Goal: Task Accomplishment & Management: Complete application form

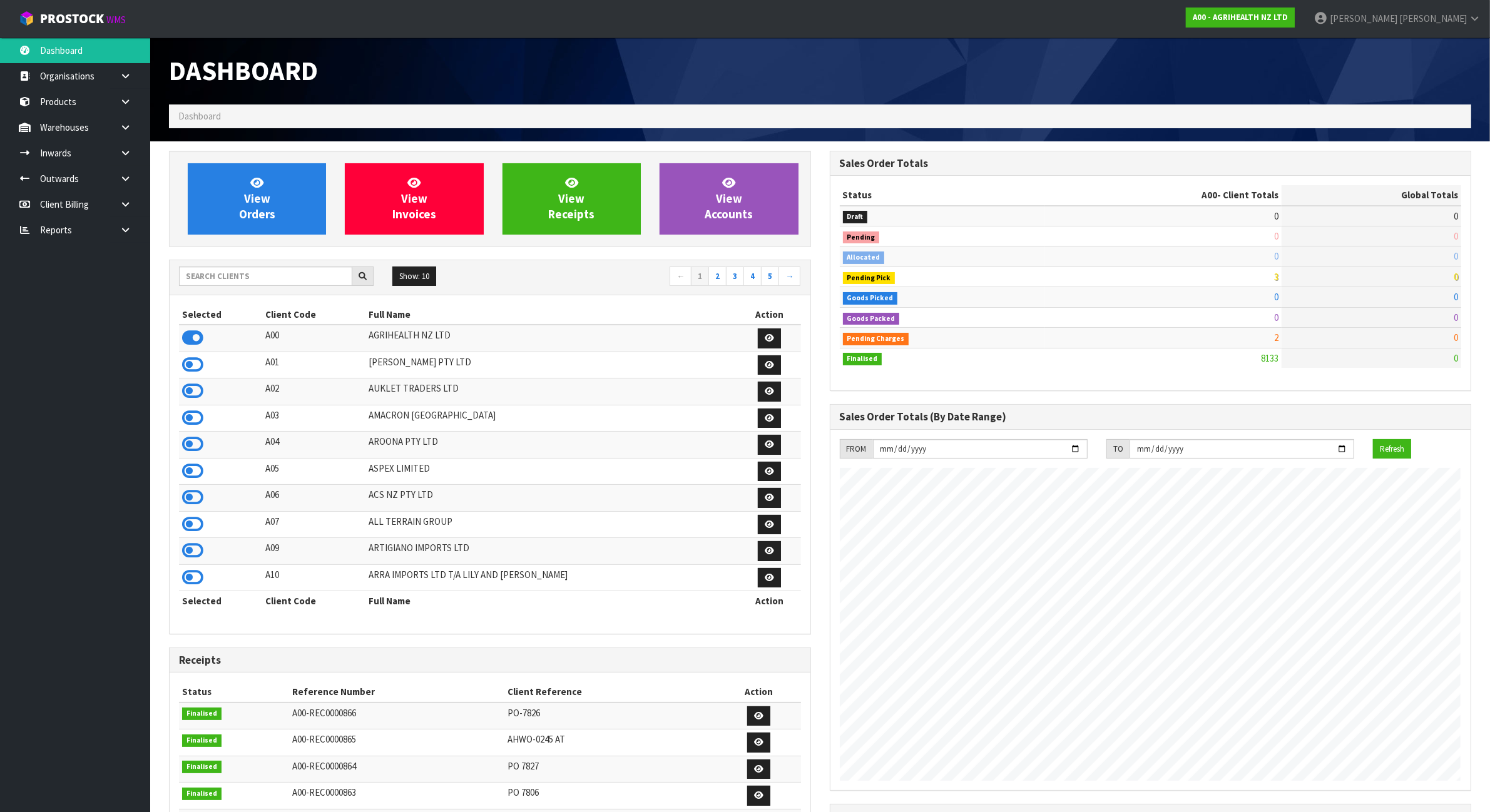
scroll to position [952, 660]
click at [226, 283] on input "text" at bounding box center [266, 276] width 173 height 19
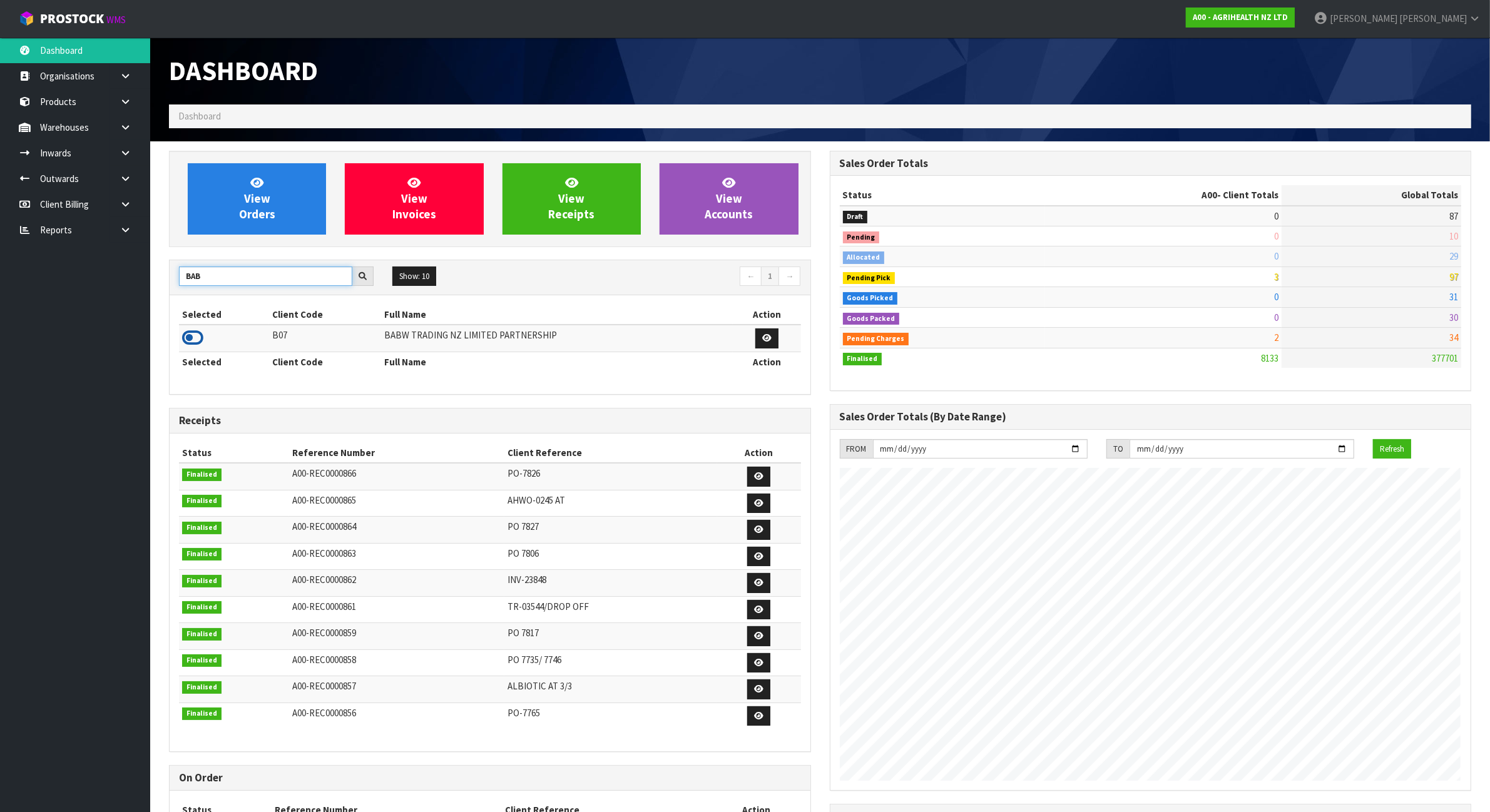
type input "BAB"
click at [194, 341] on icon at bounding box center [193, 338] width 21 height 19
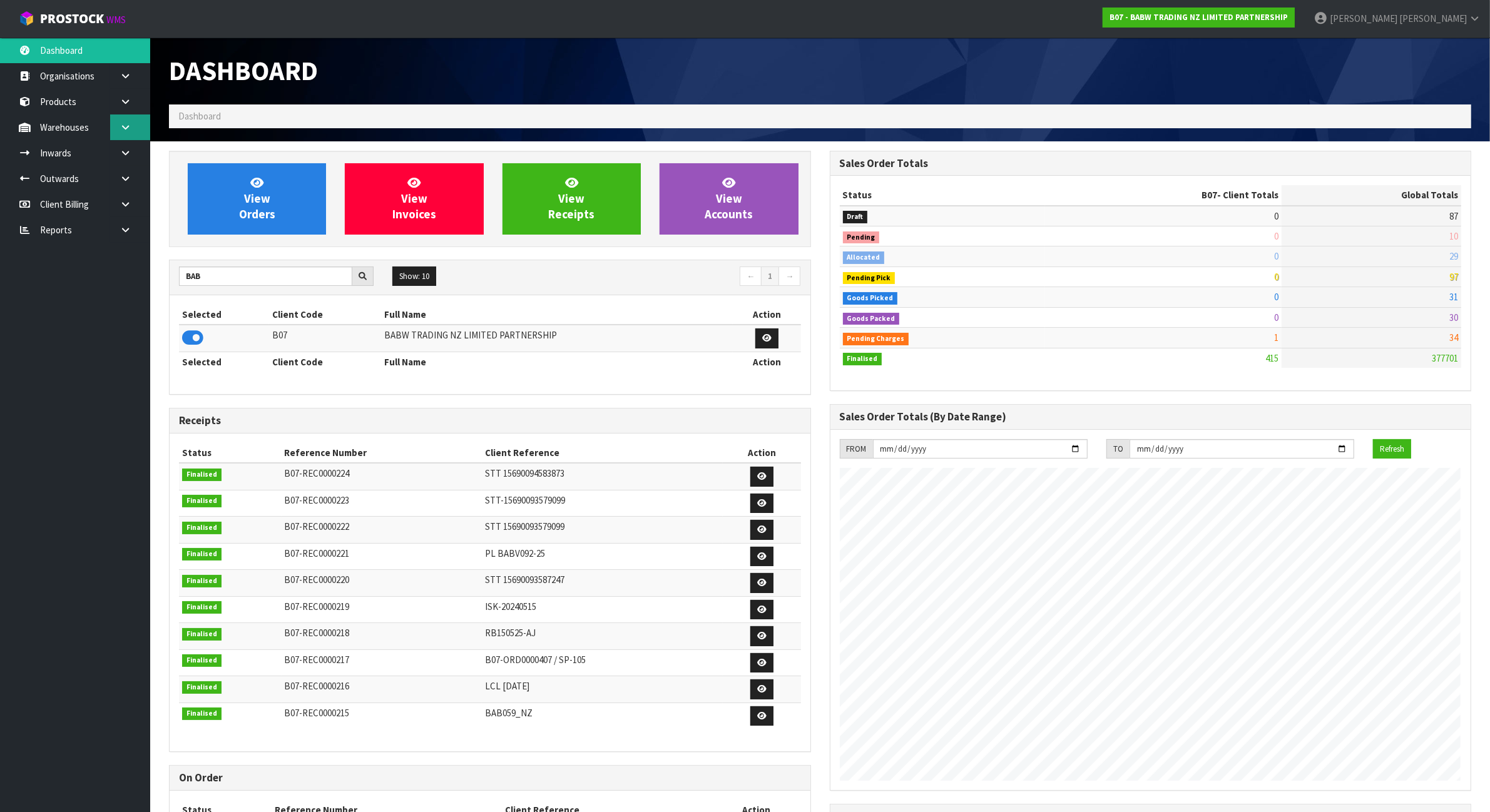
click at [139, 136] on link at bounding box center [130, 127] width 40 height 26
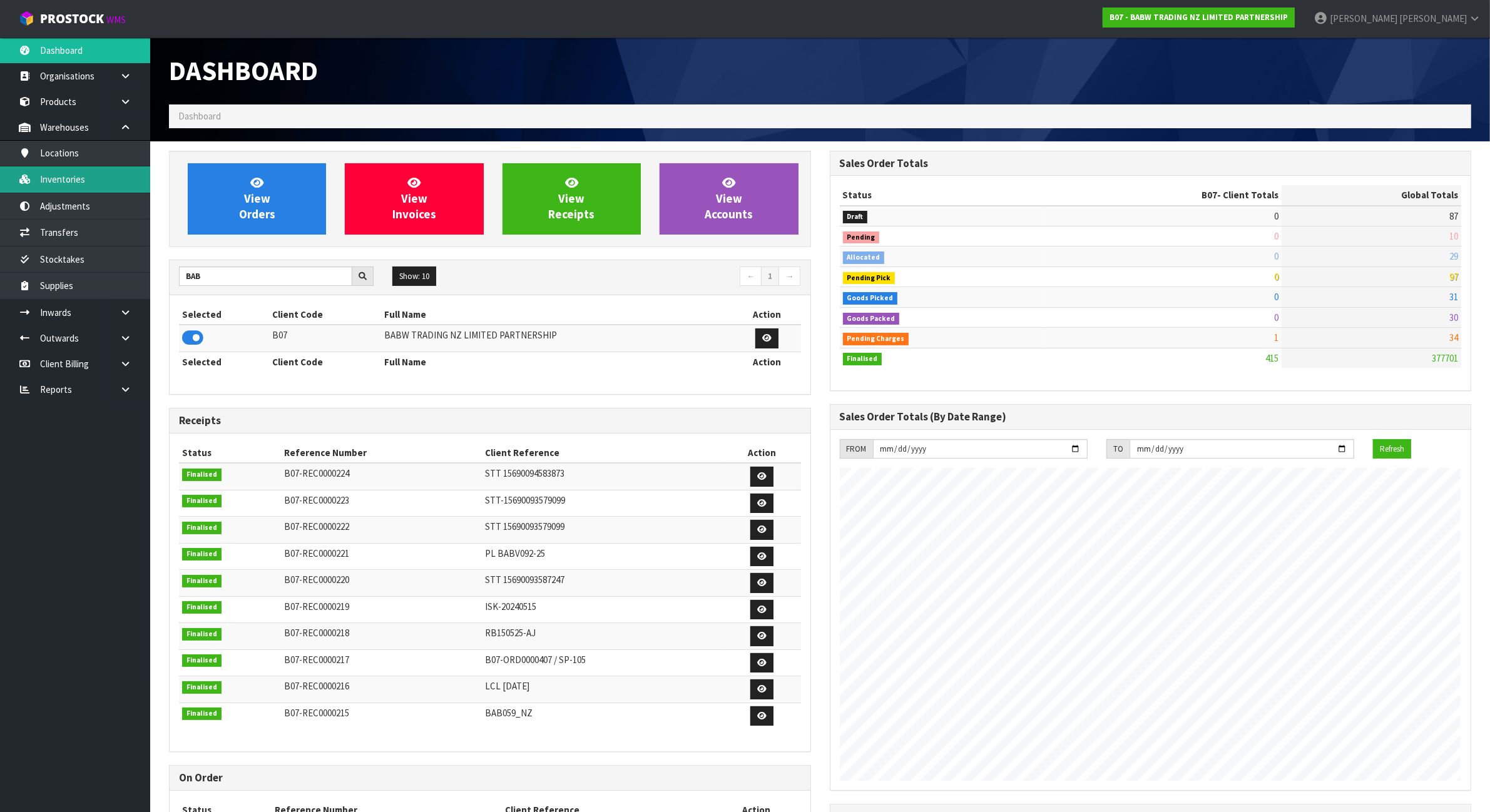
click at [100, 170] on link "Inventories" at bounding box center [75, 179] width 150 height 26
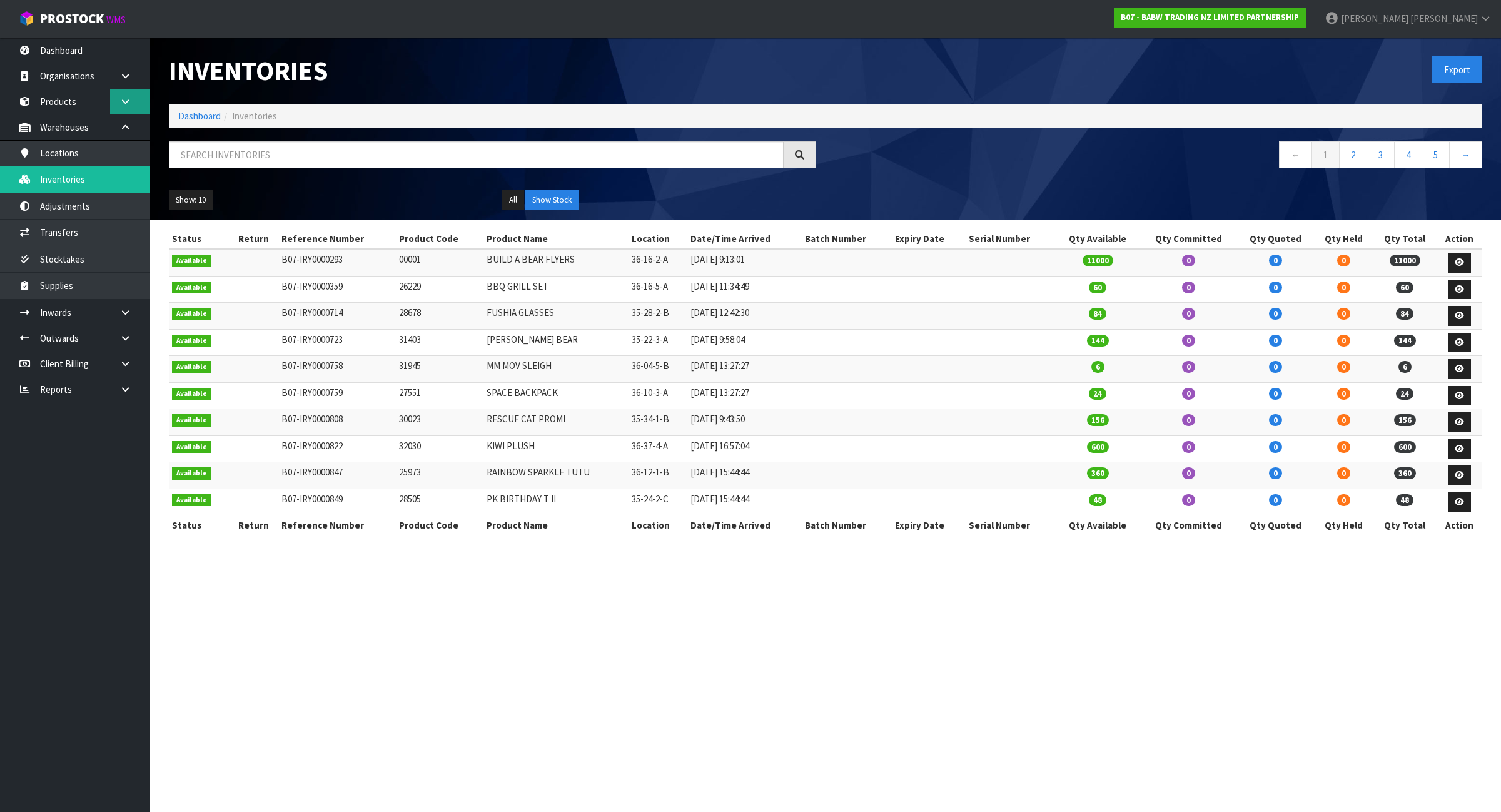
click at [122, 112] on link at bounding box center [130, 102] width 40 height 26
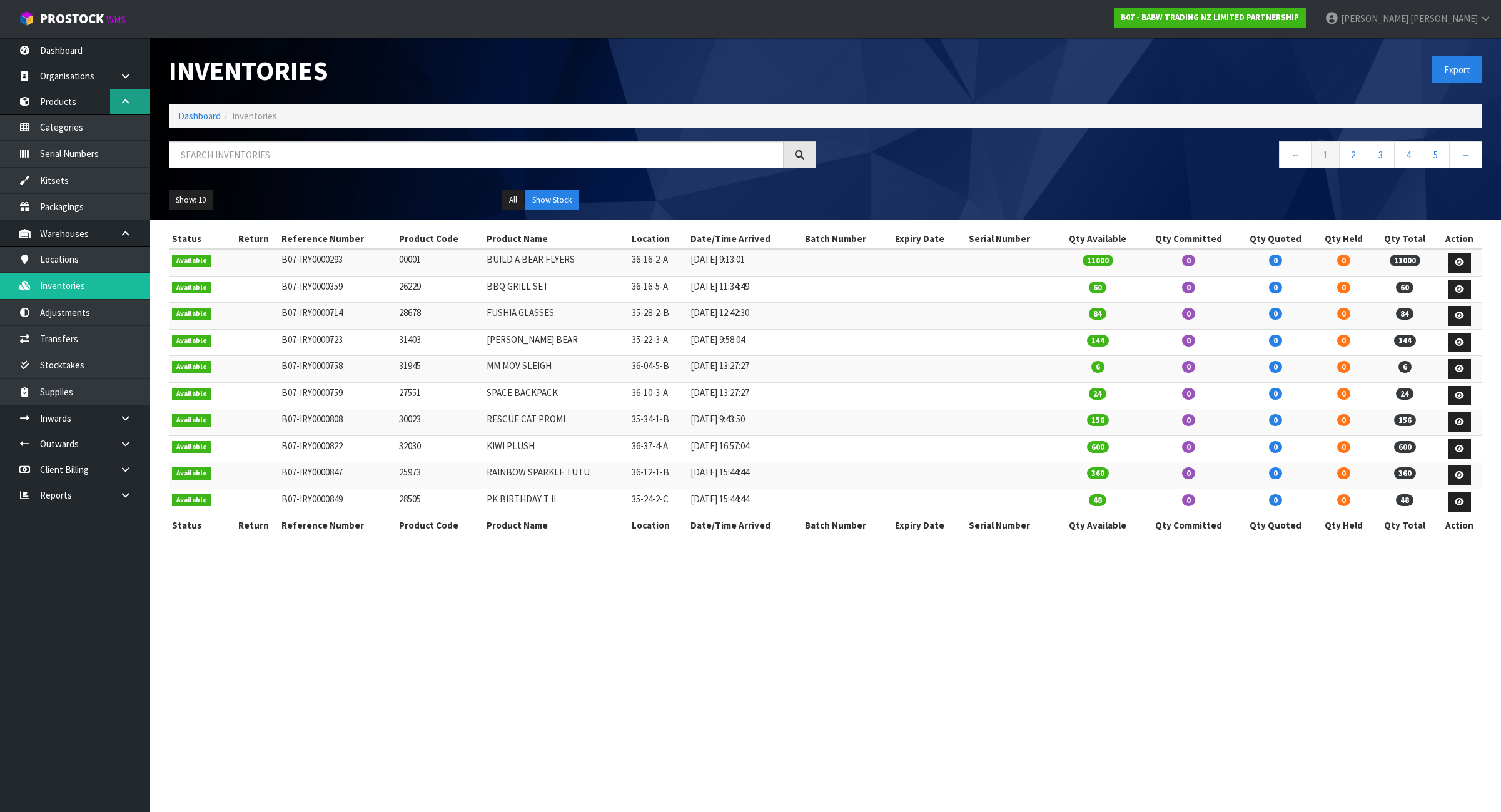
click at [126, 105] on icon at bounding box center [125, 101] width 12 height 9
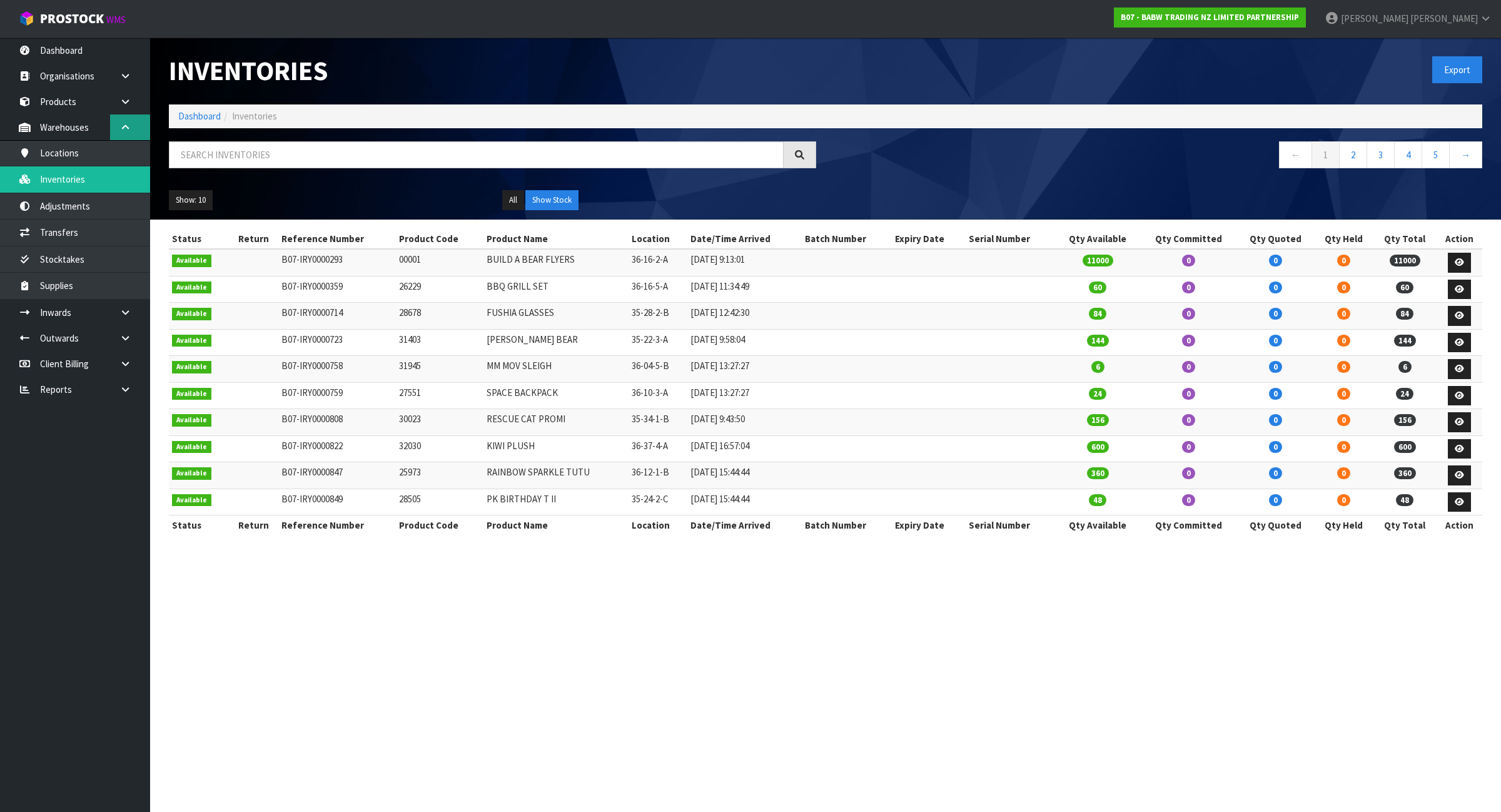
click at [129, 122] on icon at bounding box center [125, 127] width 12 height 9
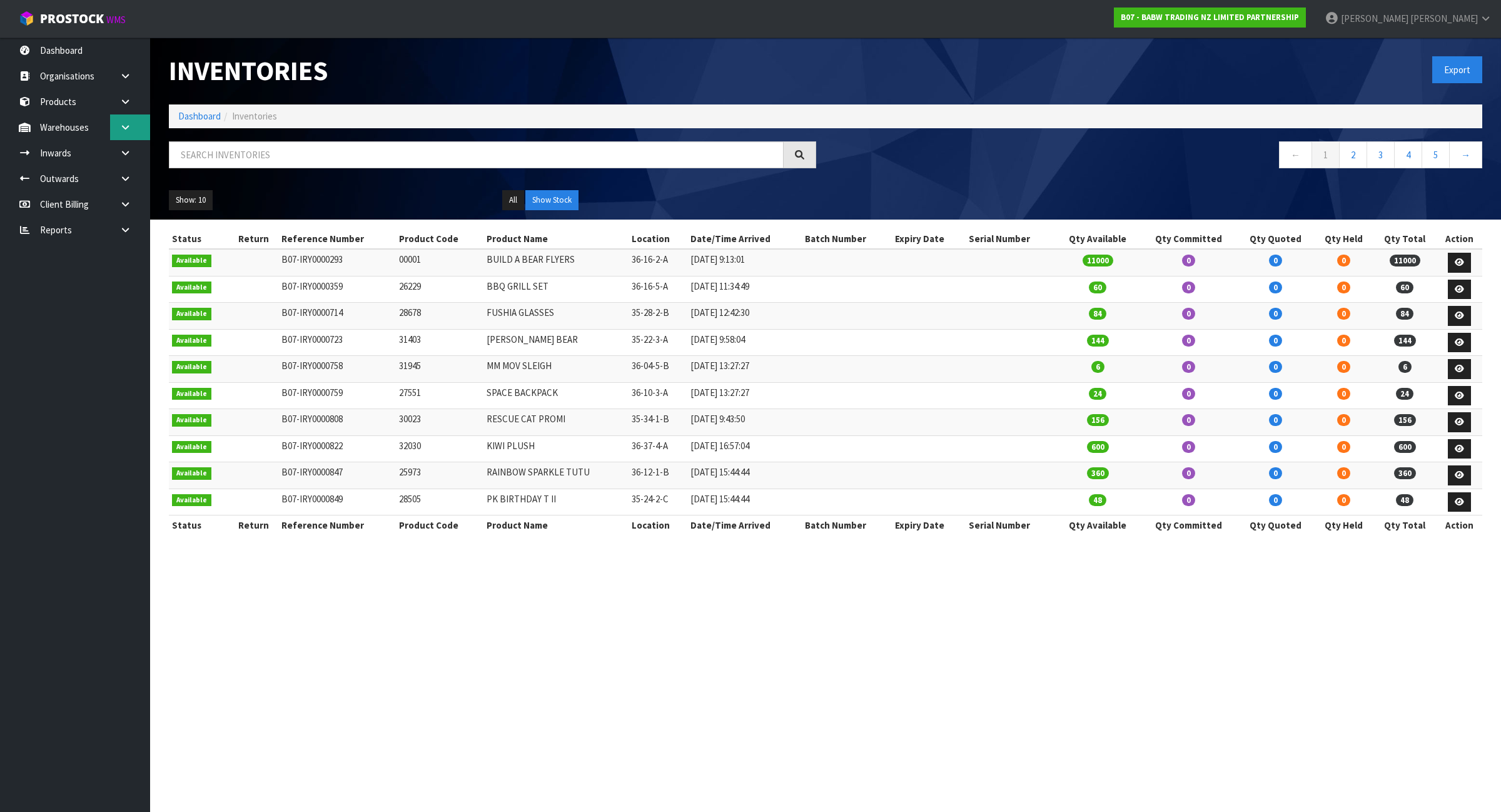
click at [133, 133] on link at bounding box center [130, 127] width 40 height 26
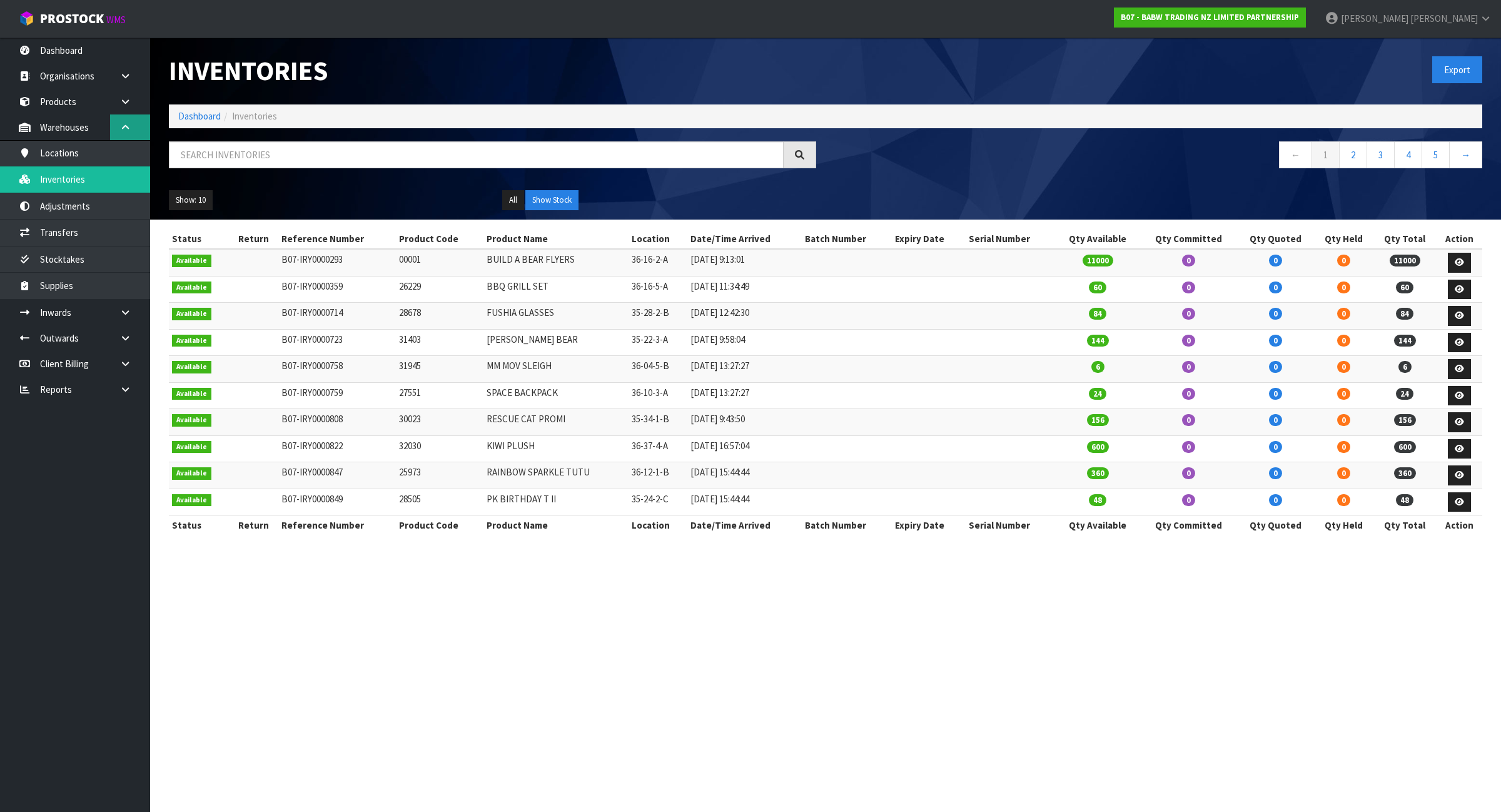
click at [128, 132] on link at bounding box center [130, 127] width 40 height 26
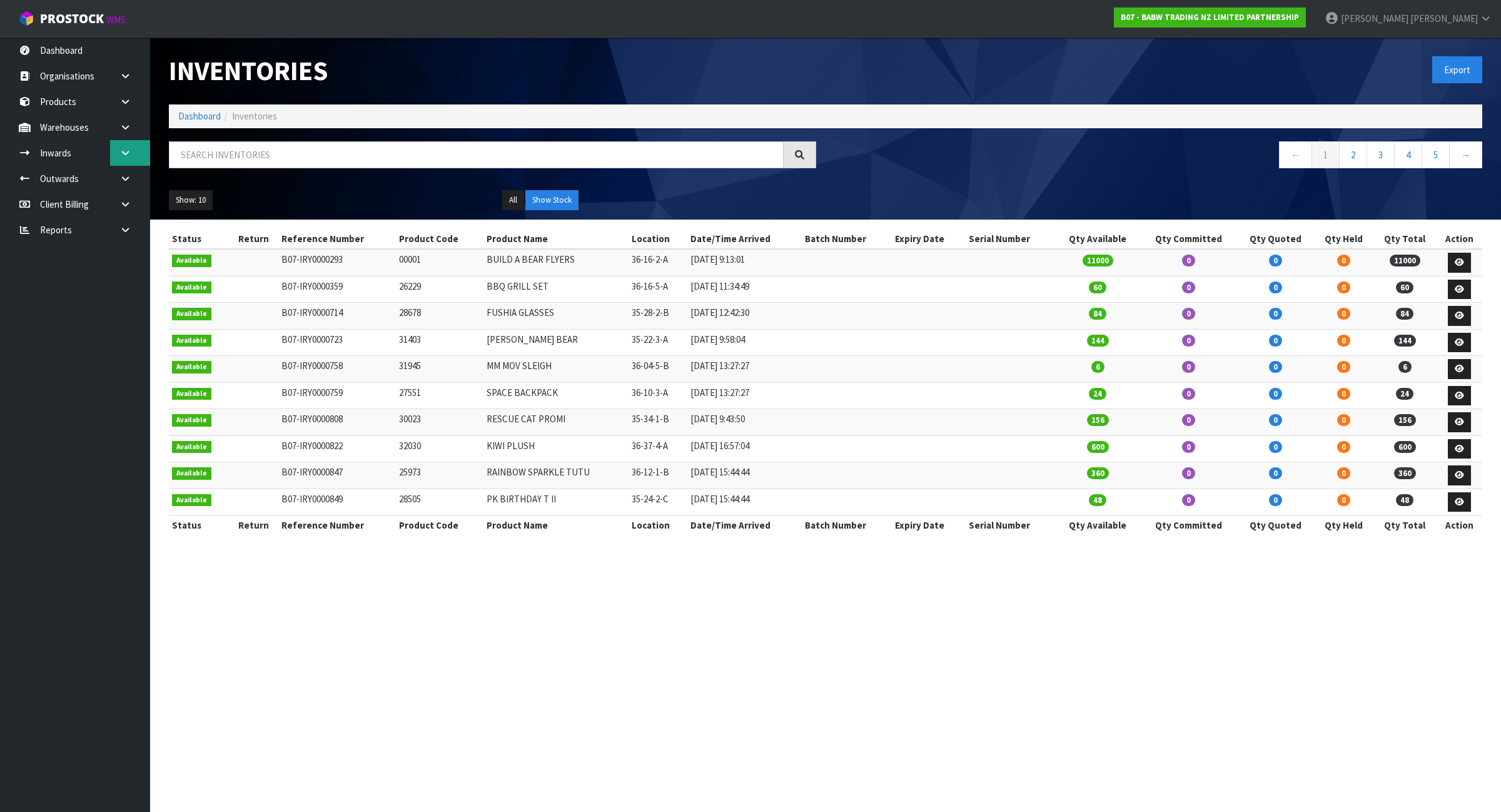
click at [129, 151] on icon at bounding box center [125, 153] width 12 height 9
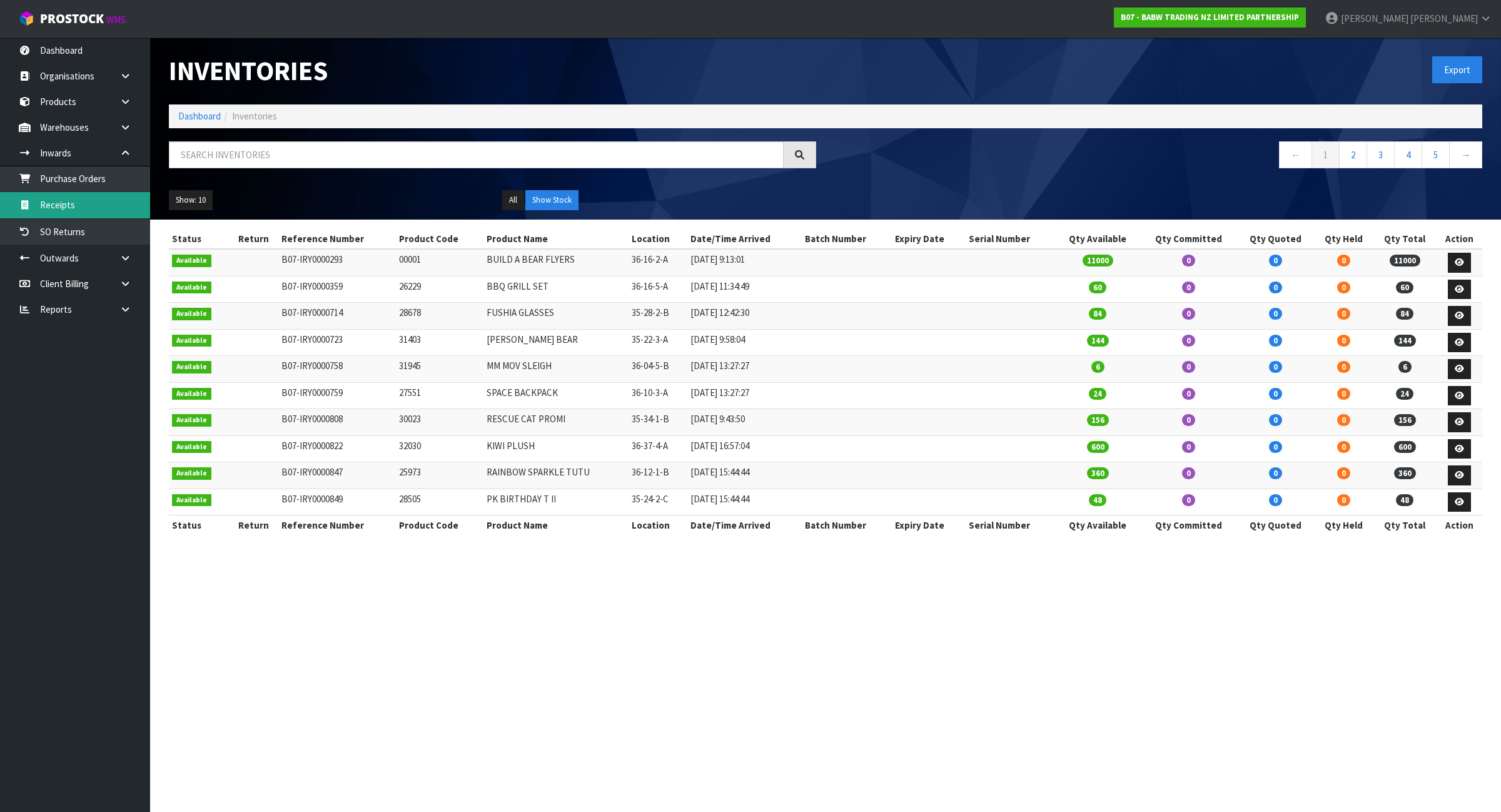
click at [85, 197] on link "Receipts" at bounding box center [75, 205] width 150 height 26
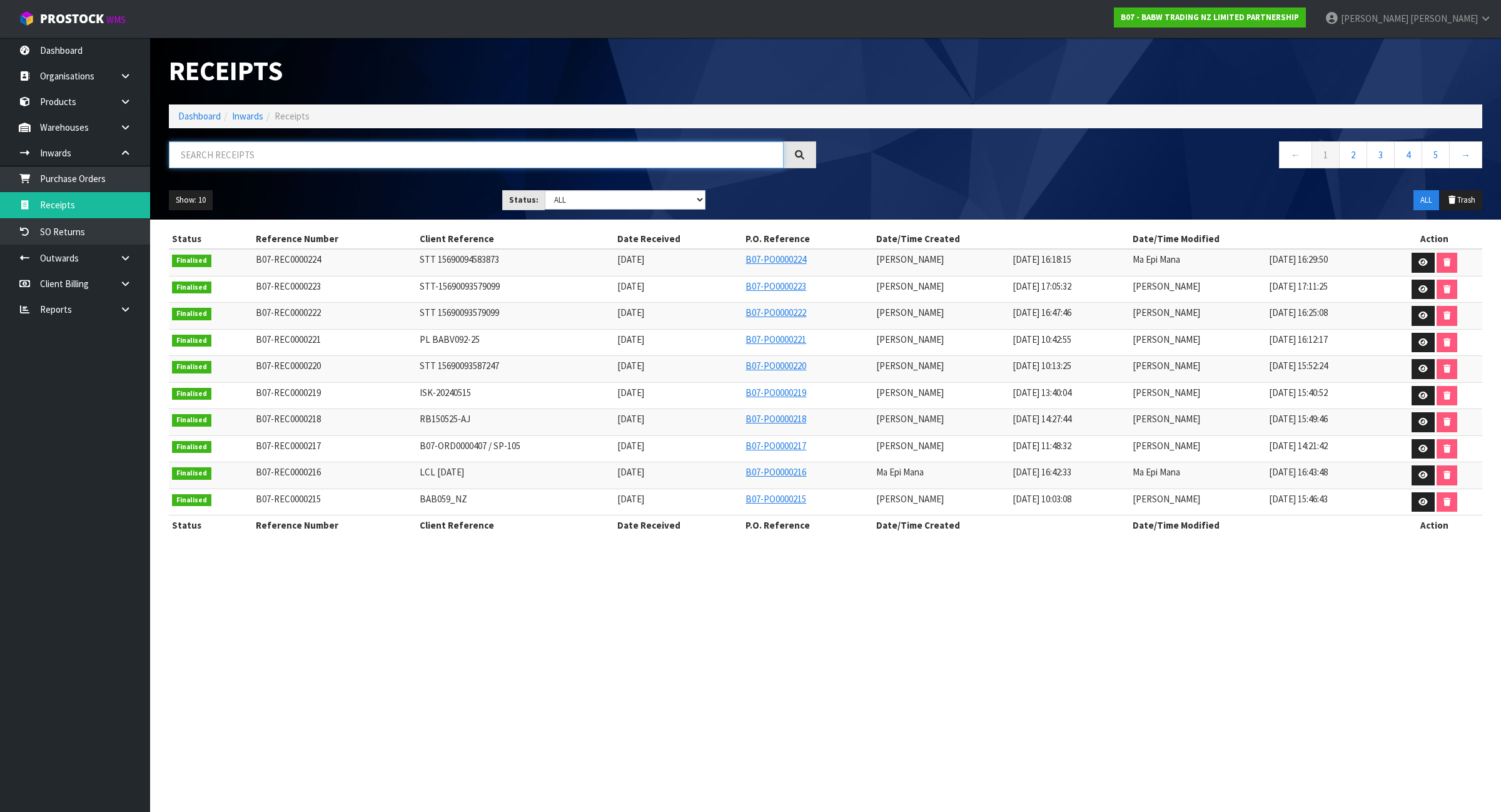
click at [317, 151] on input "text" at bounding box center [476, 155] width 615 height 27
paste input "700002101"
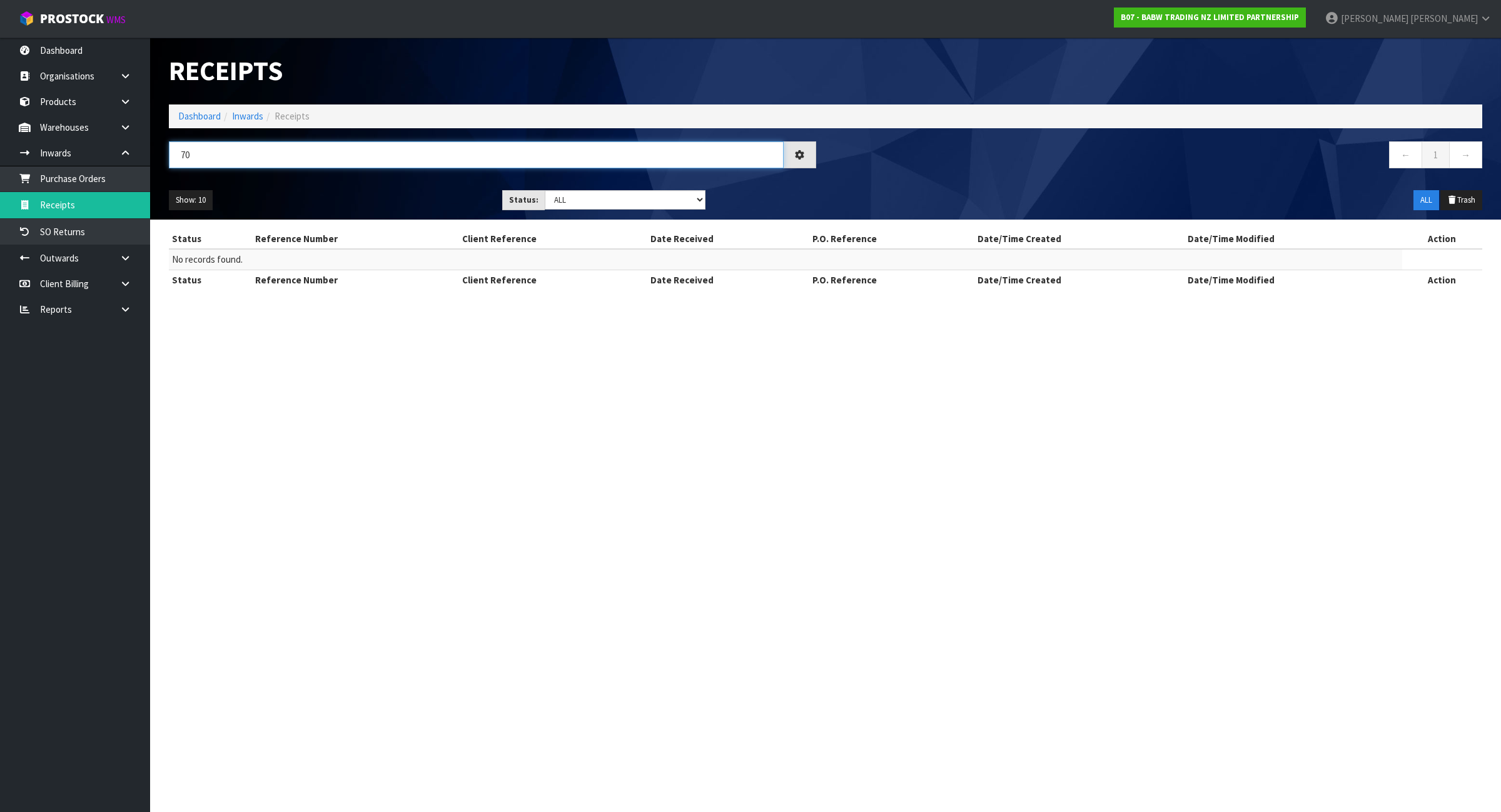
type input "7"
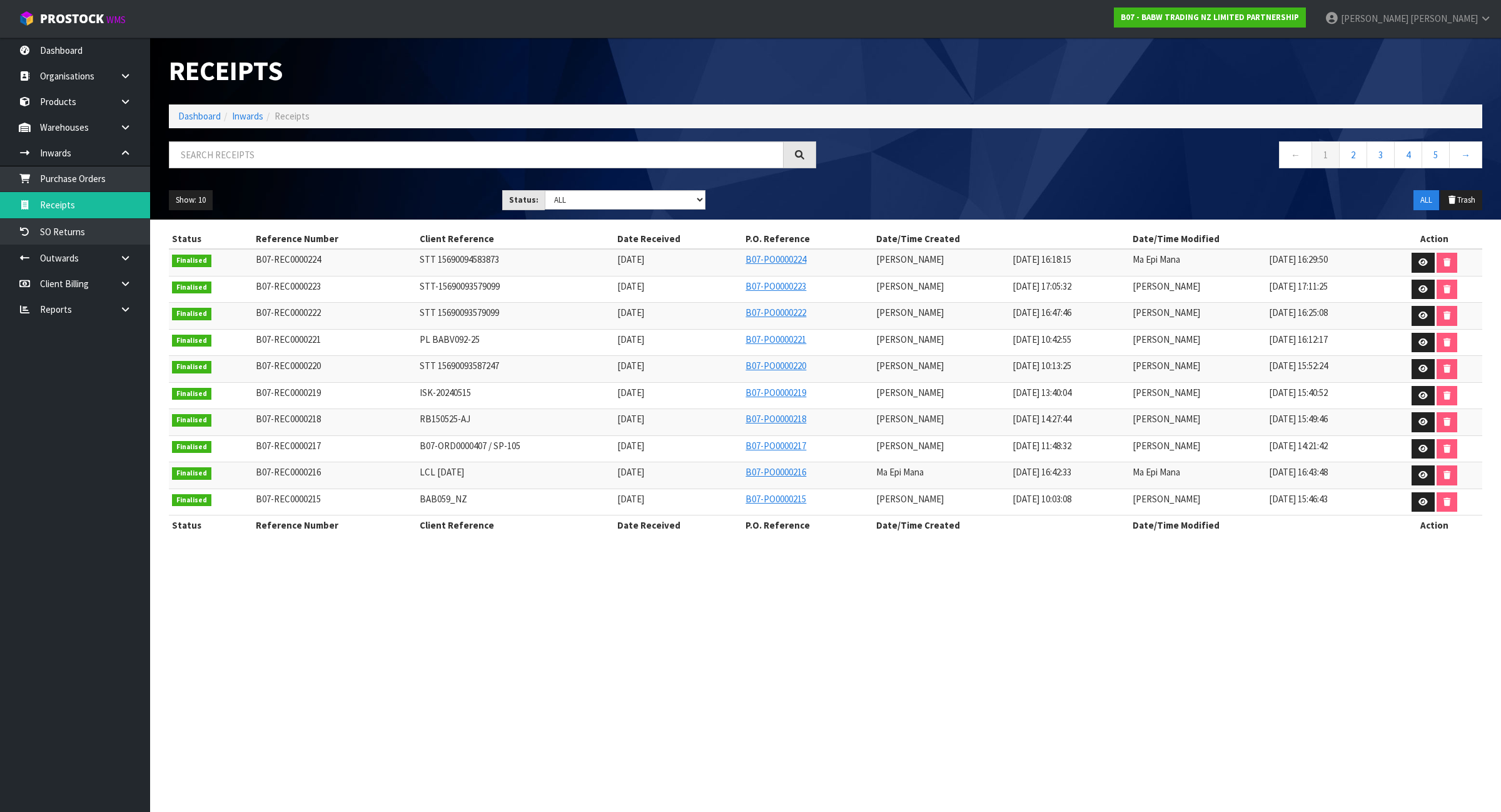
click at [1006, 175] on div "← 1 2 3 4 5 →" at bounding box center [1159, 161] width 666 height 40
click at [189, 116] on link "Dashboard" at bounding box center [199, 116] width 42 height 12
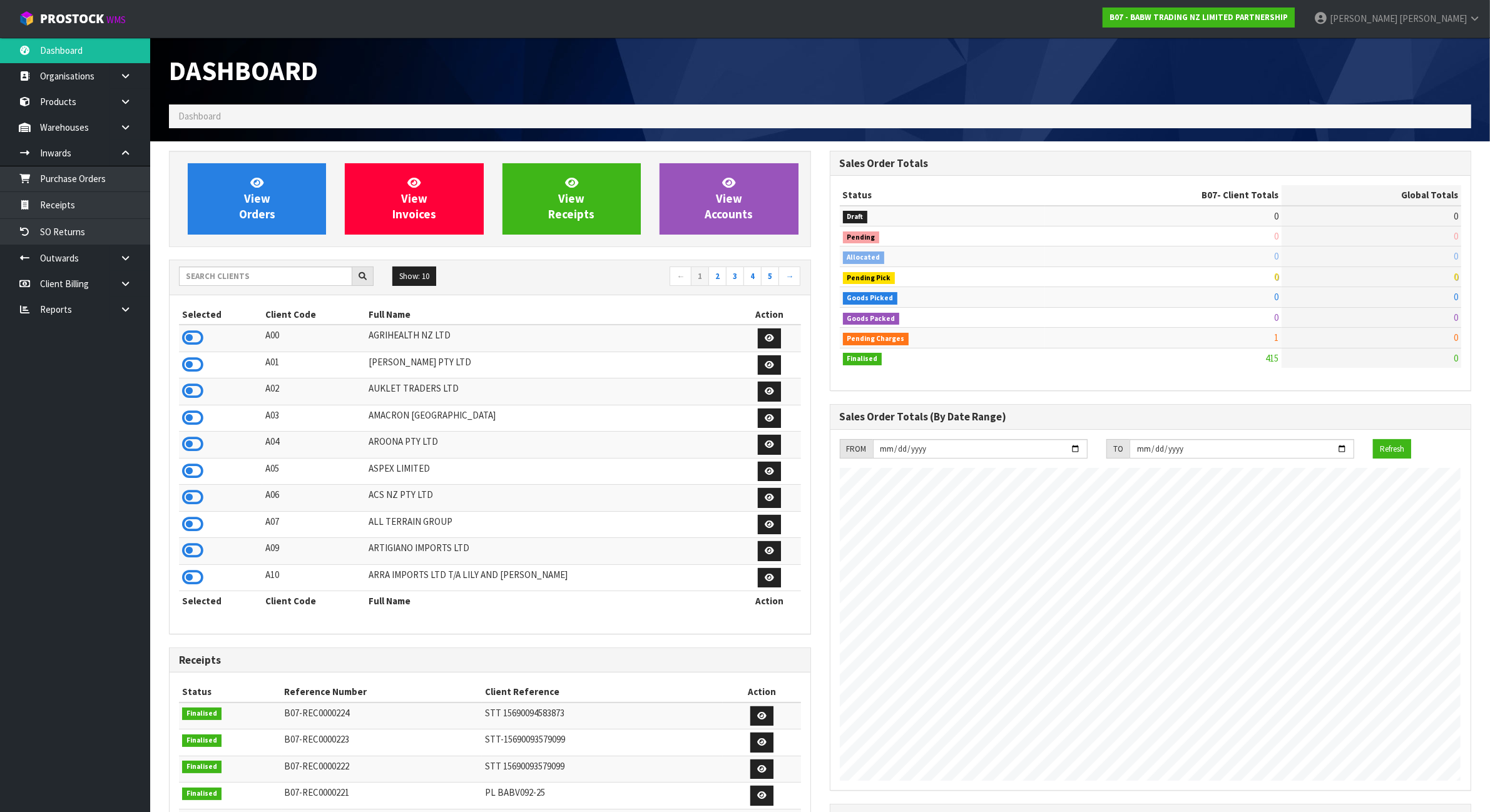
scroll to position [952, 660]
click at [259, 284] on input "text" at bounding box center [266, 276] width 173 height 19
type input "P"
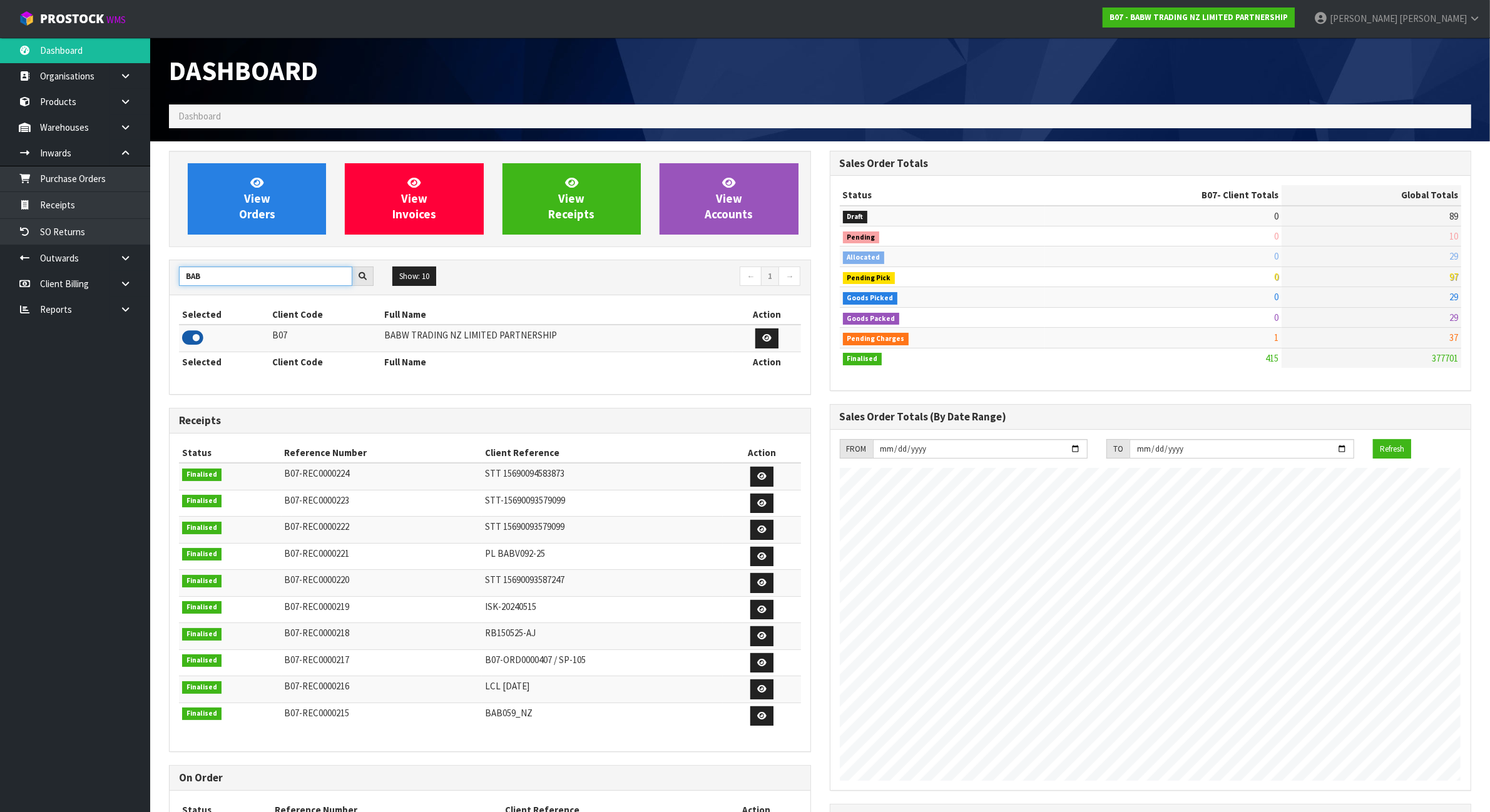
type input "BAB"
click at [191, 339] on icon at bounding box center [193, 338] width 21 height 19
click at [110, 175] on link "Purchase Orders" at bounding box center [75, 178] width 150 height 26
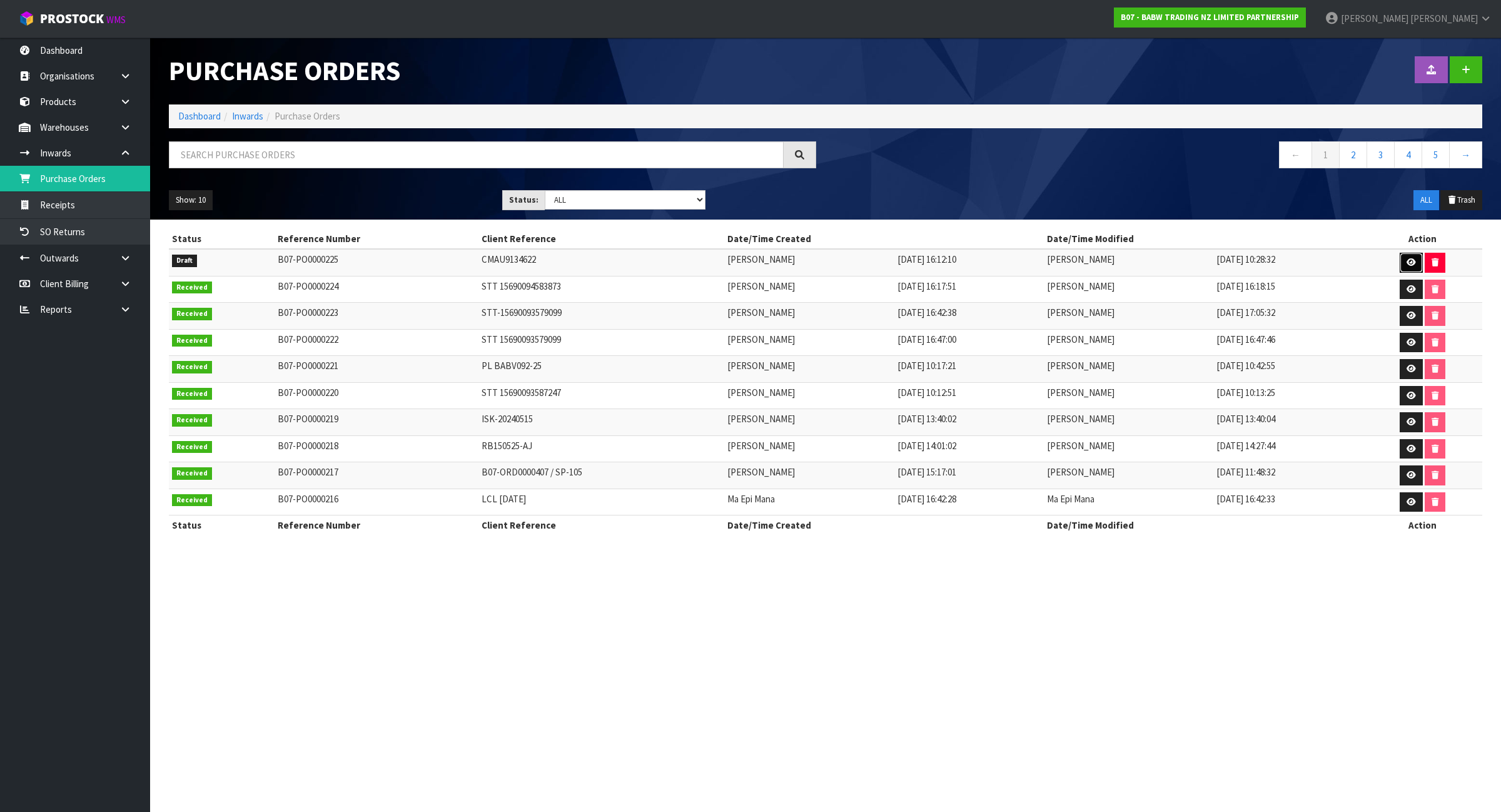
click at [1411, 259] on icon at bounding box center [1411, 262] width 9 height 8
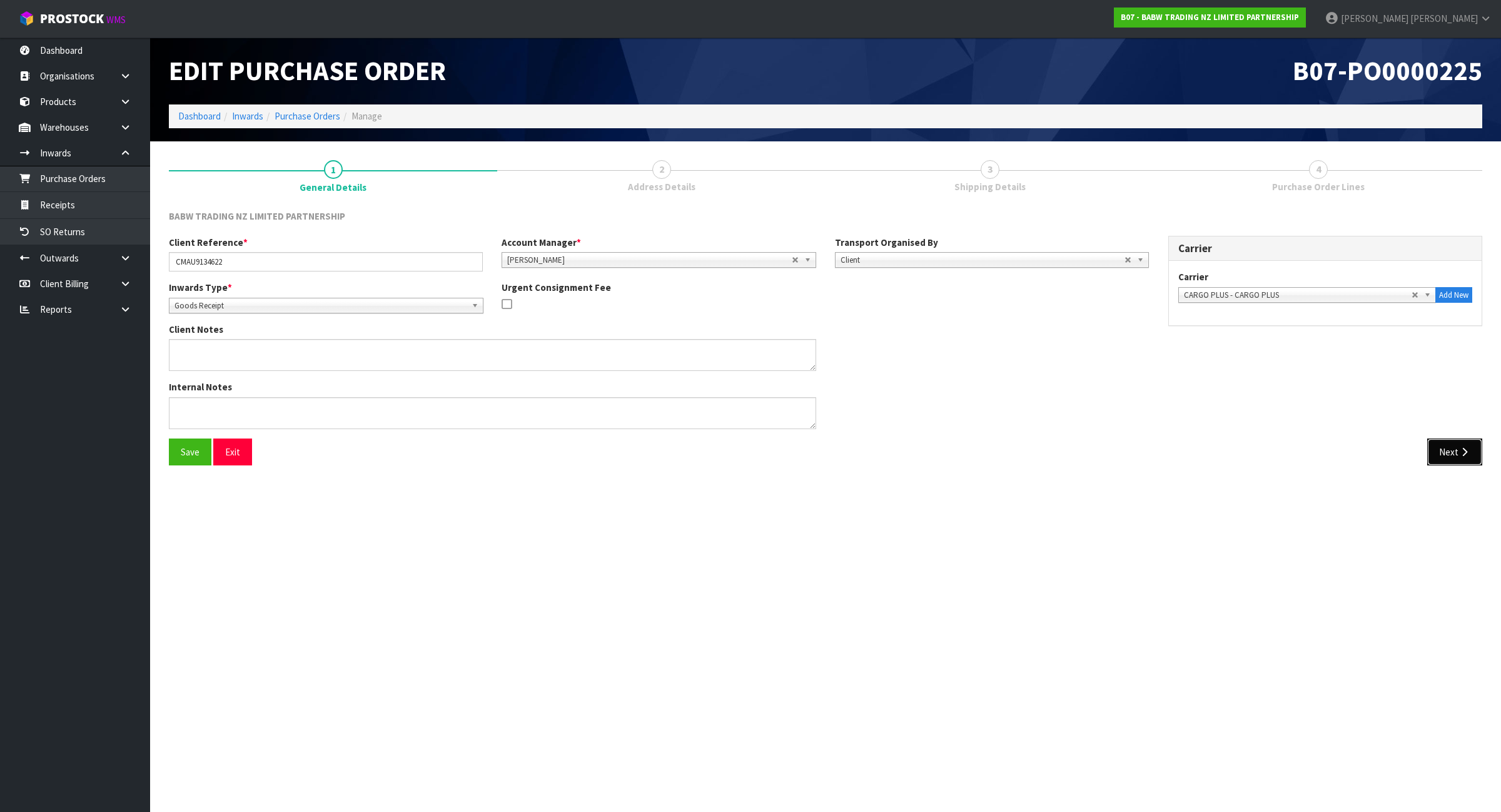
click at [1449, 449] on button "Next" at bounding box center [1454, 452] width 55 height 27
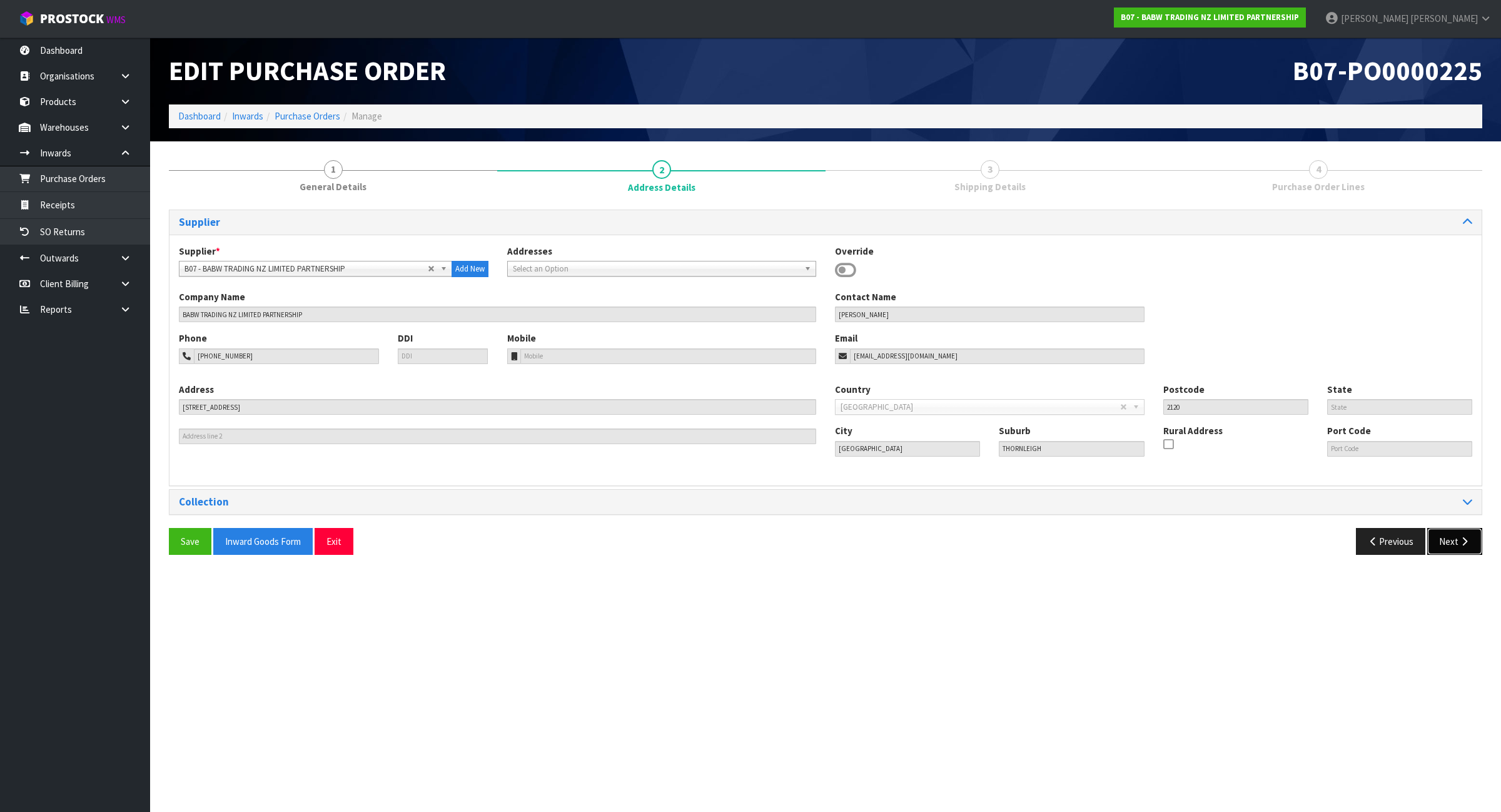
click at [1464, 543] on icon "button" at bounding box center [1464, 541] width 12 height 9
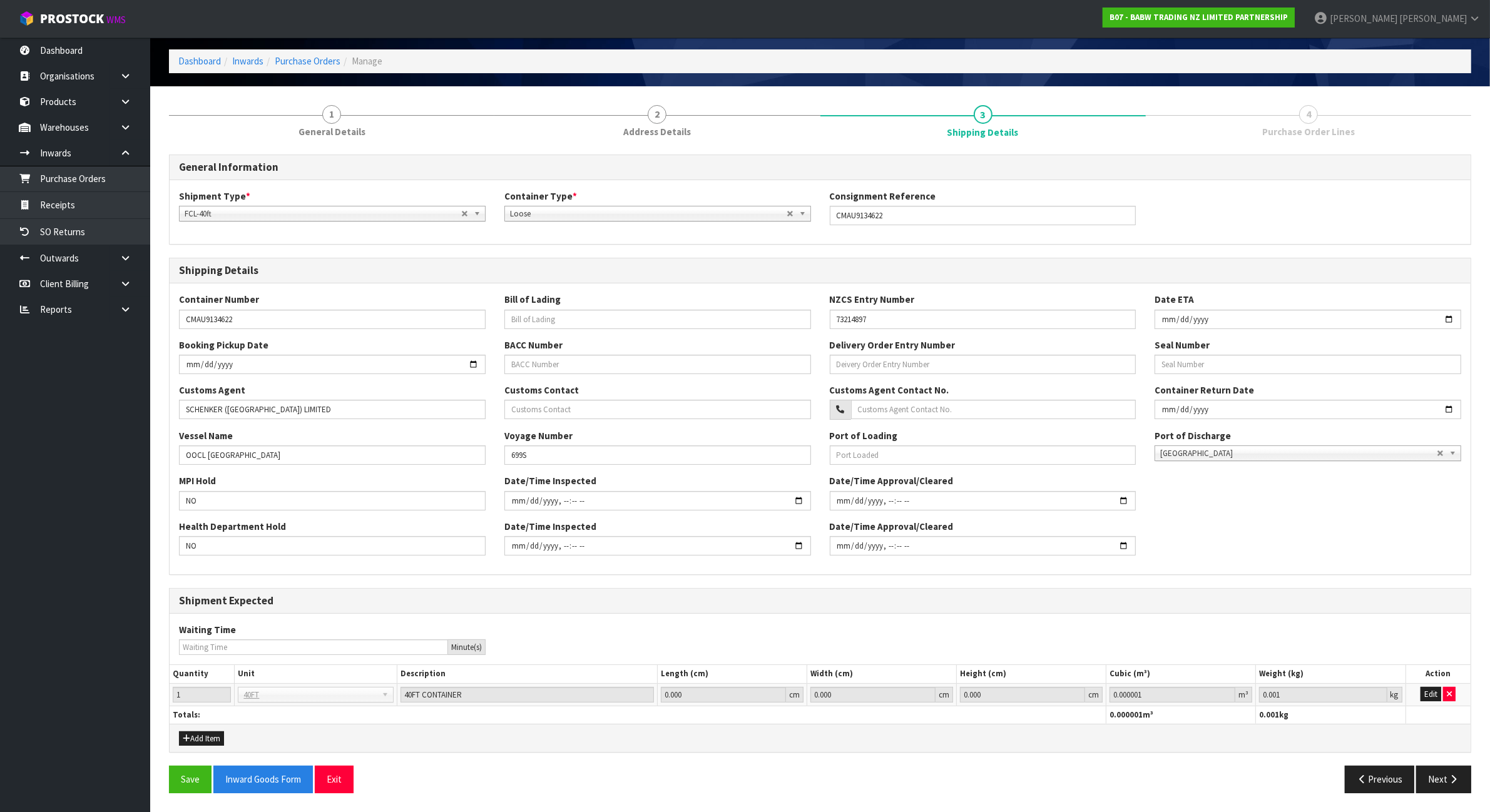
scroll to position [57, 0]
click at [1437, 778] on button "Next" at bounding box center [1443, 779] width 55 height 27
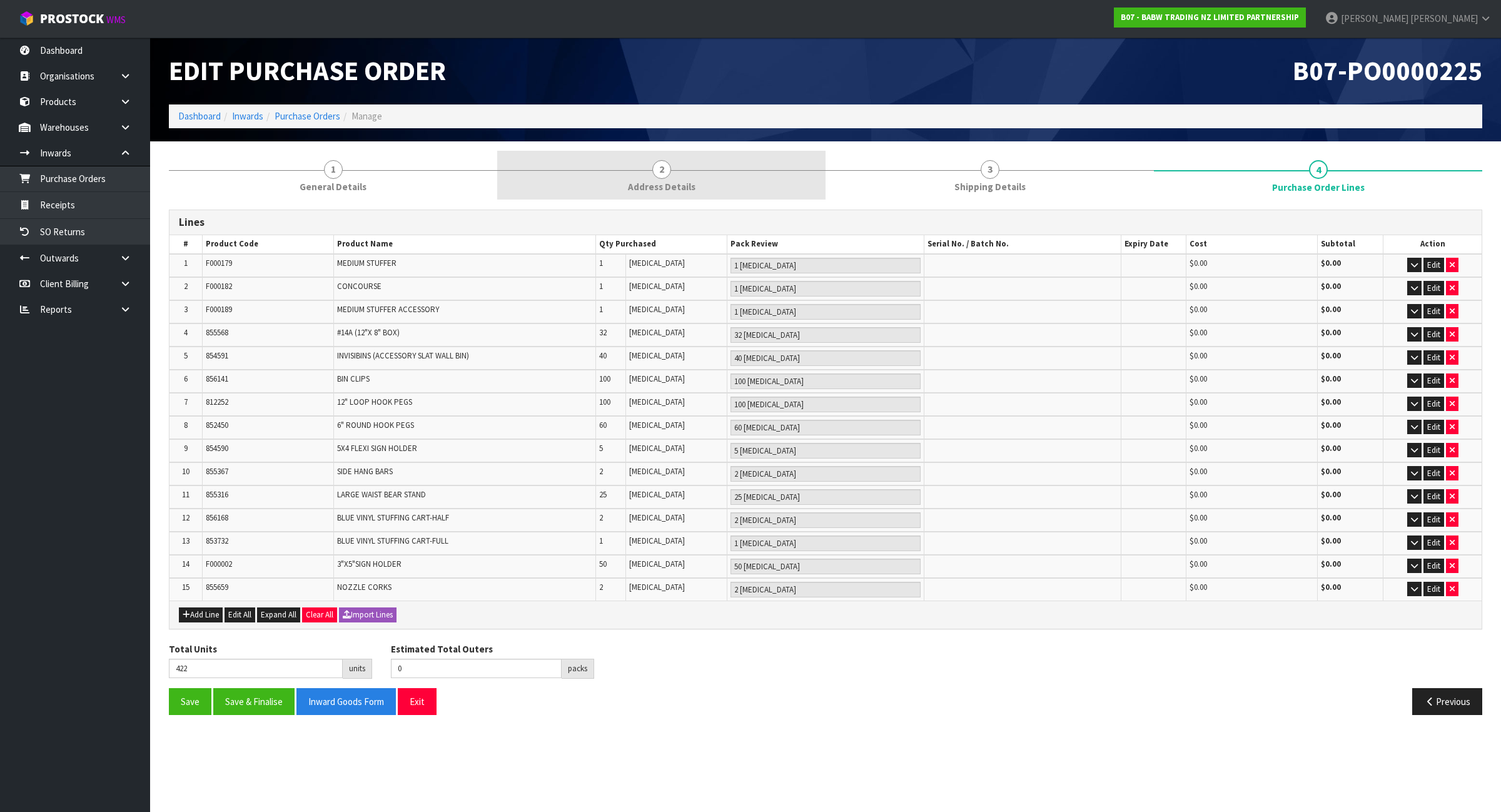
click at [723, 166] on link "2 Address Details" at bounding box center [661, 175] width 329 height 49
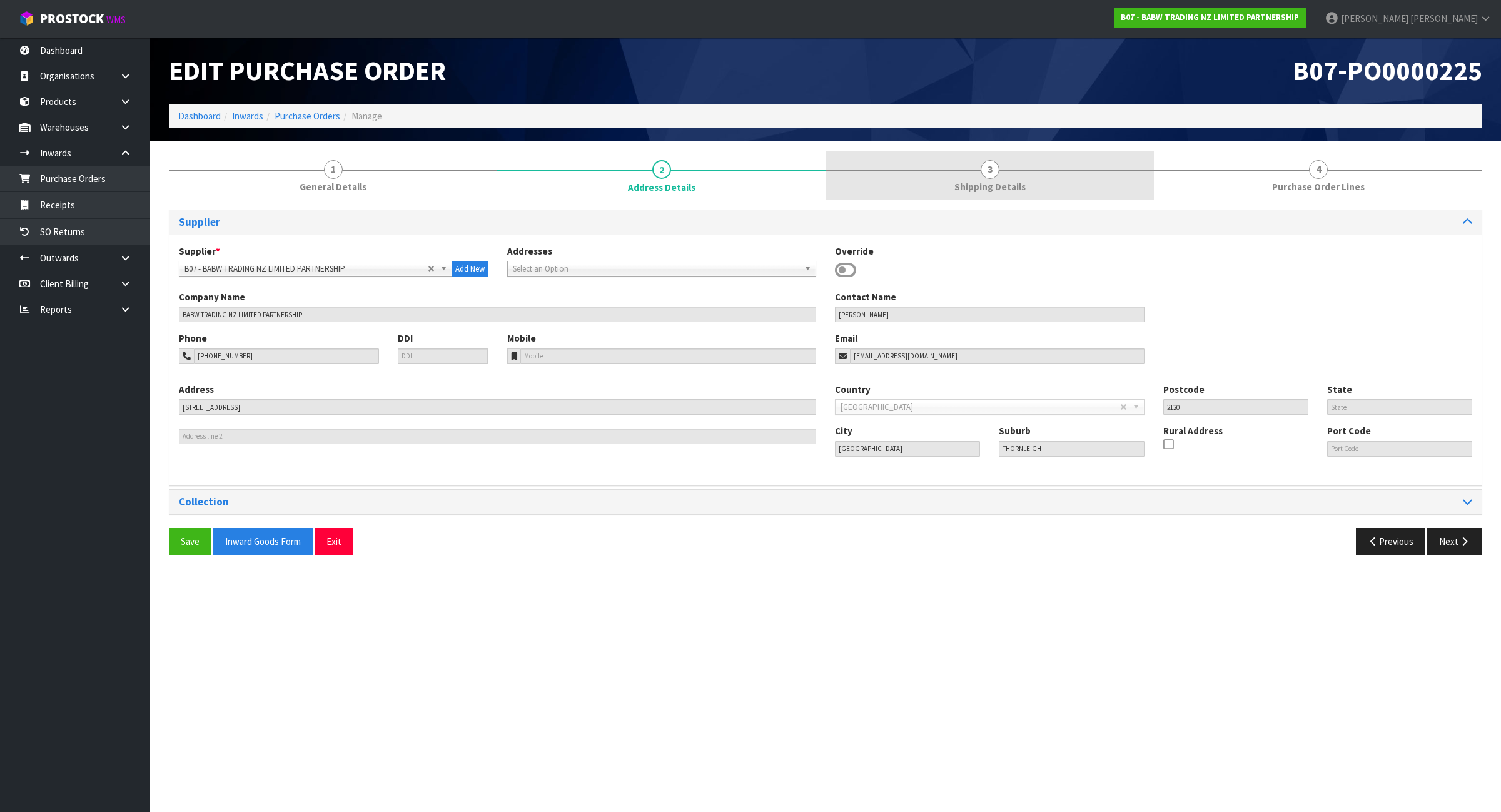
click at [945, 190] on link "3 Shipping Details" at bounding box center [990, 175] width 329 height 49
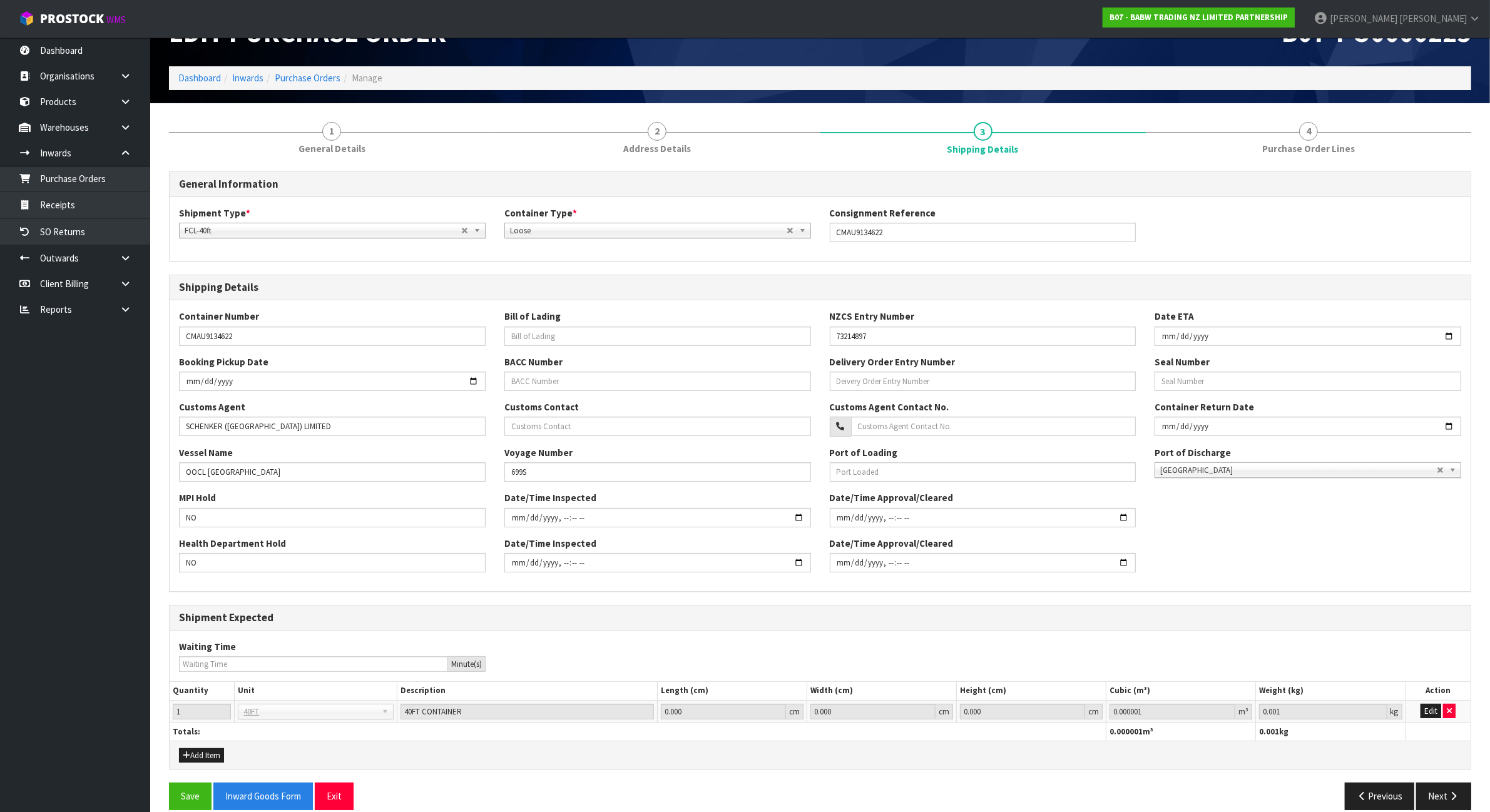
scroll to position [57, 0]
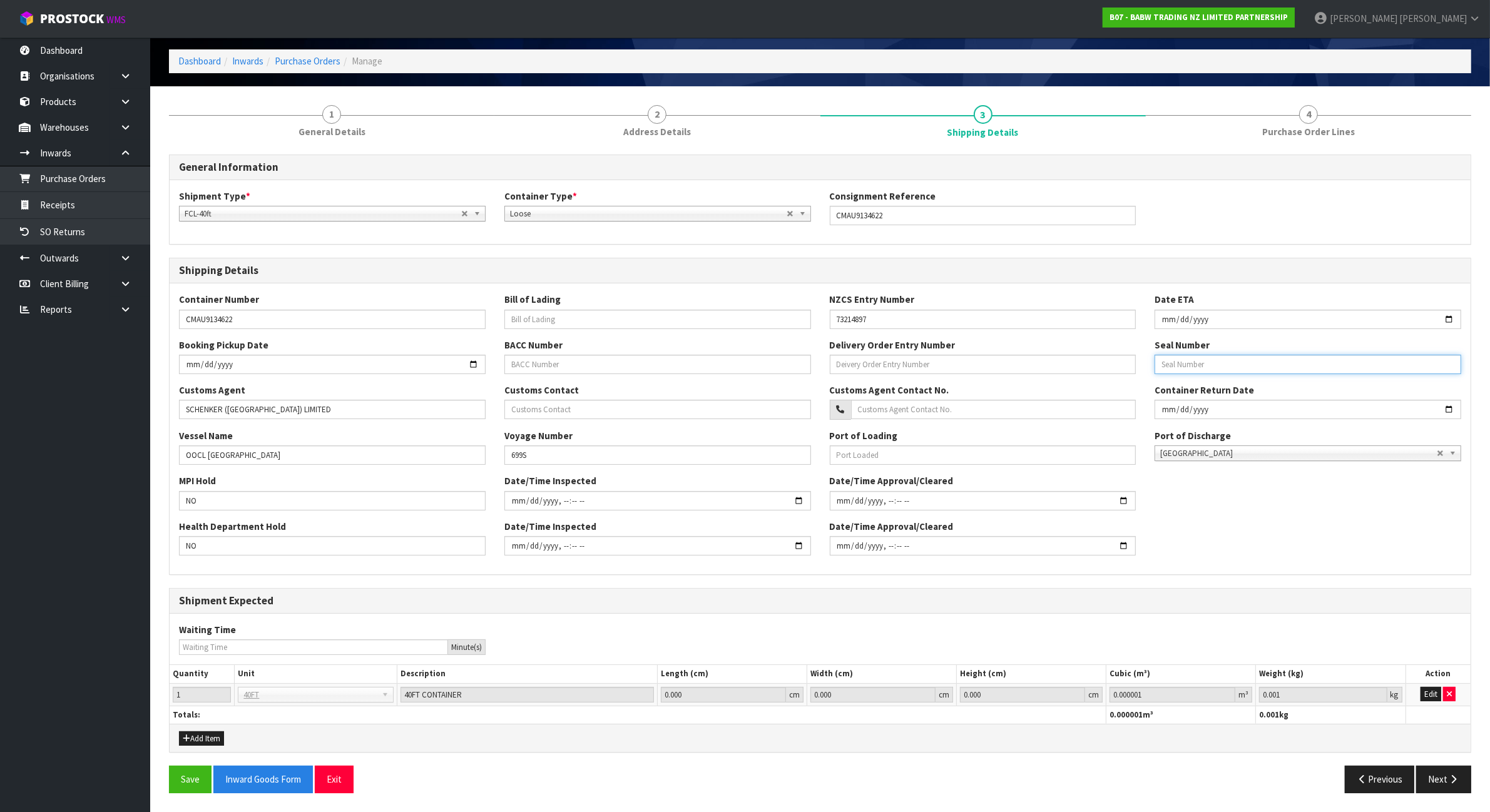
click at [1255, 368] on input "text" at bounding box center [1308, 364] width 307 height 19
click at [1442, 783] on button "Next" at bounding box center [1443, 779] width 55 height 27
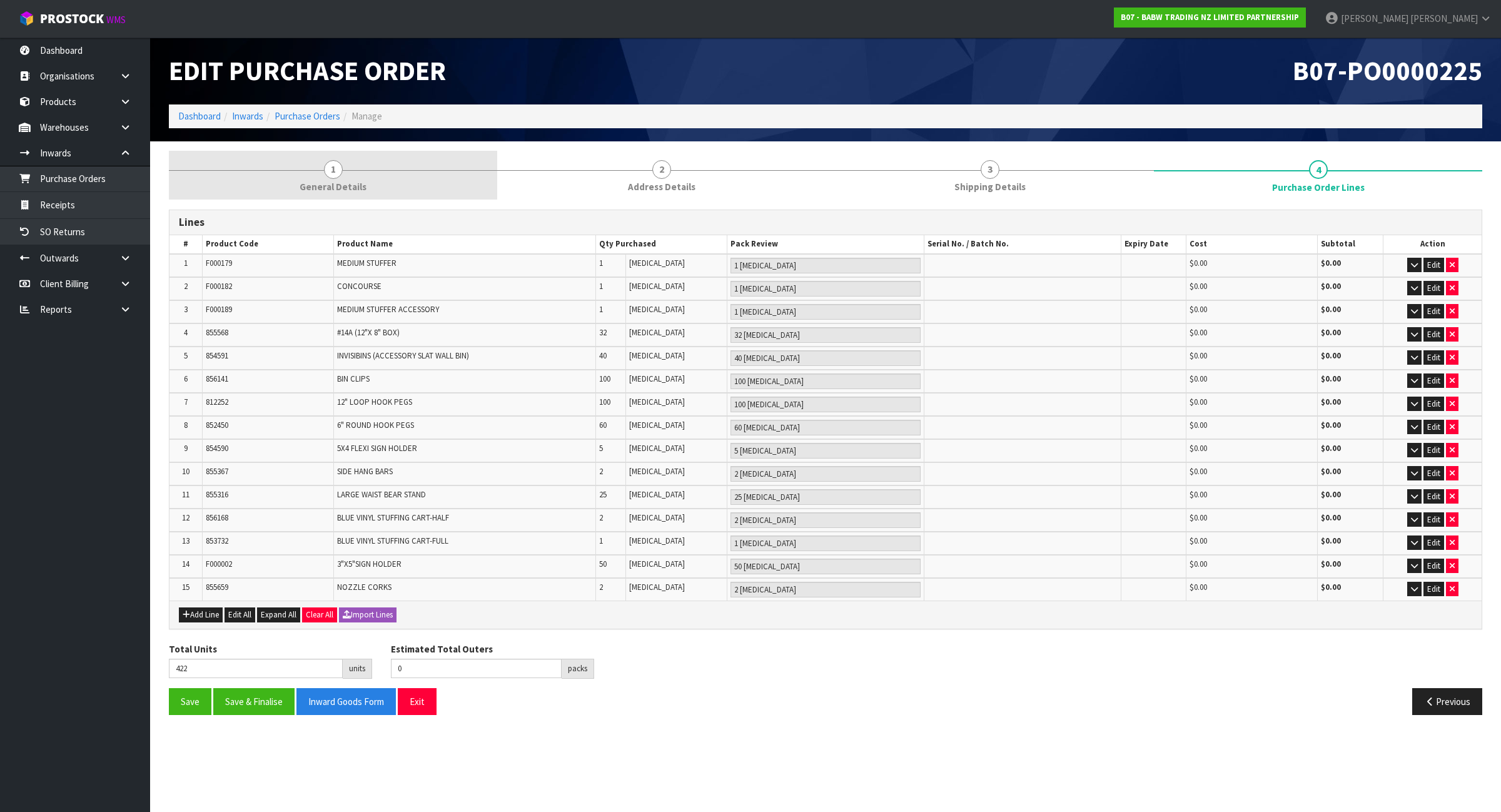
click at [334, 186] on span "General Details" at bounding box center [332, 187] width 67 height 13
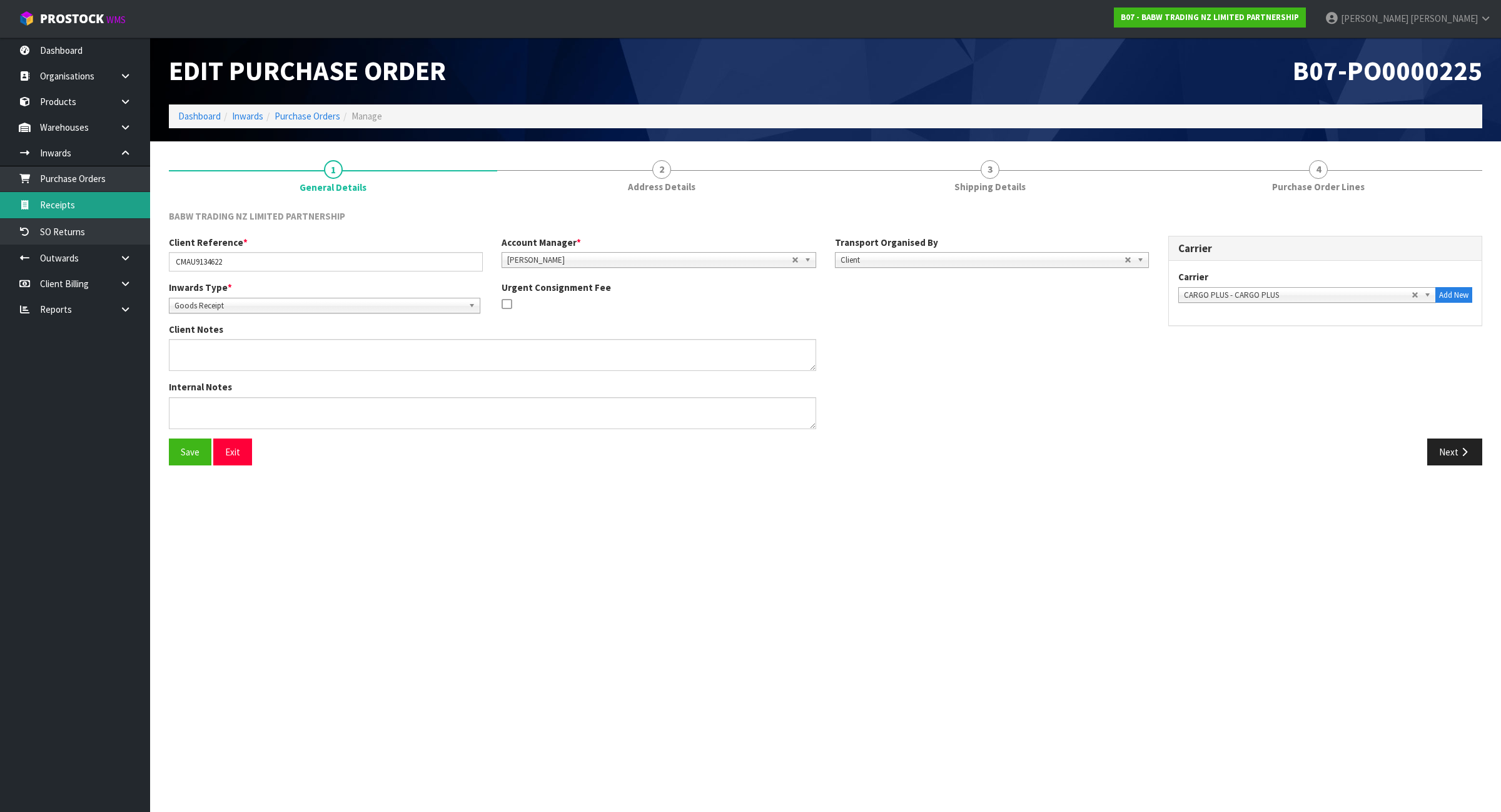
click at [62, 211] on link "Receipts" at bounding box center [75, 205] width 150 height 26
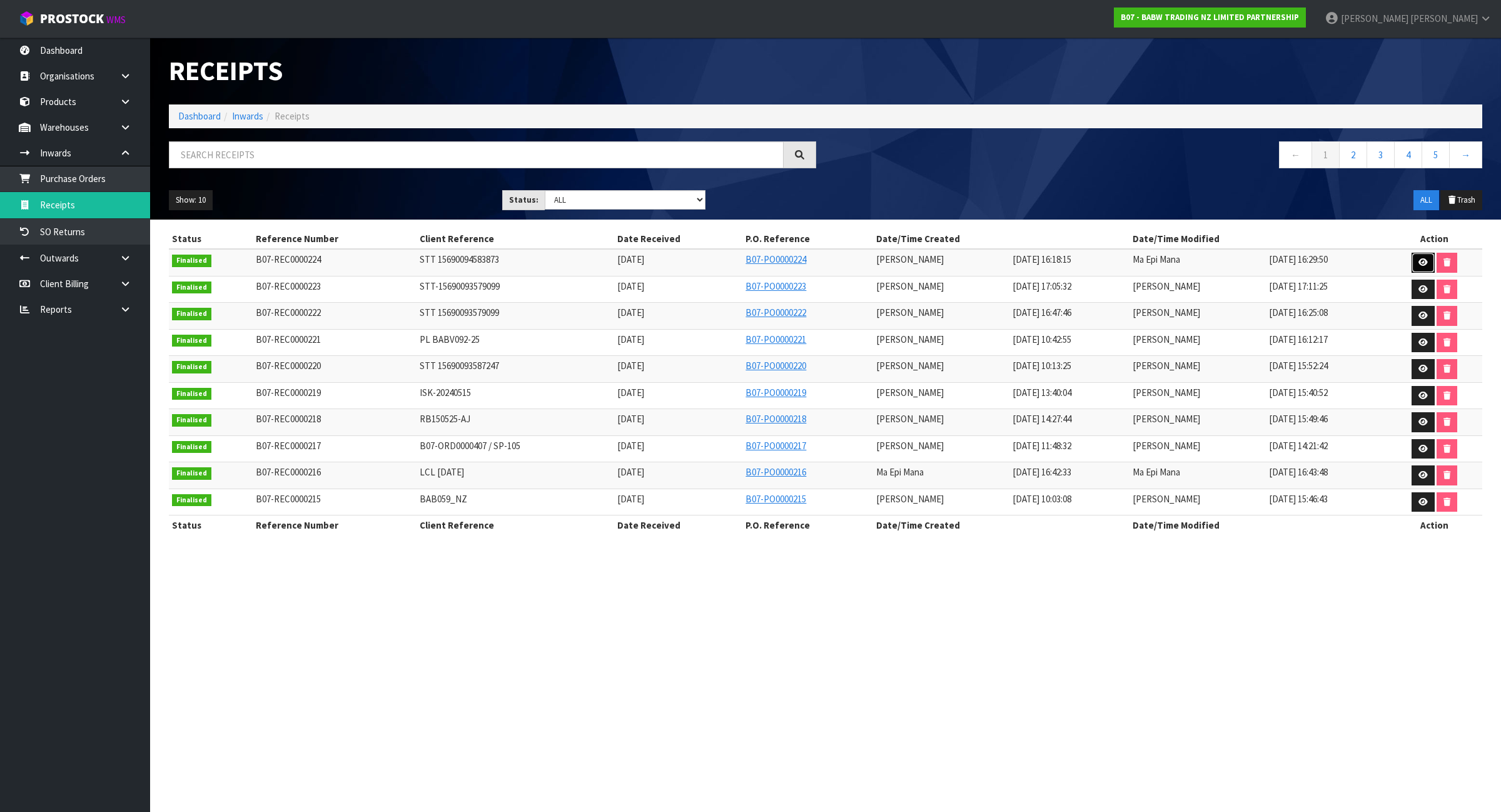
click at [1417, 263] on link at bounding box center [1423, 263] width 23 height 20
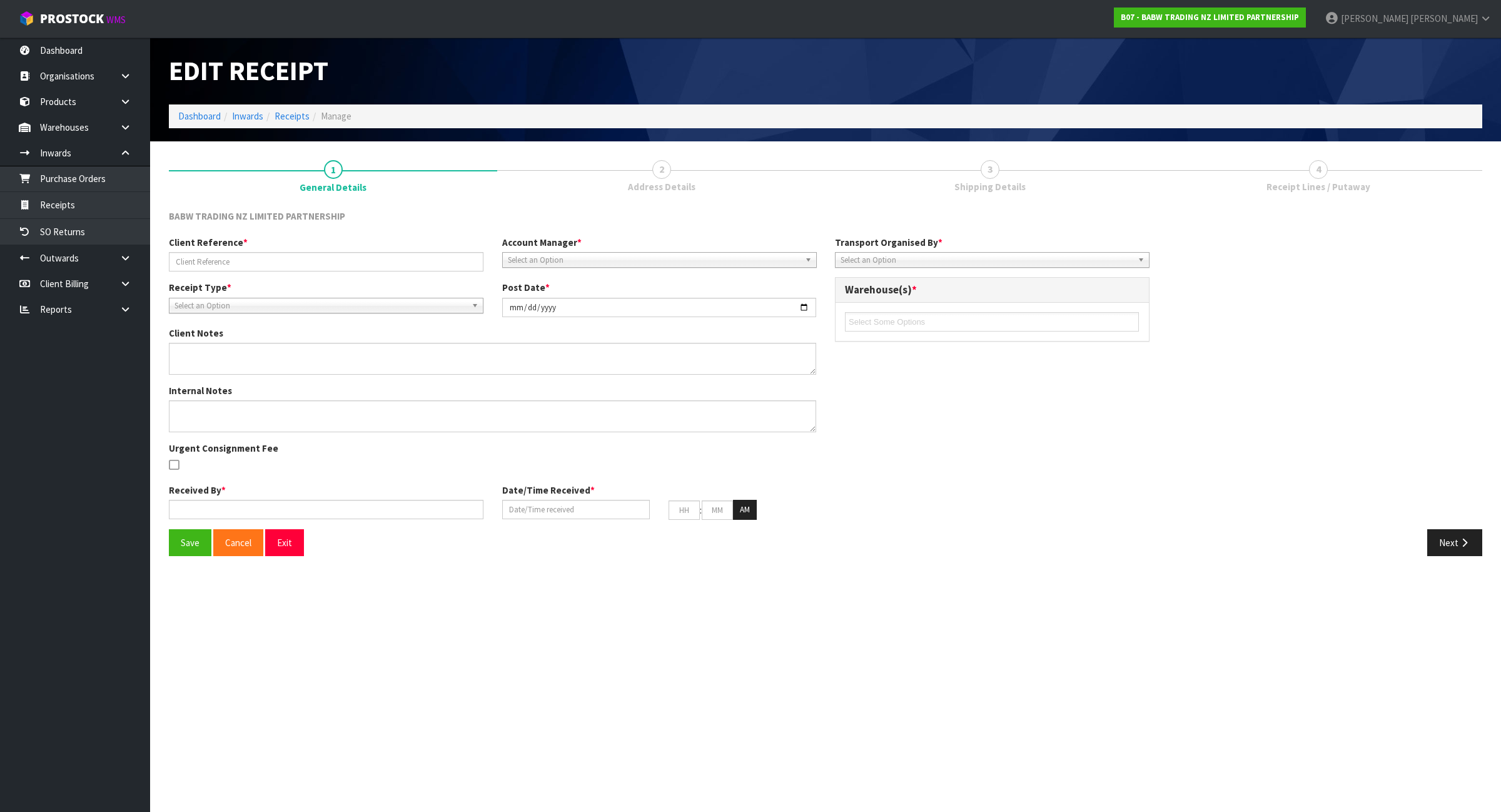
type input "STT 15690094583873"
type input "[DATE]"
type textarea "VARIANCE 28715, EXPECTED QTY: 408 UNITS, RECEIVED QTY: 396 UNITS, VARIANCE: -12…"
type textarea "MEASUREMENTS BY [PERSON_NAME] - 2ND CHECK BY MA 28715, EXPECTED QTY: 408 UNITS,…"
type input "[PERSON_NAME]"
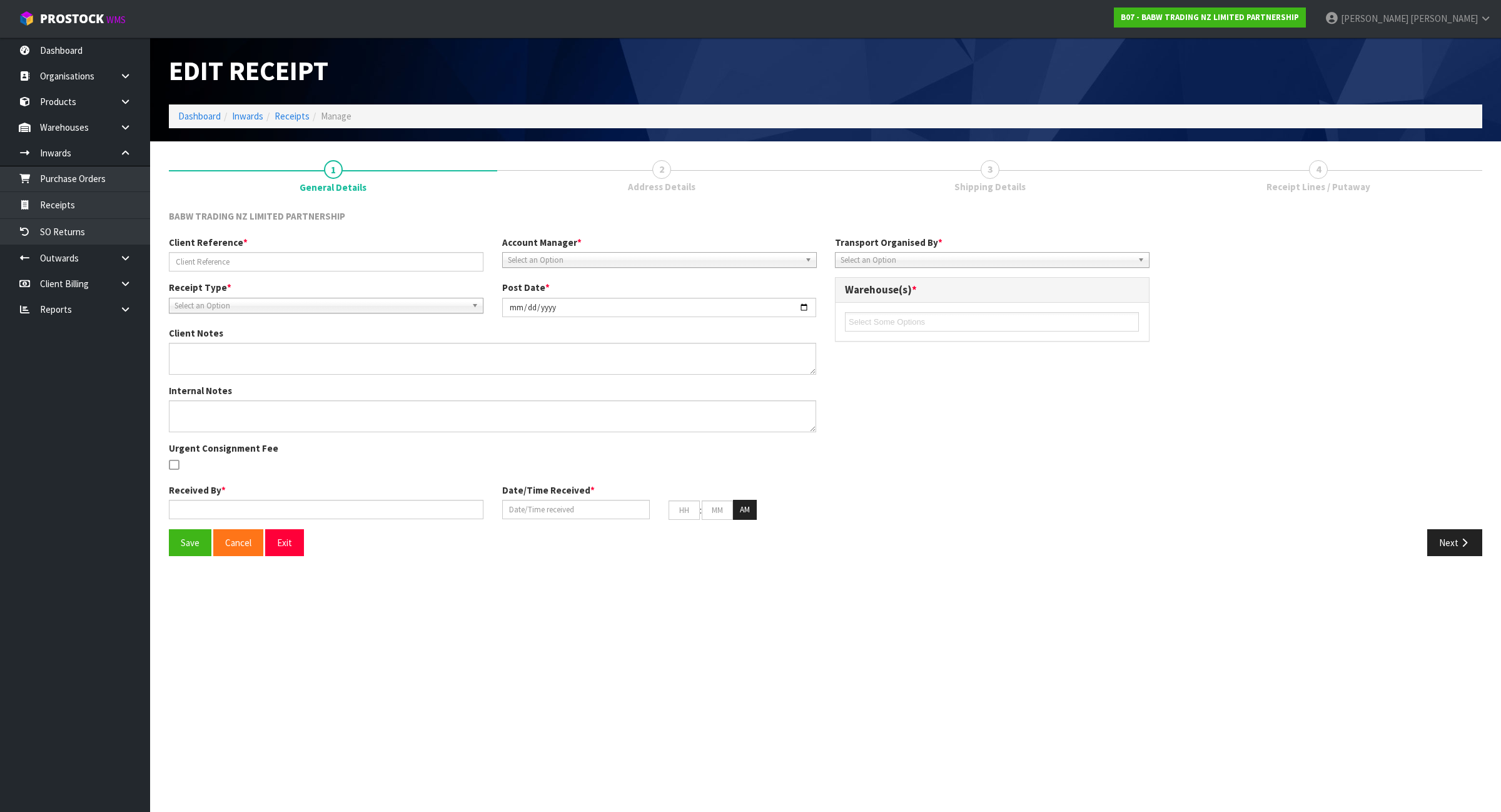
type input "[DATE]"
type input "04"
type input "18"
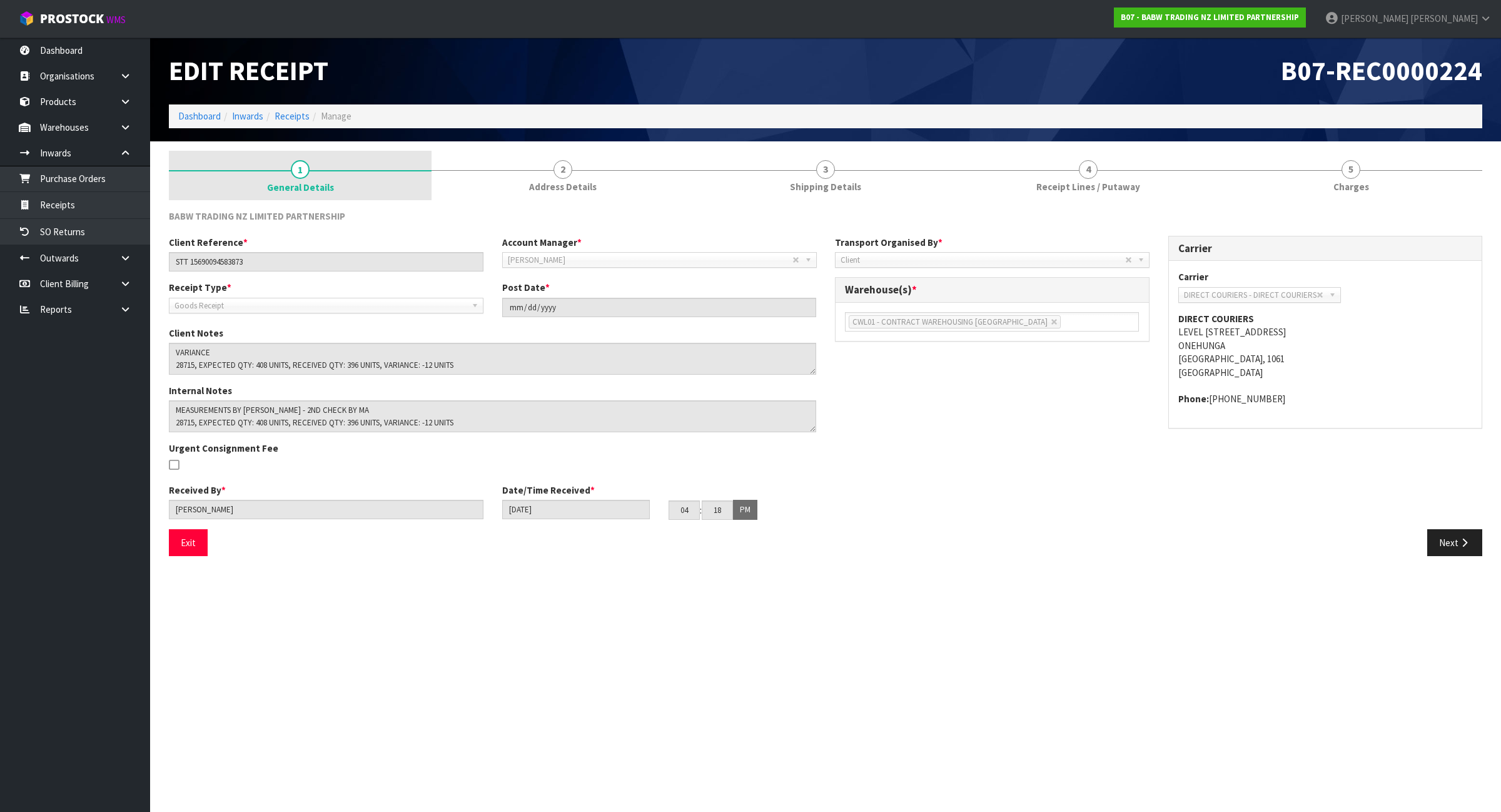
click at [324, 192] on span "General Details" at bounding box center [300, 187] width 67 height 13
click at [322, 186] on span "General Details" at bounding box center [300, 187] width 67 height 13
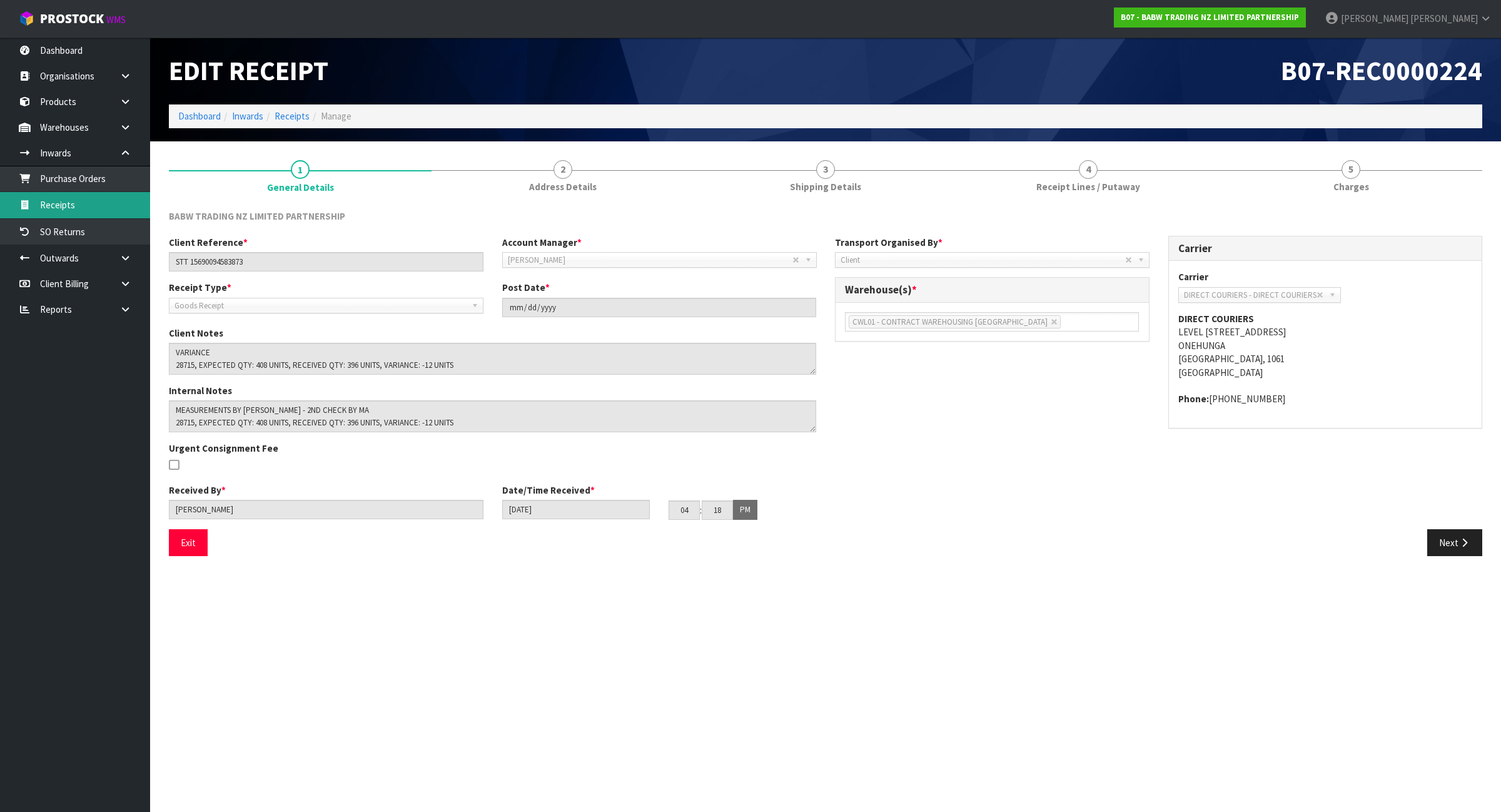
click at [94, 210] on link "Receipts" at bounding box center [75, 205] width 150 height 26
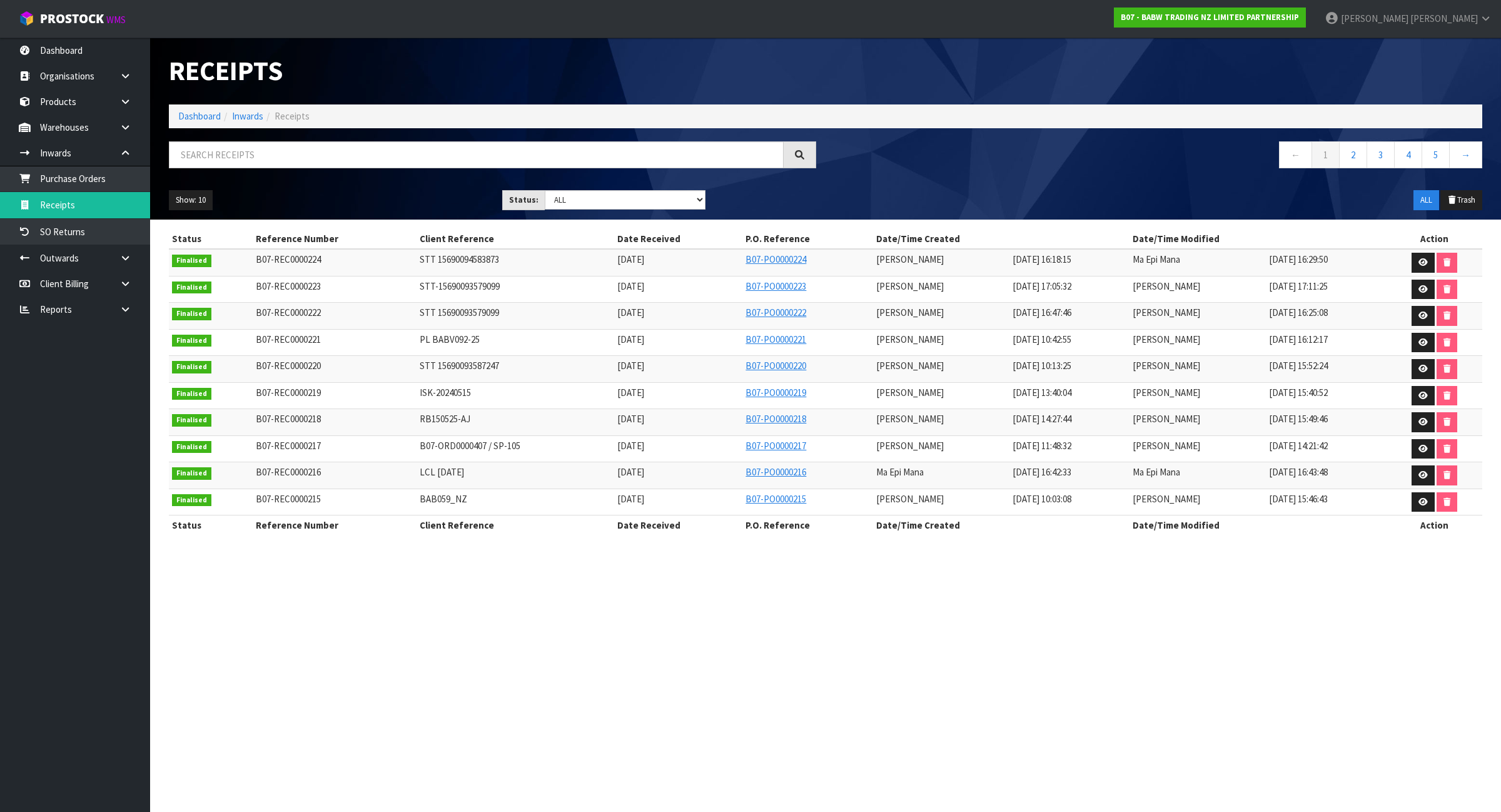
click at [1290, 35] on ul "B07 - BABW TRADING NZ LIMITED PARTNERSHIP [PERSON_NAME] Logout" at bounding box center [1303, 19] width 415 height 37
click at [1299, 13] on strong "B07 - BABW TRADING NZ LIMITED PARTNERSHIP" at bounding box center [1210, 17] width 178 height 11
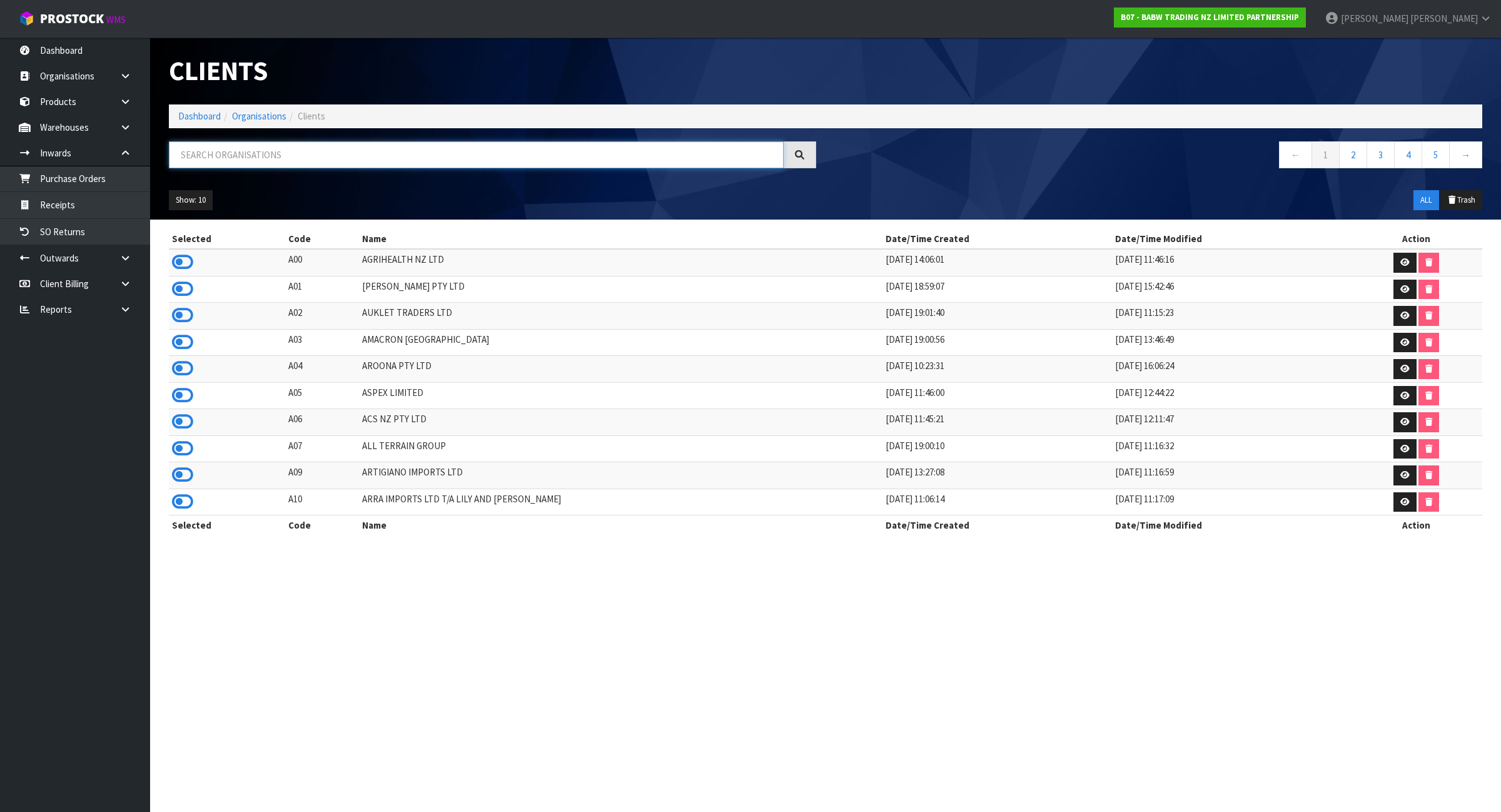
click at [499, 155] on input "text" at bounding box center [476, 155] width 615 height 27
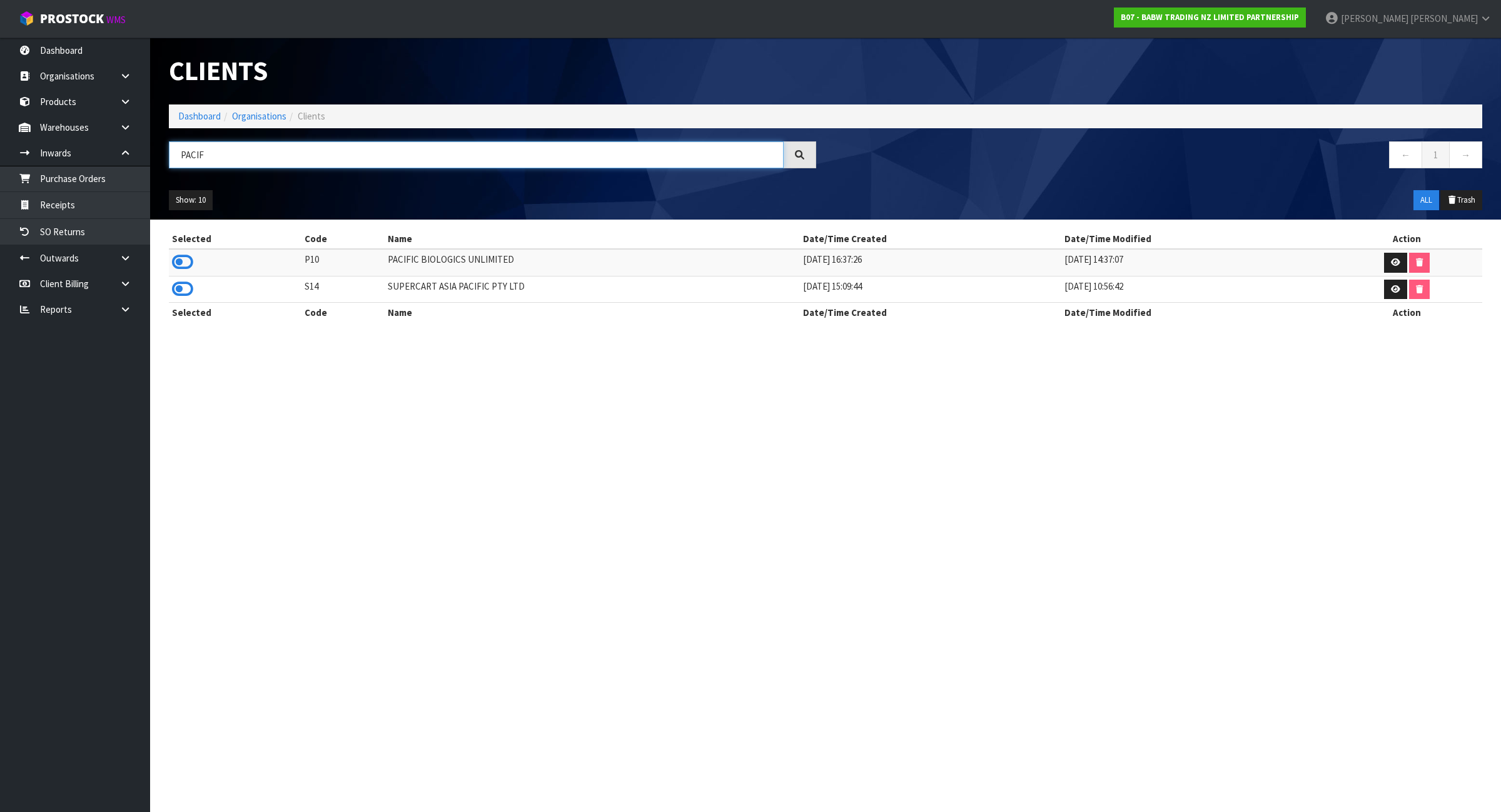
type input "PACIF"
click at [170, 261] on td at bounding box center [235, 263] width 132 height 27
click at [176, 261] on icon at bounding box center [183, 262] width 21 height 19
click at [96, 201] on link "Receipts" at bounding box center [75, 205] width 150 height 26
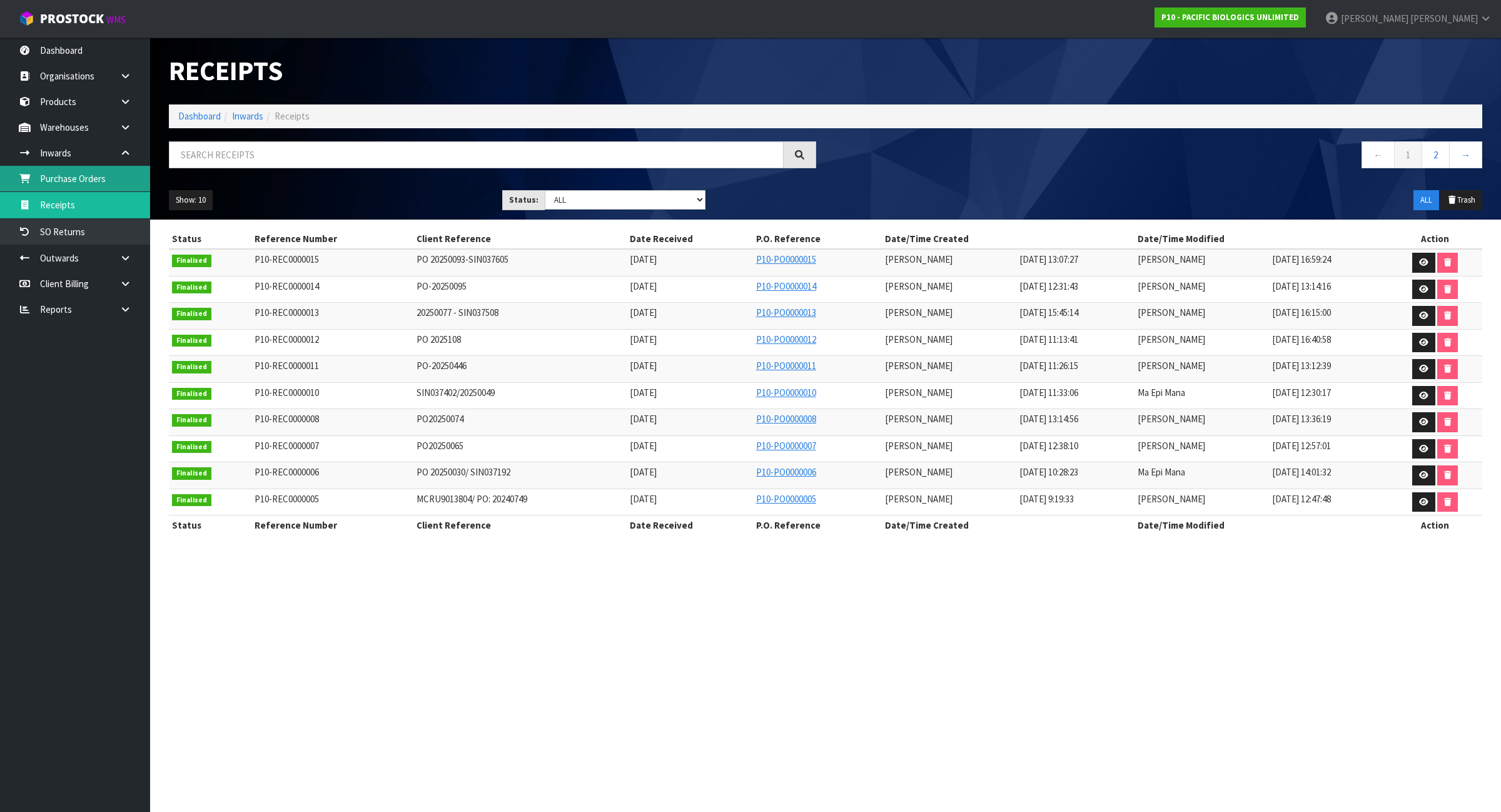
click at [90, 174] on link "Purchase Orders" at bounding box center [75, 178] width 150 height 26
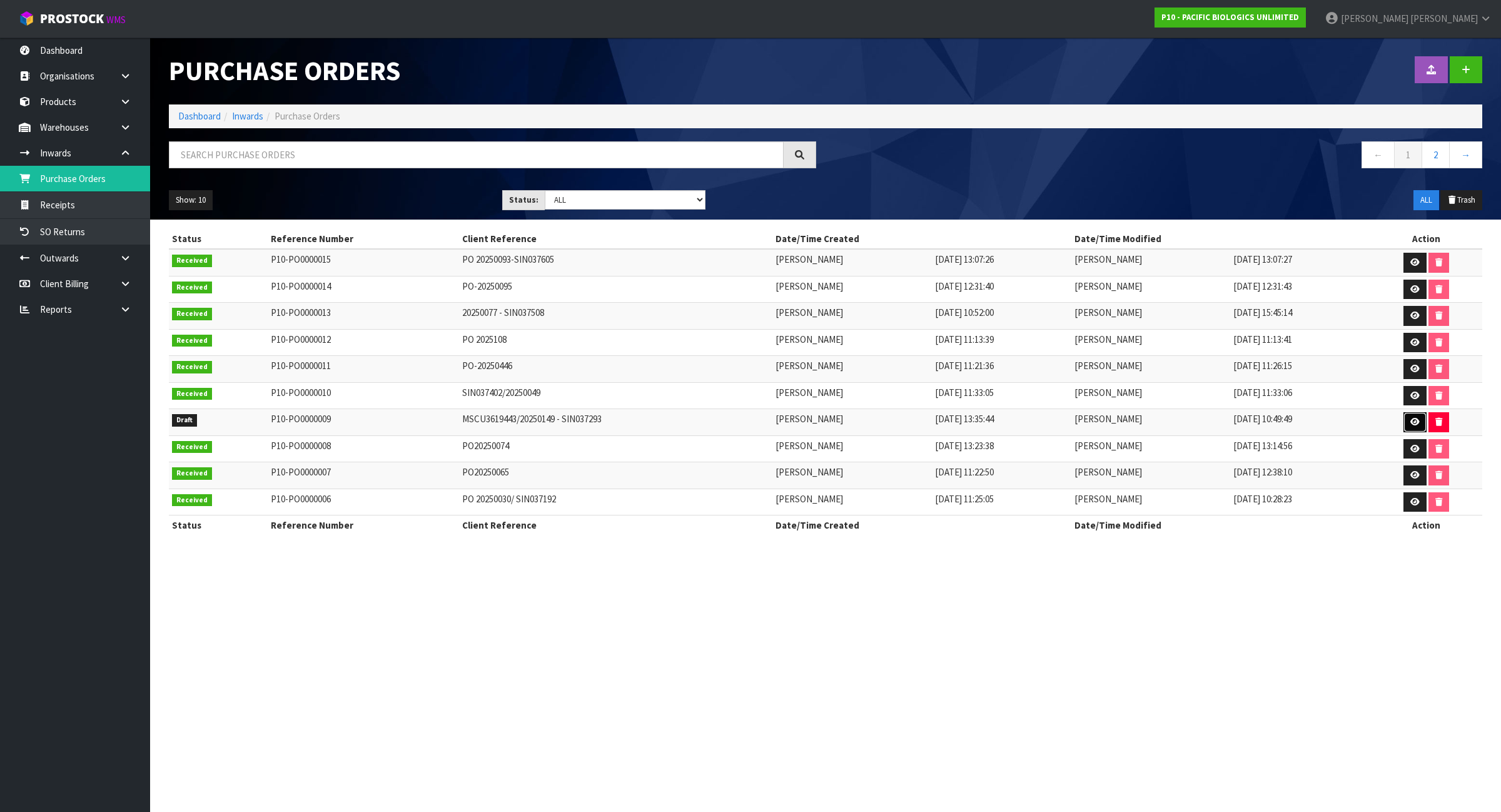
click at [1421, 422] on link at bounding box center [1415, 422] width 23 height 20
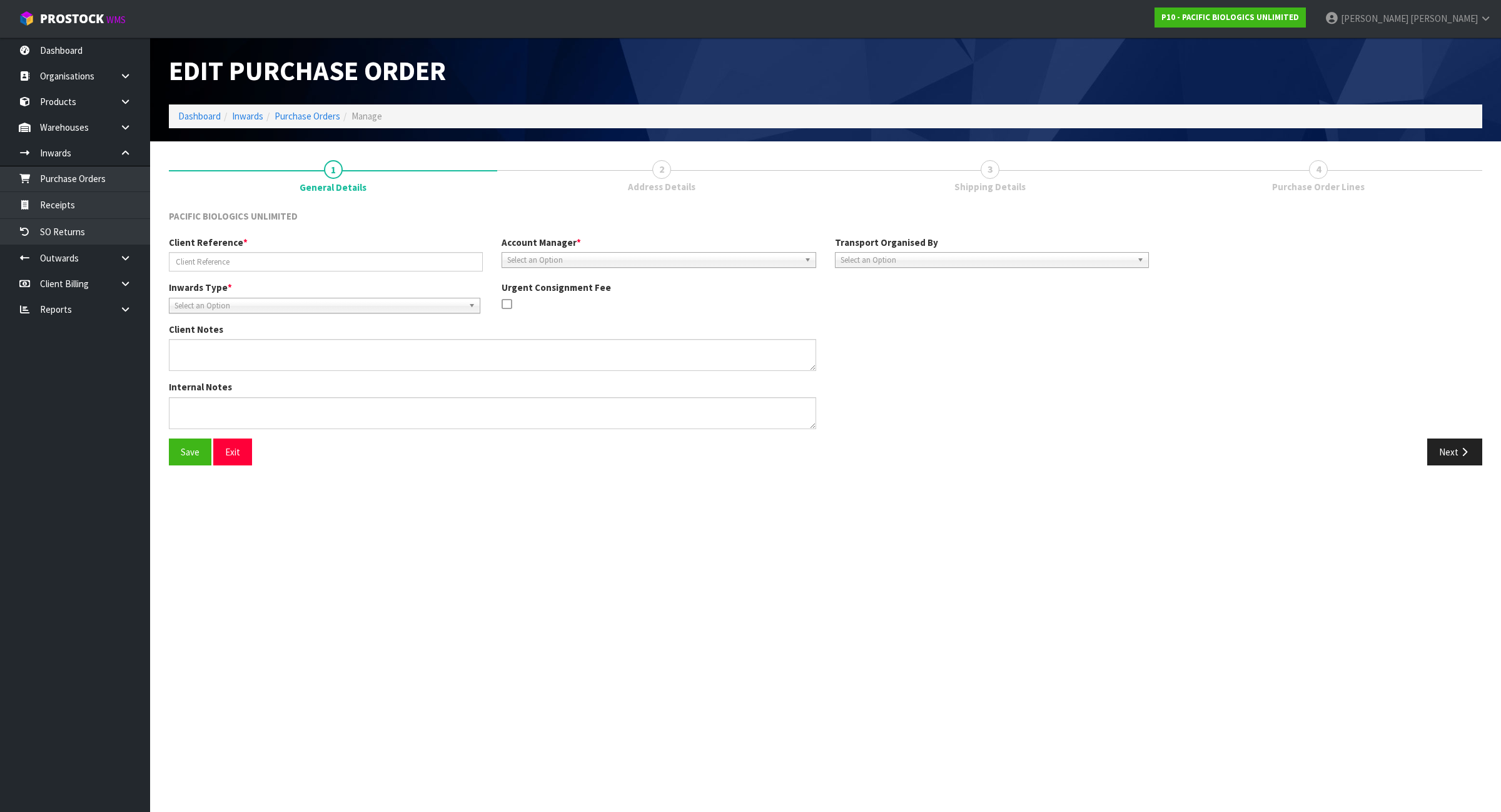
type input "MSCU3619443/20250149 - SIN037293"
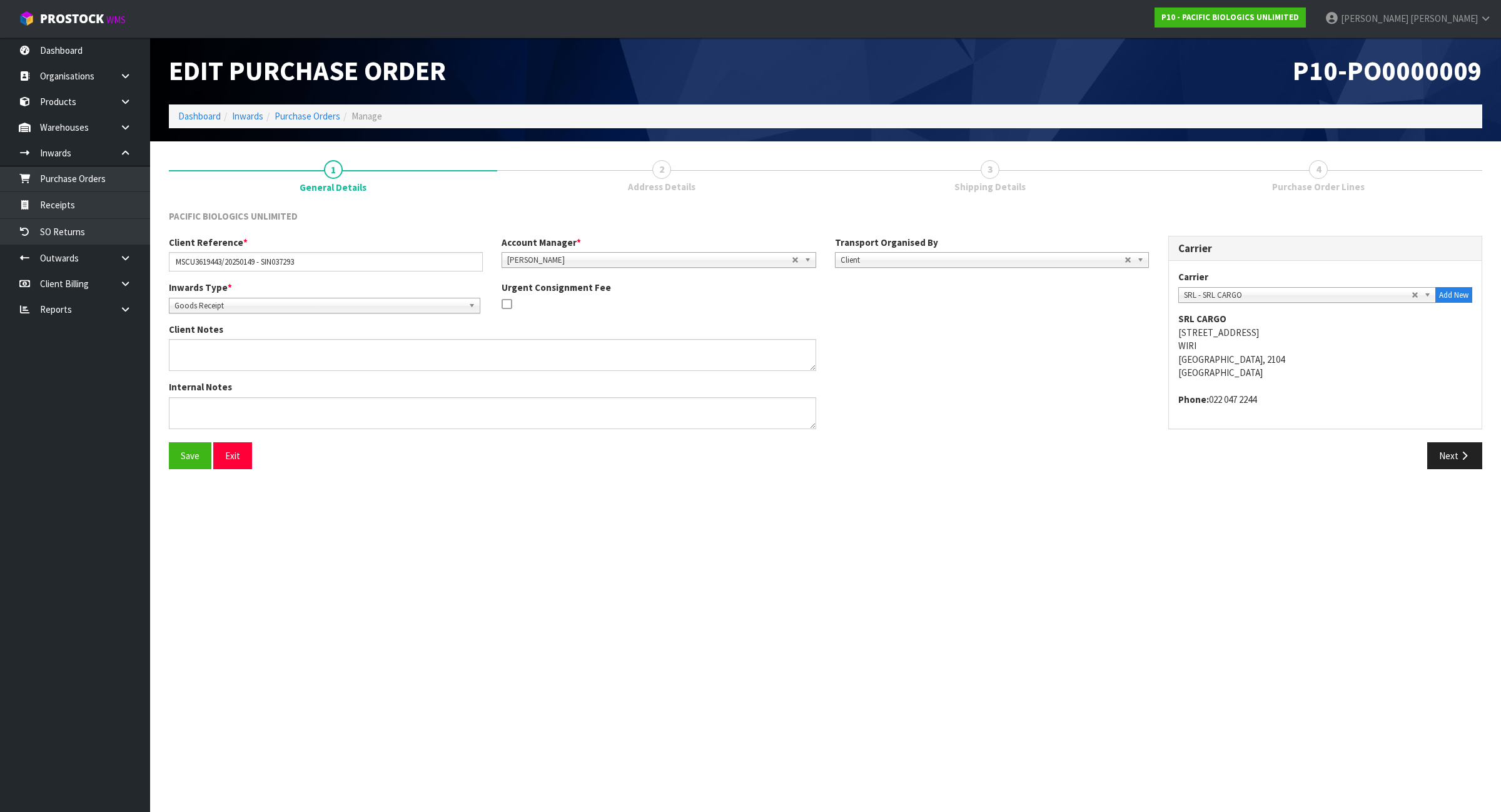
click at [966, 180] on span "Shipping Details" at bounding box center [990, 187] width 72 height 13
click at [1470, 453] on icon "button" at bounding box center [1464, 455] width 12 height 9
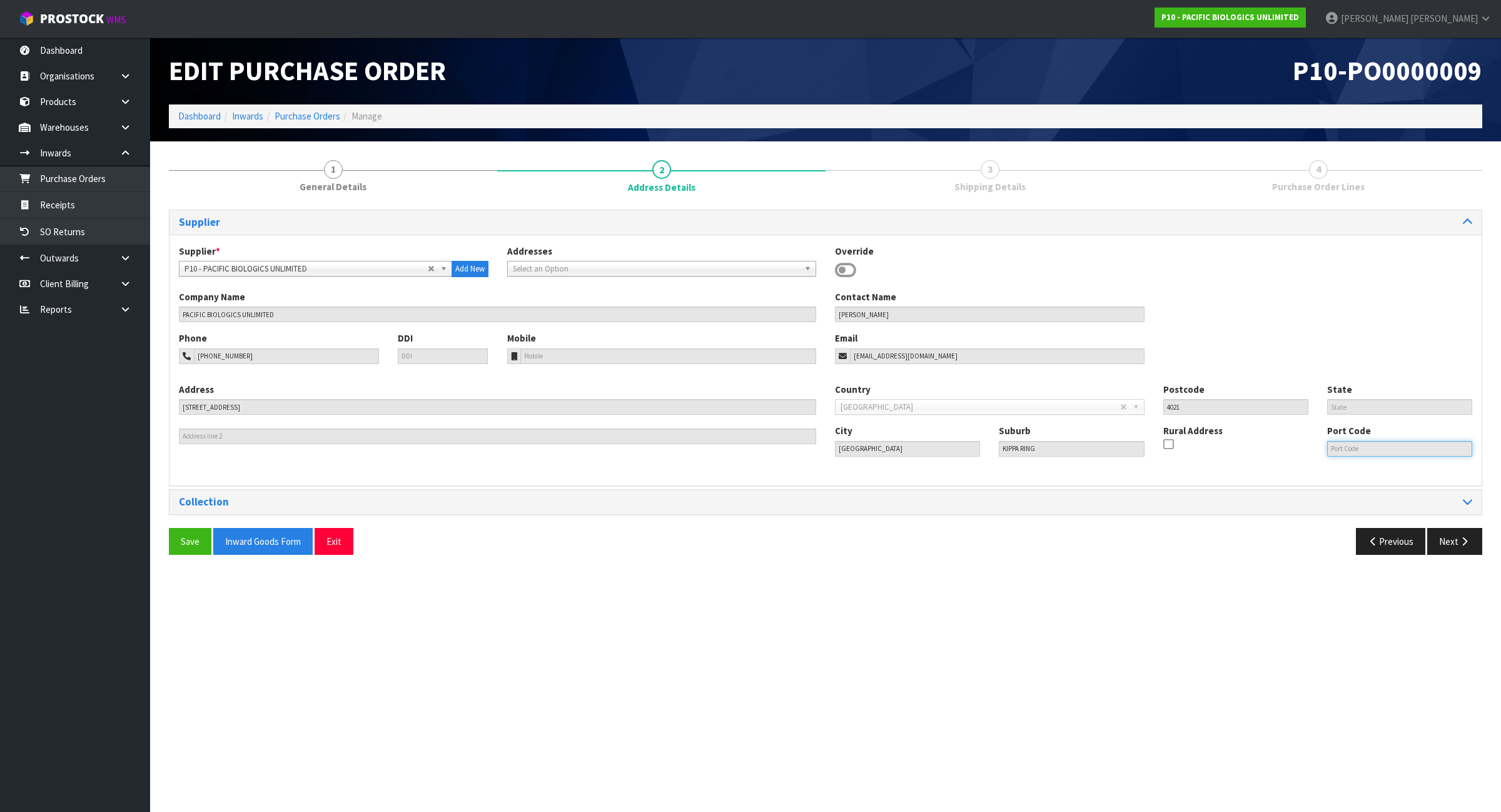
click at [1470, 453] on input "text" at bounding box center [1399, 449] width 145 height 16
click at [1456, 546] on button "Next" at bounding box center [1454, 541] width 55 height 27
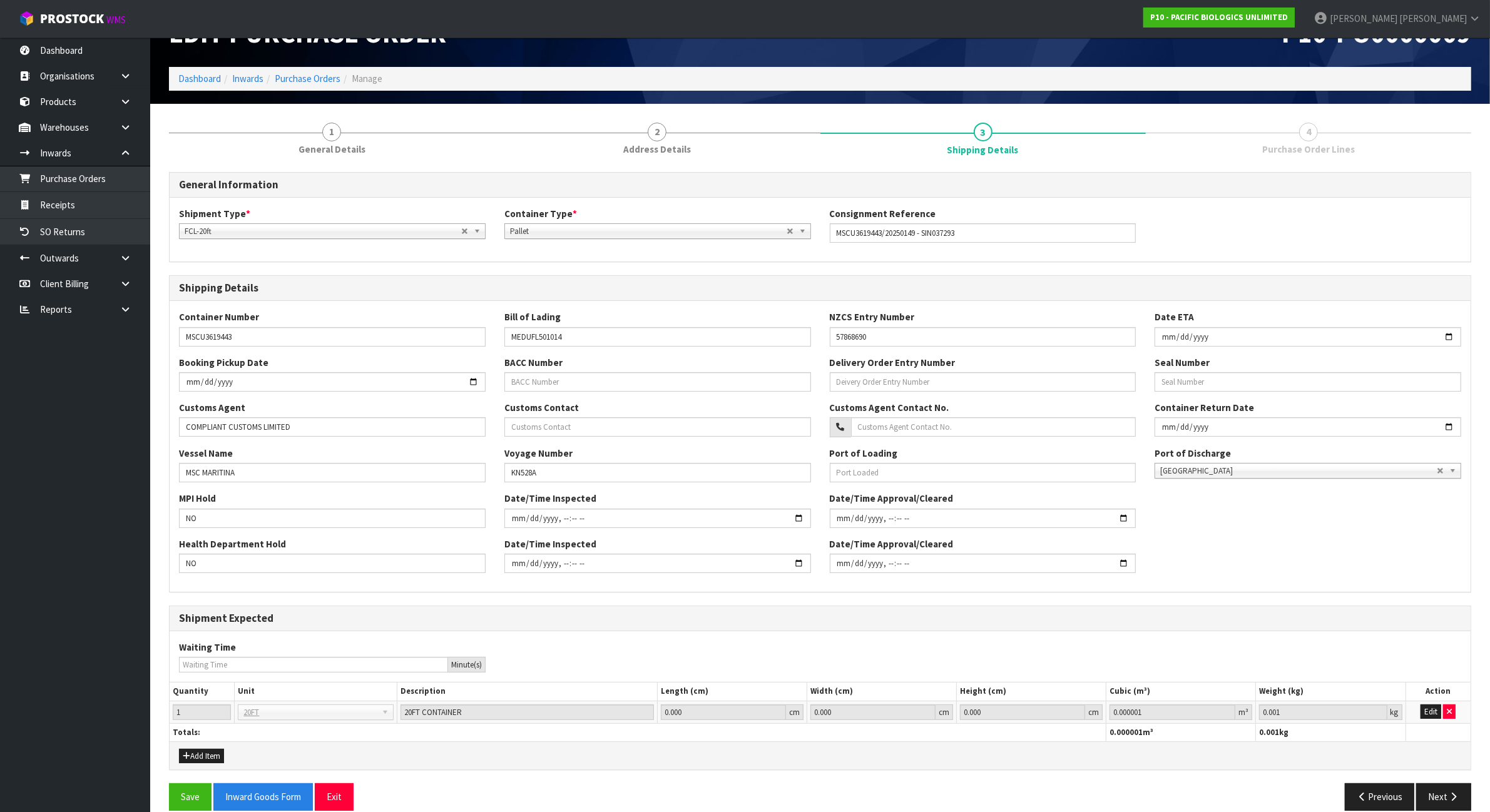
scroll to position [57, 0]
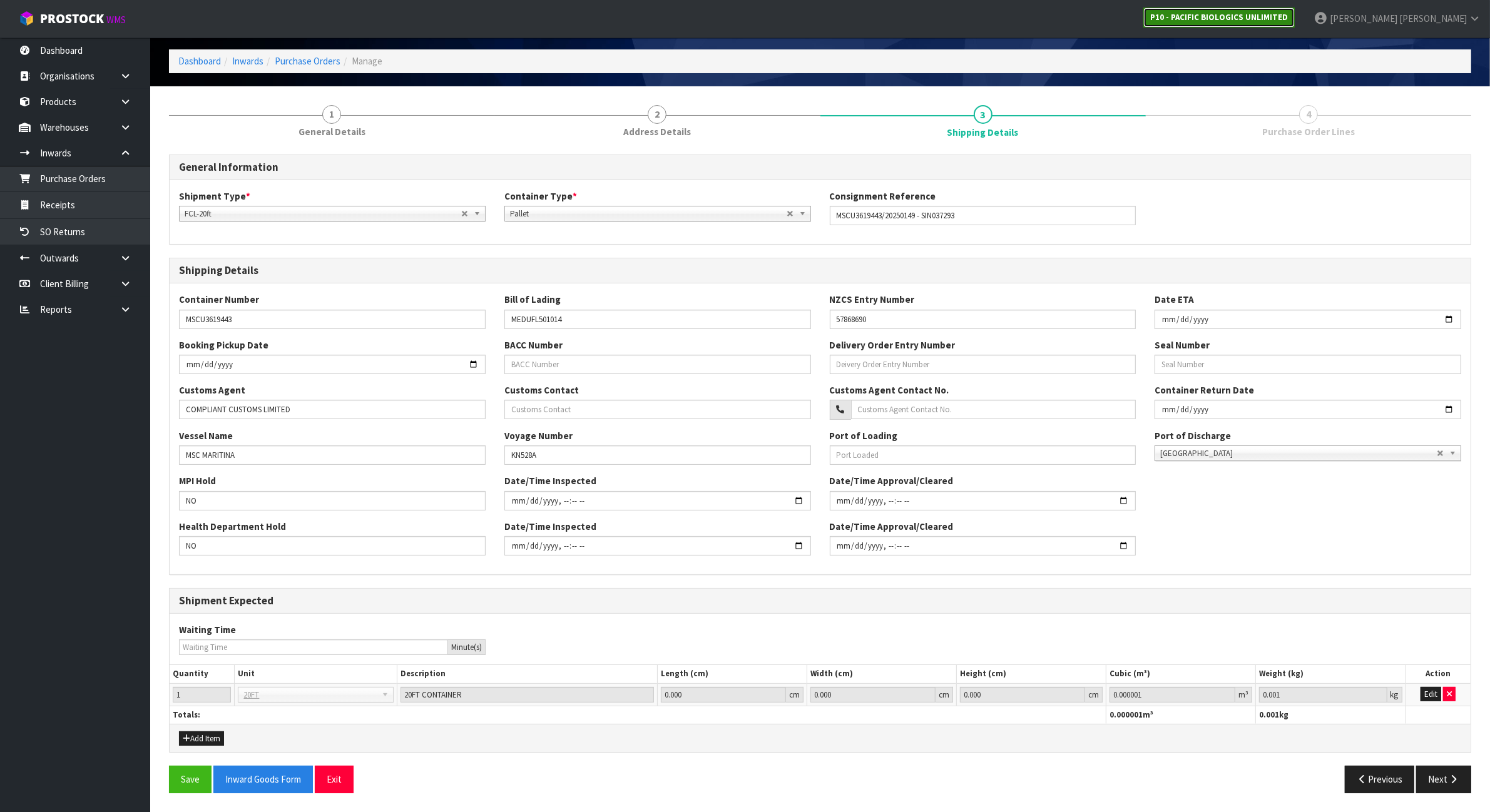
click at [1294, 27] on link "P10 - PACIFIC BIOLOGICS UNLIMITED" at bounding box center [1219, 17] width 151 height 20
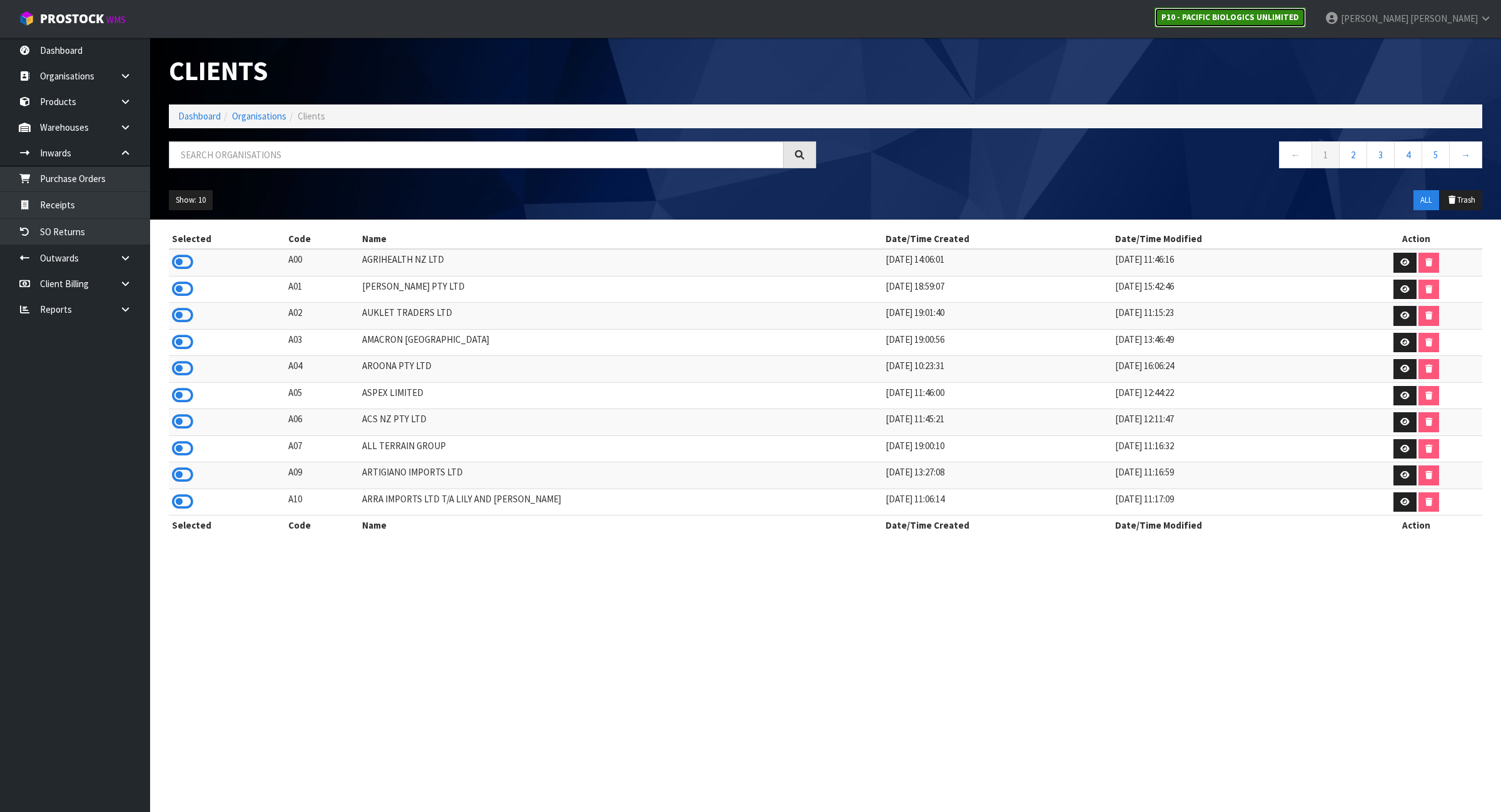
click at [1299, 21] on strong "P10 - PACIFIC BIOLOGICS UNLIMITED" at bounding box center [1230, 17] width 137 height 11
click at [241, 153] on input "text" at bounding box center [476, 155] width 615 height 27
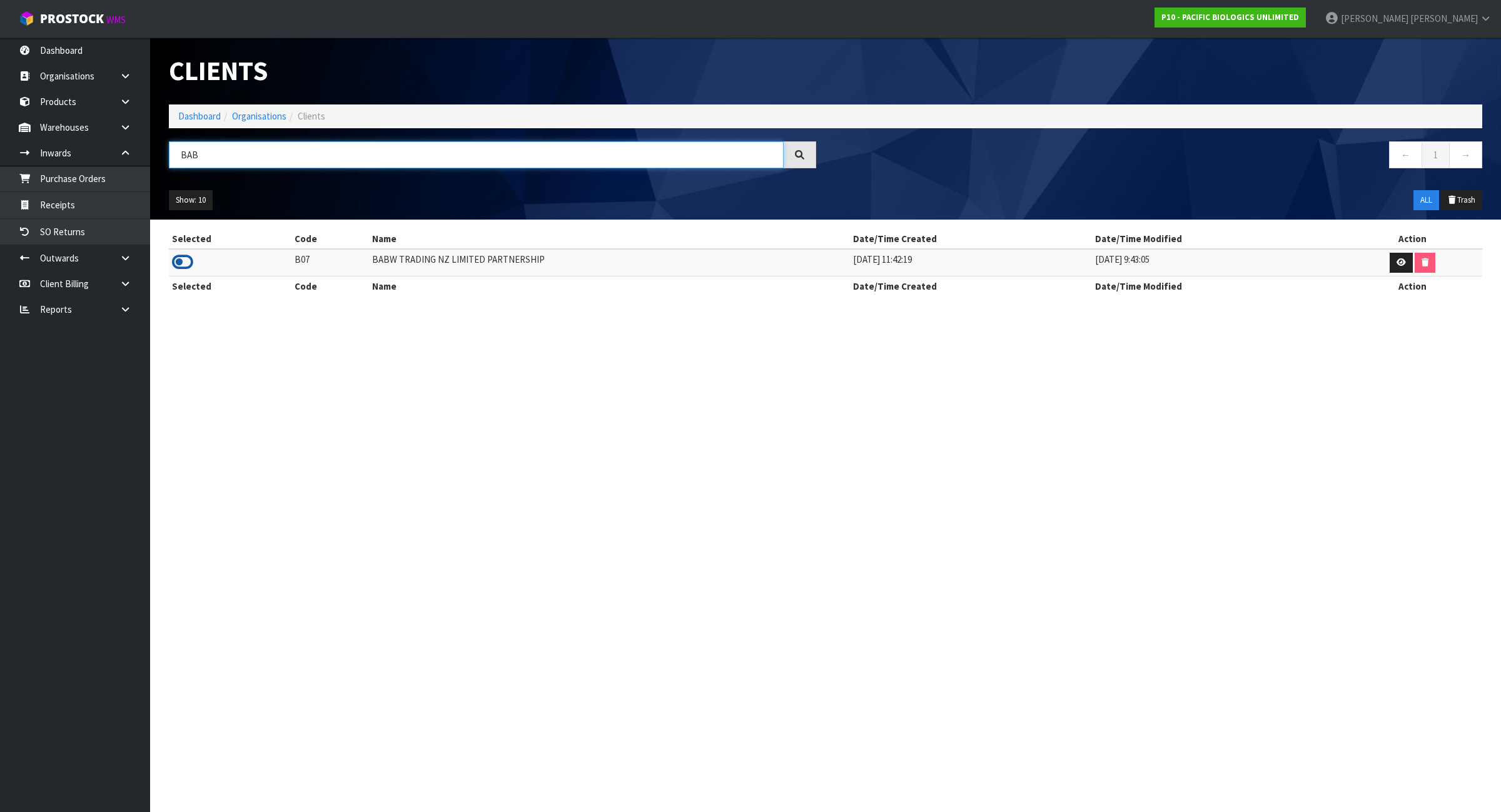
type input "BAB"
click at [180, 259] on icon at bounding box center [183, 262] width 21 height 19
click at [111, 173] on link "Purchase Orders" at bounding box center [75, 178] width 150 height 26
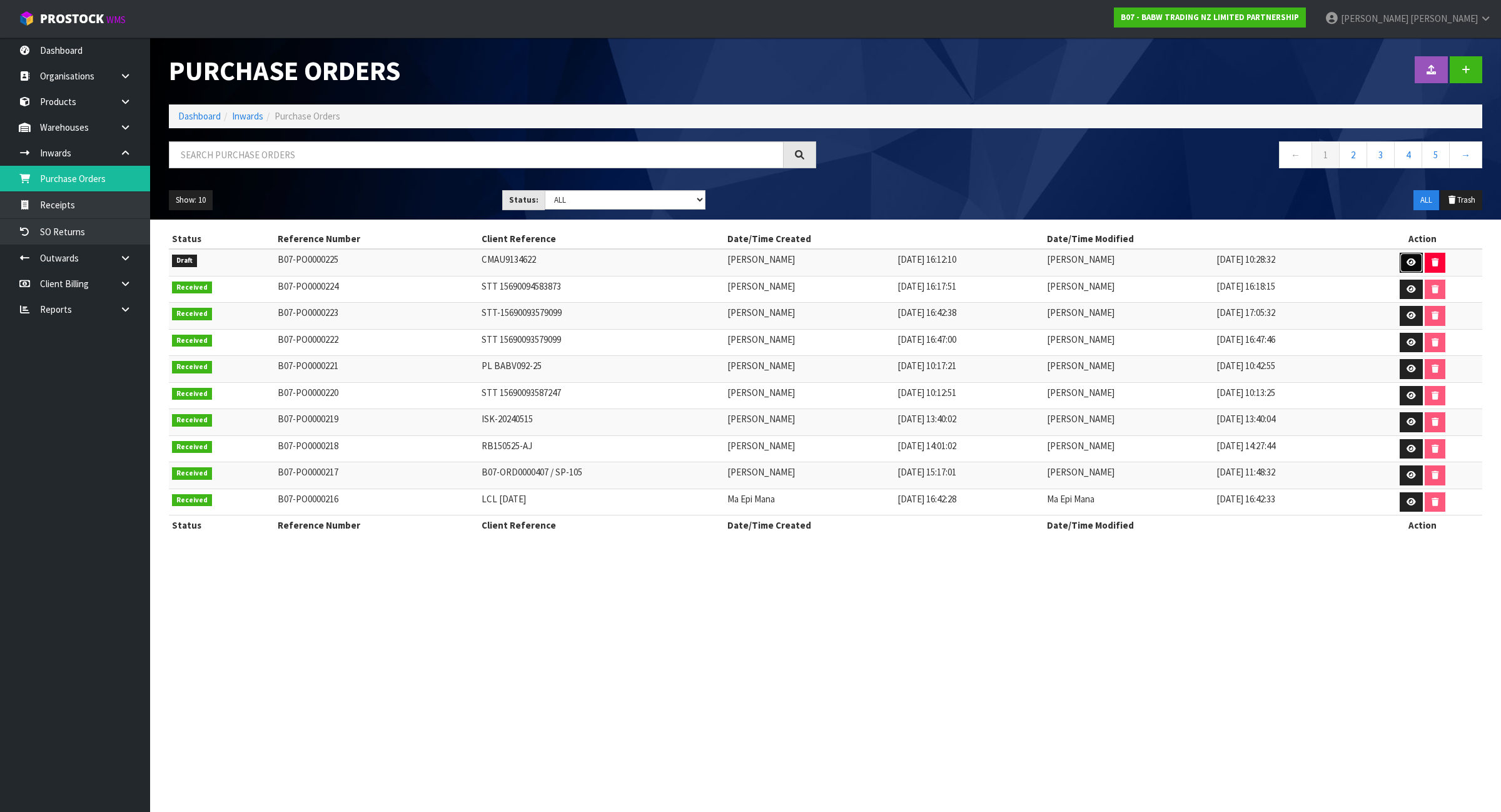
click at [1418, 264] on link at bounding box center [1411, 263] width 23 height 20
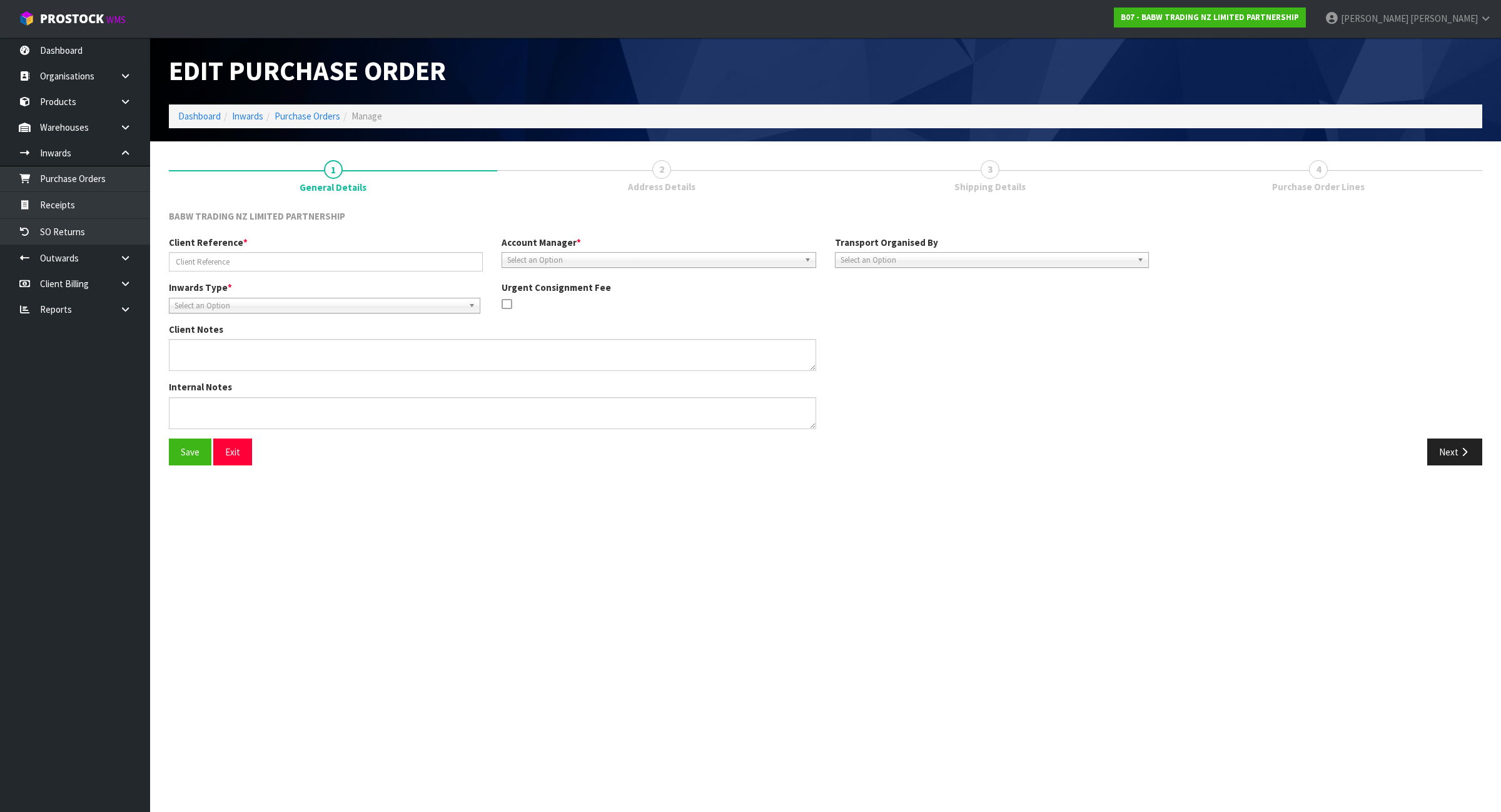
type input "CMAU9134622"
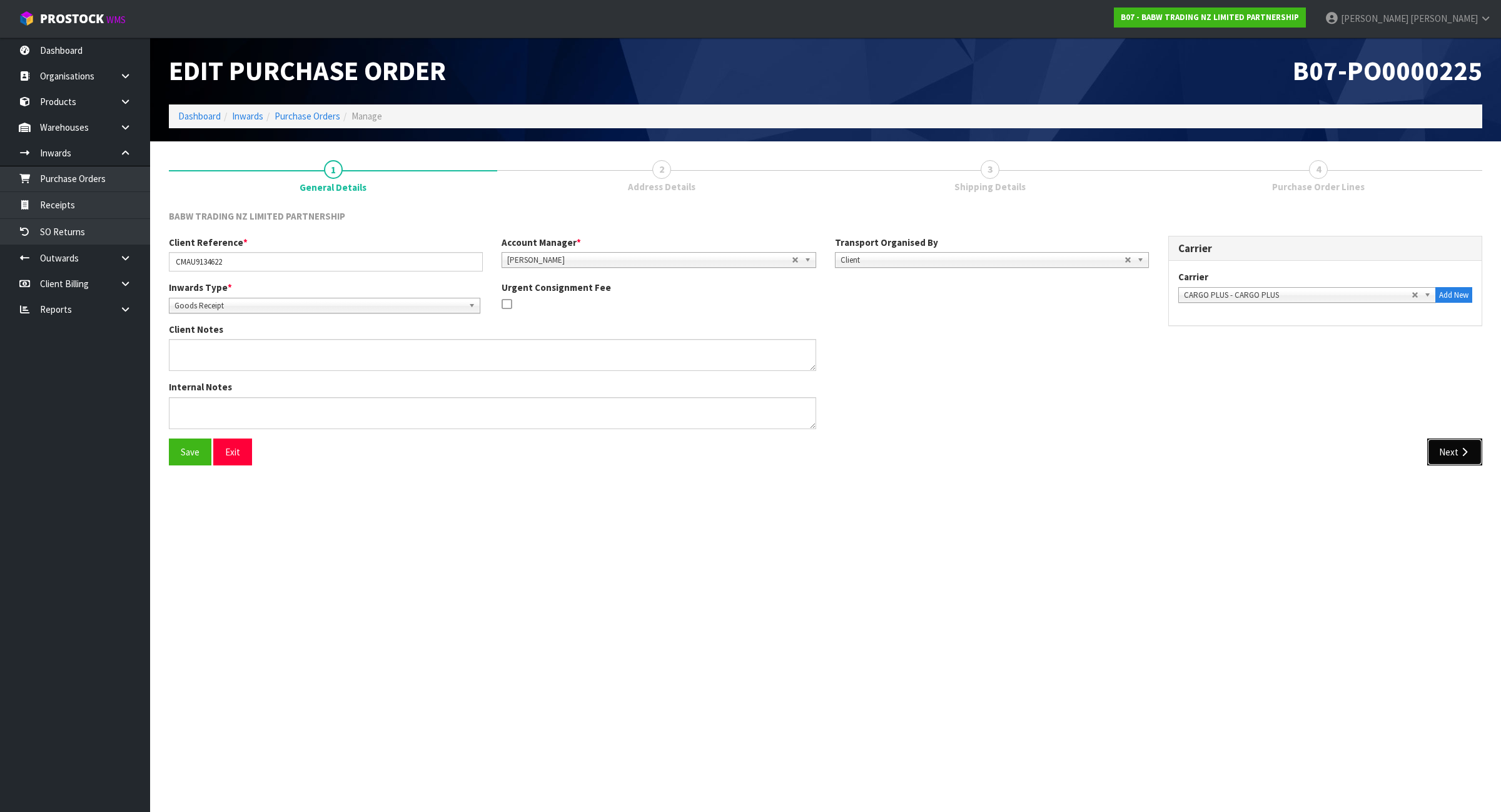
click at [1472, 439] on button "Next" at bounding box center [1454, 452] width 55 height 27
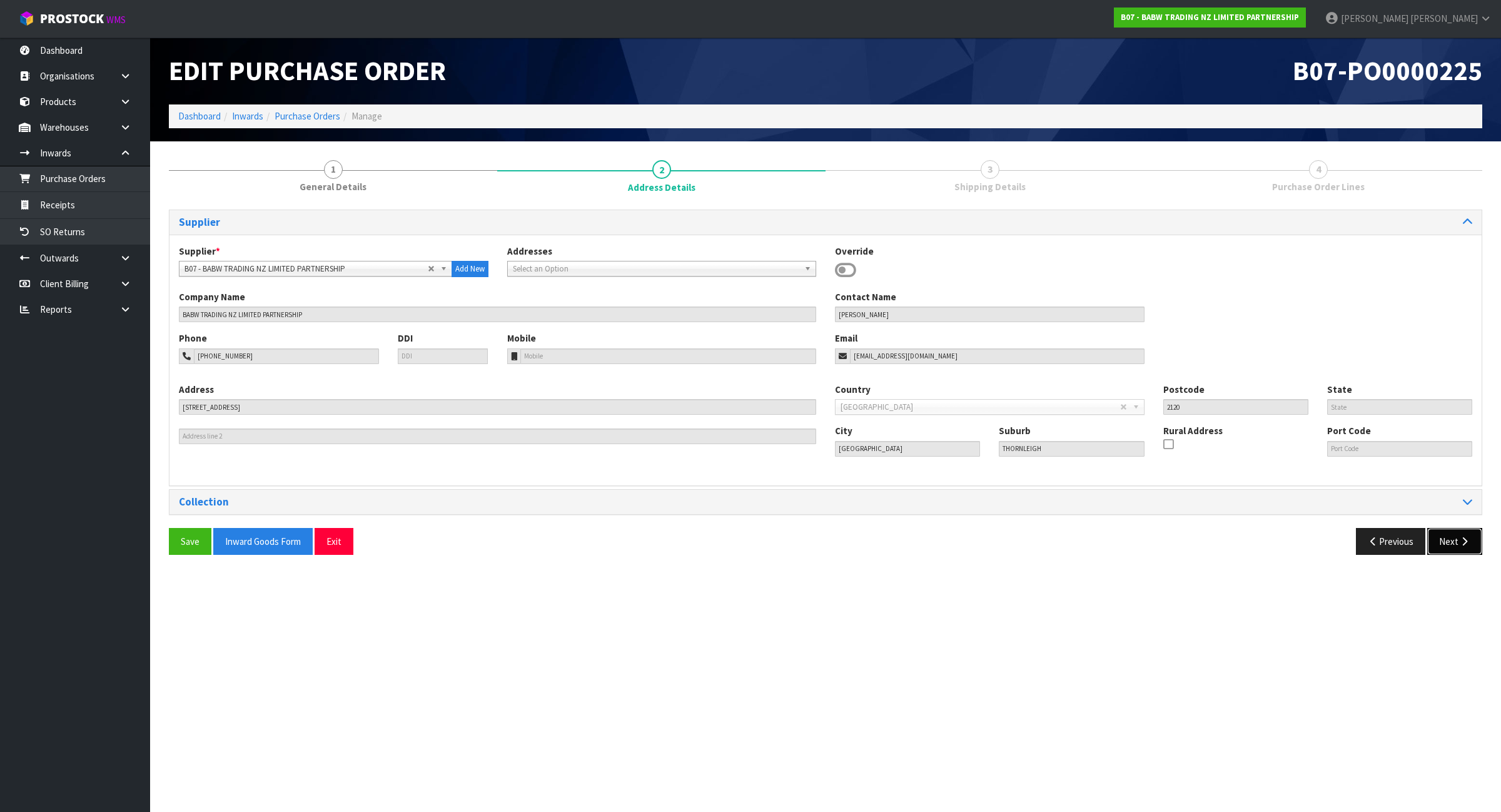
click at [1453, 532] on button "Next" at bounding box center [1454, 541] width 55 height 27
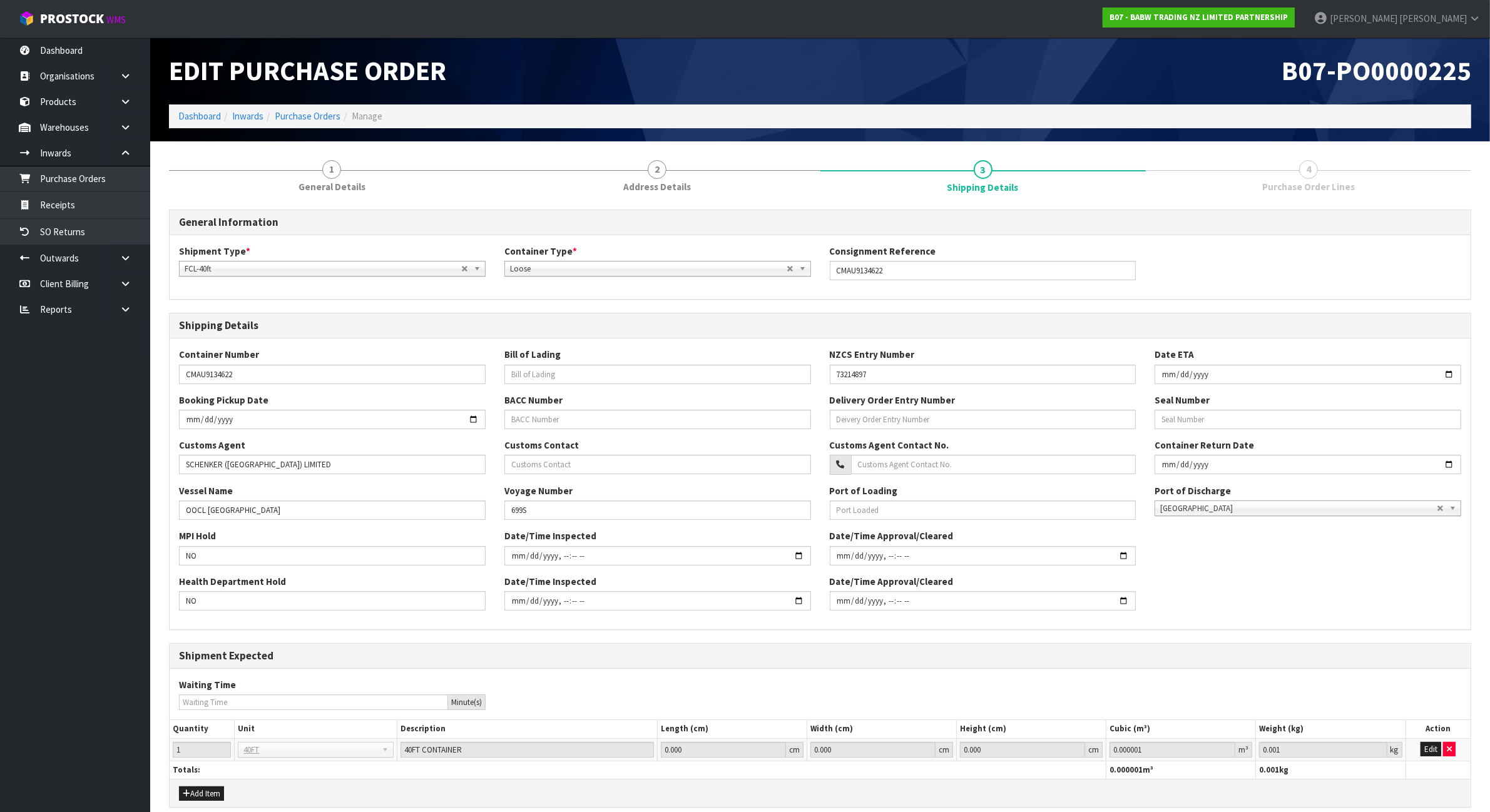
click at [1274, 438] on div "Booking Pickup Date BACC Number Delivery Order Entry Number Seal Number" at bounding box center [820, 415] width 1301 height 45
click at [1268, 425] on input "text" at bounding box center [1308, 419] width 307 height 19
type input "M4237812"
click at [1216, 608] on div "Health Department Hold NO Date/Time Inspected Date/Time Approval/Cleared" at bounding box center [820, 597] width 1301 height 45
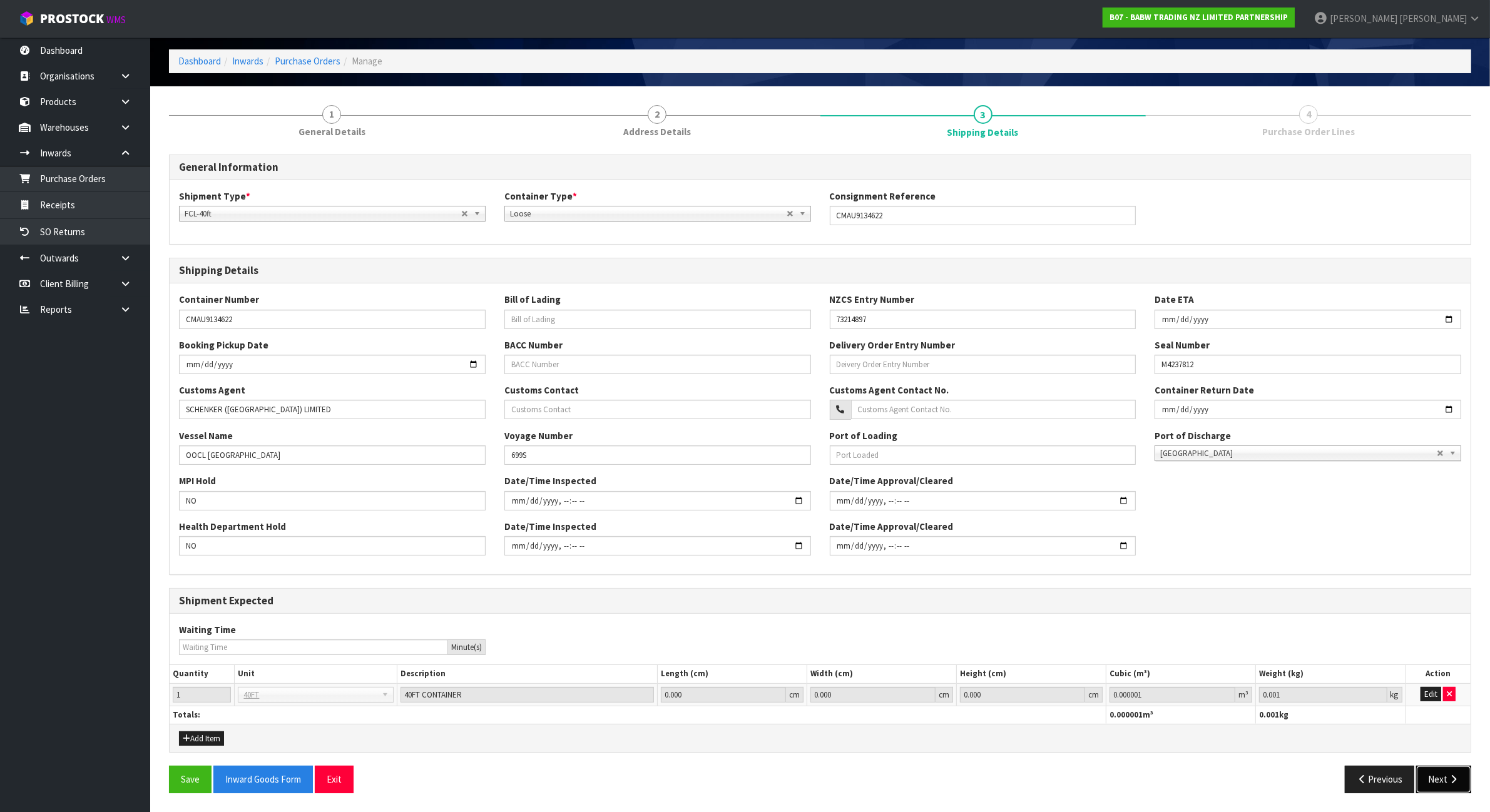
click at [1441, 779] on button "Next" at bounding box center [1443, 779] width 55 height 27
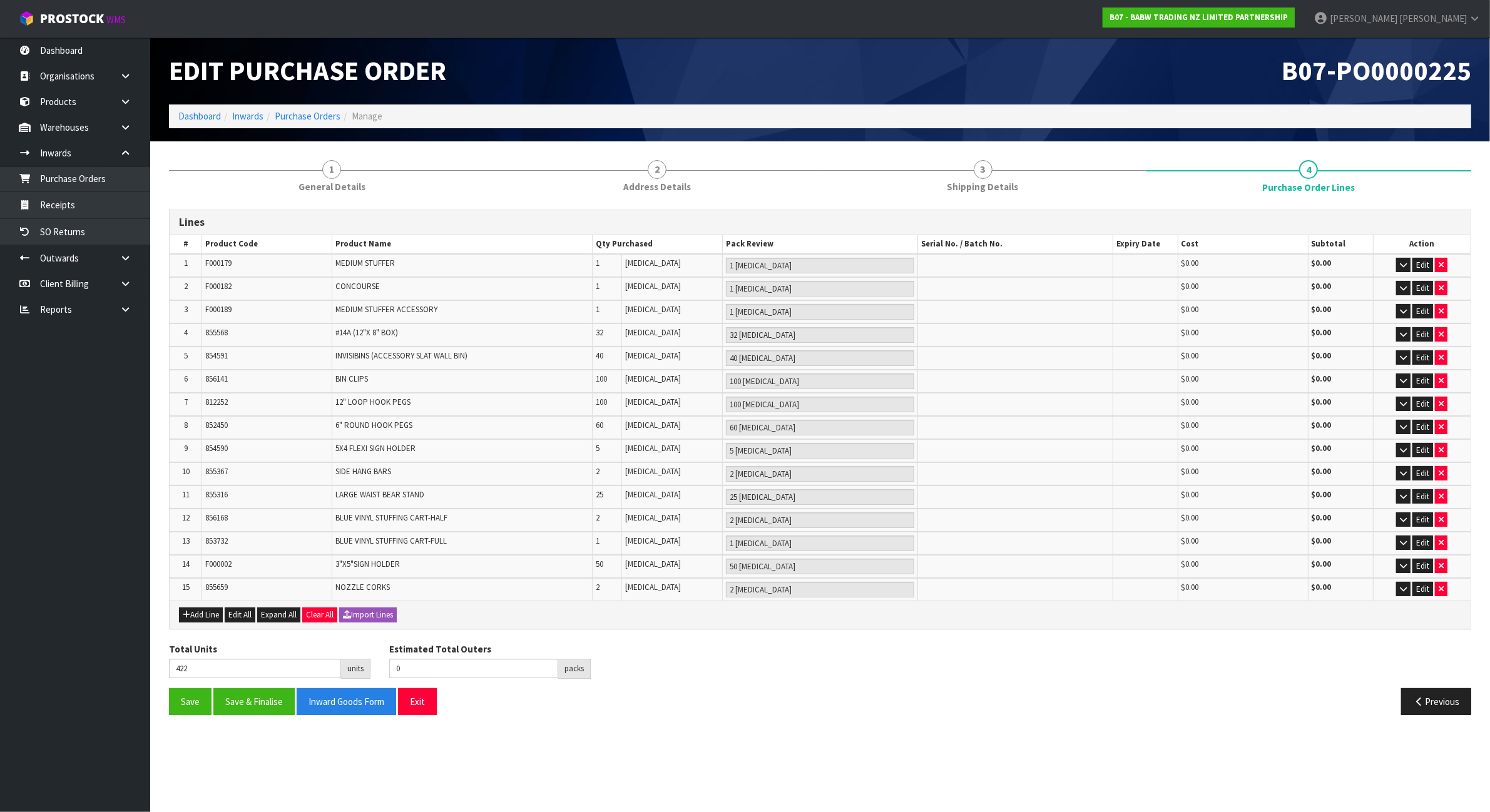
scroll to position [0, 0]
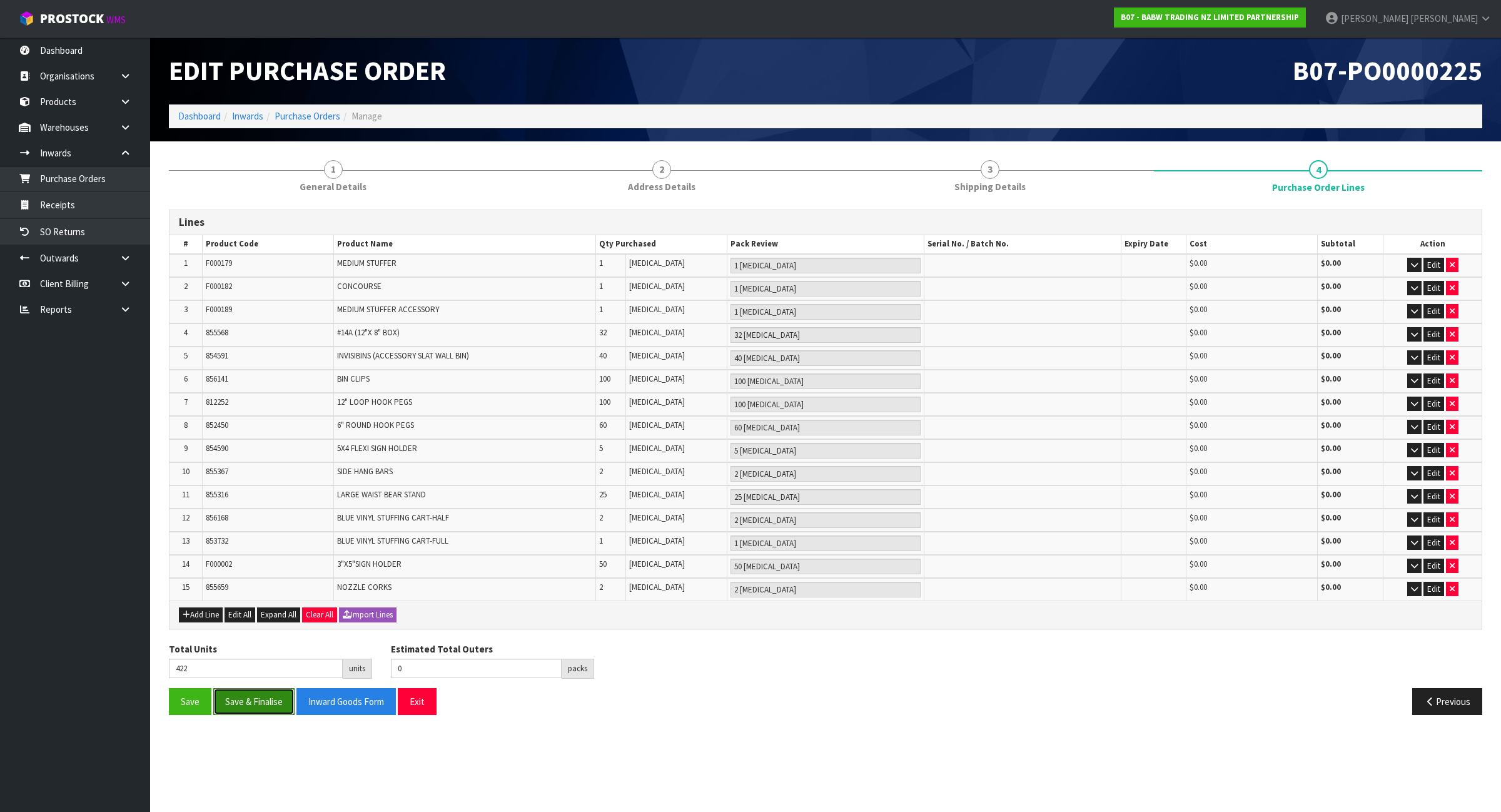
click at [239, 695] on button "Save & Finalise" at bounding box center [254, 702] width 82 height 27
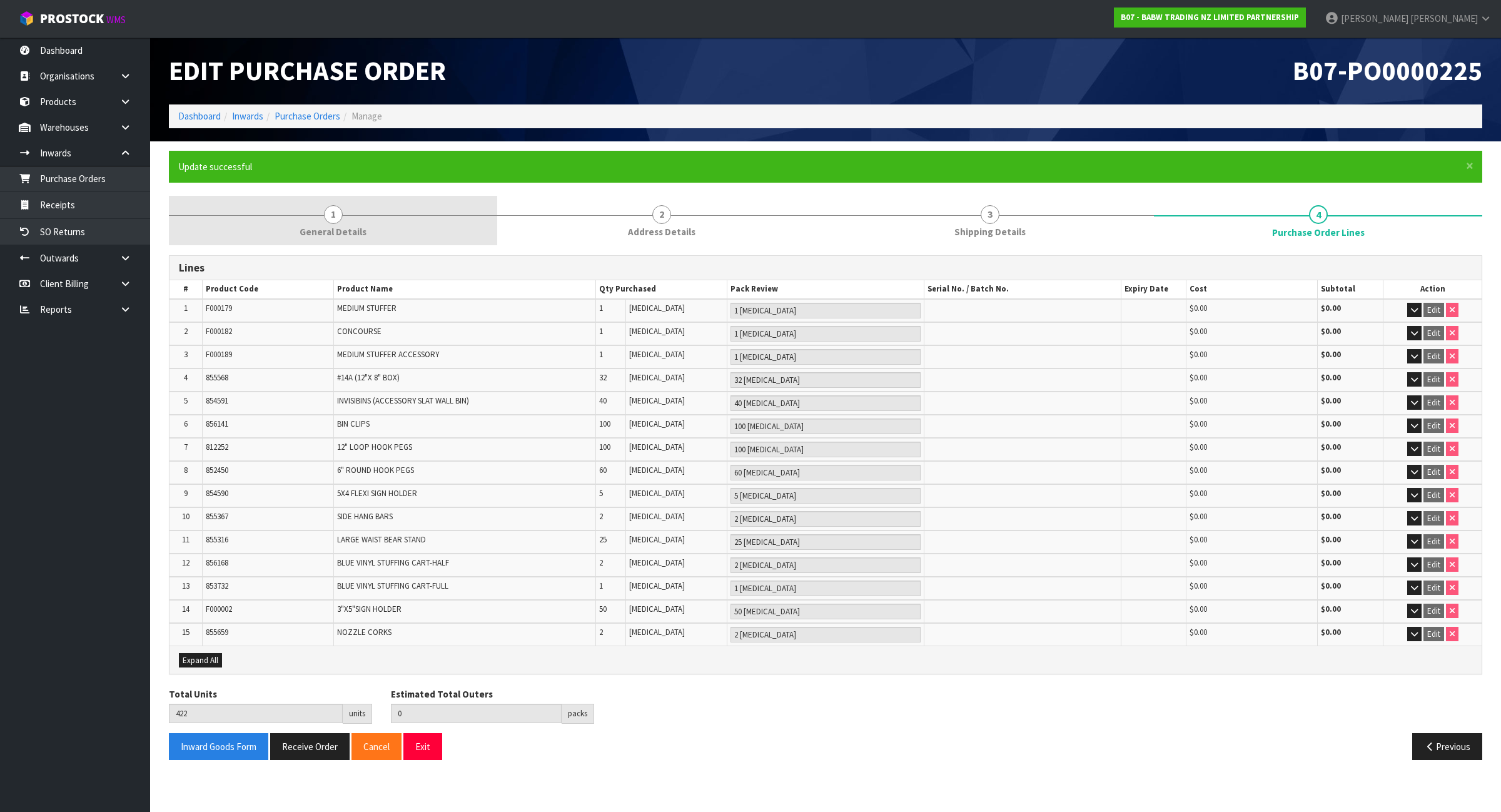
click at [347, 236] on span "General Details" at bounding box center [332, 231] width 67 height 13
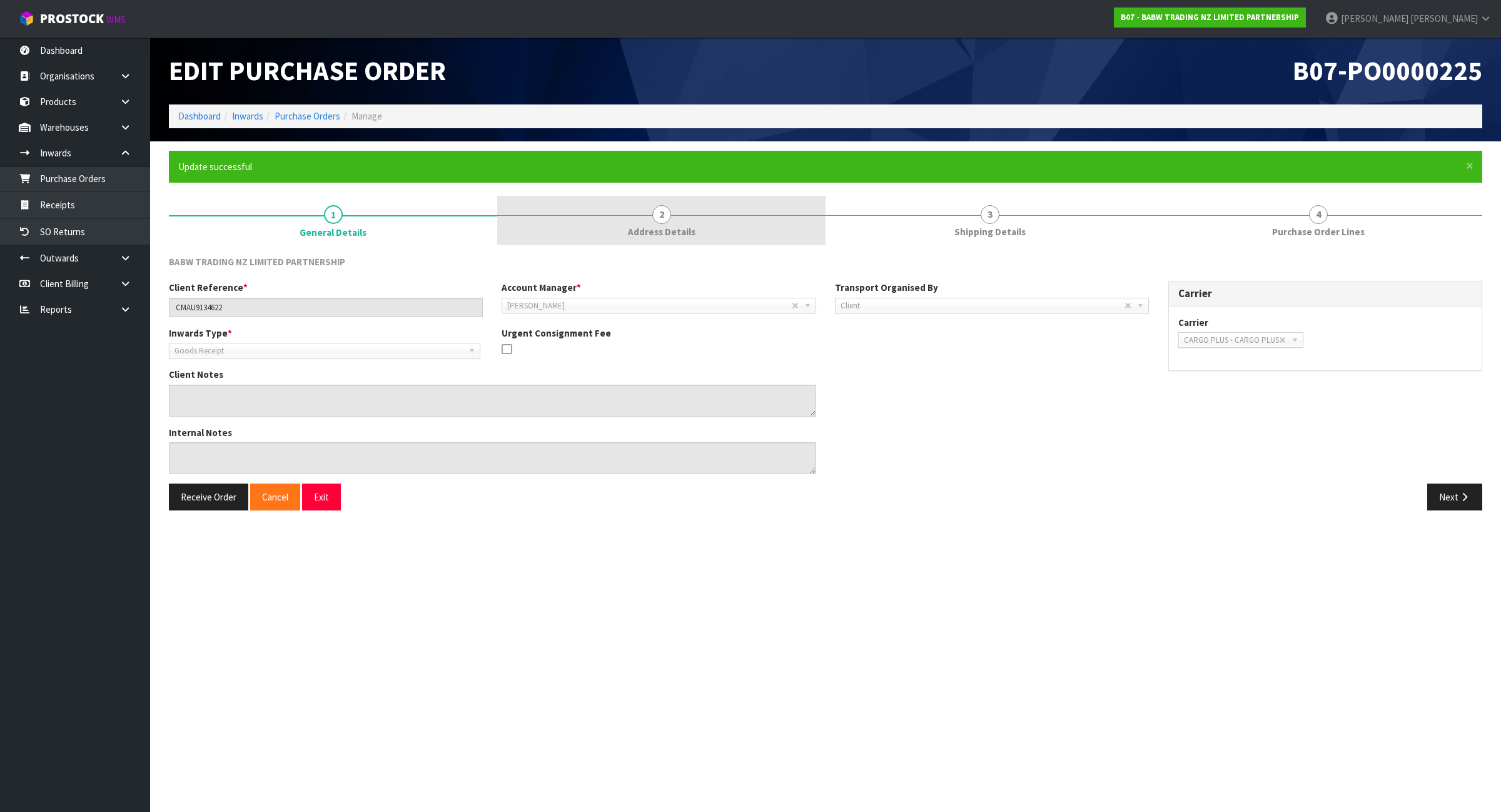
click at [647, 213] on link "2 Address Details" at bounding box center [661, 220] width 329 height 49
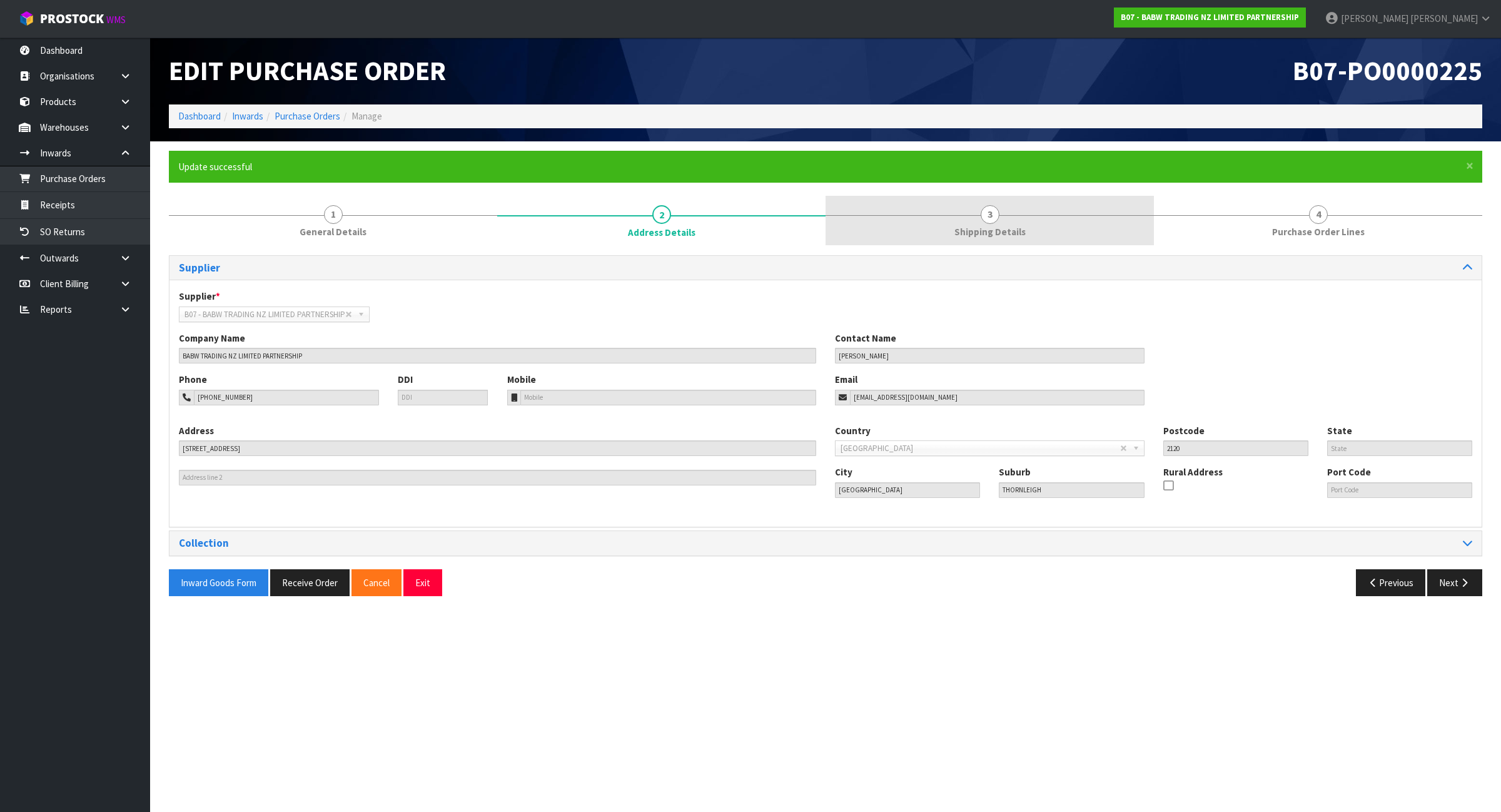
click at [917, 238] on link "3 Shipping Details" at bounding box center [990, 220] width 329 height 49
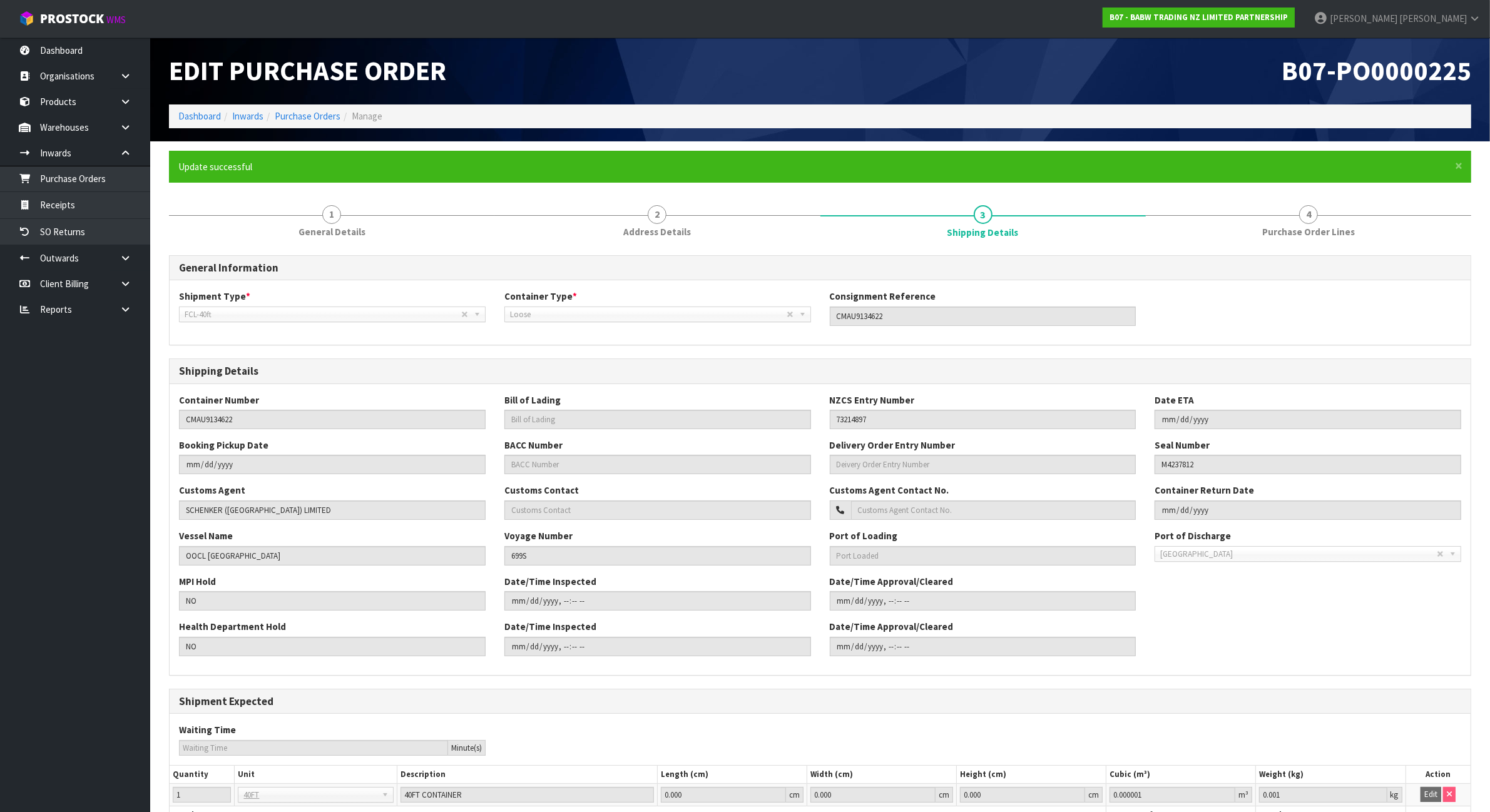
scroll to position [73, 0]
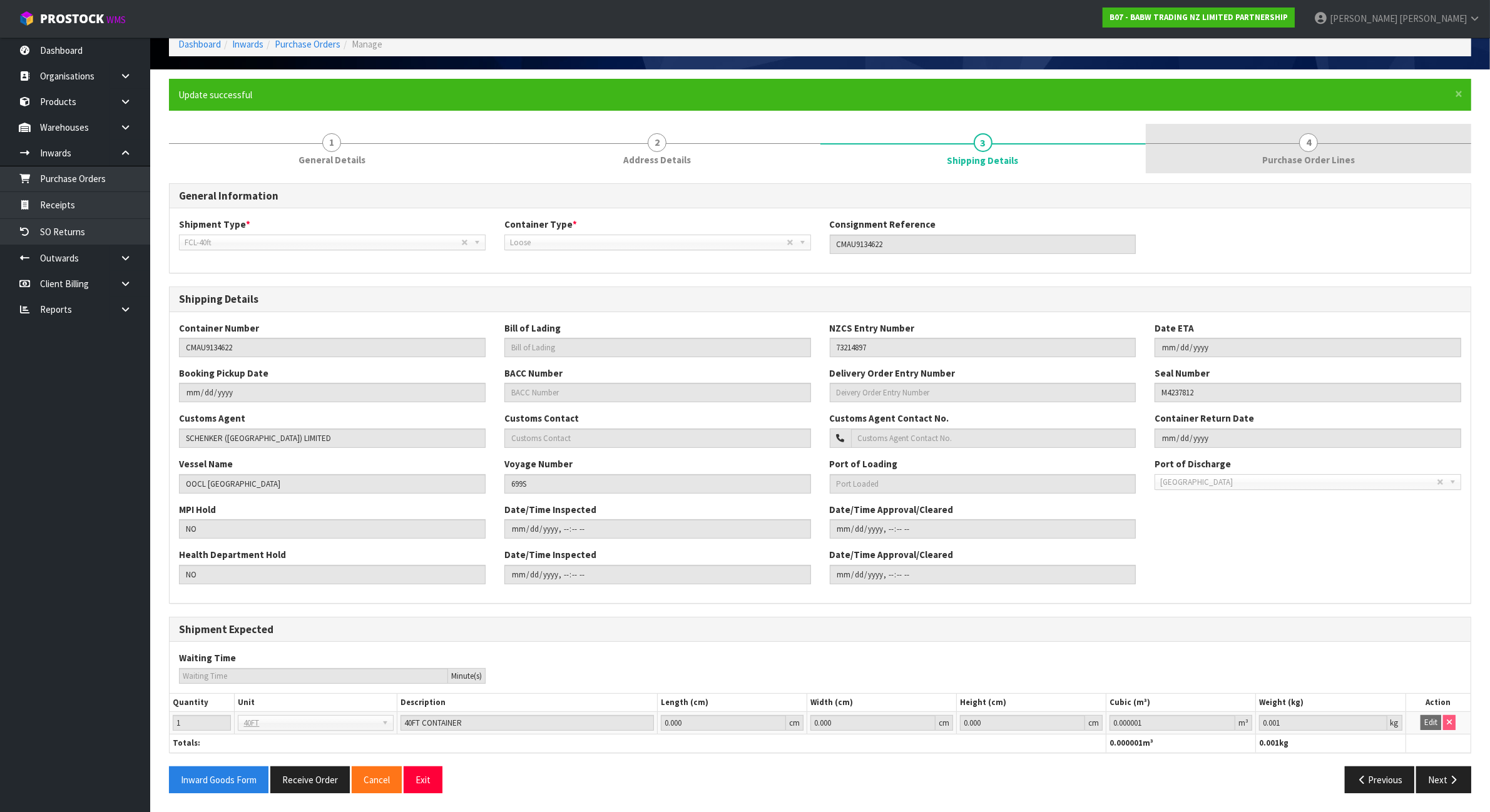
click at [1339, 142] on link "4 Purchase Order Lines" at bounding box center [1308, 148] width 325 height 49
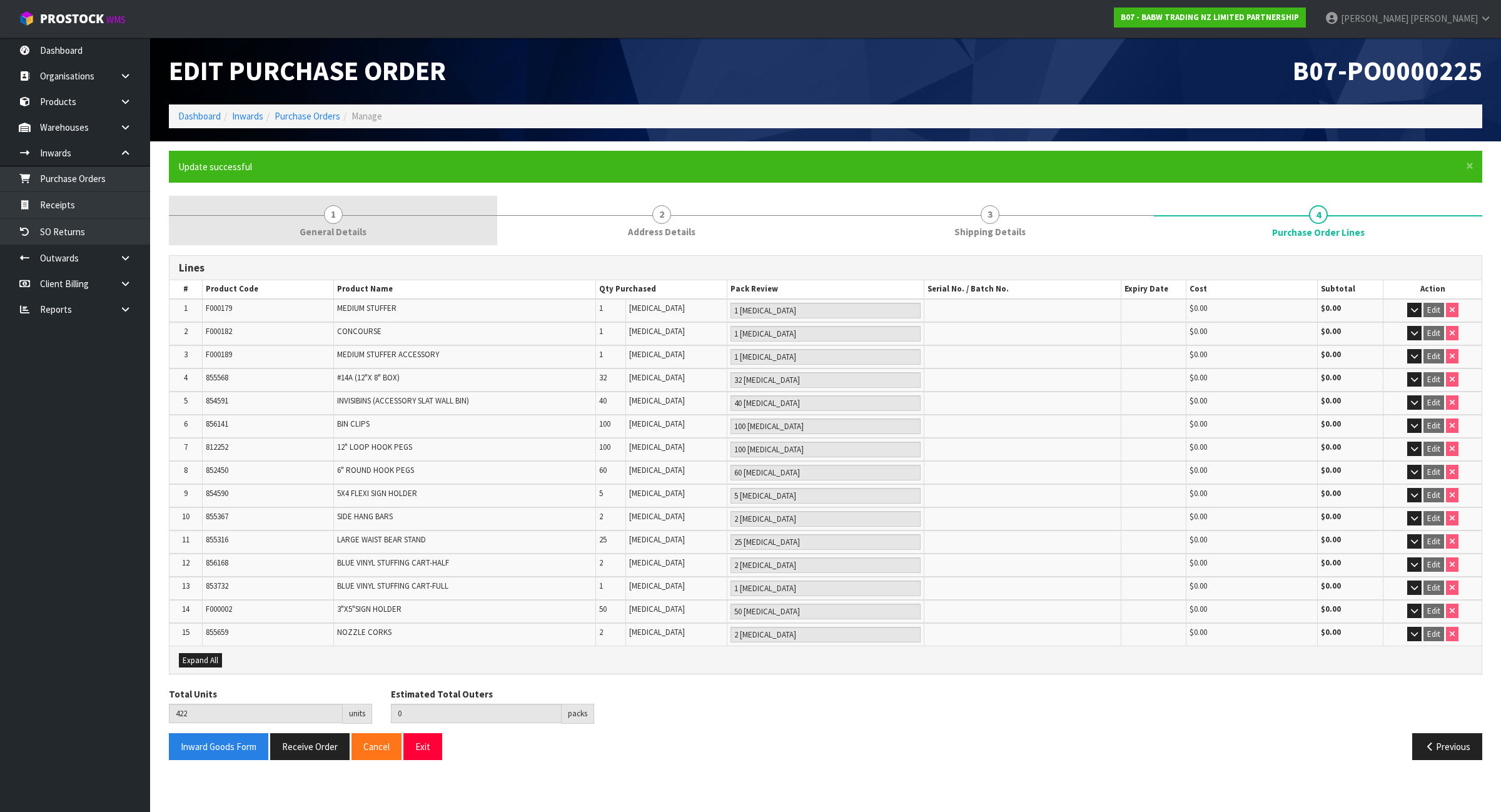
click at [317, 226] on span "General Details" at bounding box center [332, 231] width 67 height 13
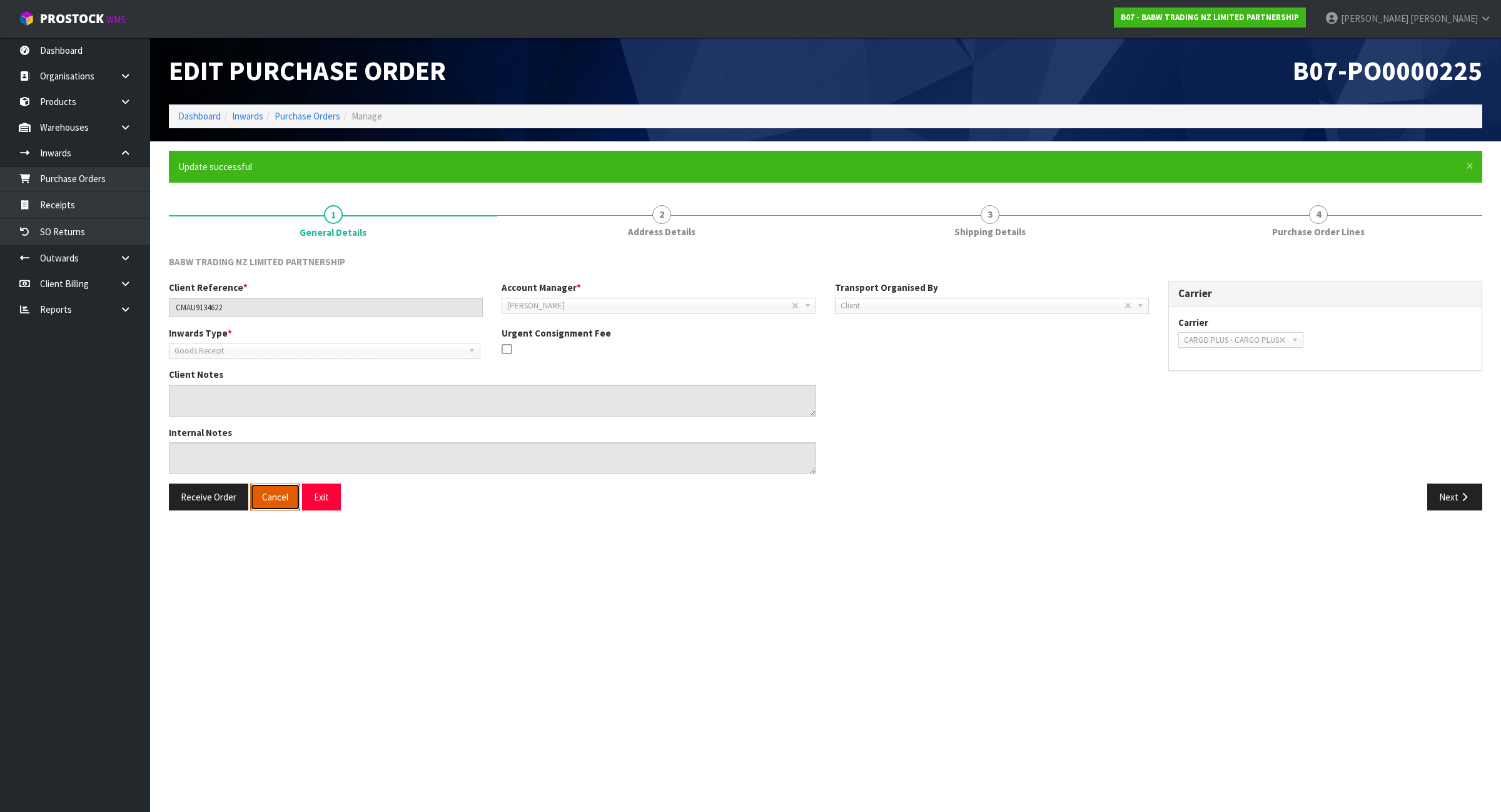
click at [274, 496] on button "Cancel" at bounding box center [275, 497] width 50 height 27
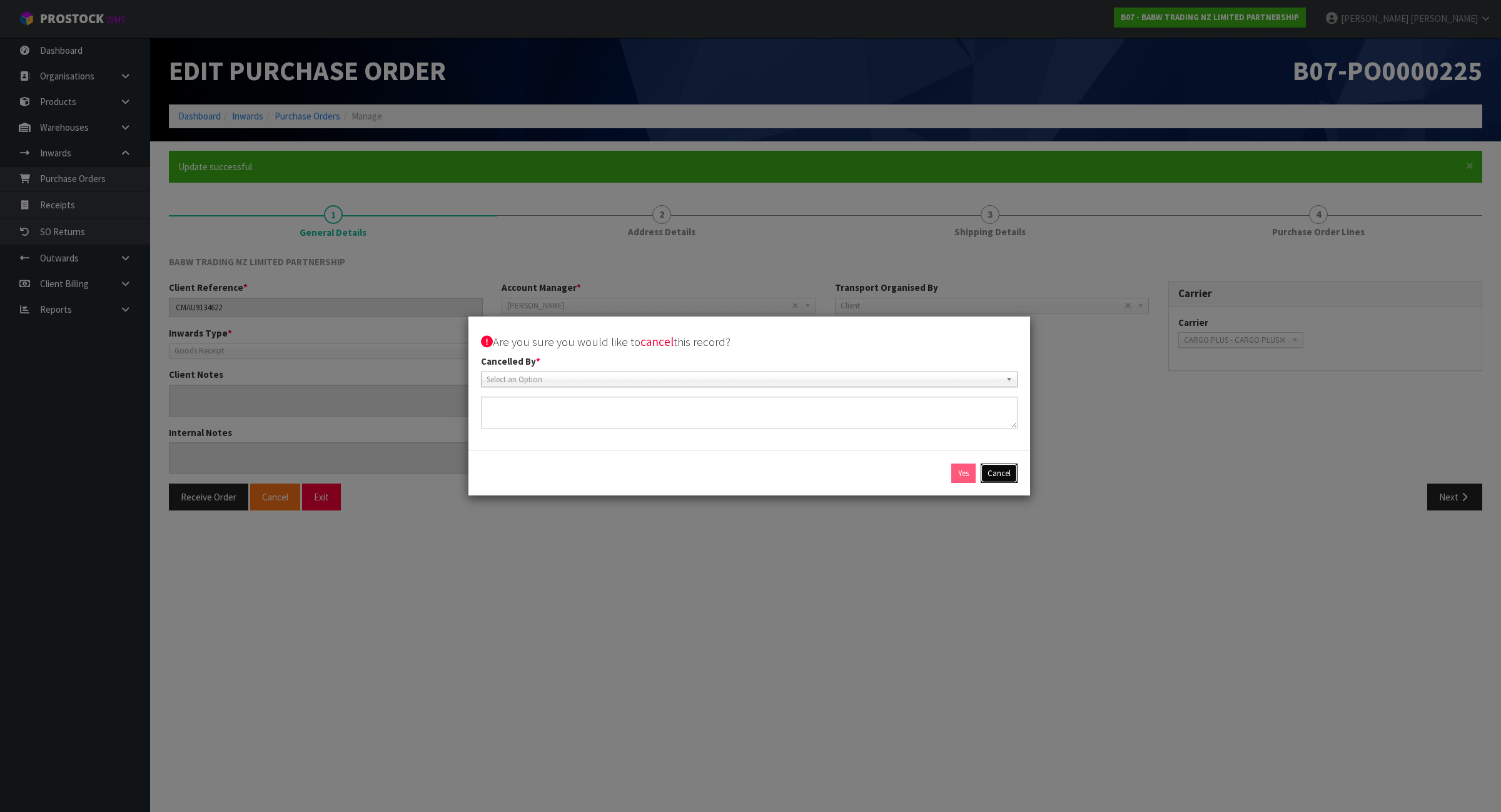
click at [1008, 473] on button "Cancel" at bounding box center [1000, 473] width 37 height 20
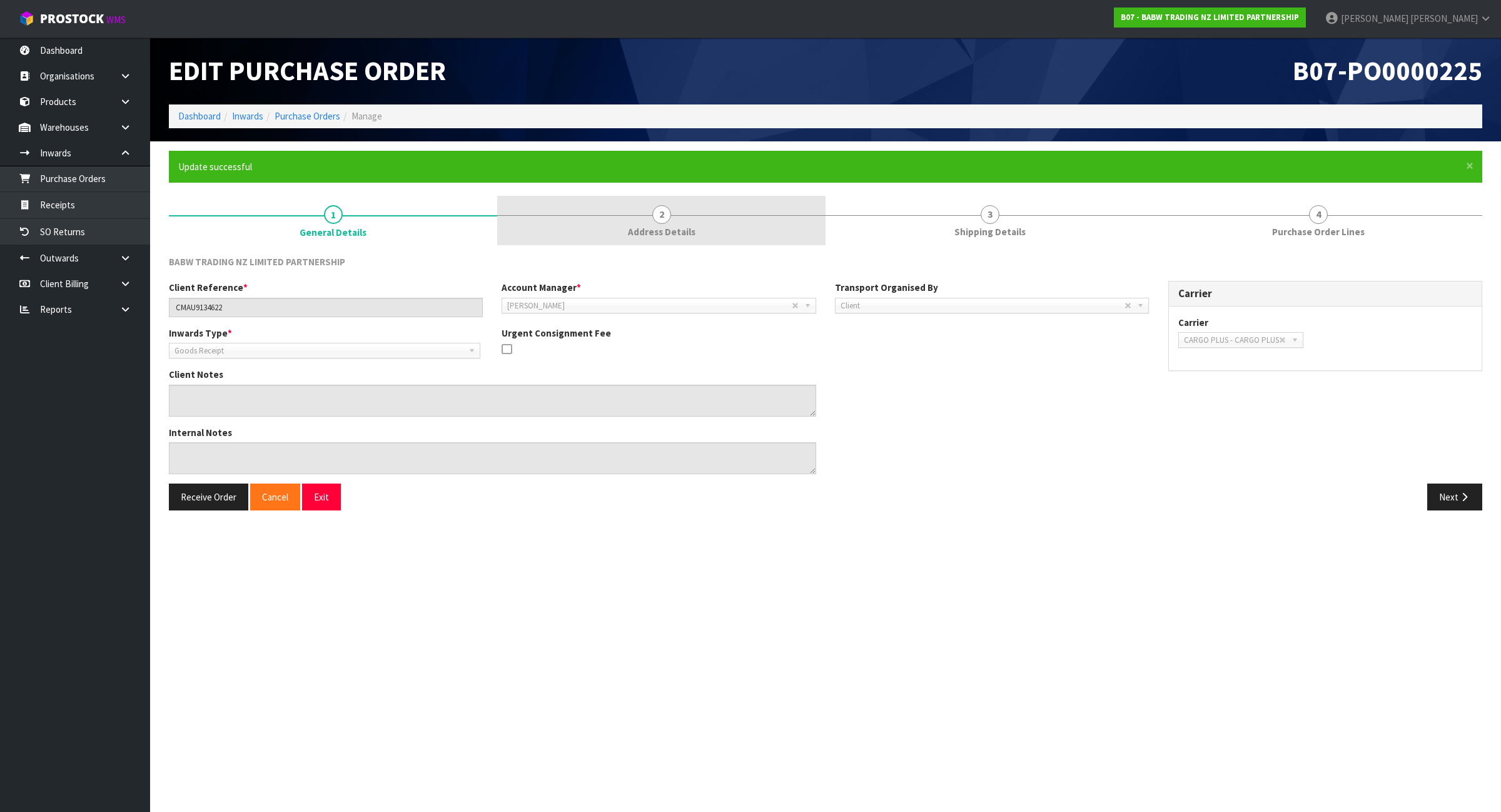
click at [655, 218] on span "2" at bounding box center [662, 214] width 19 height 19
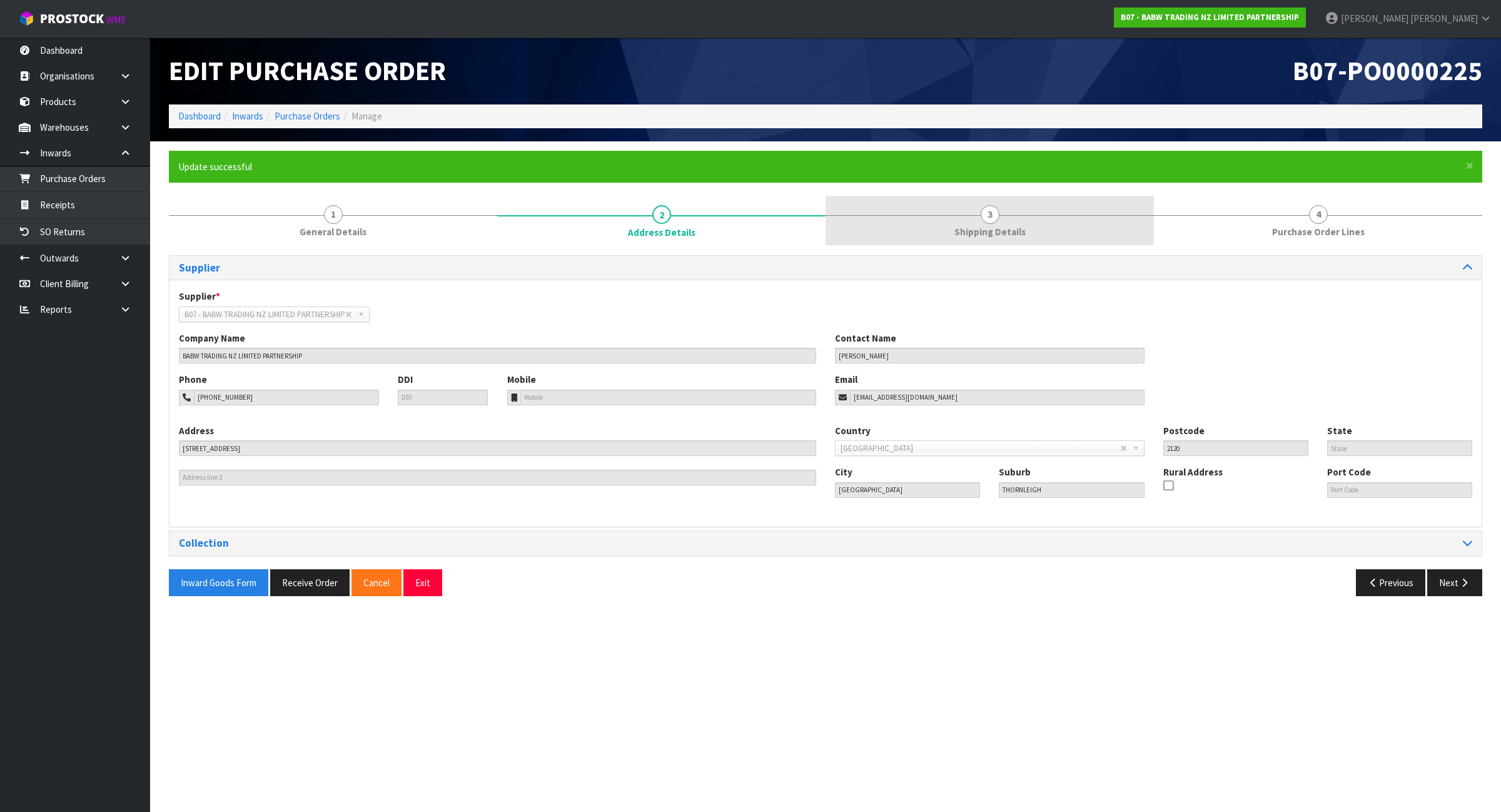
click at [912, 213] on link "3 Shipping Details" at bounding box center [990, 220] width 329 height 49
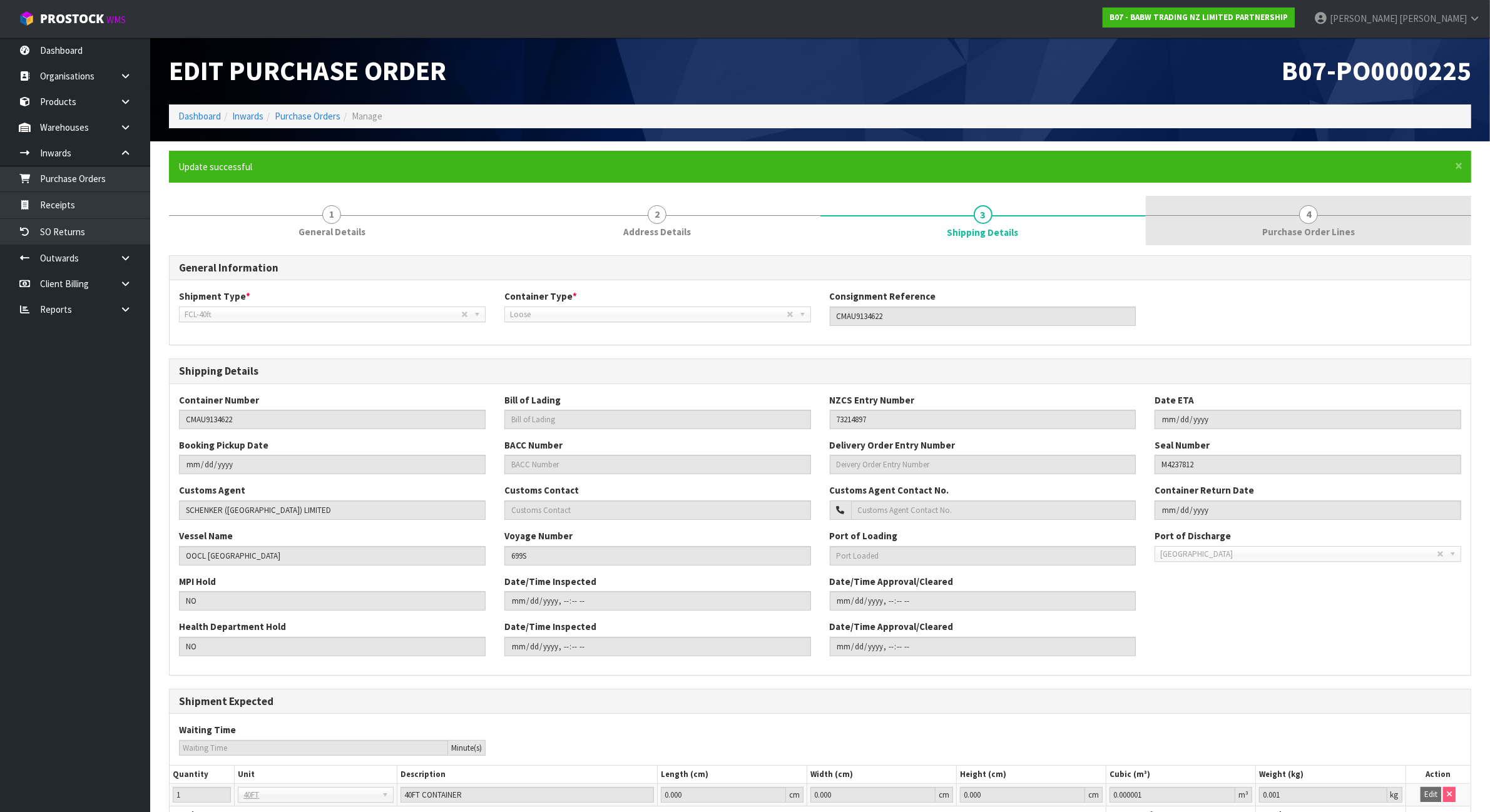
click at [1219, 231] on link "4 Purchase Order Lines" at bounding box center [1308, 220] width 325 height 49
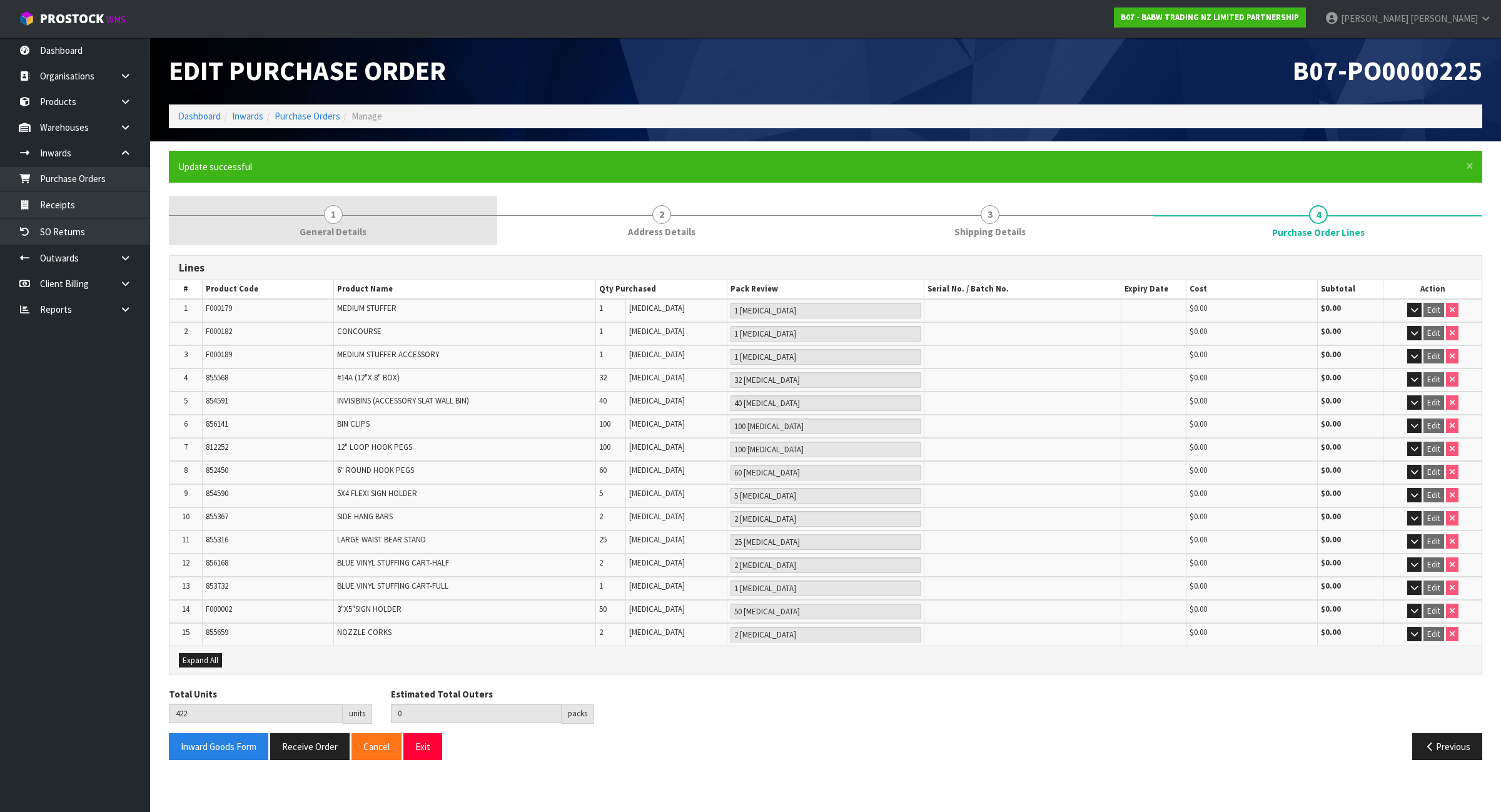
click at [302, 229] on span "General Details" at bounding box center [332, 231] width 67 height 13
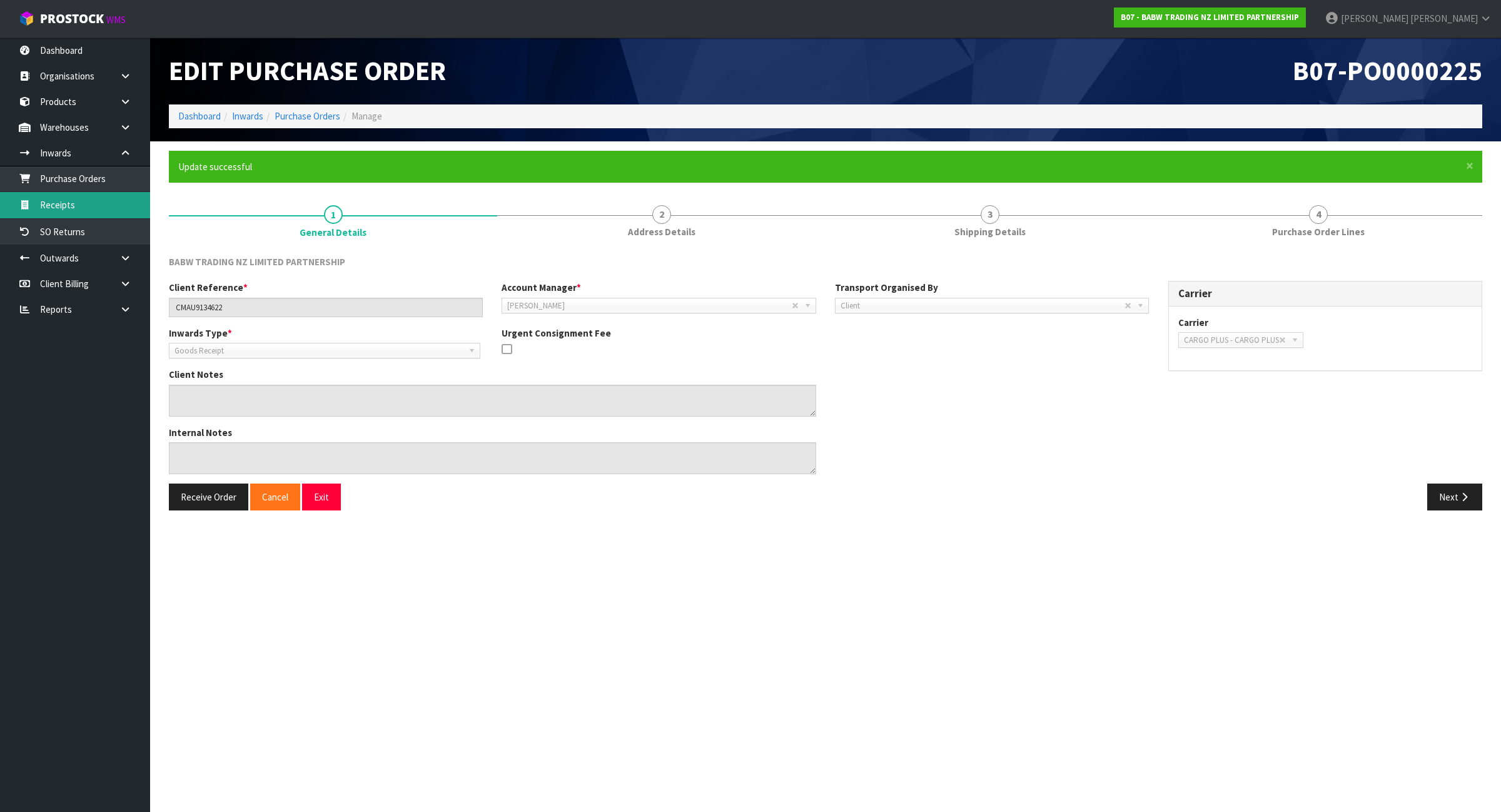
click at [94, 202] on link "Receipts" at bounding box center [75, 205] width 150 height 26
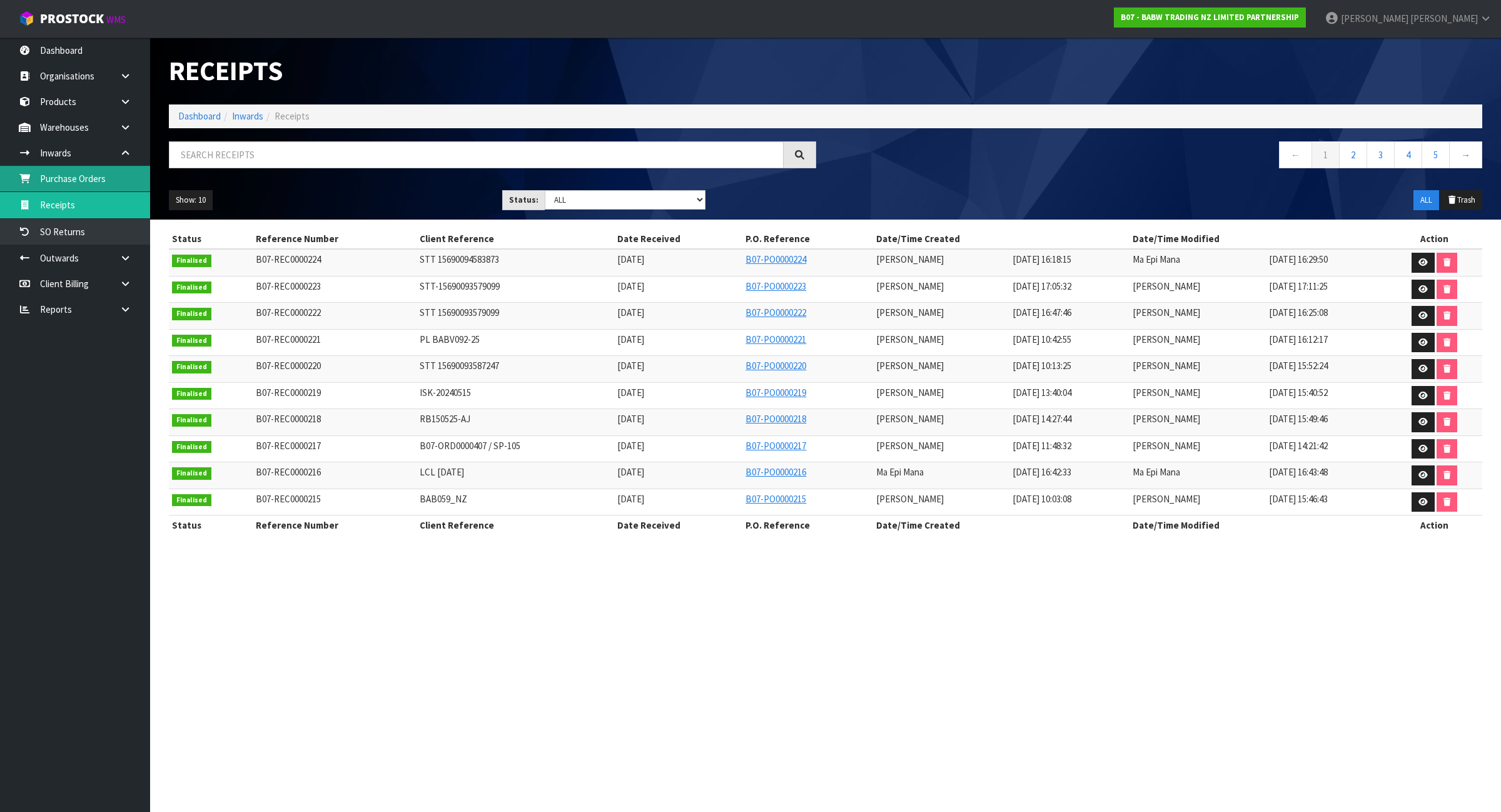
click at [97, 183] on link "Purchase Orders" at bounding box center [75, 178] width 150 height 26
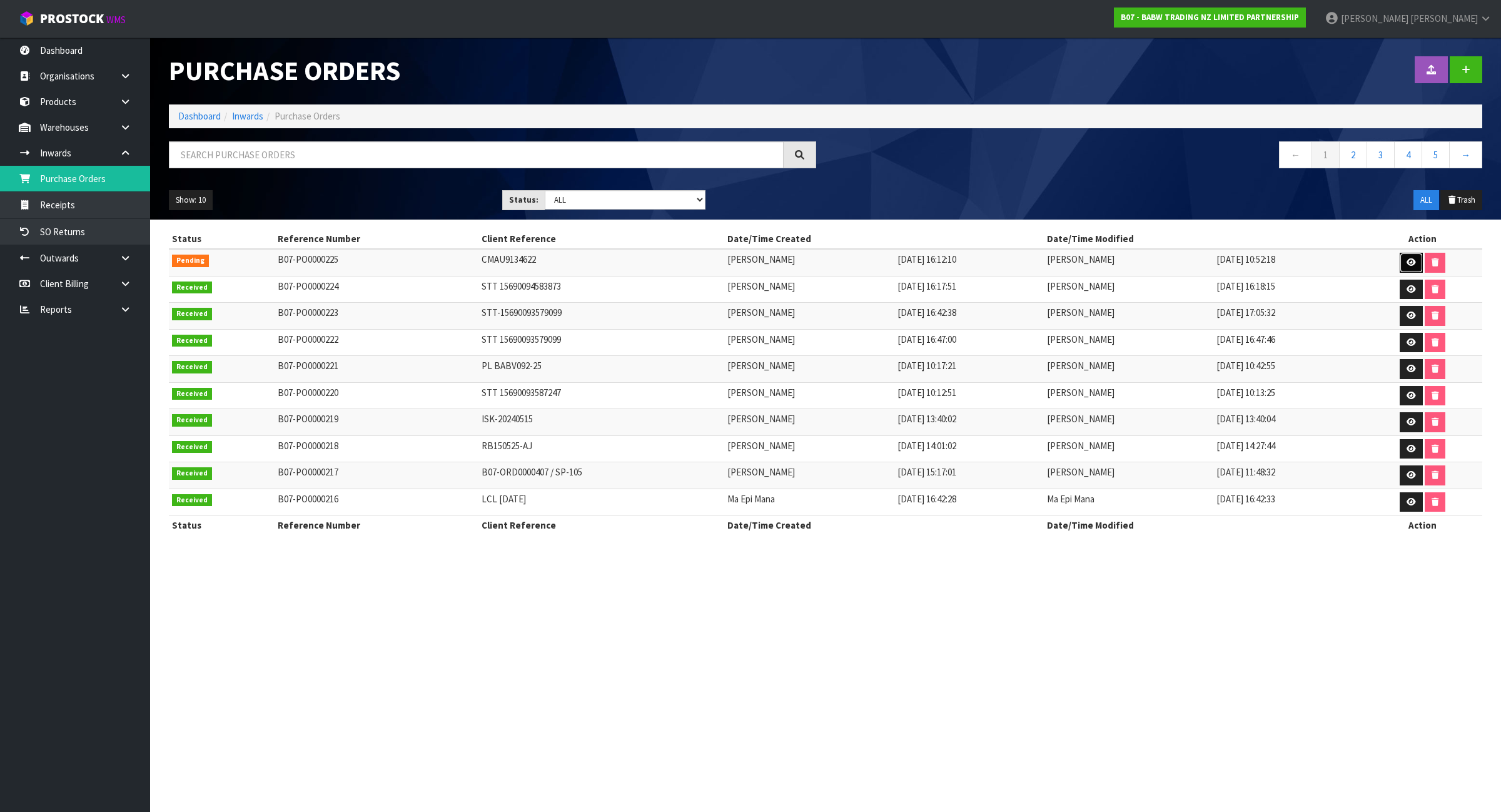
click at [1421, 255] on link at bounding box center [1411, 263] width 23 height 20
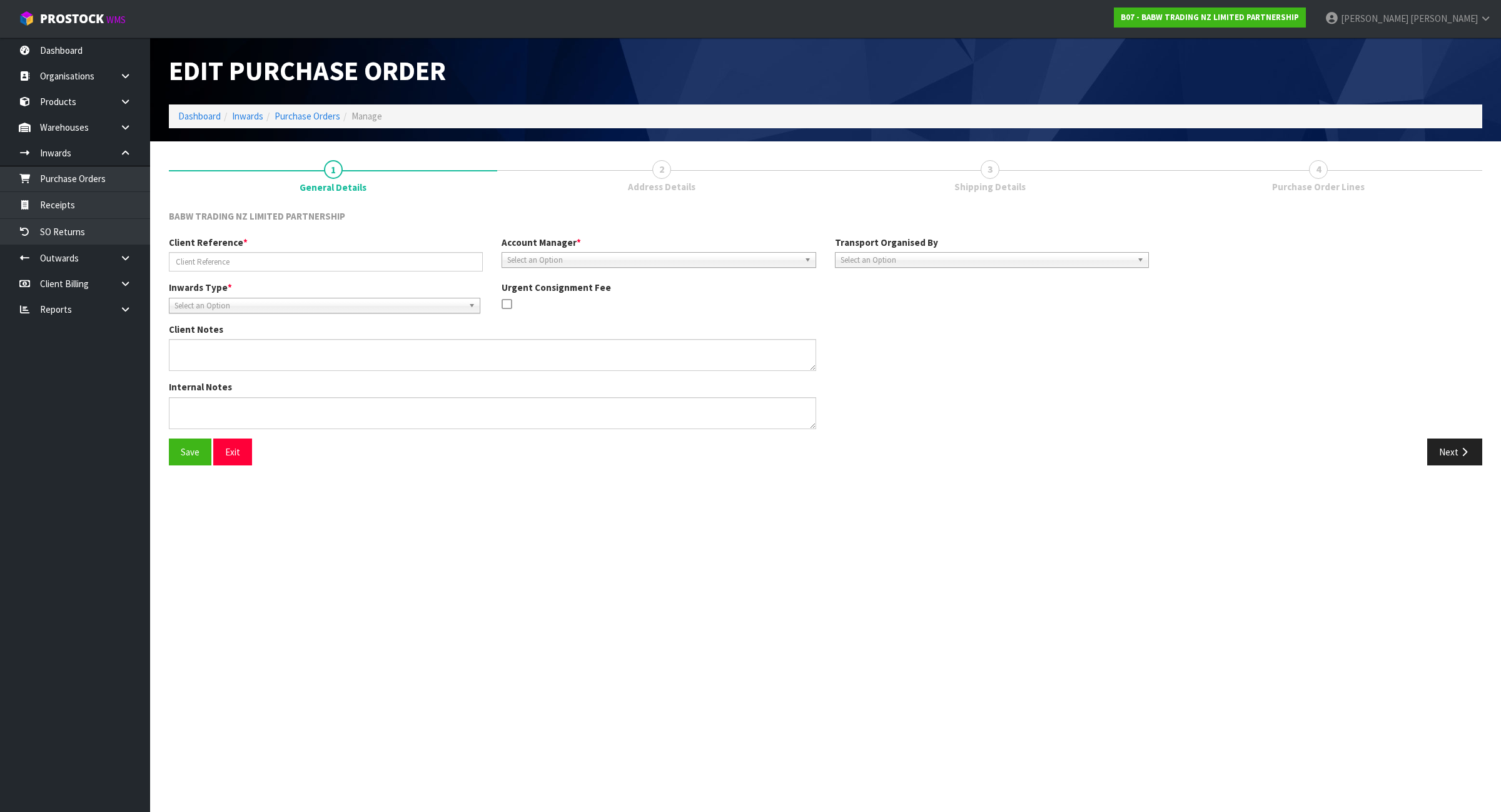
type input "CMAU9134622"
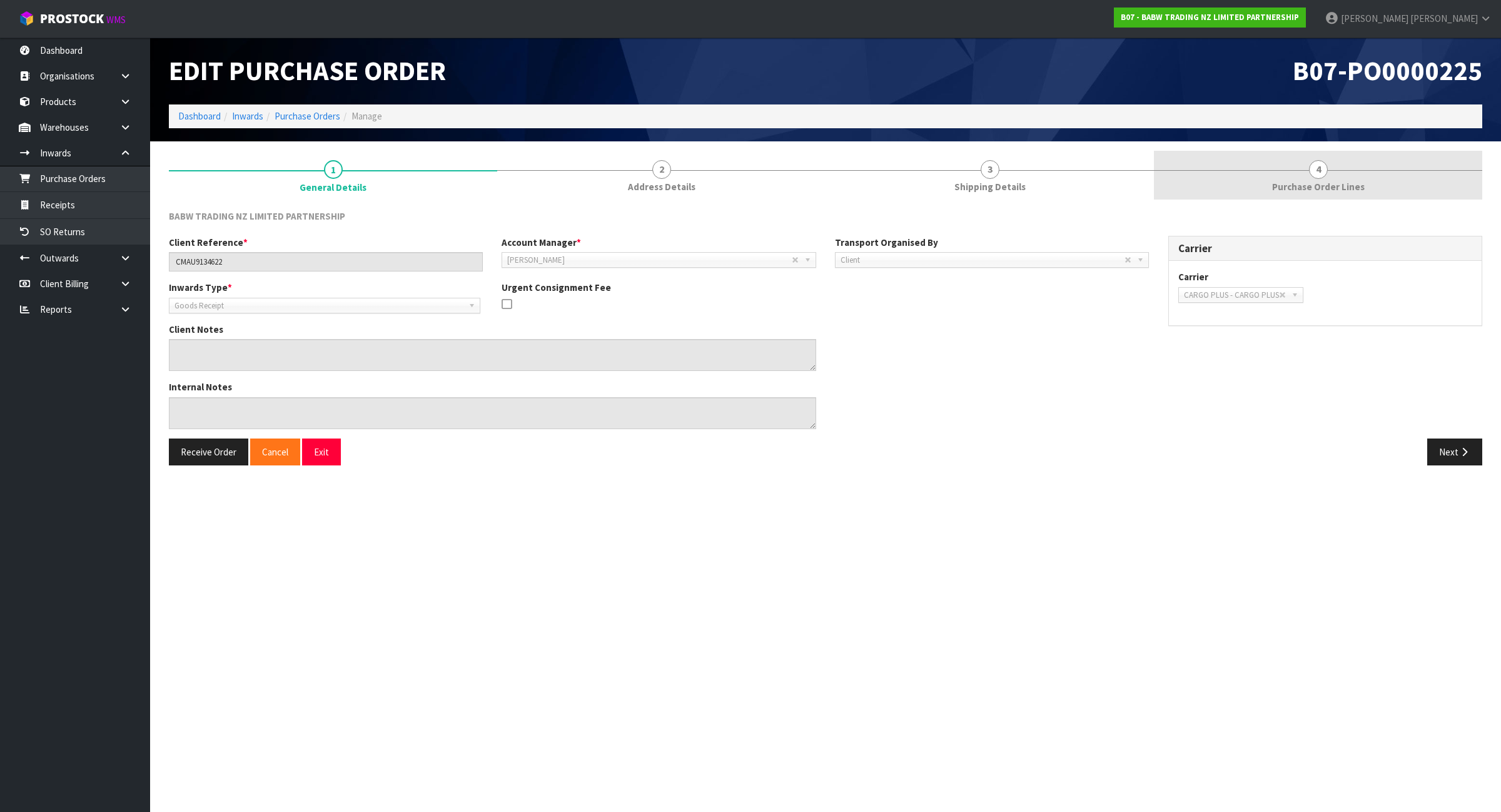
click at [1316, 183] on span "Purchase Order Lines" at bounding box center [1318, 187] width 92 height 13
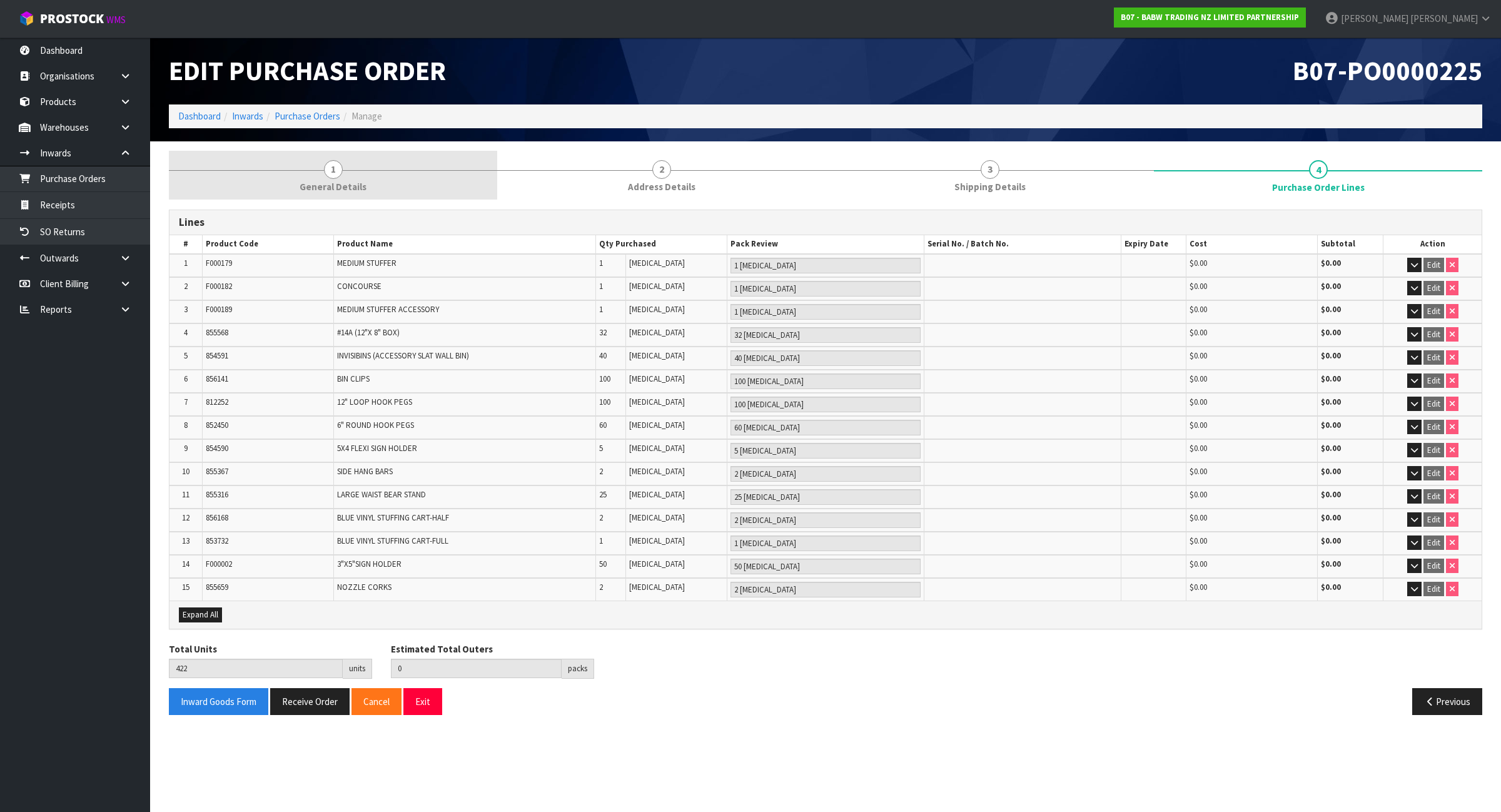
click at [339, 185] on span "General Details" at bounding box center [332, 187] width 67 height 13
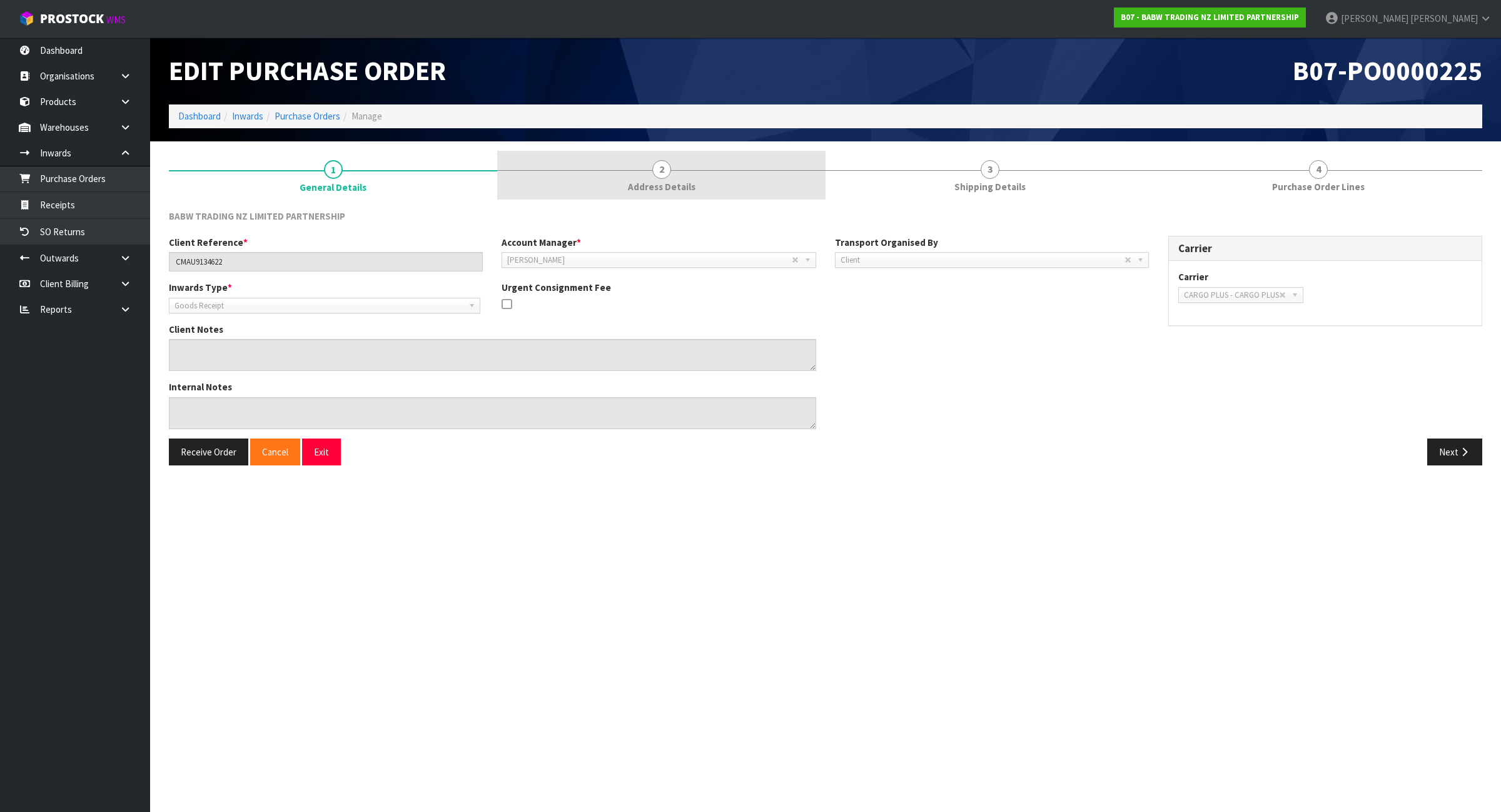
click at [665, 197] on link "2 Address Details" at bounding box center [661, 175] width 329 height 49
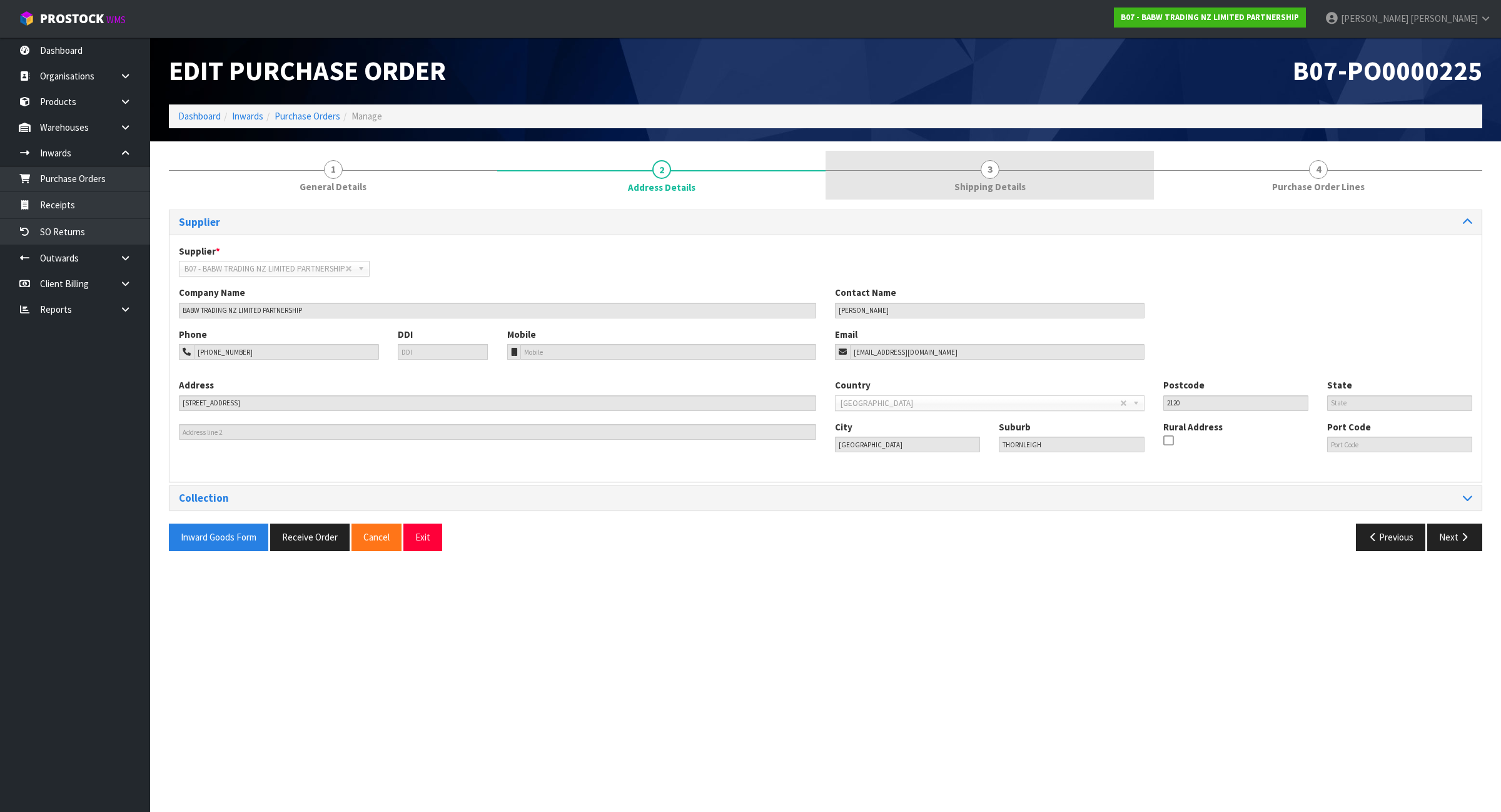
click at [1039, 185] on link "3 Shipping Details" at bounding box center [990, 175] width 329 height 49
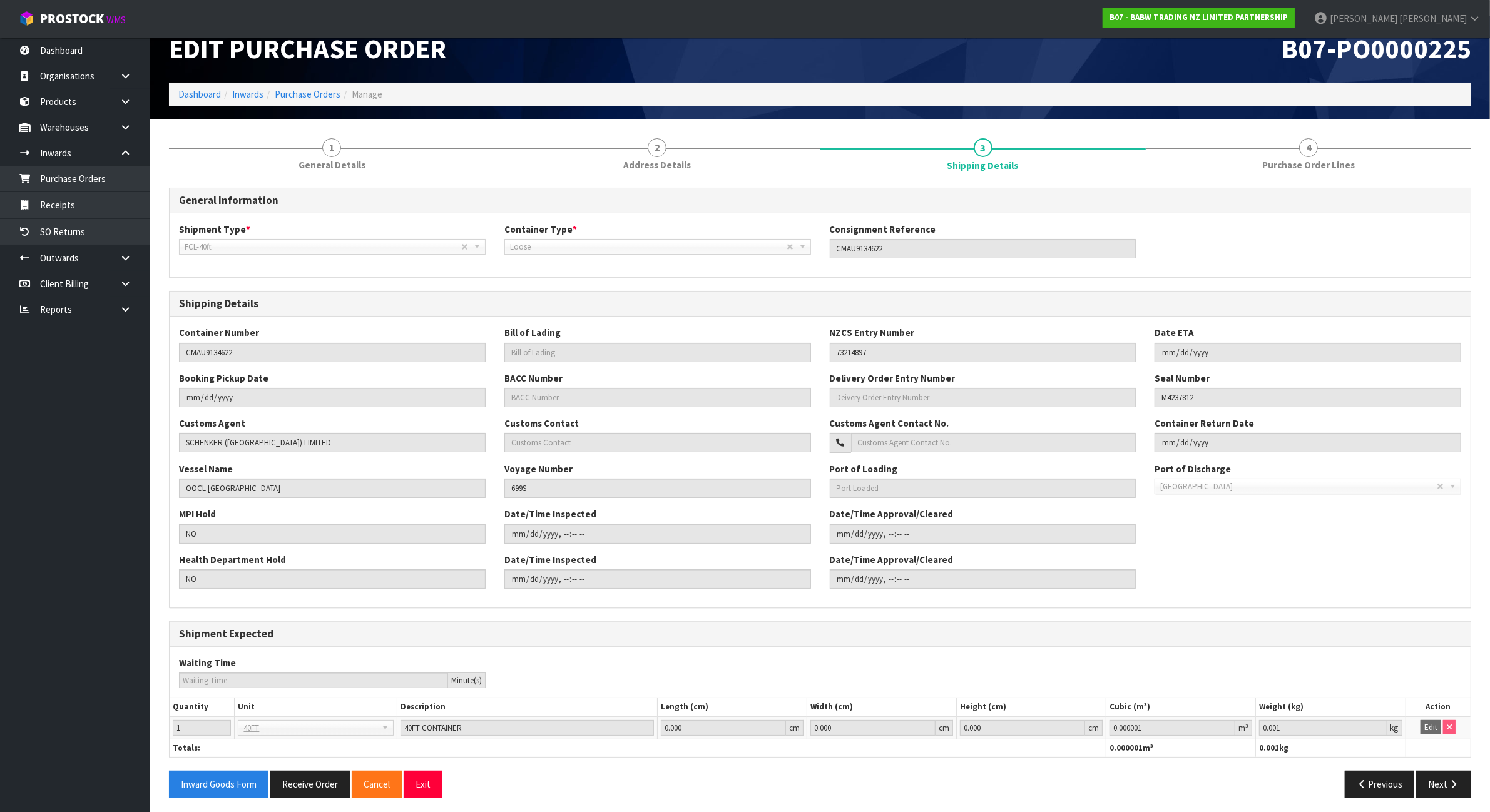
scroll to position [28, 0]
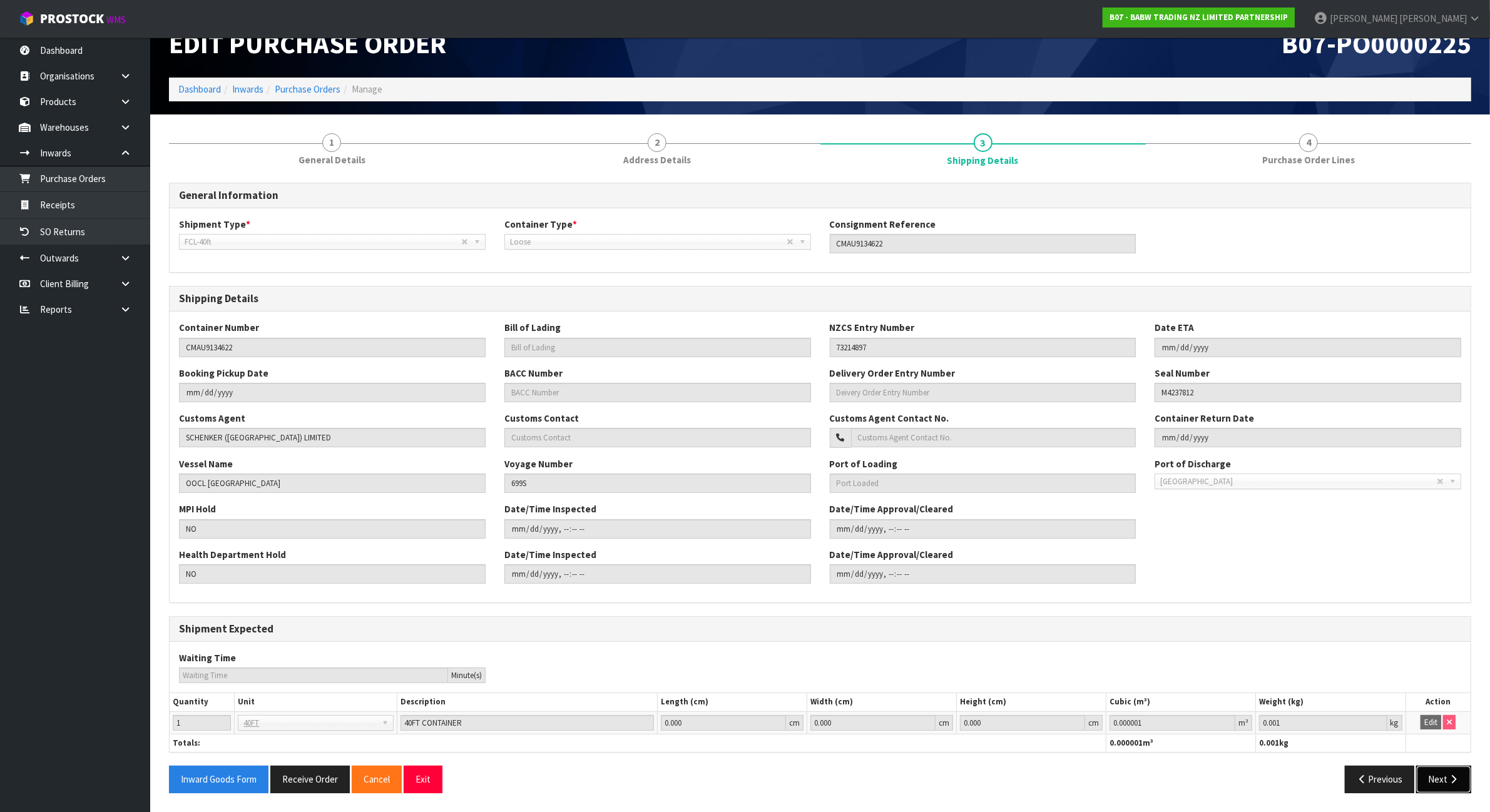
click at [1434, 786] on button "Next" at bounding box center [1443, 779] width 55 height 27
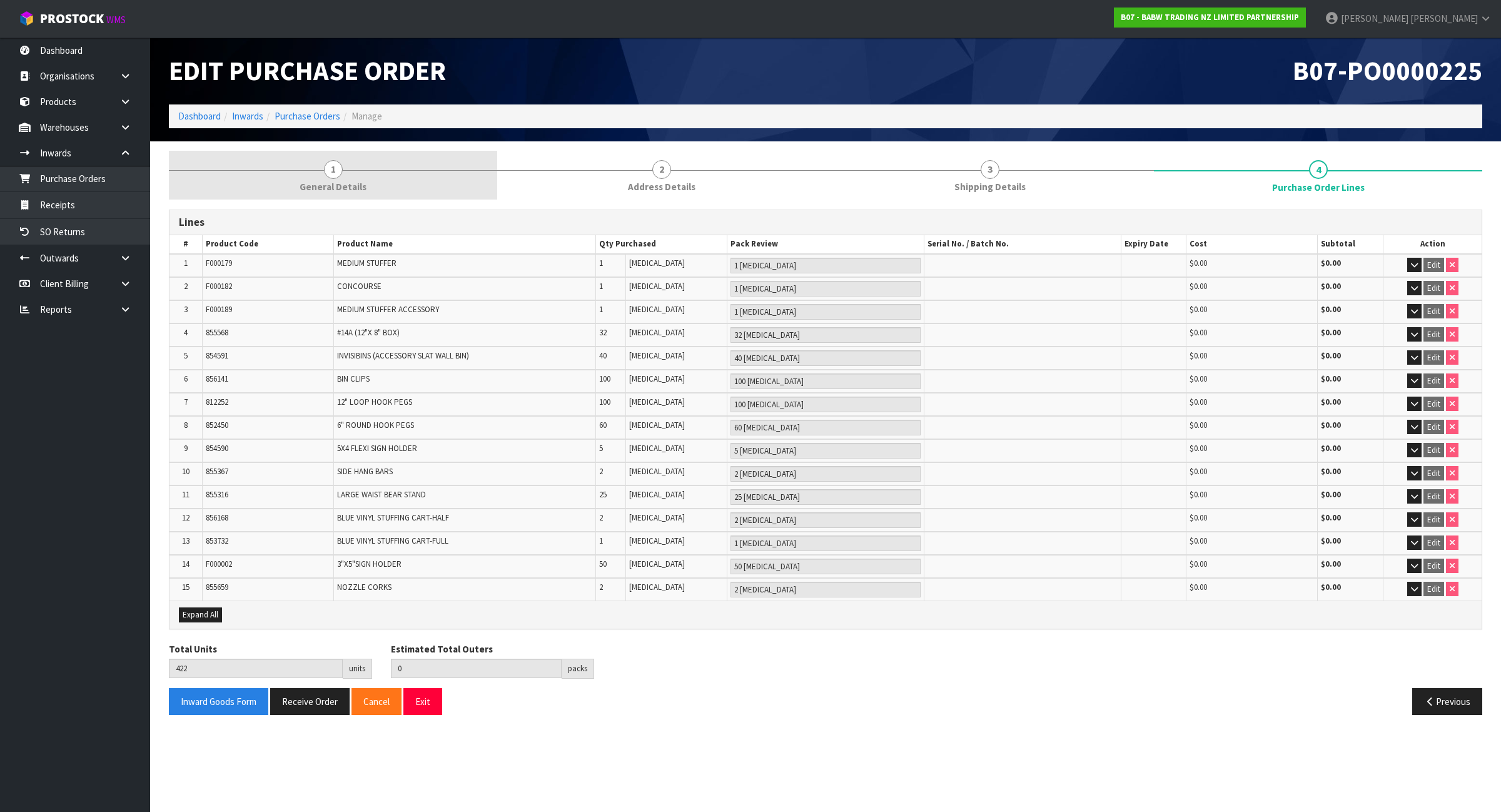
click at [350, 157] on link "1 General Details" at bounding box center [333, 175] width 329 height 49
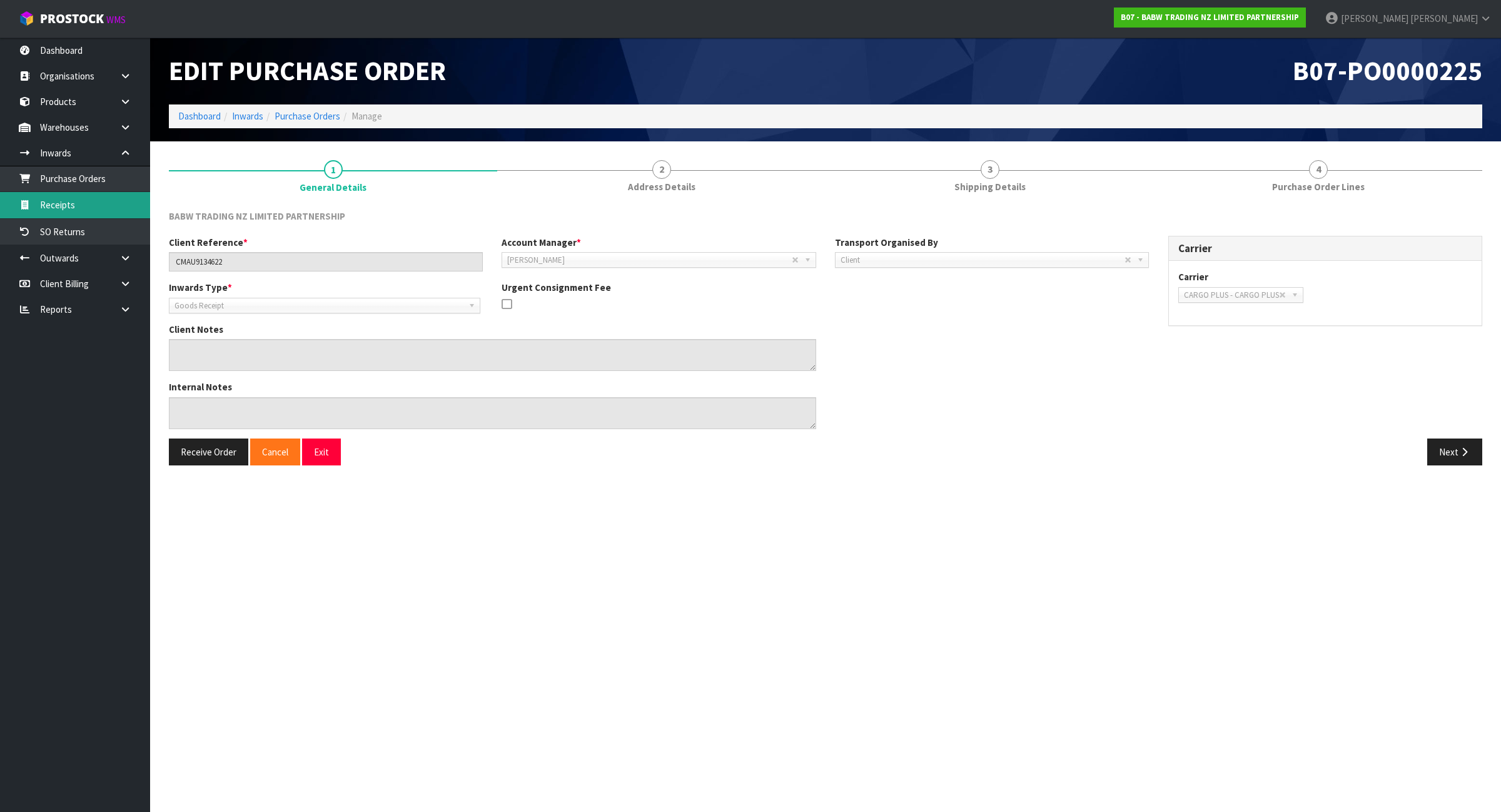
click at [85, 197] on link "Receipts" at bounding box center [75, 205] width 150 height 26
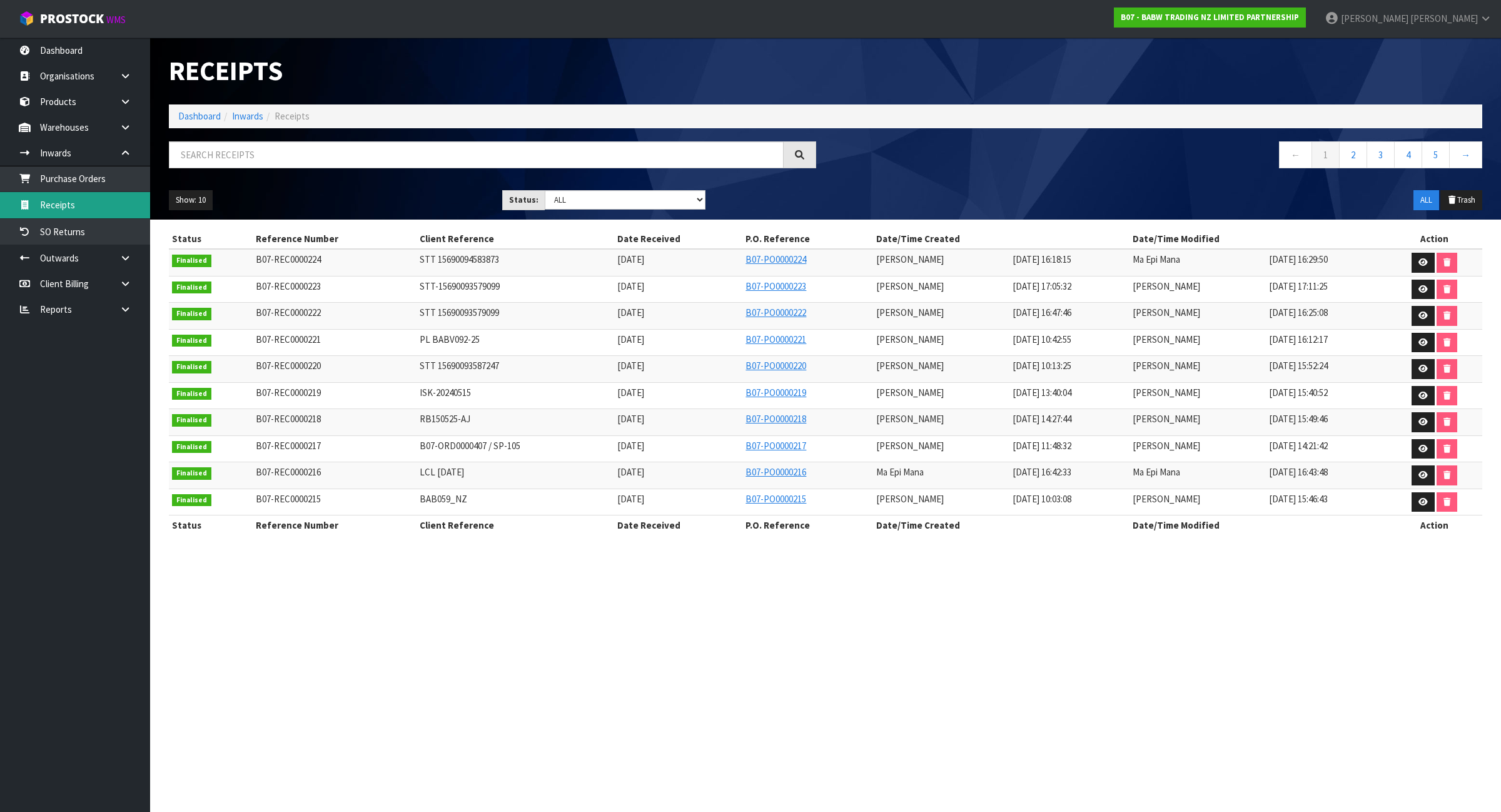
click at [138, 193] on link "Receipts" at bounding box center [75, 205] width 150 height 26
click at [133, 181] on link "Purchase Orders" at bounding box center [75, 178] width 150 height 26
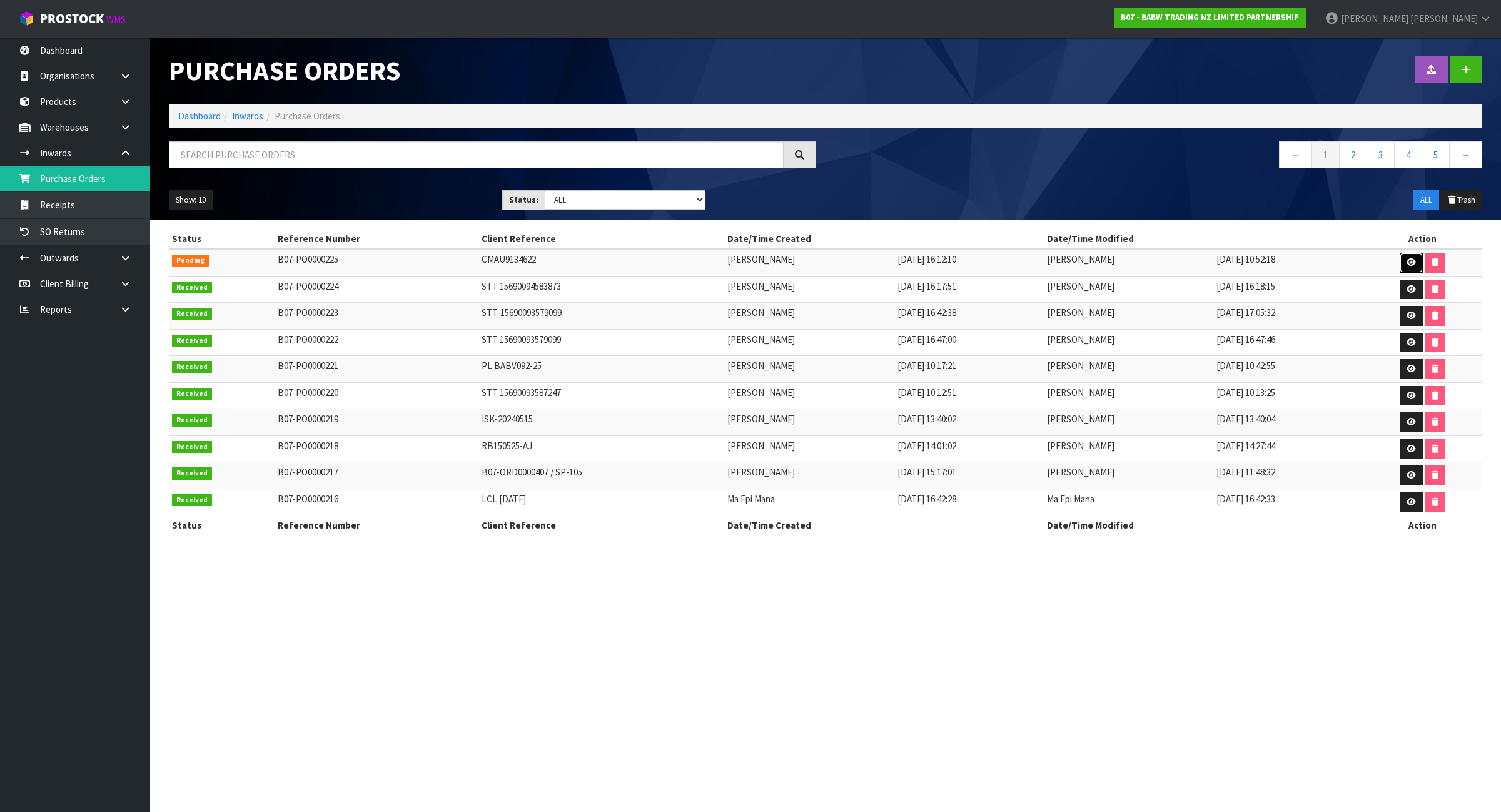
click at [1405, 258] on link at bounding box center [1411, 263] width 23 height 20
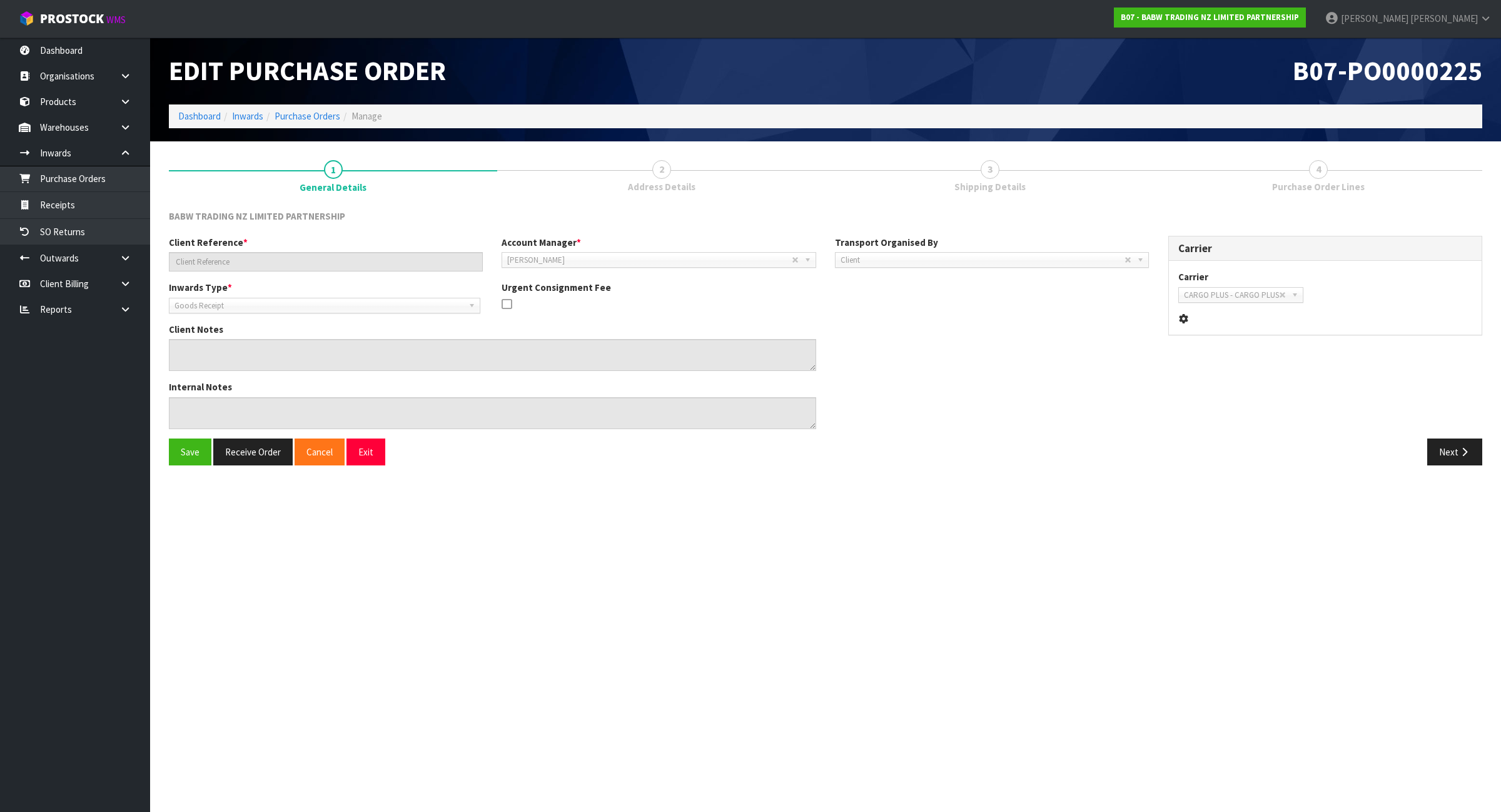
type input "CMAU9134622"
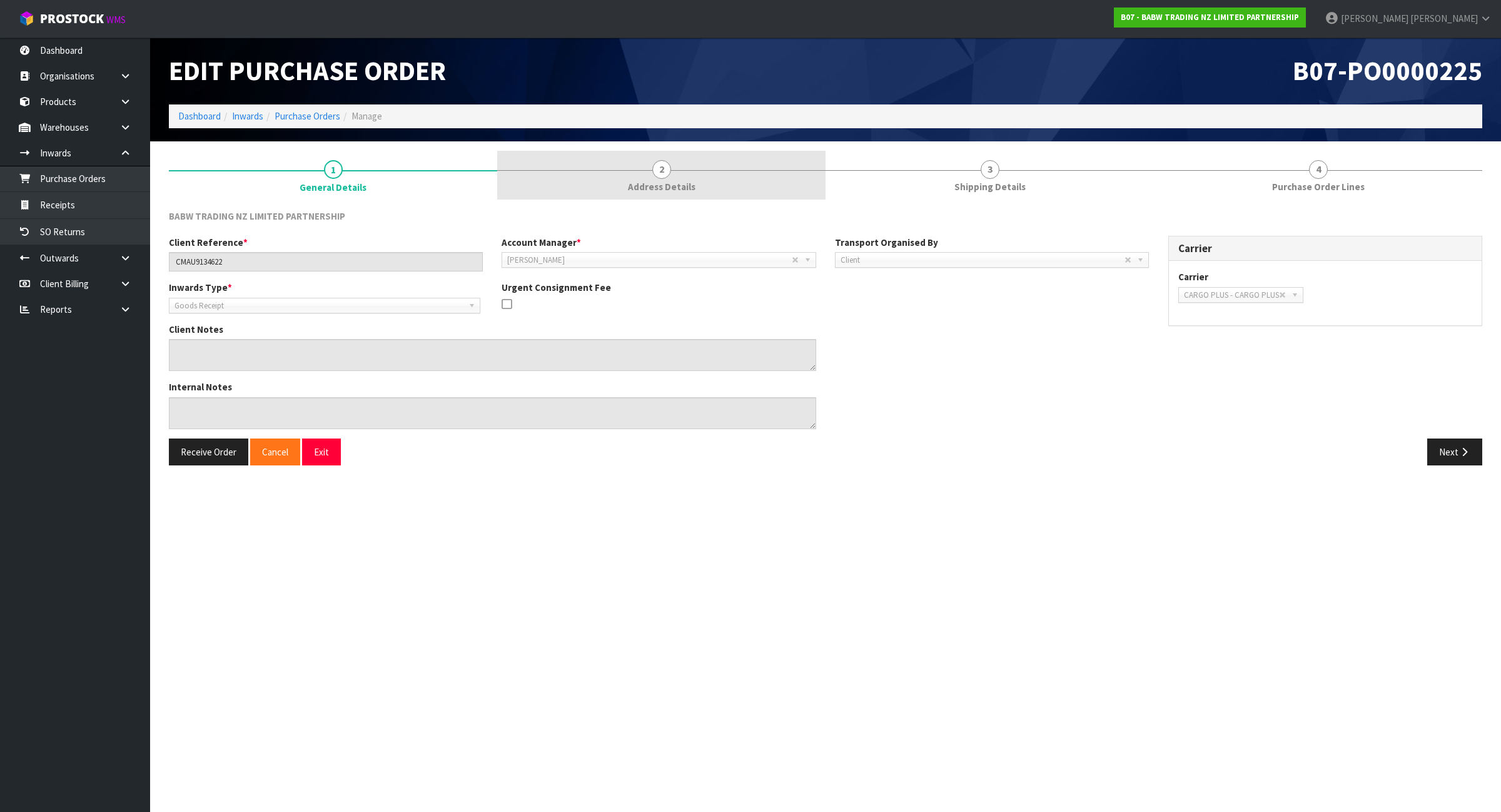
click at [604, 172] on link "2 Address Details" at bounding box center [661, 175] width 329 height 49
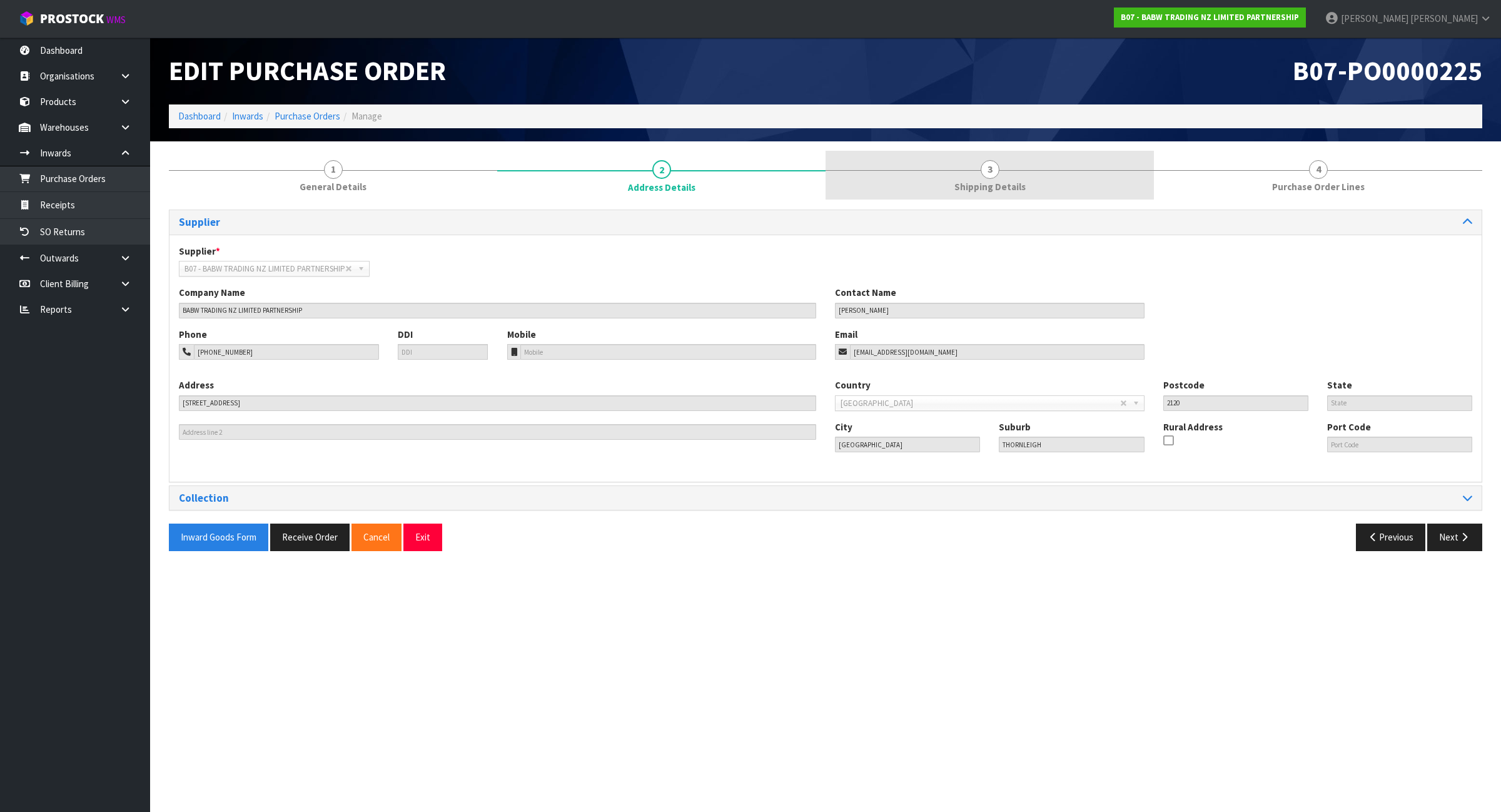
click at [945, 174] on link "3 Shipping Details" at bounding box center [990, 175] width 329 height 49
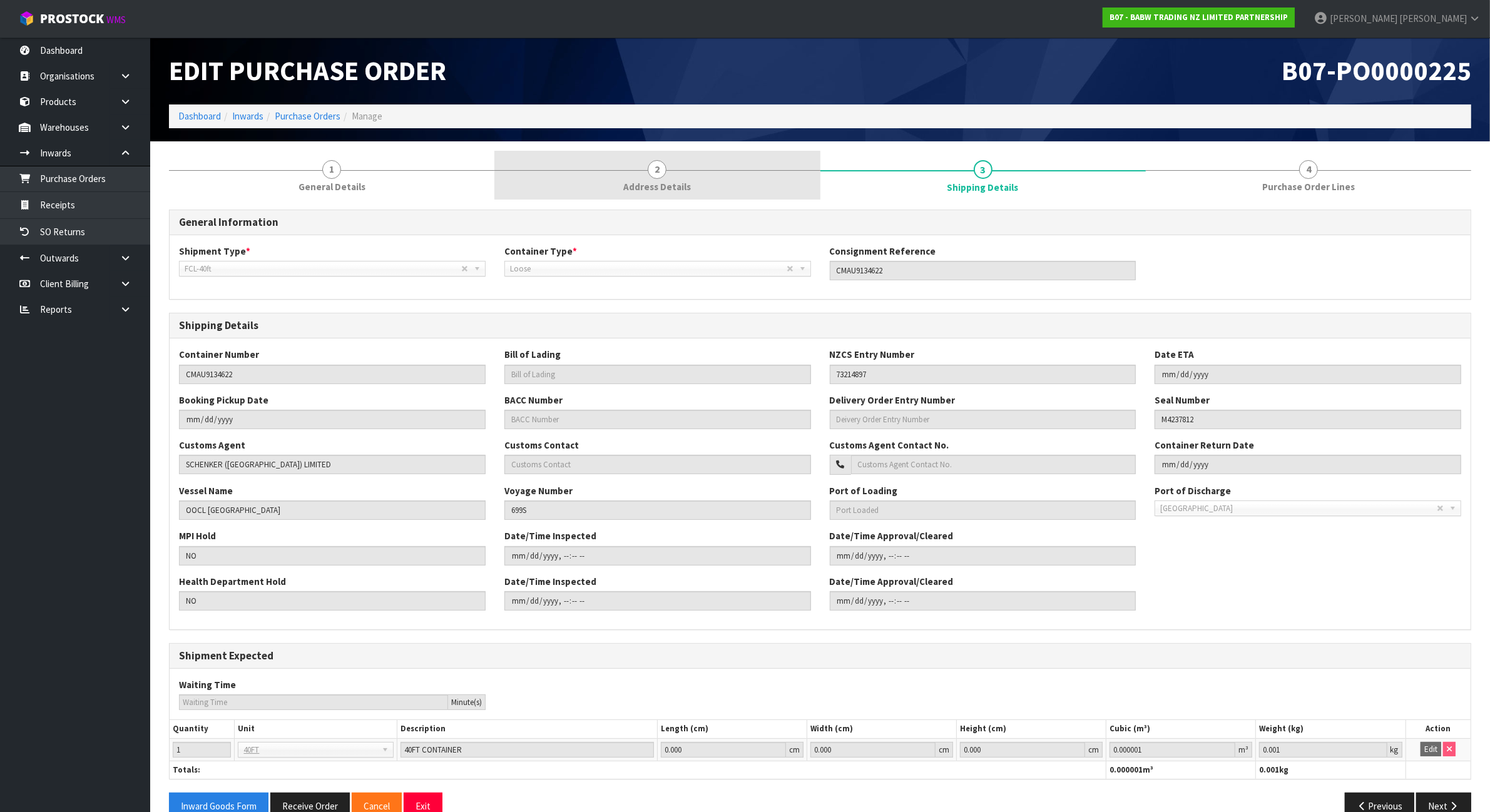
click at [749, 173] on link "2 Address Details" at bounding box center [657, 175] width 325 height 49
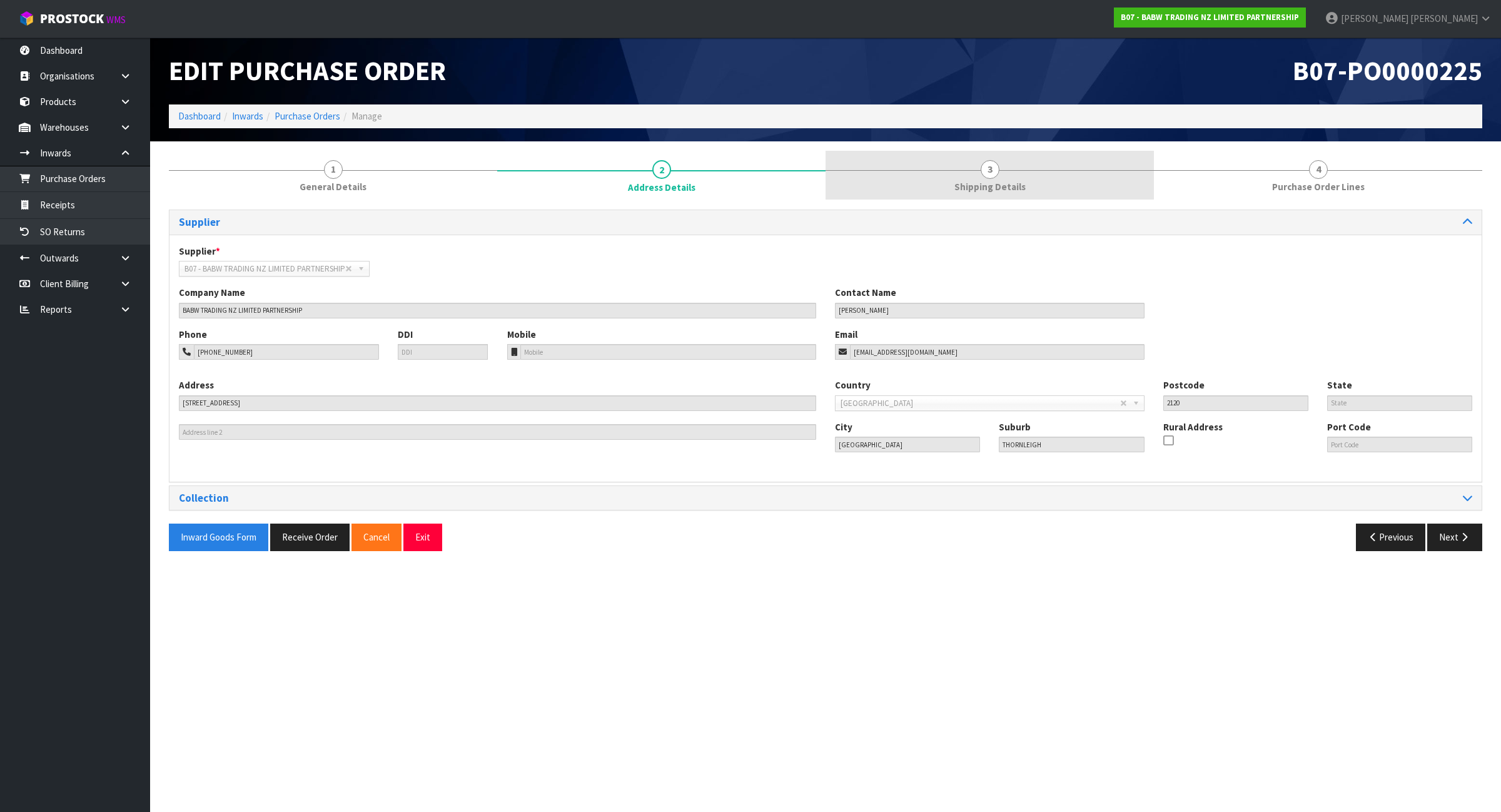
click at [1024, 163] on link "3 Shipping Details" at bounding box center [990, 175] width 329 height 49
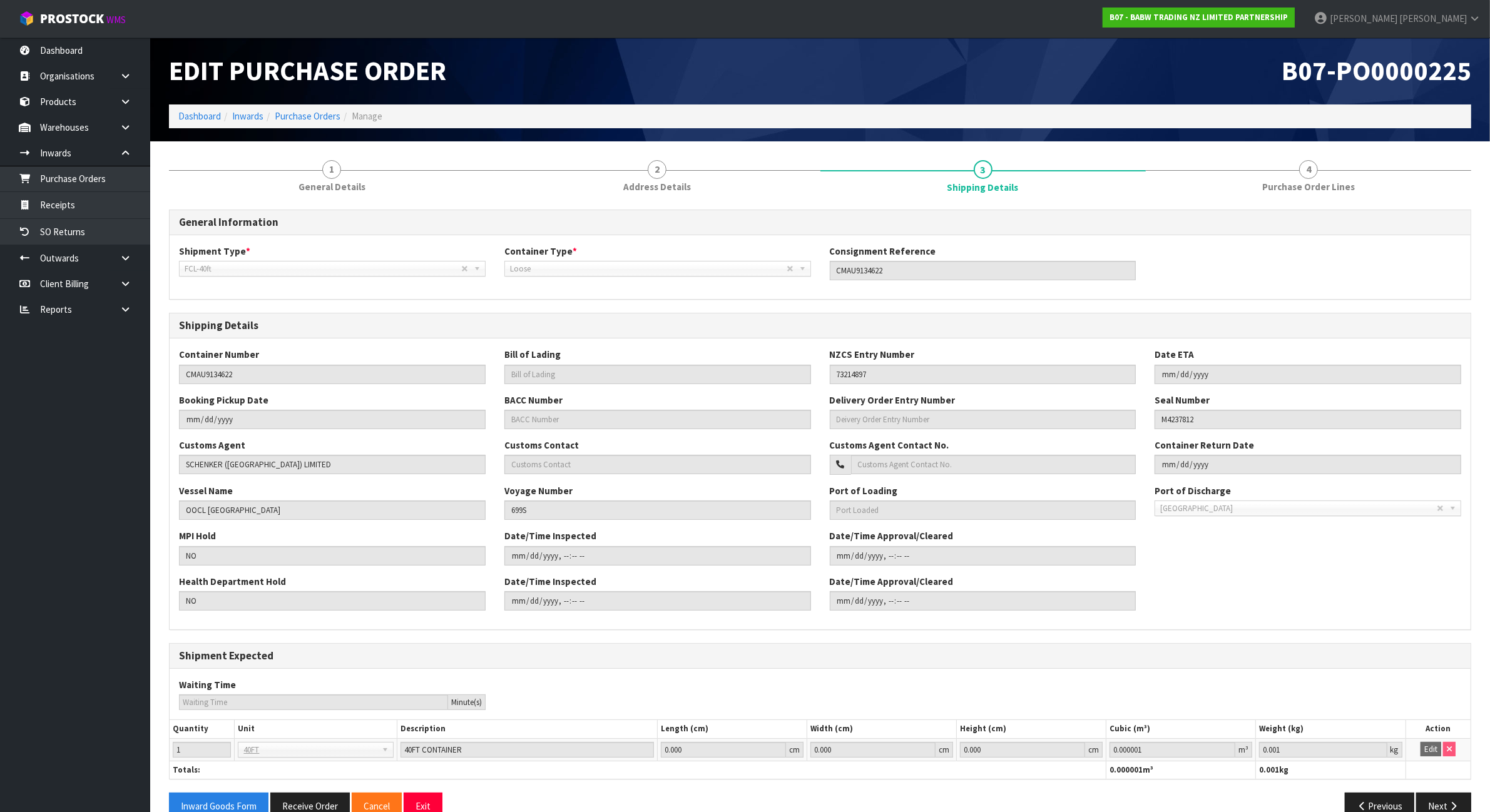
scroll to position [28, 0]
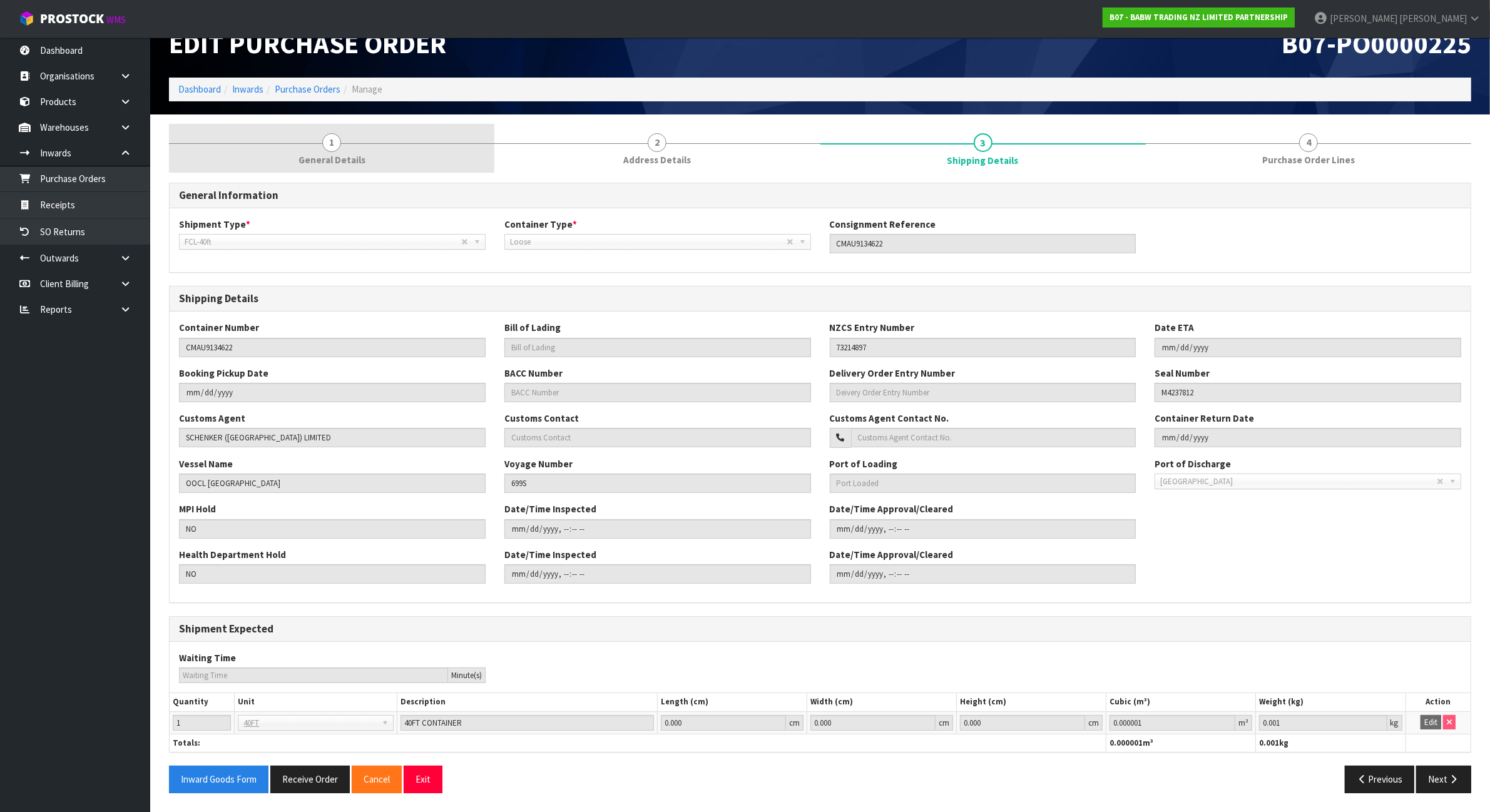
click at [372, 145] on link "1 General Details" at bounding box center [332, 148] width 325 height 49
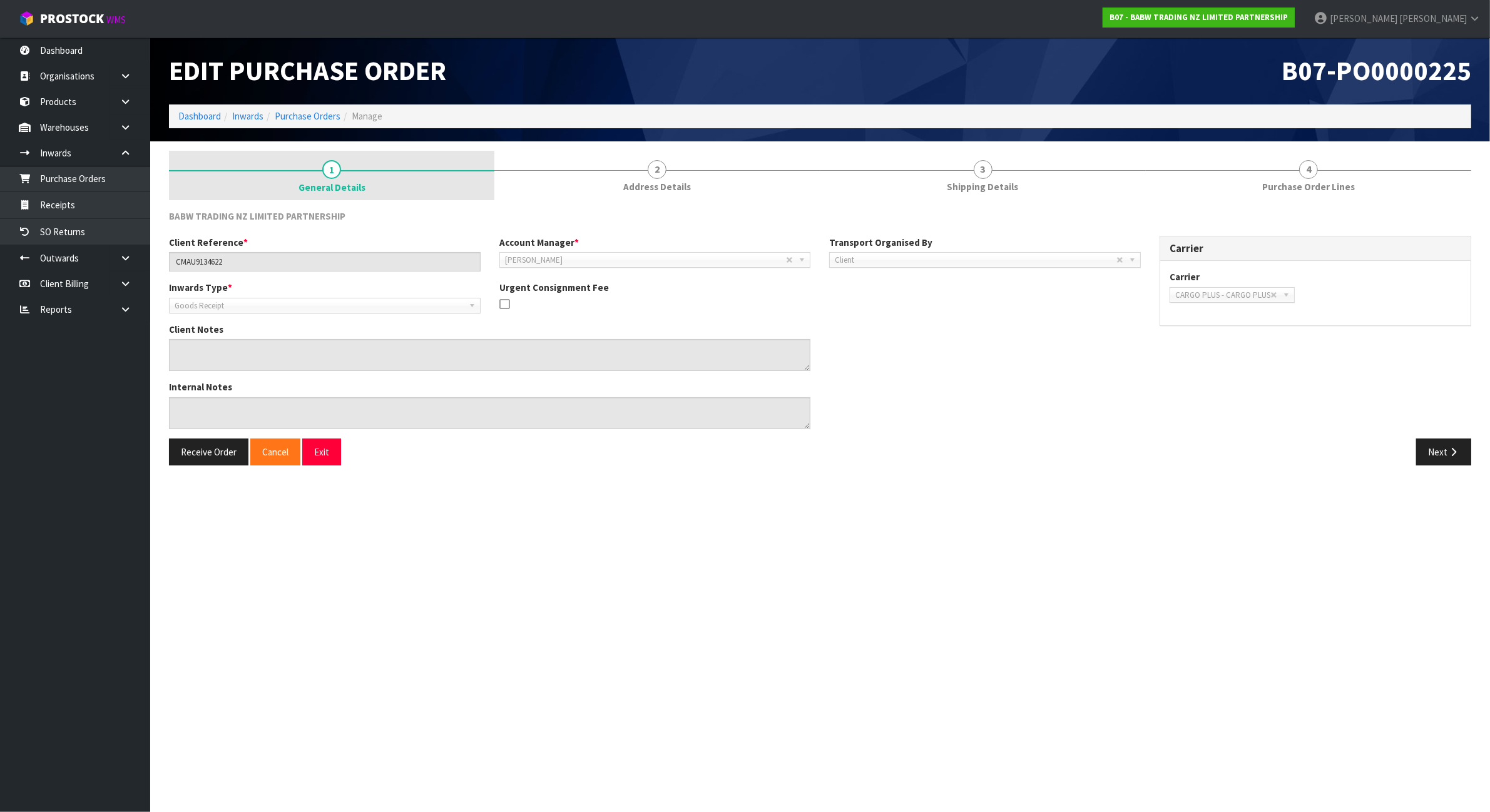
scroll to position [0, 0]
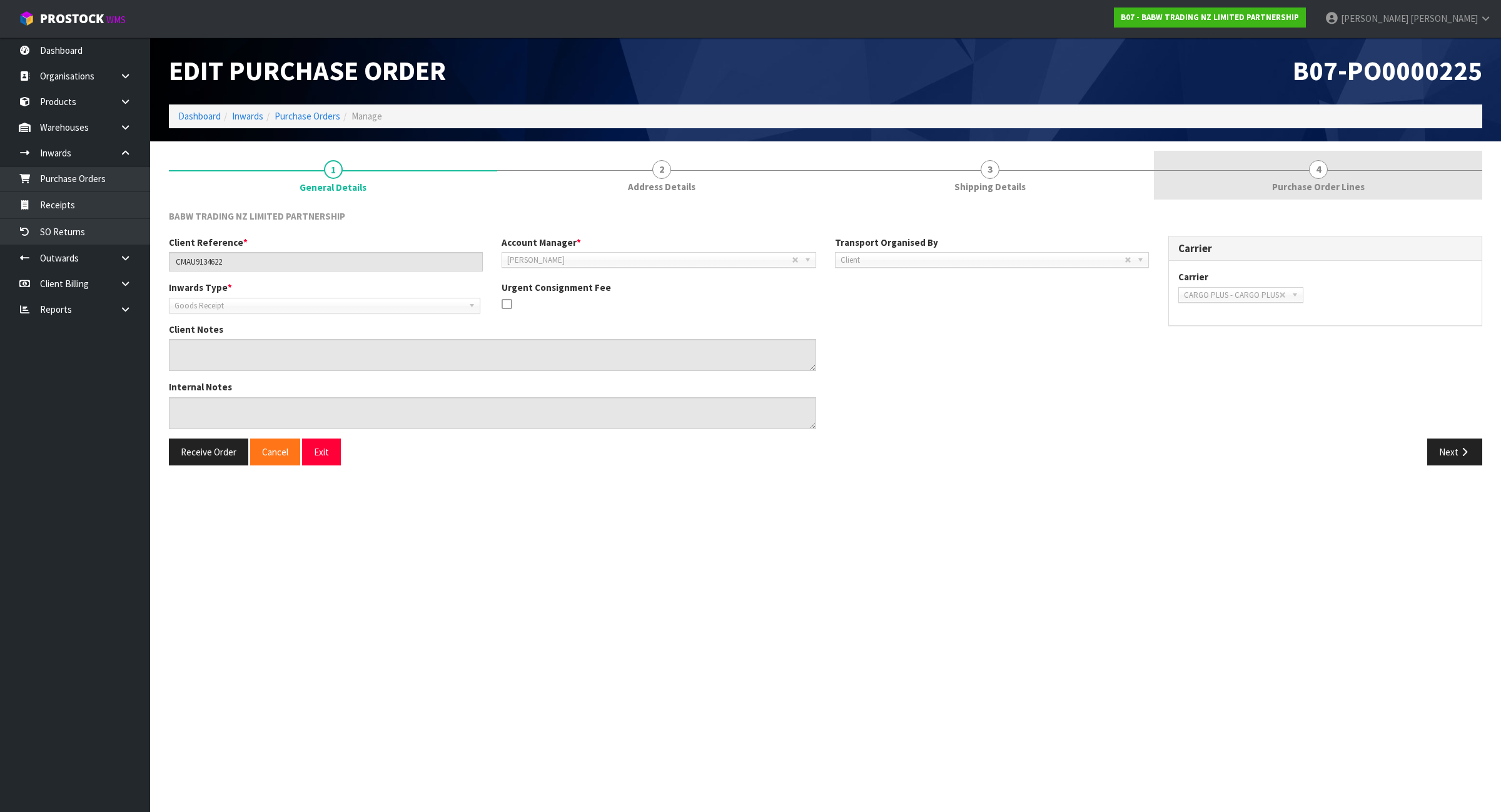
click at [1314, 155] on link "4 Purchase Order Lines" at bounding box center [1318, 175] width 329 height 49
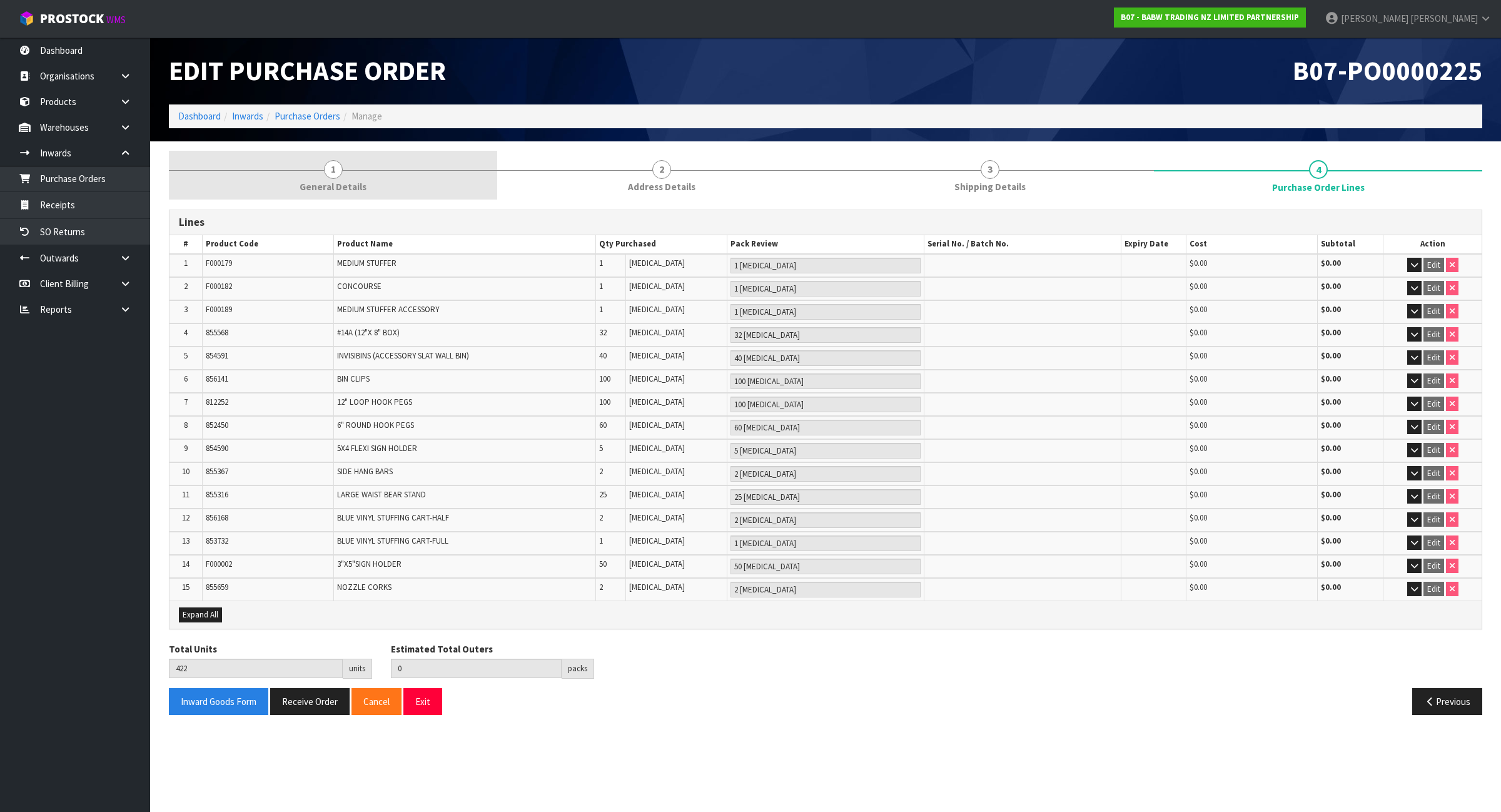
click at [330, 198] on link "1 General Details" at bounding box center [333, 175] width 329 height 49
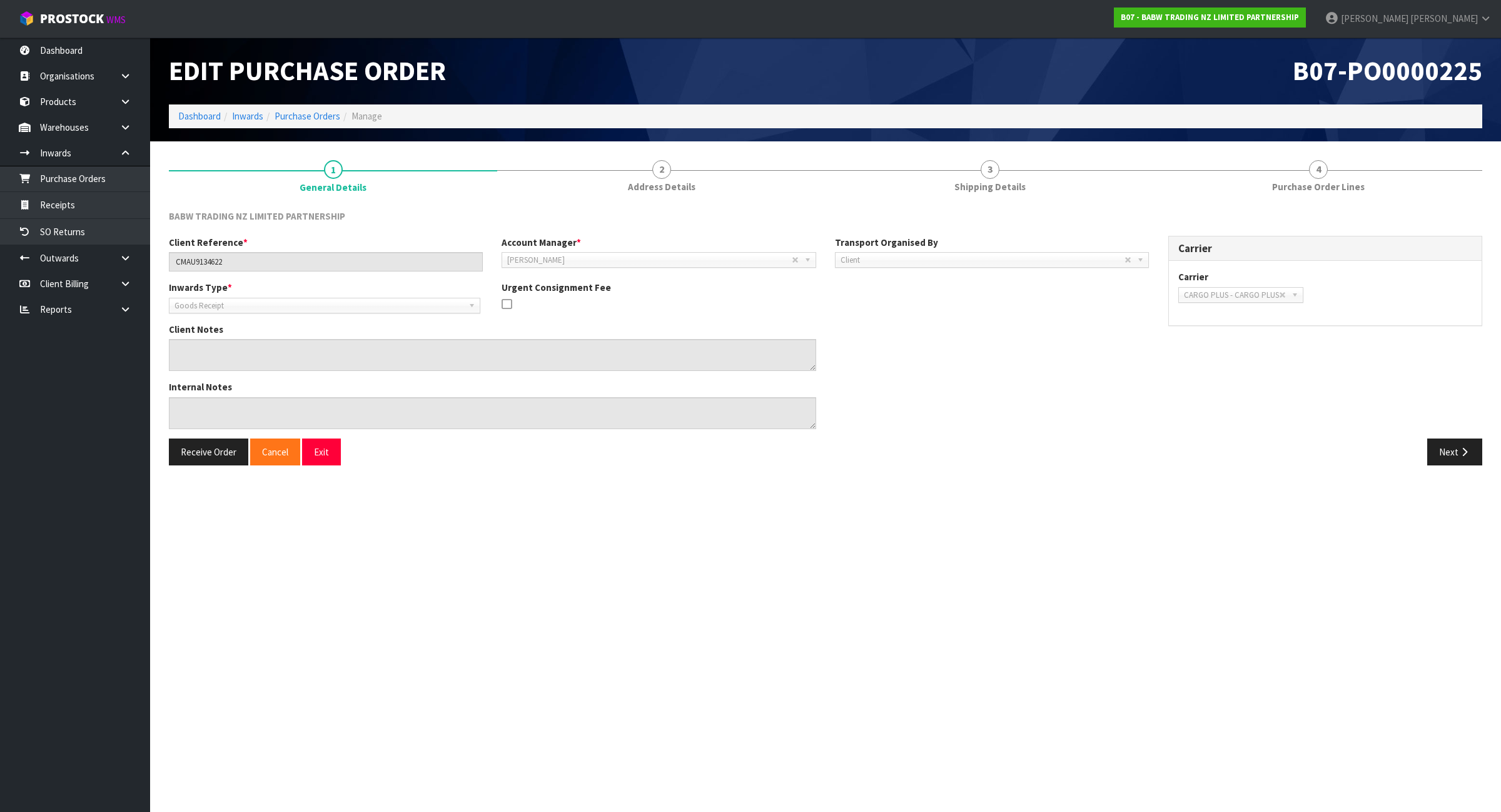
click at [1242, 203] on div "BABW TRADING NZ LIMITED PARTNERSHIP Client Reference * CMAU9134622 Account Mana…" at bounding box center [826, 337] width 1313 height 274
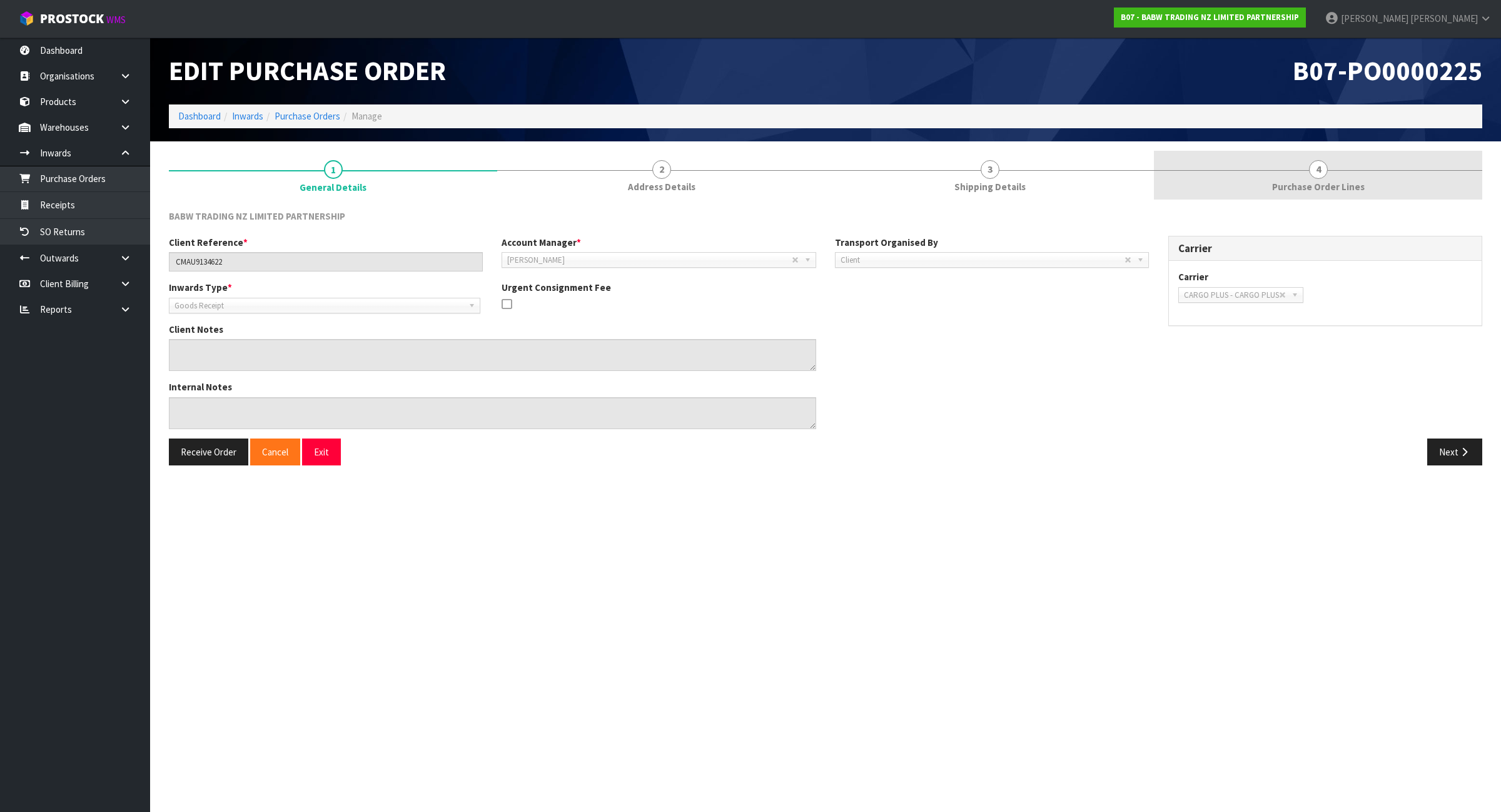
click at [1308, 199] on link "4 Purchase Order Lines" at bounding box center [1318, 175] width 329 height 49
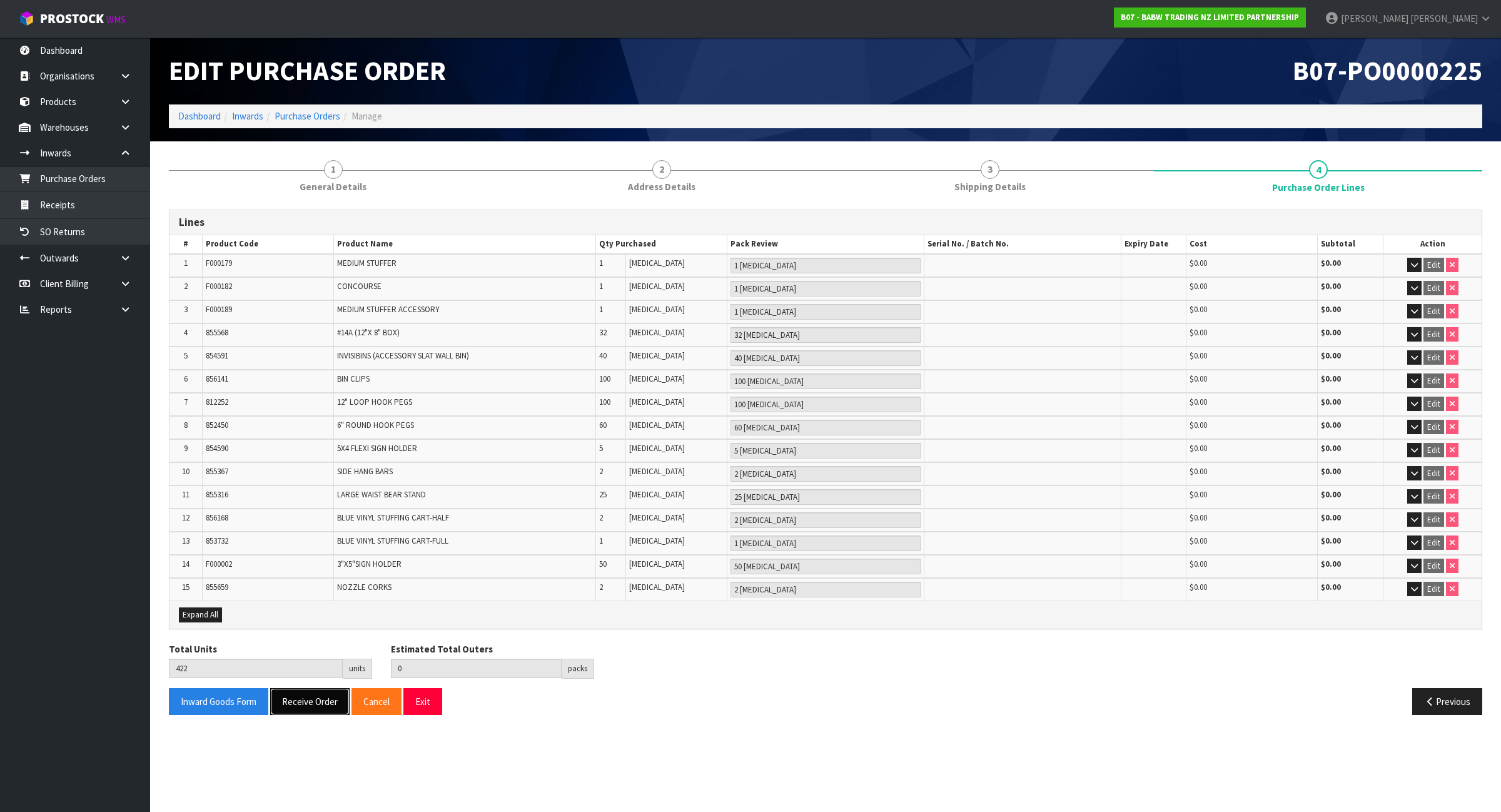
click at [323, 701] on button "Receive Order" at bounding box center [309, 702] width 79 height 27
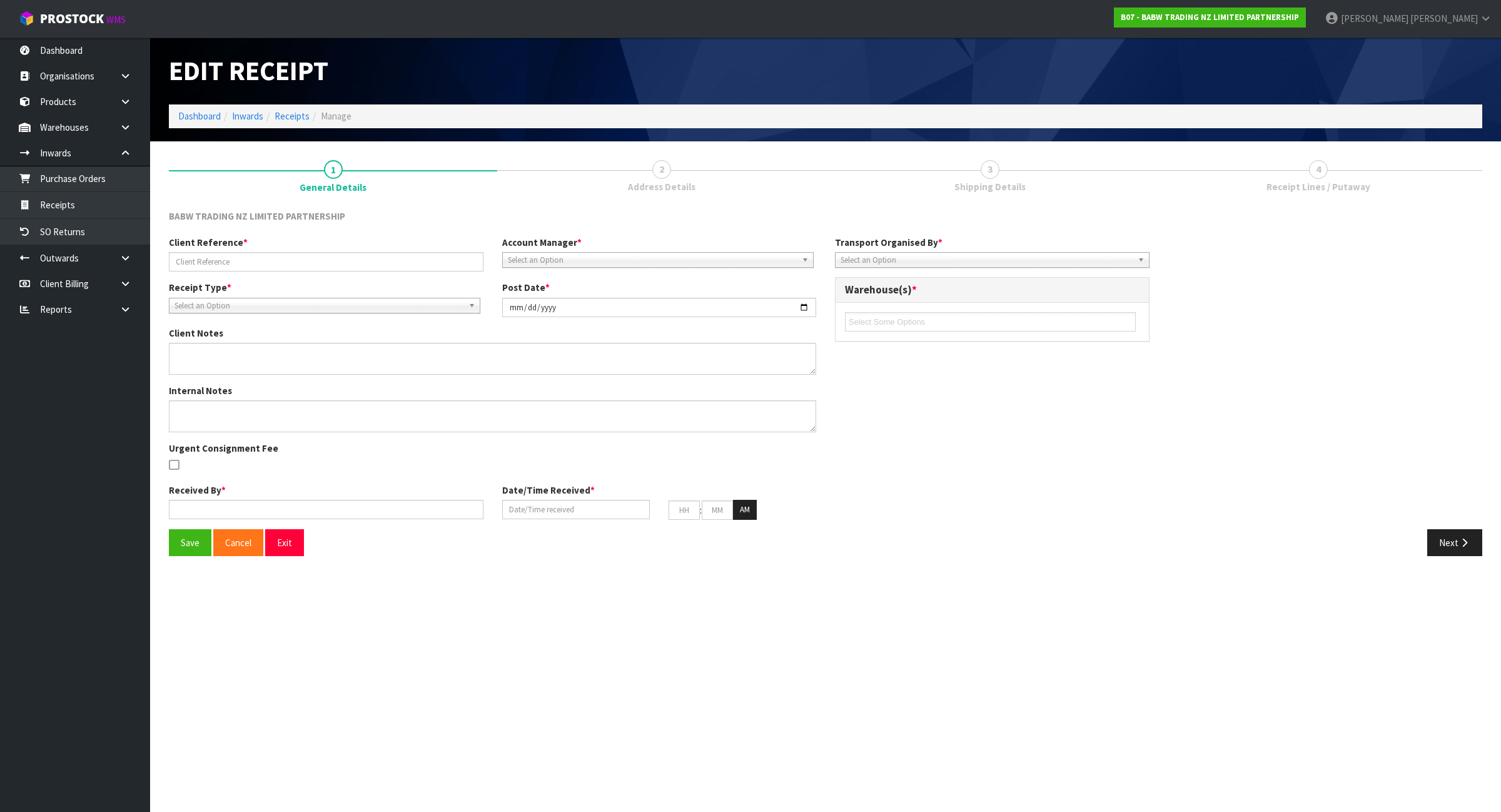
type input "CMAU9134622"
type input "[DATE]"
type input "[PERSON_NAME]"
type input "[DATE]"
type input "10"
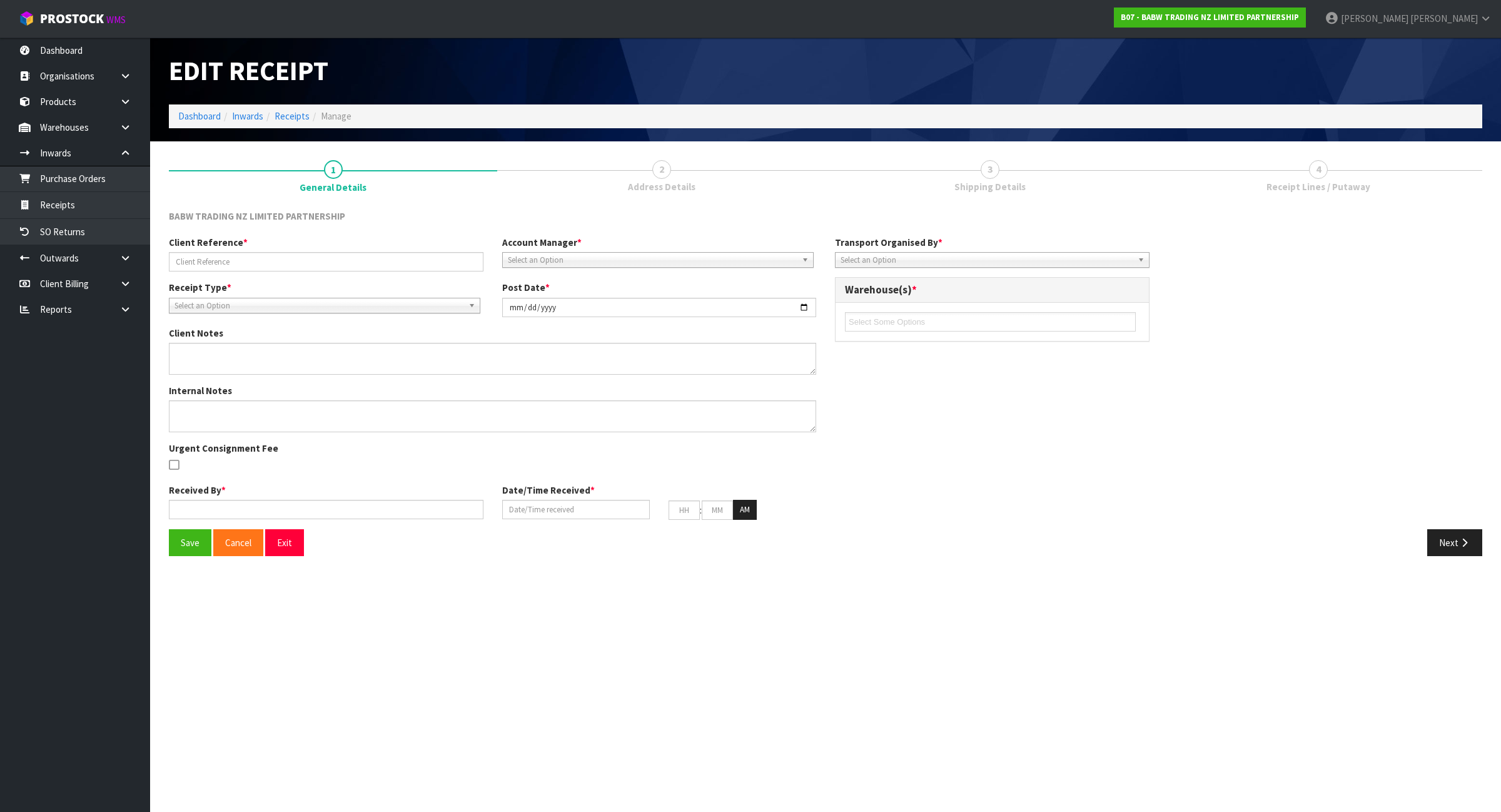
type input "55"
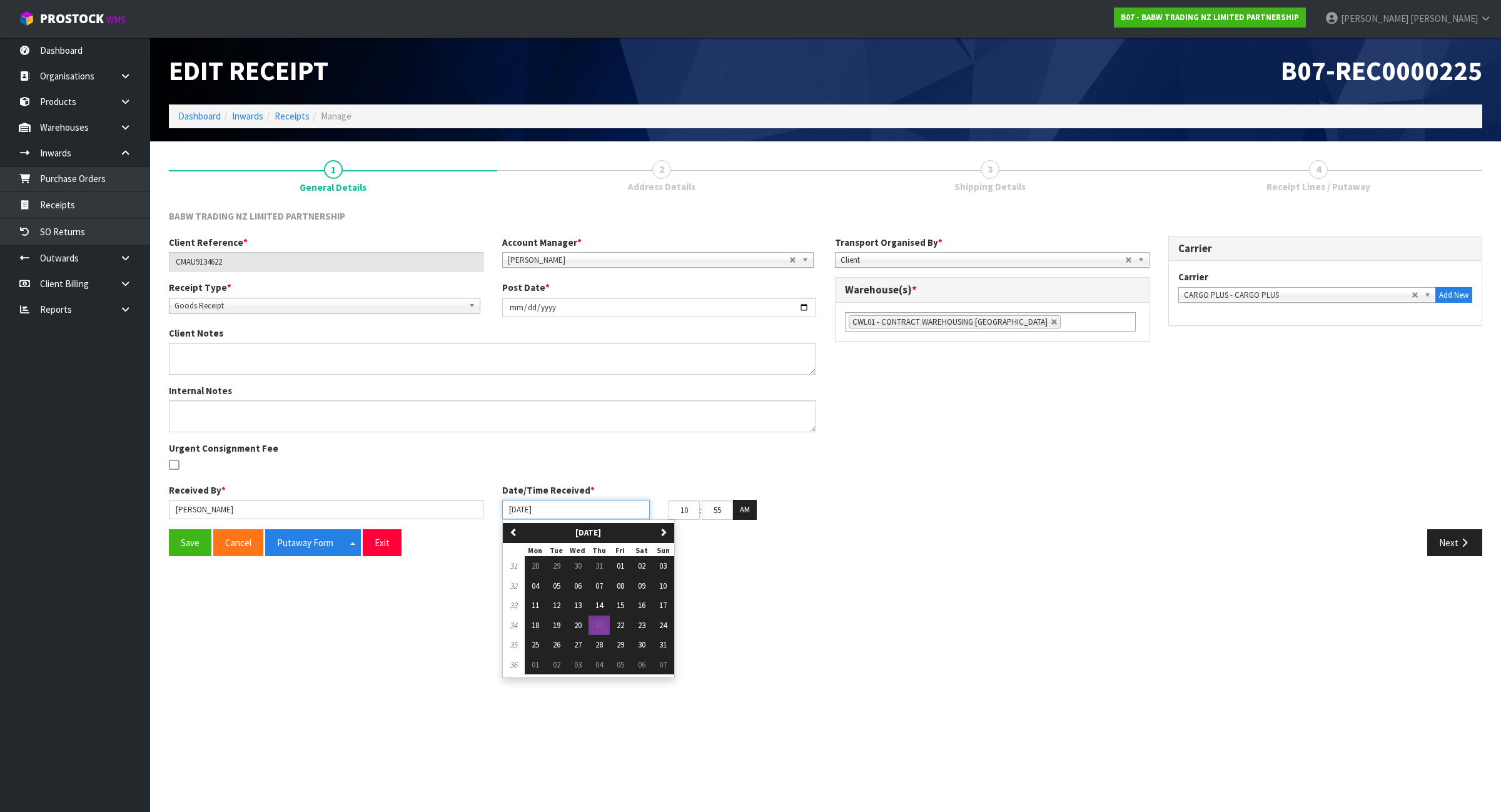
click at [601, 513] on input "[DATE]" at bounding box center [576, 509] width 148 height 19
click at [579, 633] on button "20" at bounding box center [578, 625] width 21 height 20
type input "[DATE]"
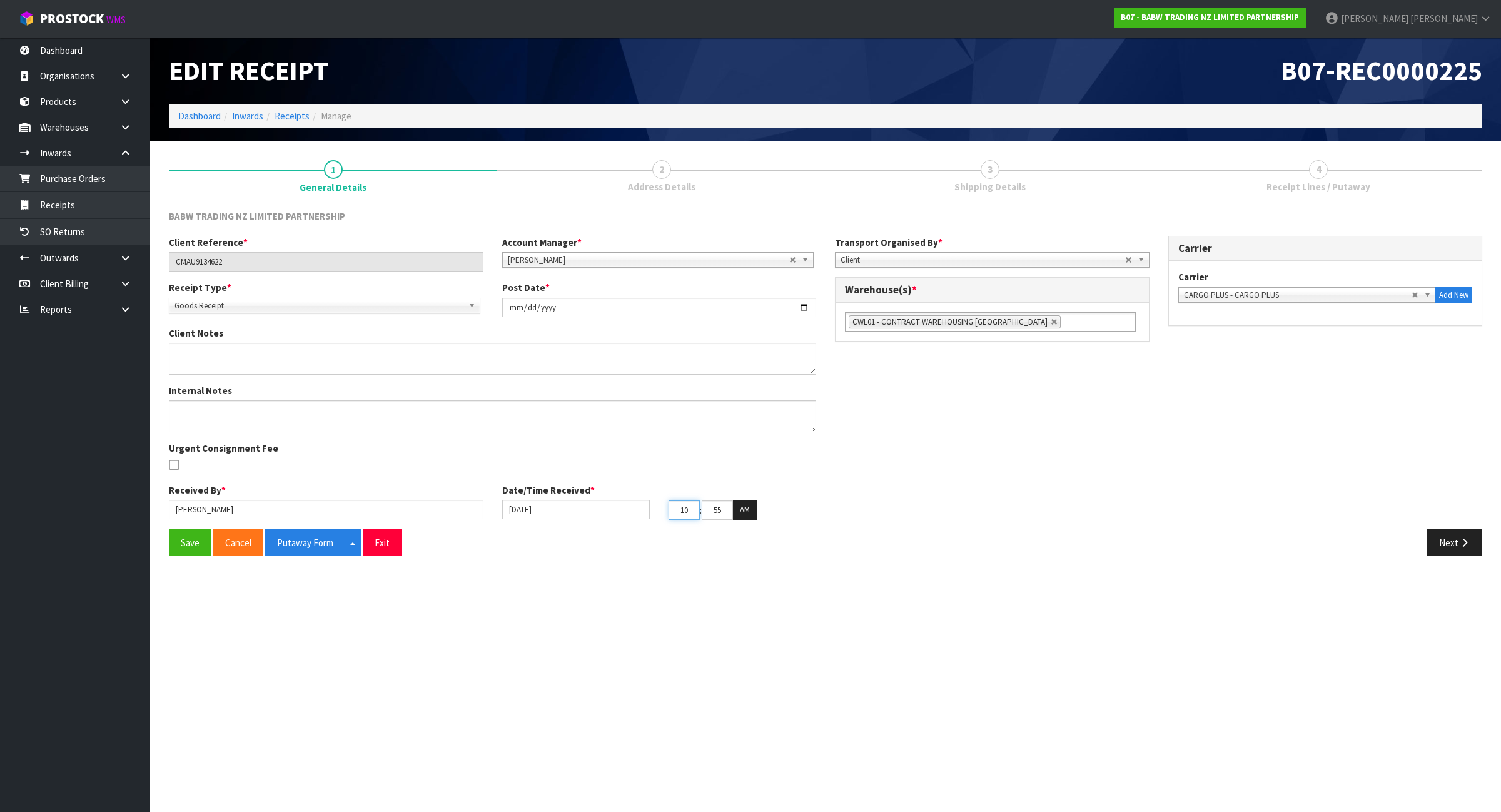
click at [698, 508] on input "10" at bounding box center [685, 510] width 32 height 19
type input "1"
type input "[DATE]"
type input "4"
type input "40"
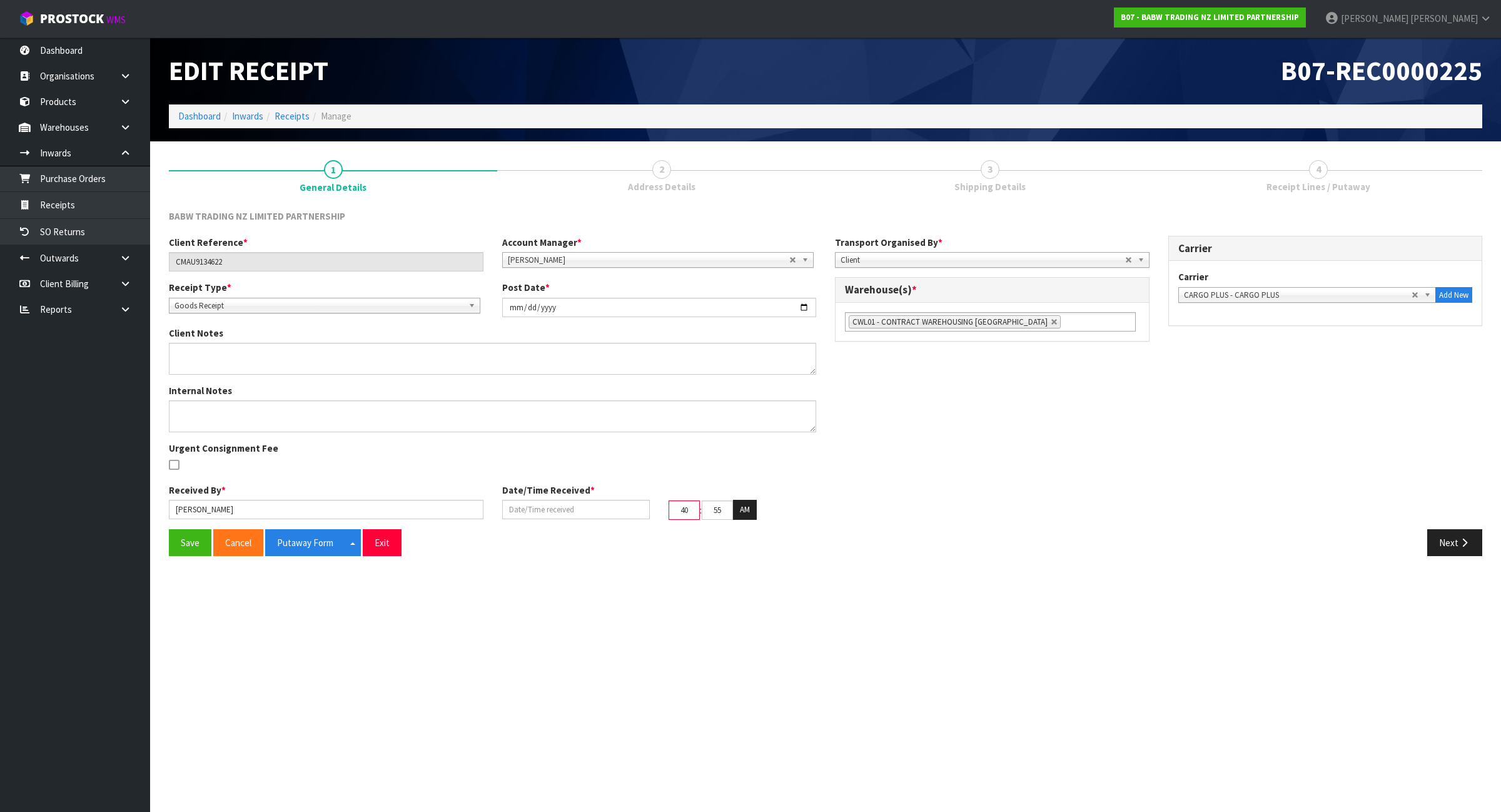
type input "[DATE]"
type input "04"
drag, startPoint x: 729, startPoint y: 511, endPoint x: 717, endPoint y: 519, distance: 14.4
click at [717, 519] on input "55" at bounding box center [718, 510] width 32 height 19
type input "5"
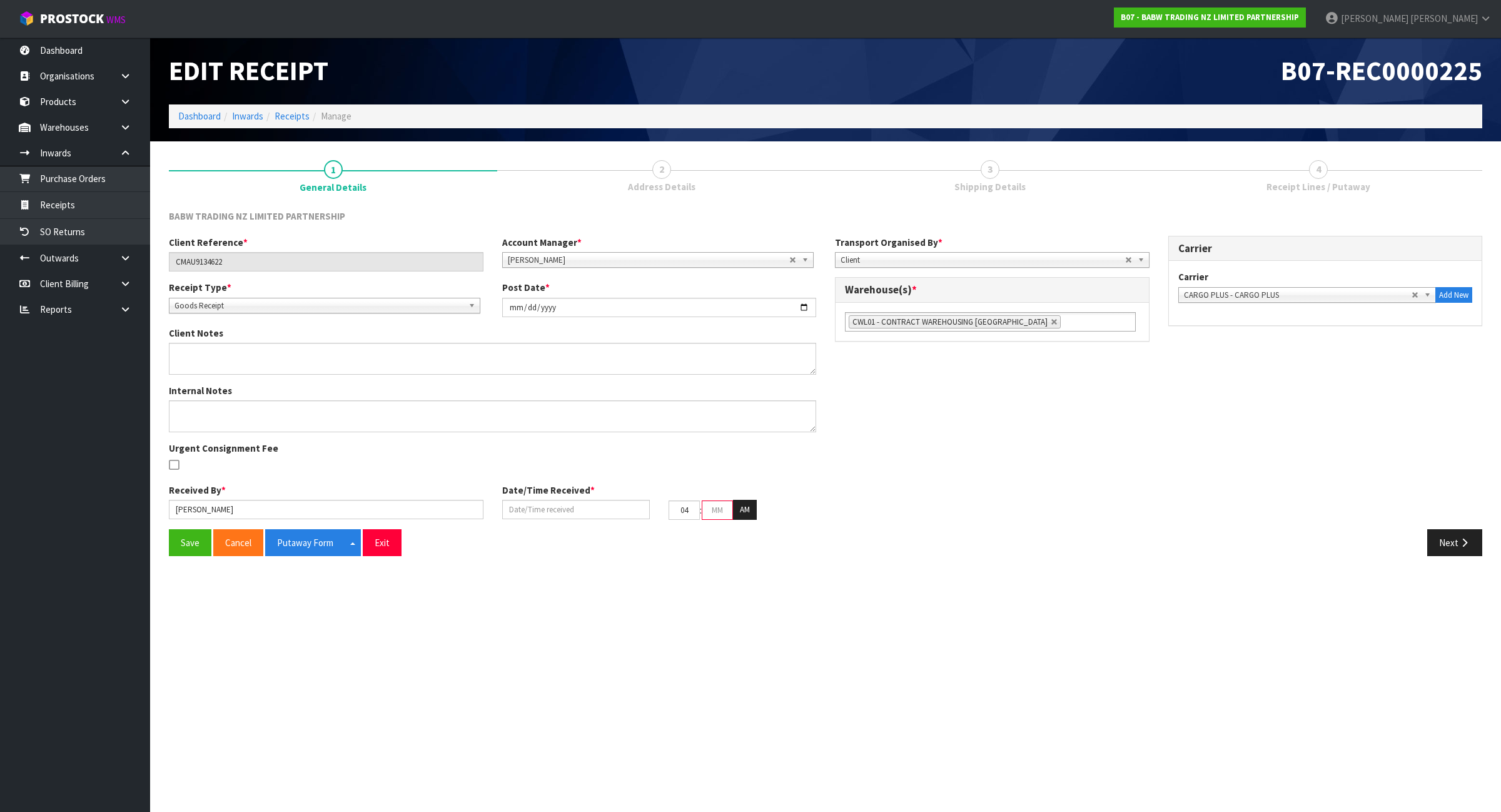
type input "[DATE]"
type input "00"
click at [739, 515] on button "AM" at bounding box center [745, 510] width 24 height 20
click at [182, 536] on button "Save" at bounding box center [190, 543] width 42 height 27
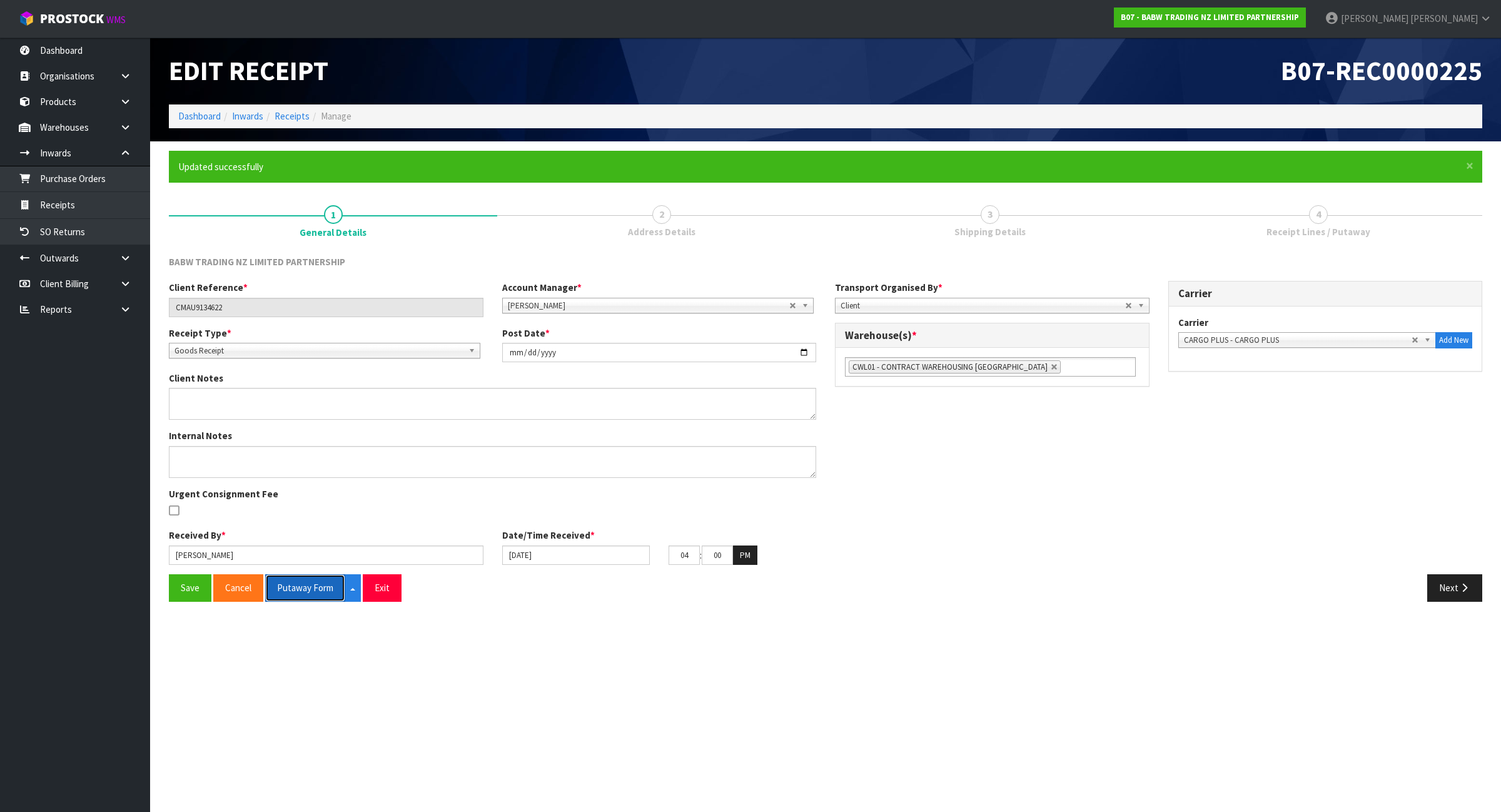
click at [313, 597] on button "Putaway Form" at bounding box center [305, 588] width 80 height 27
click at [1299, 14] on strong "B07 - BABW TRADING NZ LIMITED PARTNERSHIP" at bounding box center [1210, 17] width 178 height 11
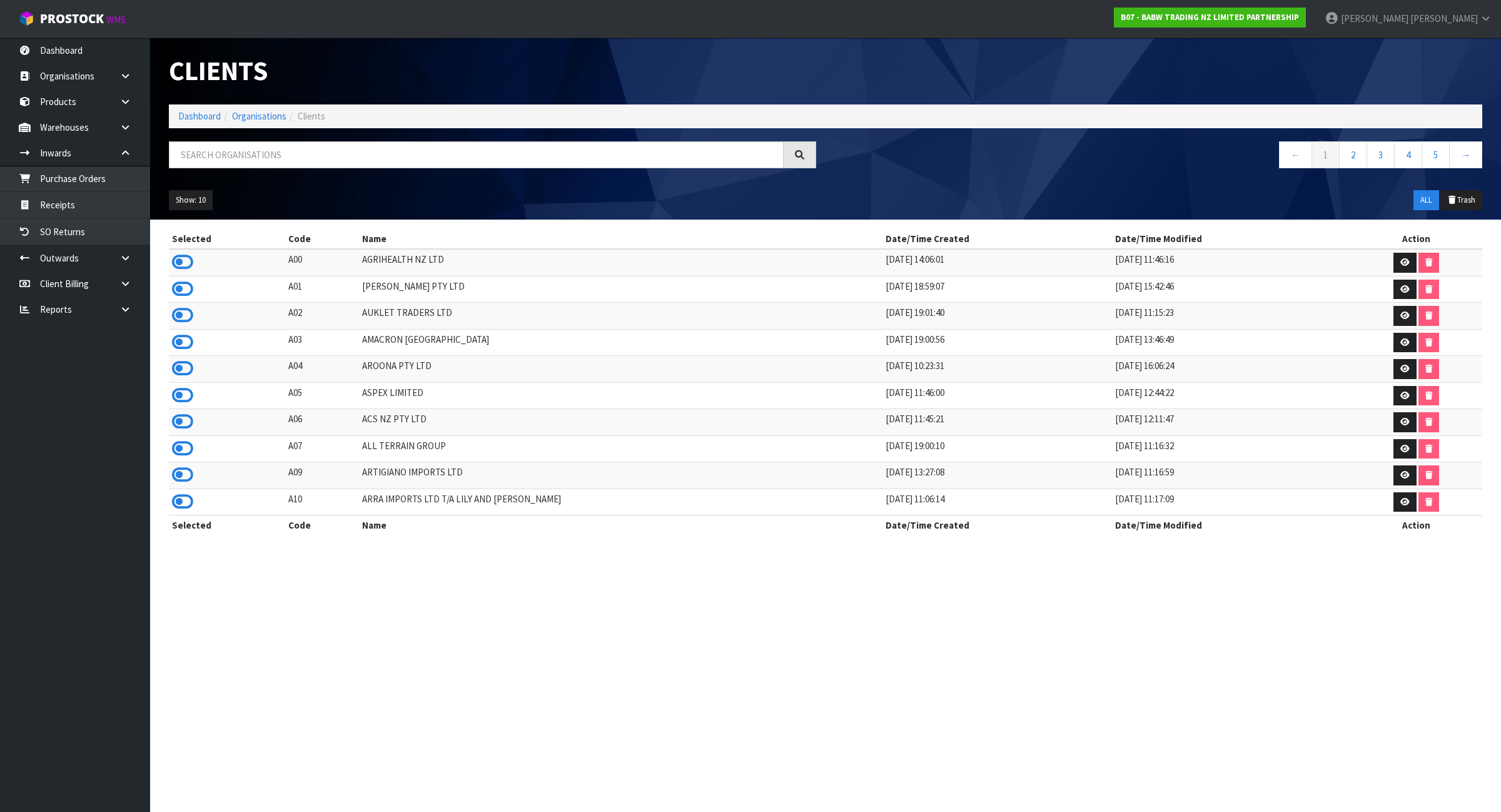
click at [264, 140] on div "Clients Dashboard Organisations Clients ← 1 2 3 4 5 → Show: 10 5 10 25 50 ALL T…" at bounding box center [826, 128] width 1332 height 182
click at [259, 155] on input "text" at bounding box center [476, 155] width 615 height 27
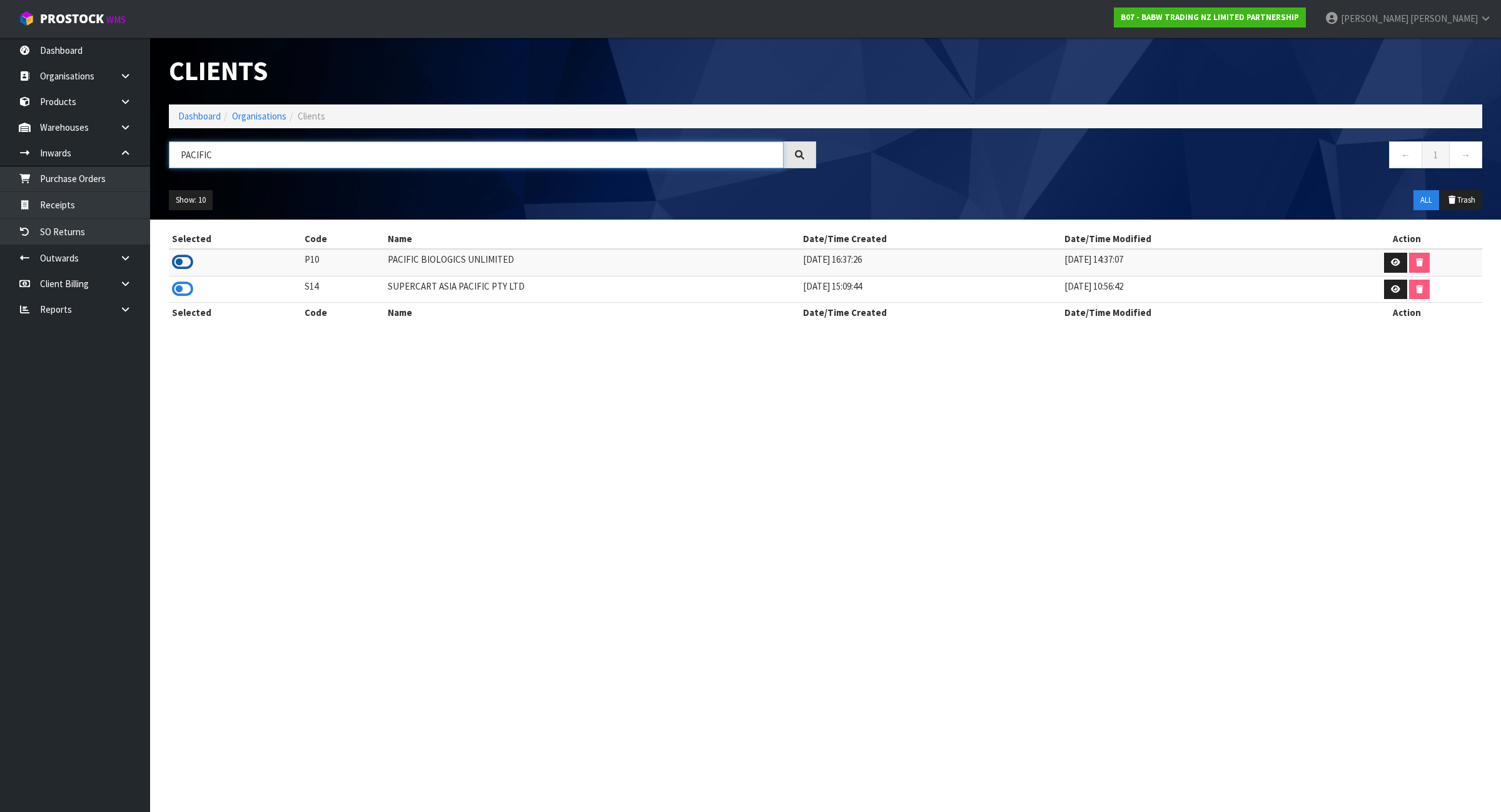
type input "PACIFIC"
click at [180, 263] on icon at bounding box center [183, 262] width 21 height 19
click at [104, 188] on link "Purchase Orders" at bounding box center [75, 178] width 150 height 26
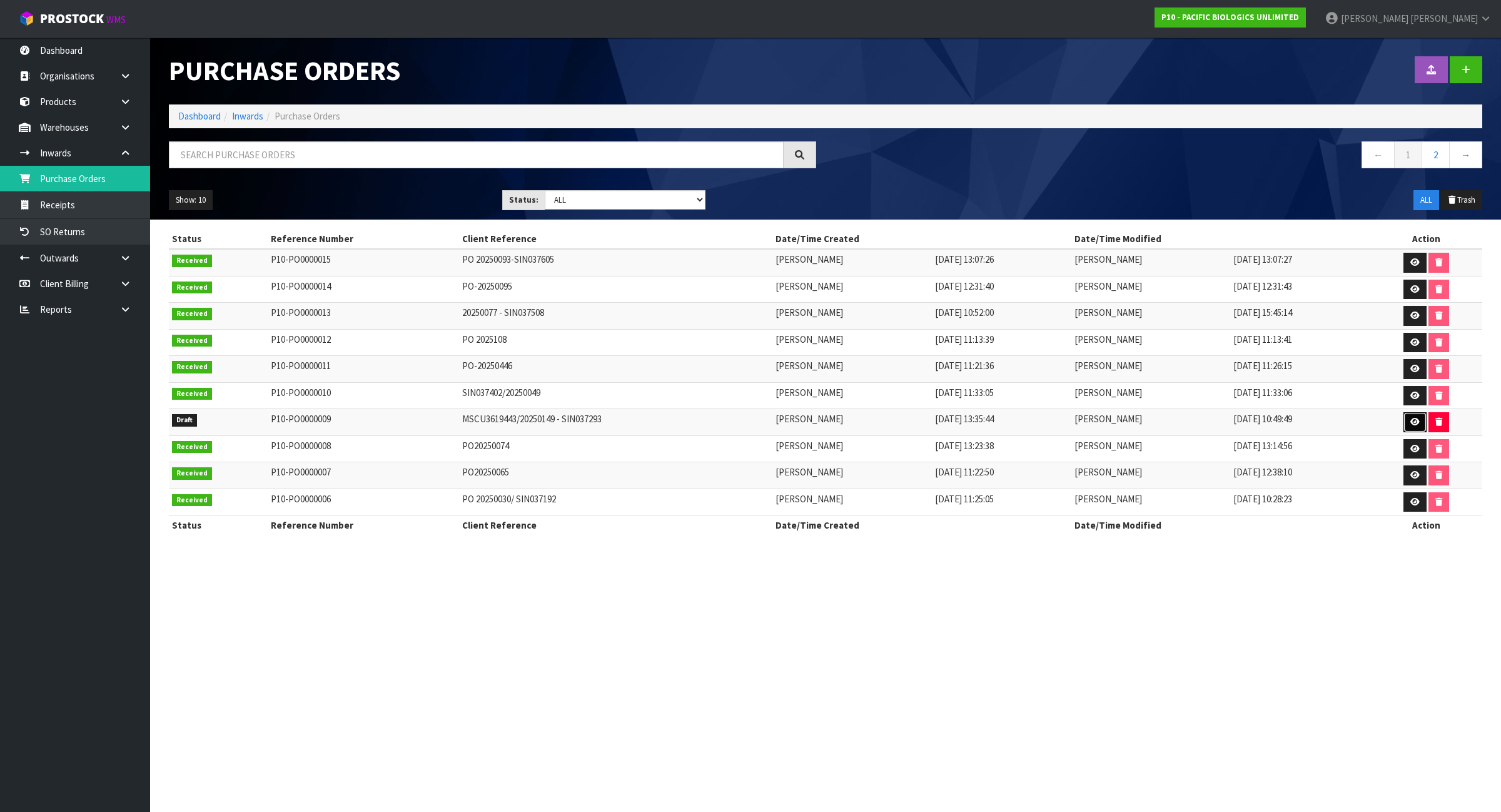
click at [1408, 422] on link at bounding box center [1415, 422] width 23 height 20
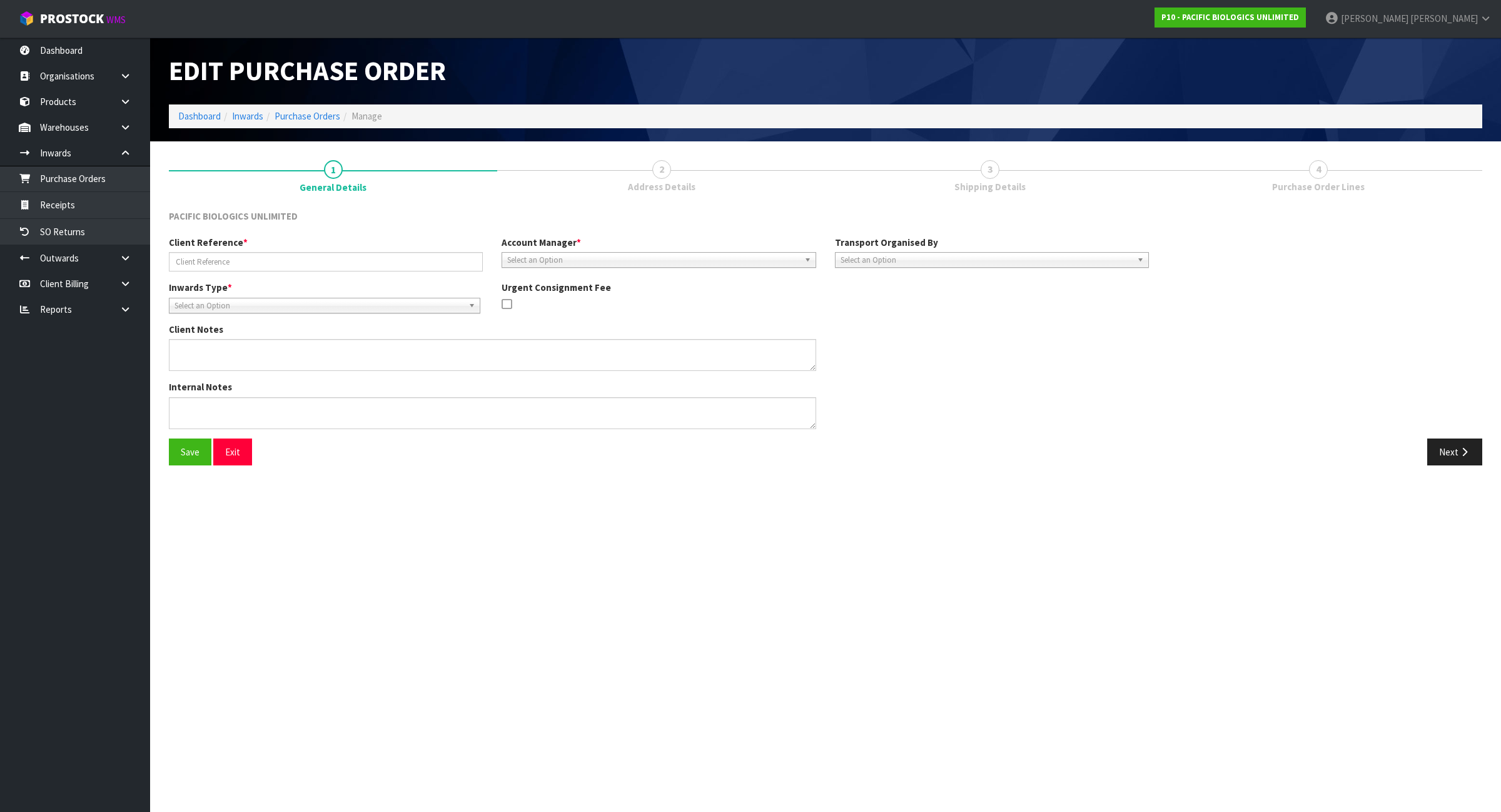
type input "MSCU3619443/20250149 - SIN037293"
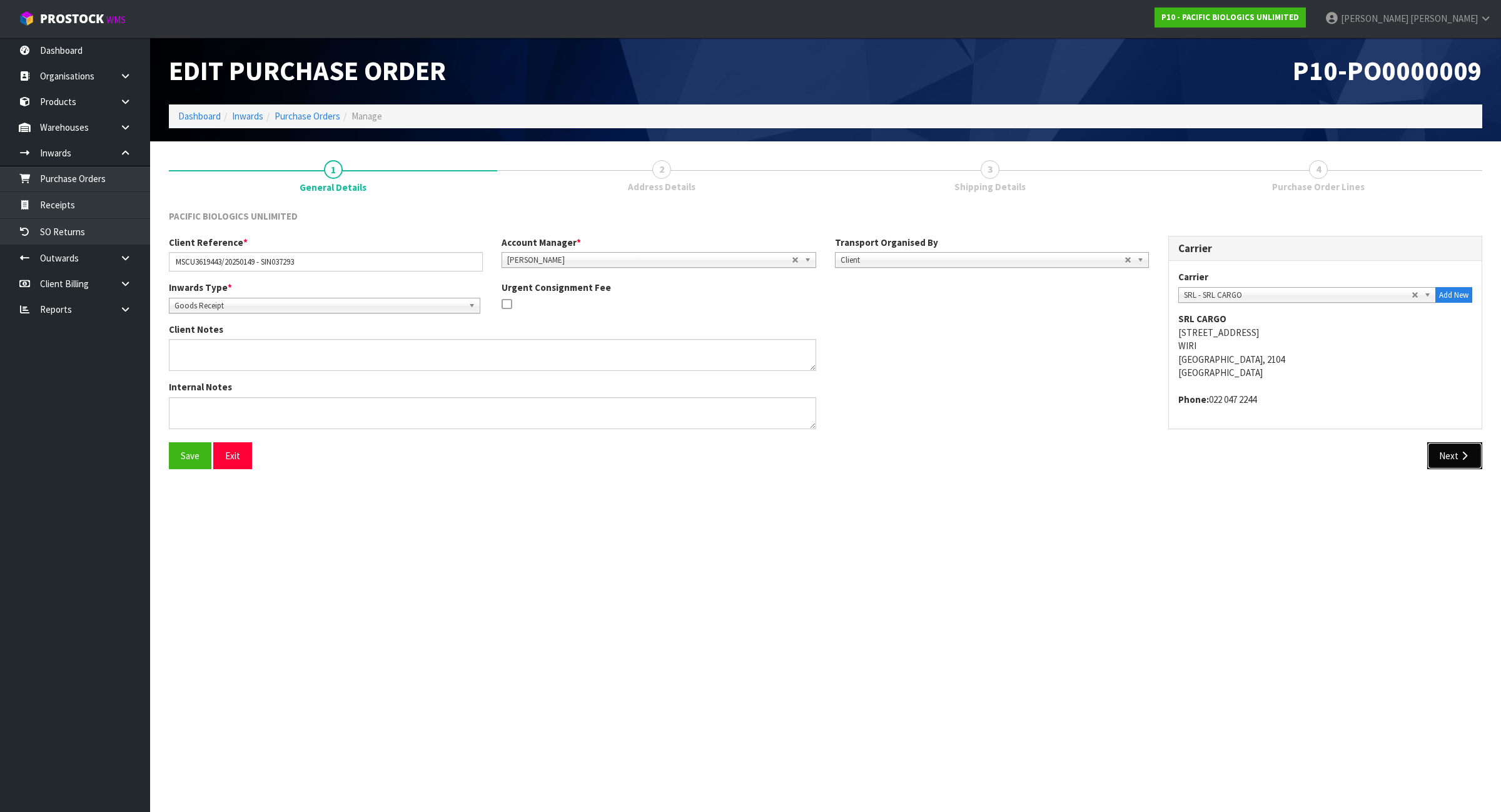
click at [1450, 453] on button "Next" at bounding box center [1454, 456] width 55 height 27
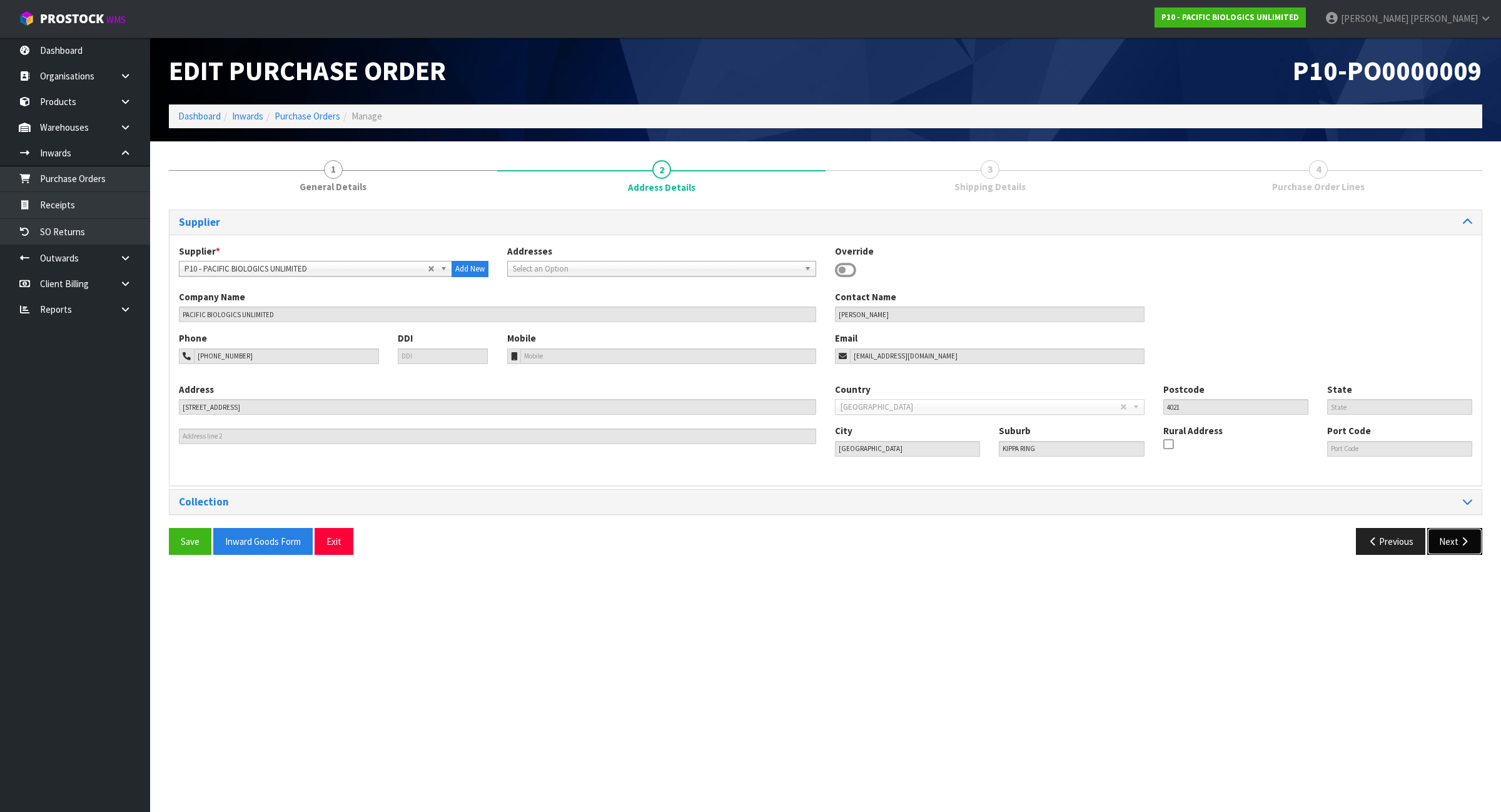
click at [1450, 548] on button "Next" at bounding box center [1454, 541] width 55 height 27
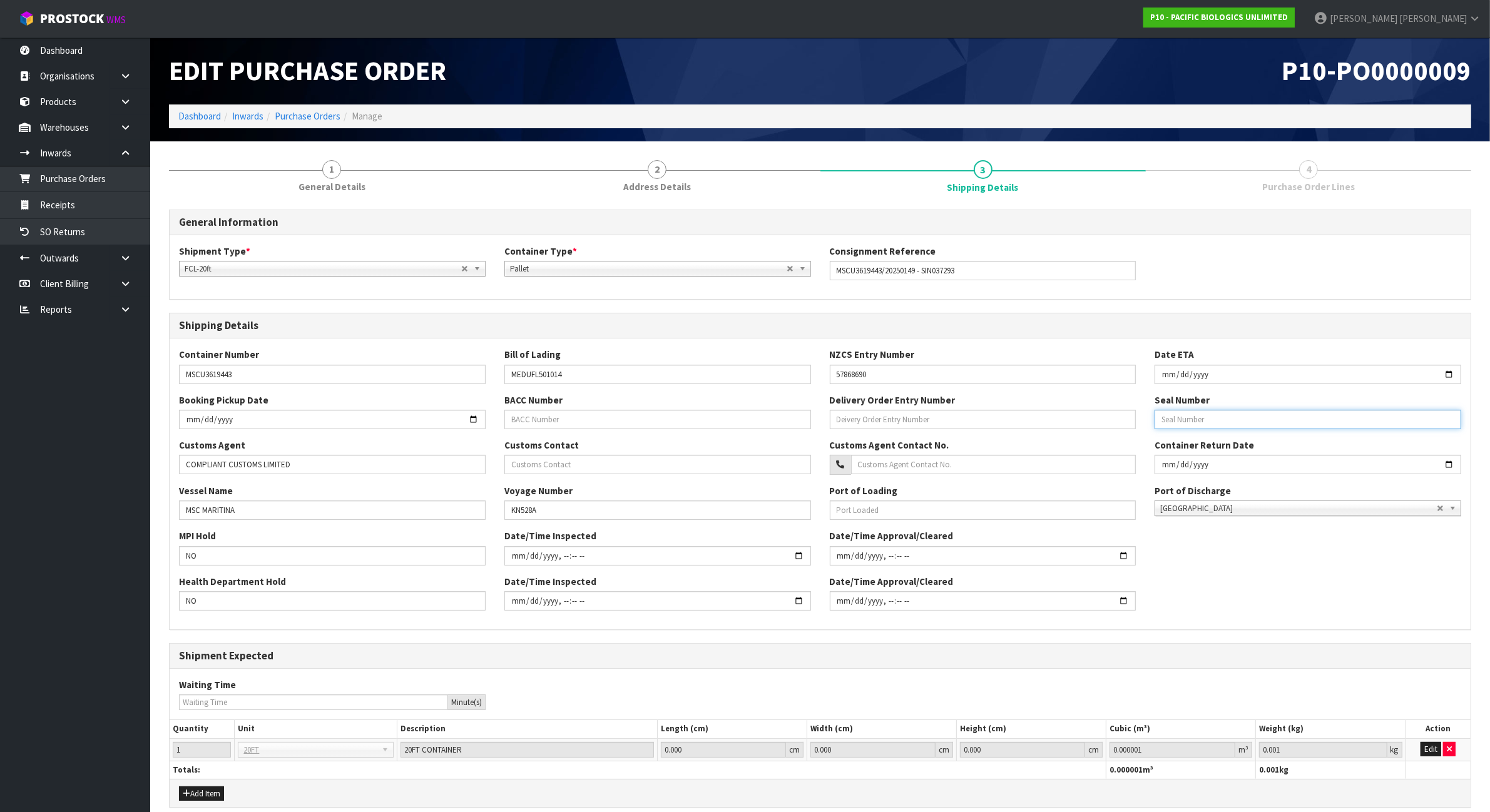
click at [1200, 417] on input "text" at bounding box center [1308, 419] width 307 height 19
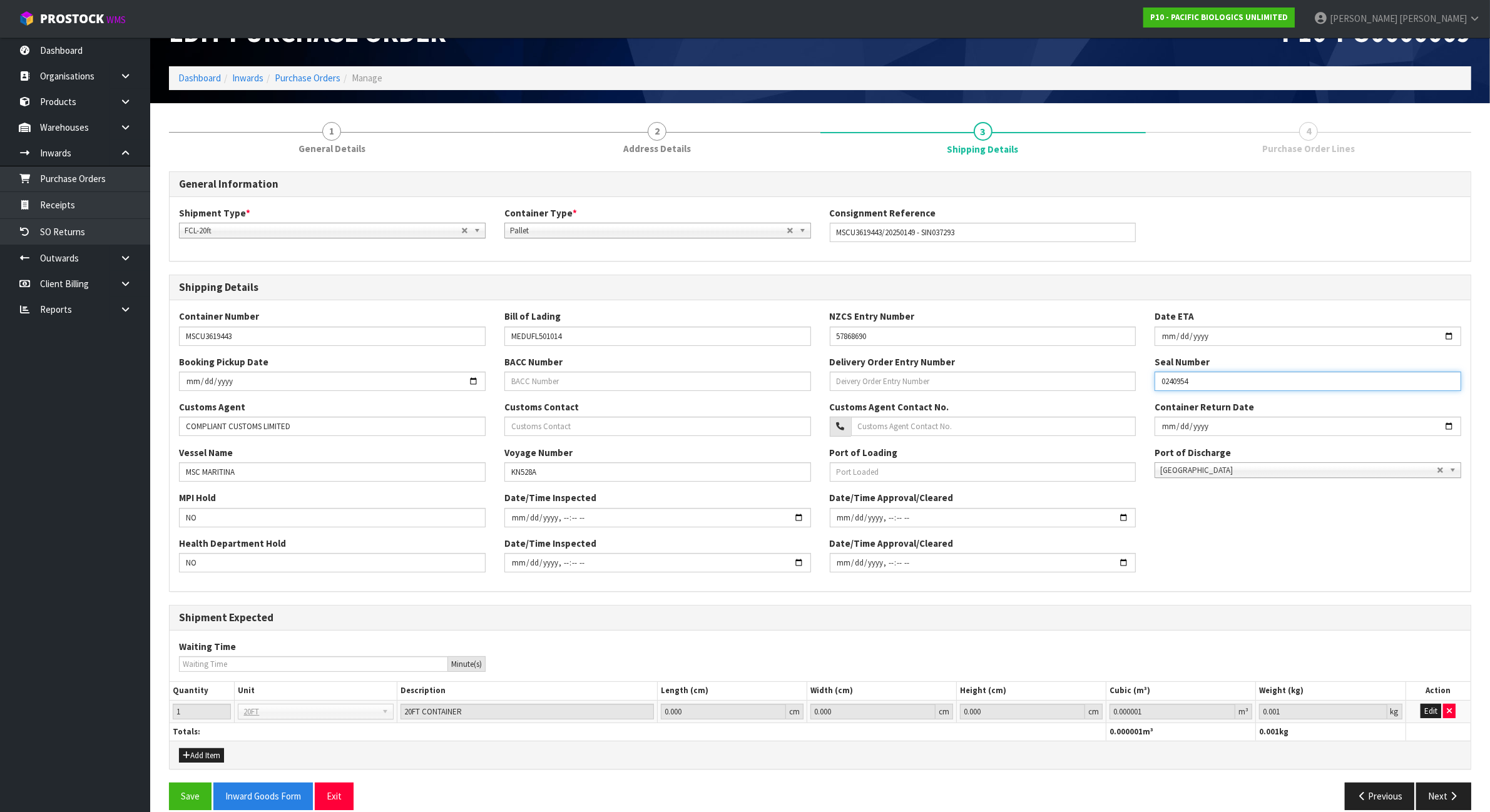
scroll to position [57, 0]
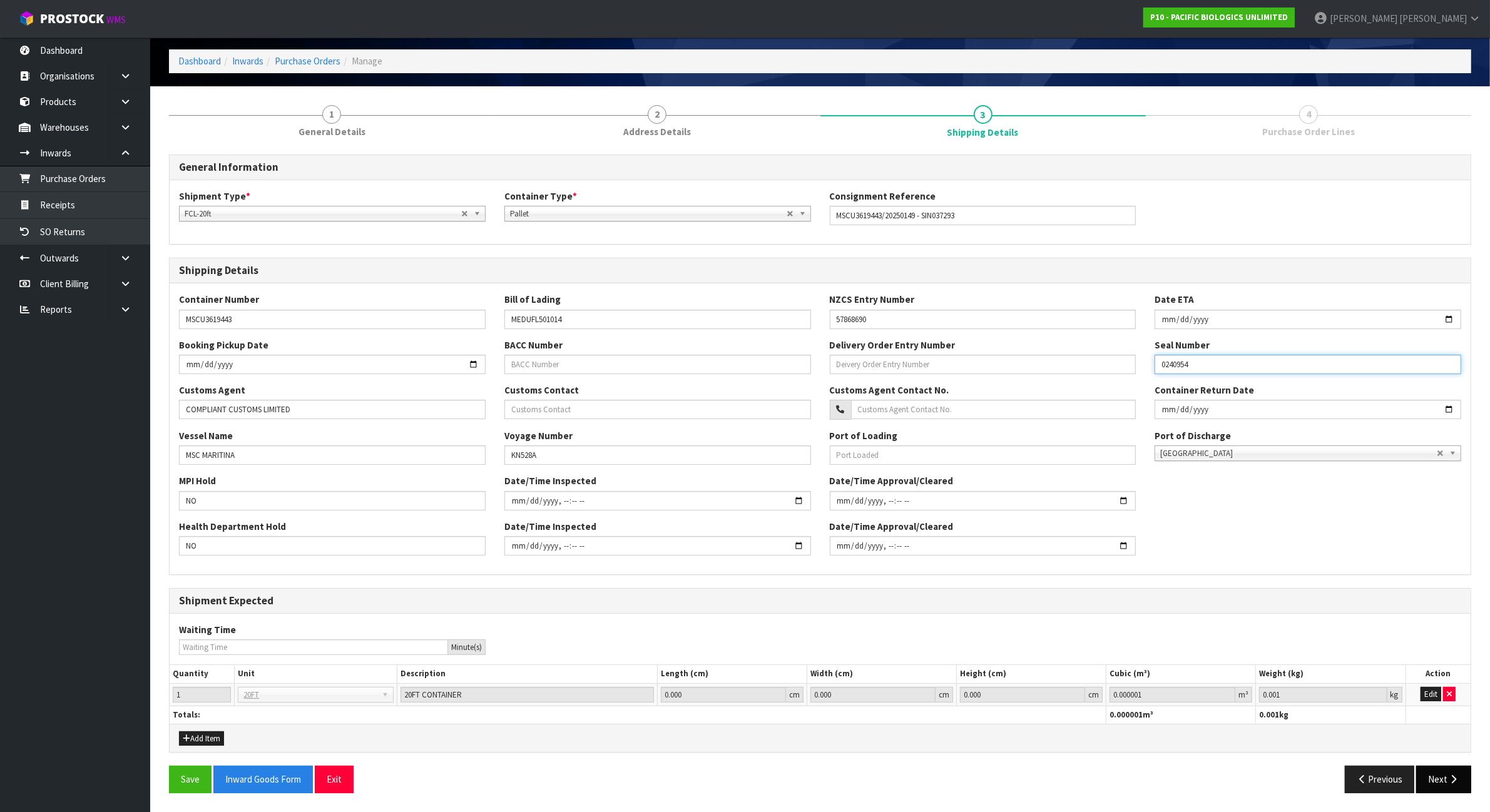
type input "0240954"
click at [1450, 777] on icon "button" at bounding box center [1453, 778] width 12 height 9
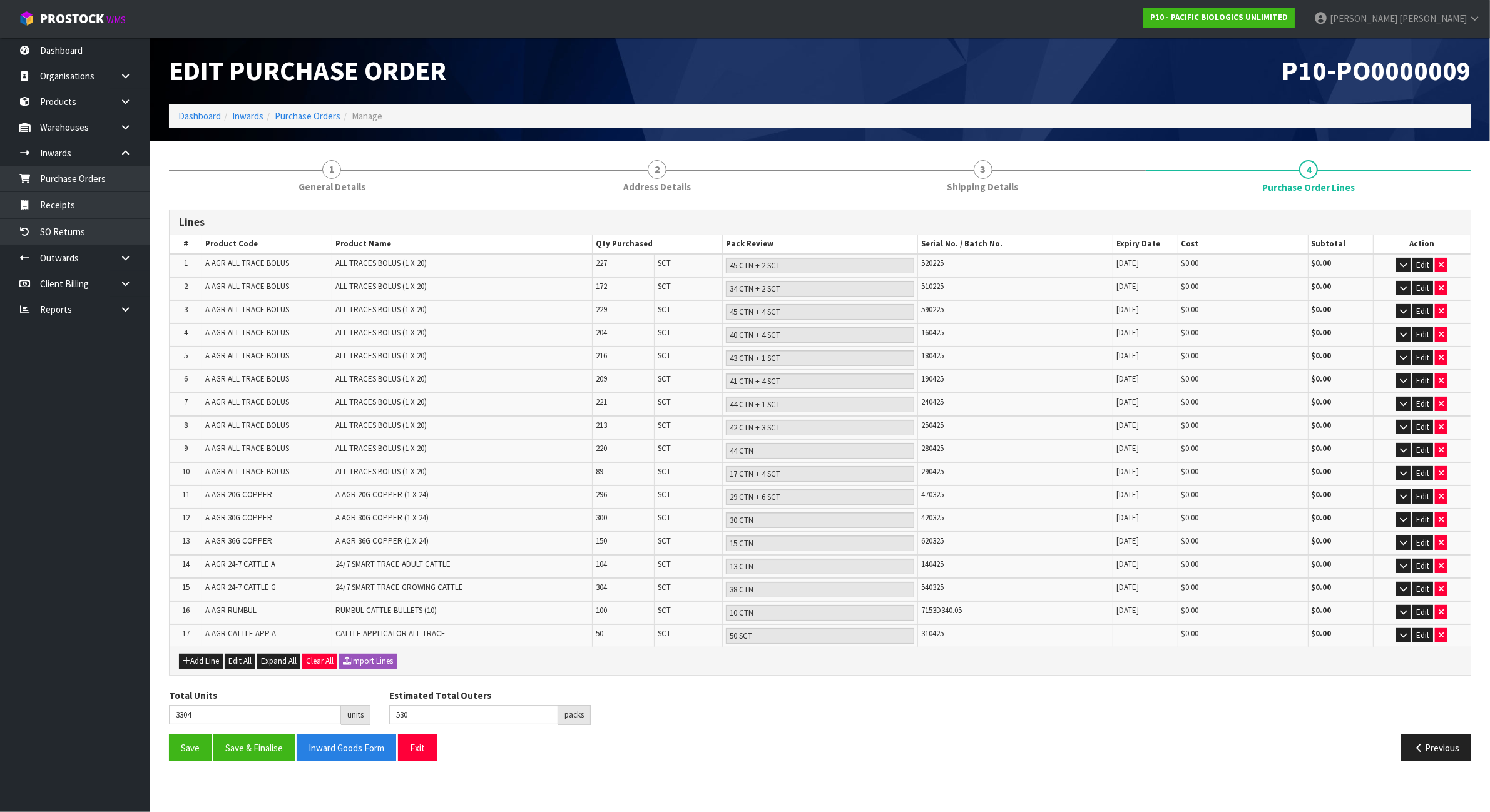
scroll to position [0, 0]
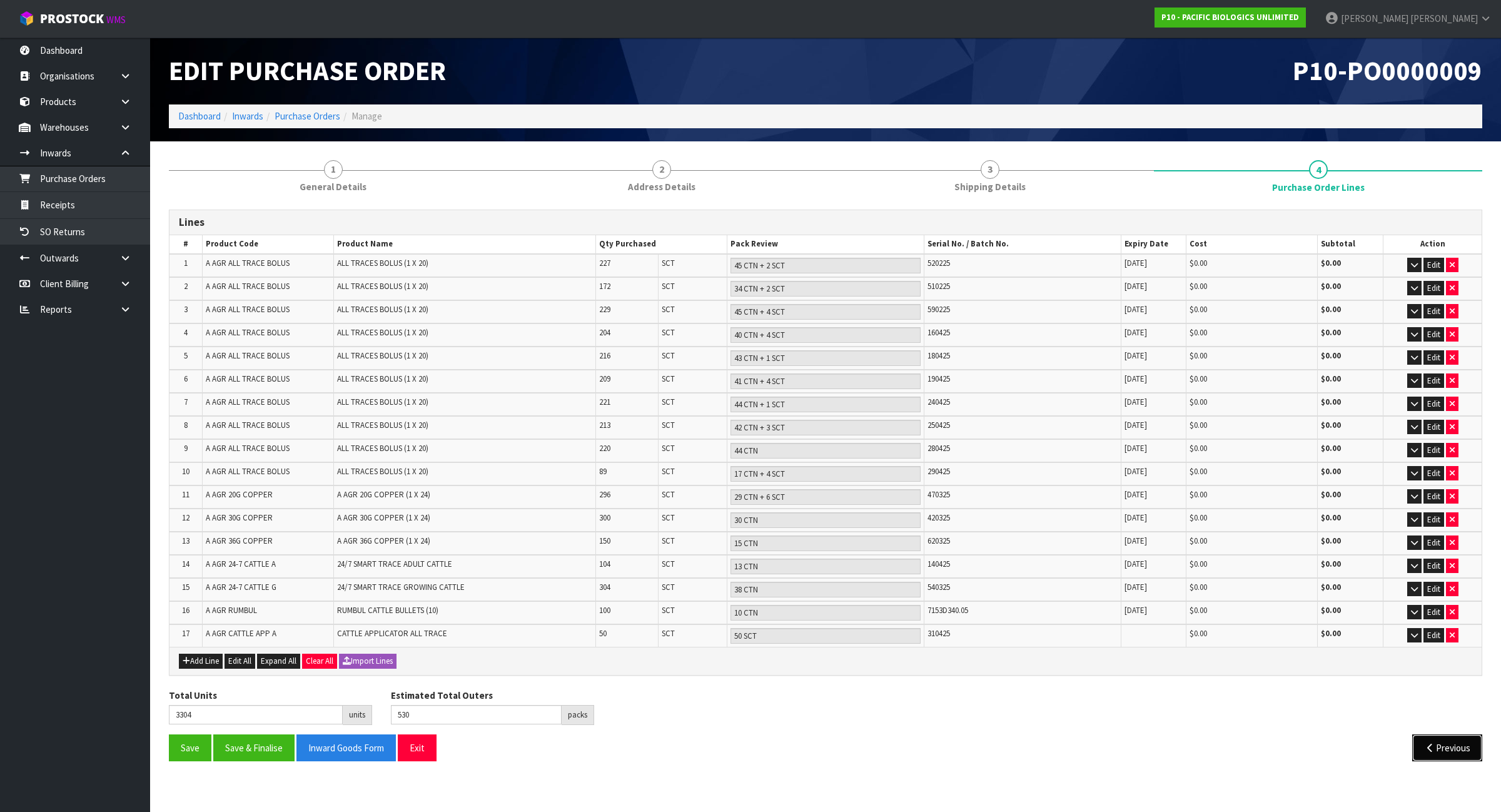
click at [1442, 734] on button "Previous" at bounding box center [1447, 748] width 70 height 27
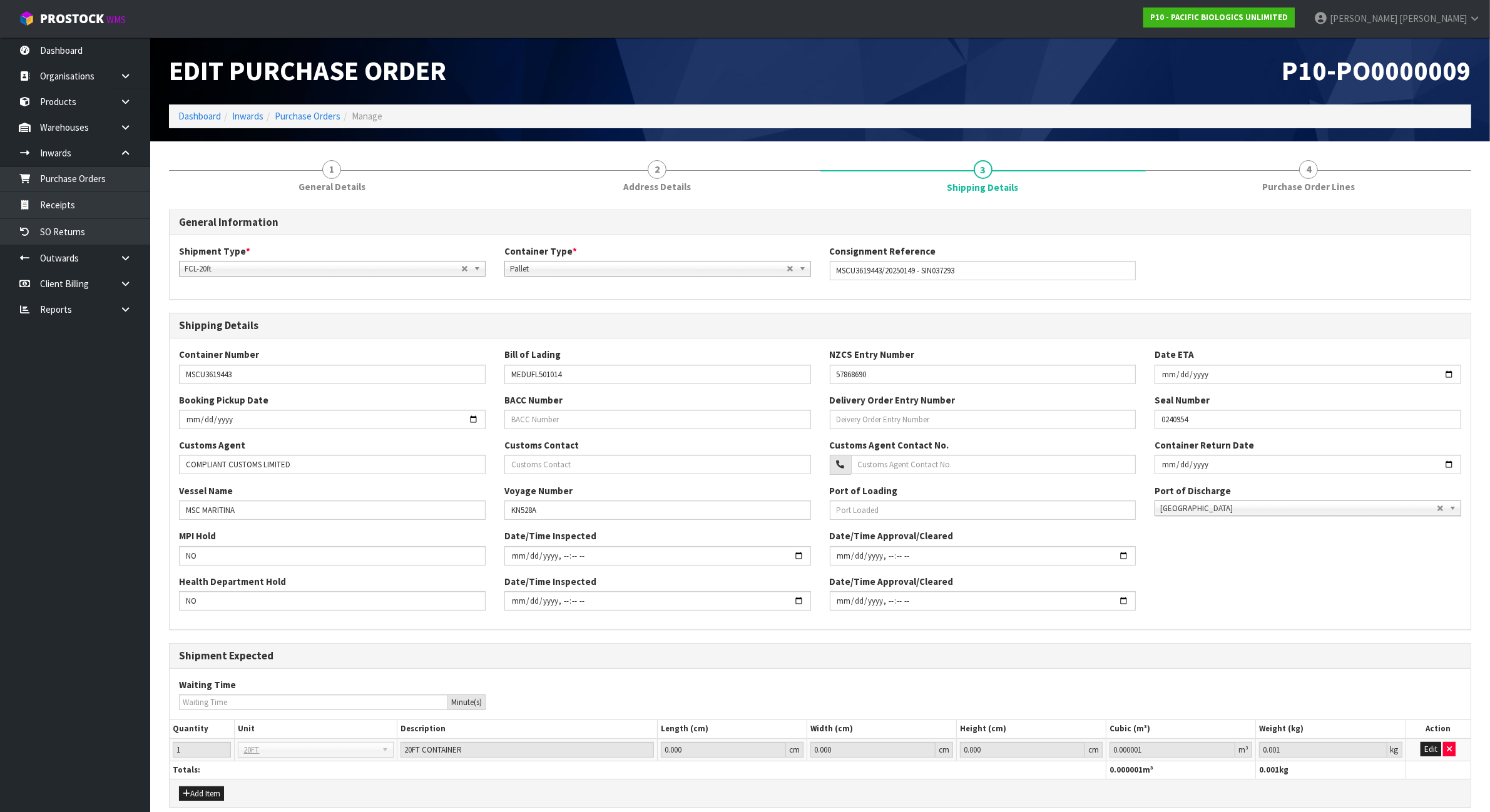
scroll to position [57, 0]
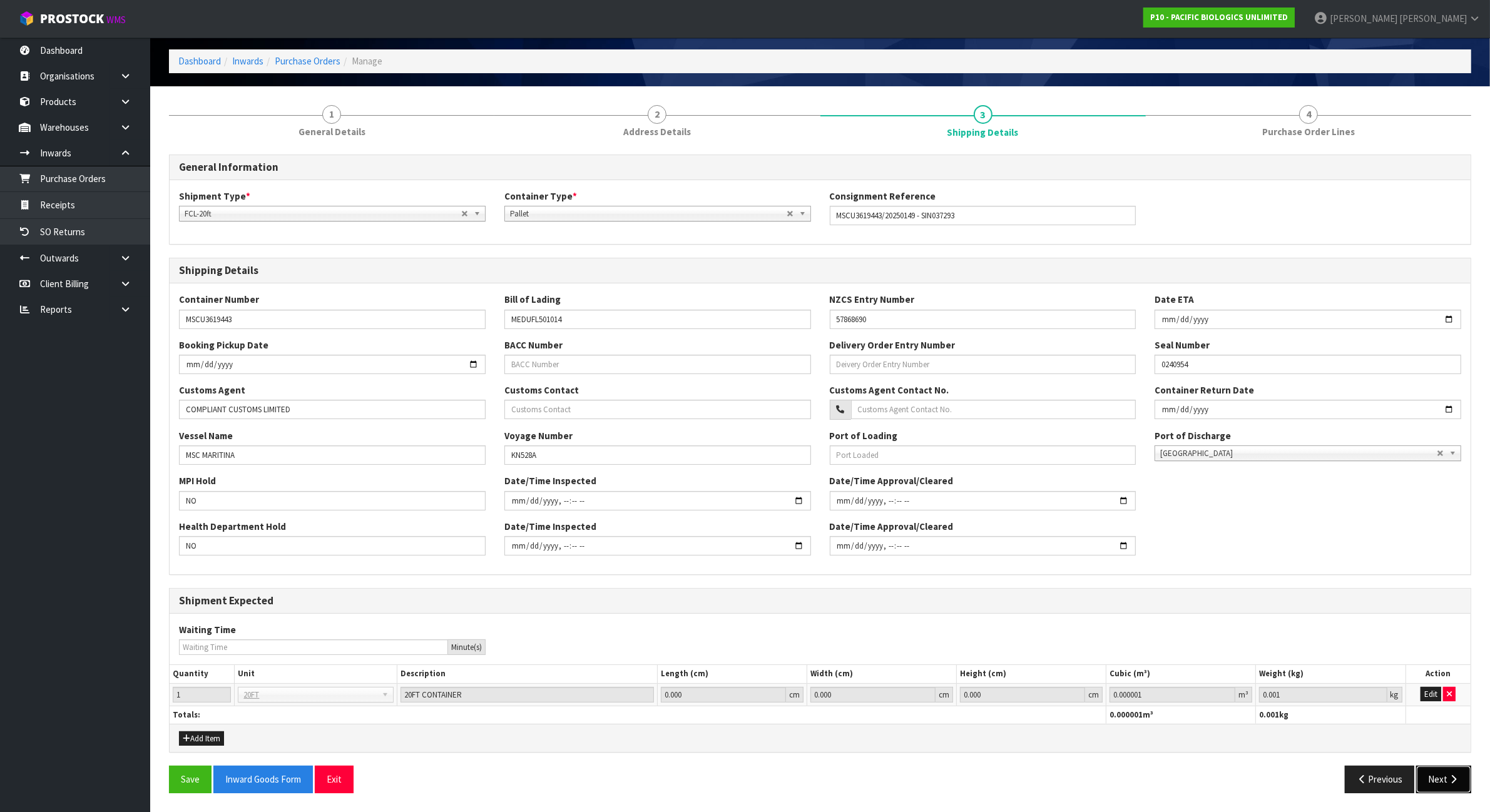
click at [1458, 785] on button "Next" at bounding box center [1443, 779] width 55 height 27
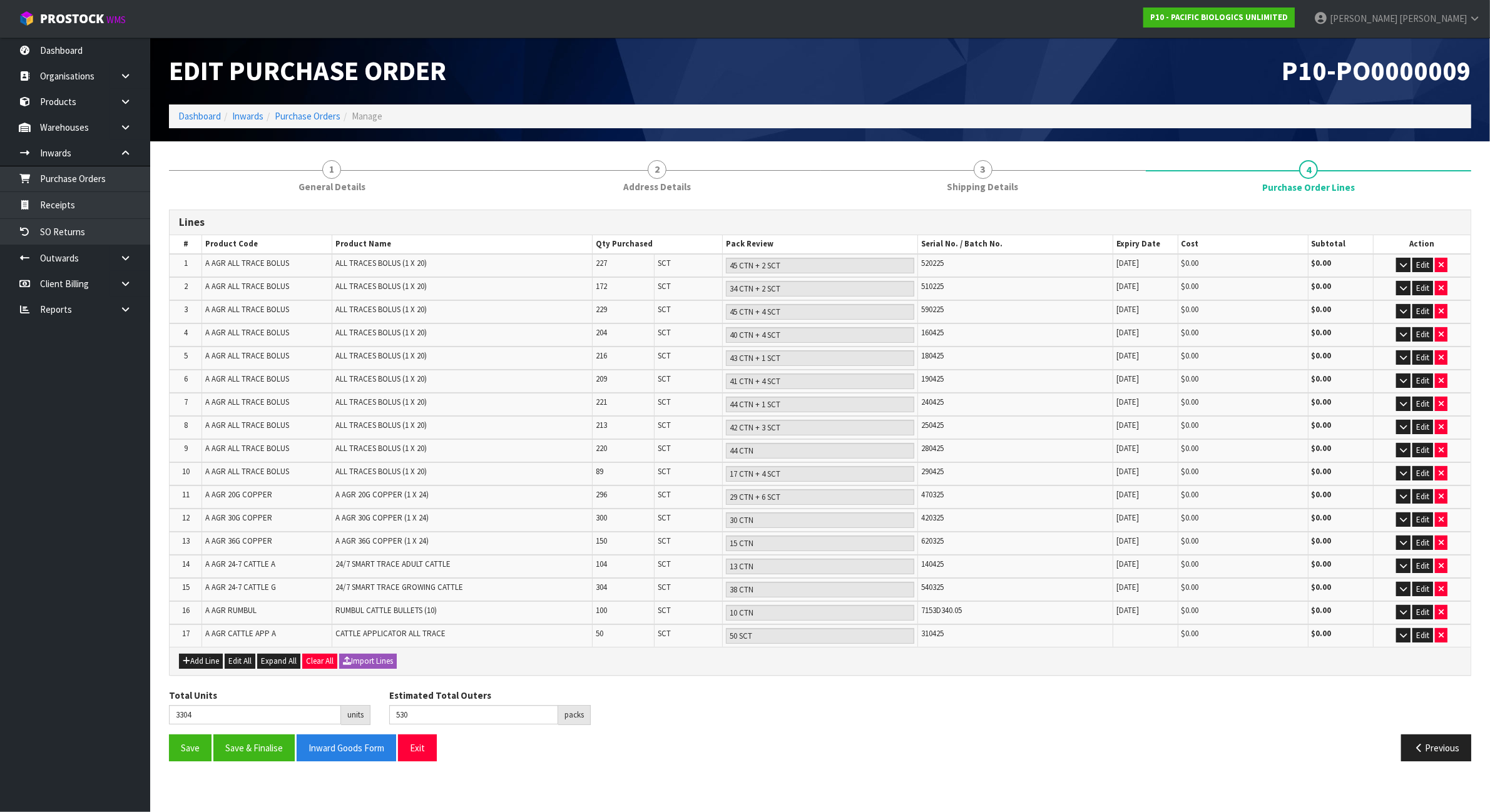
scroll to position [0, 0]
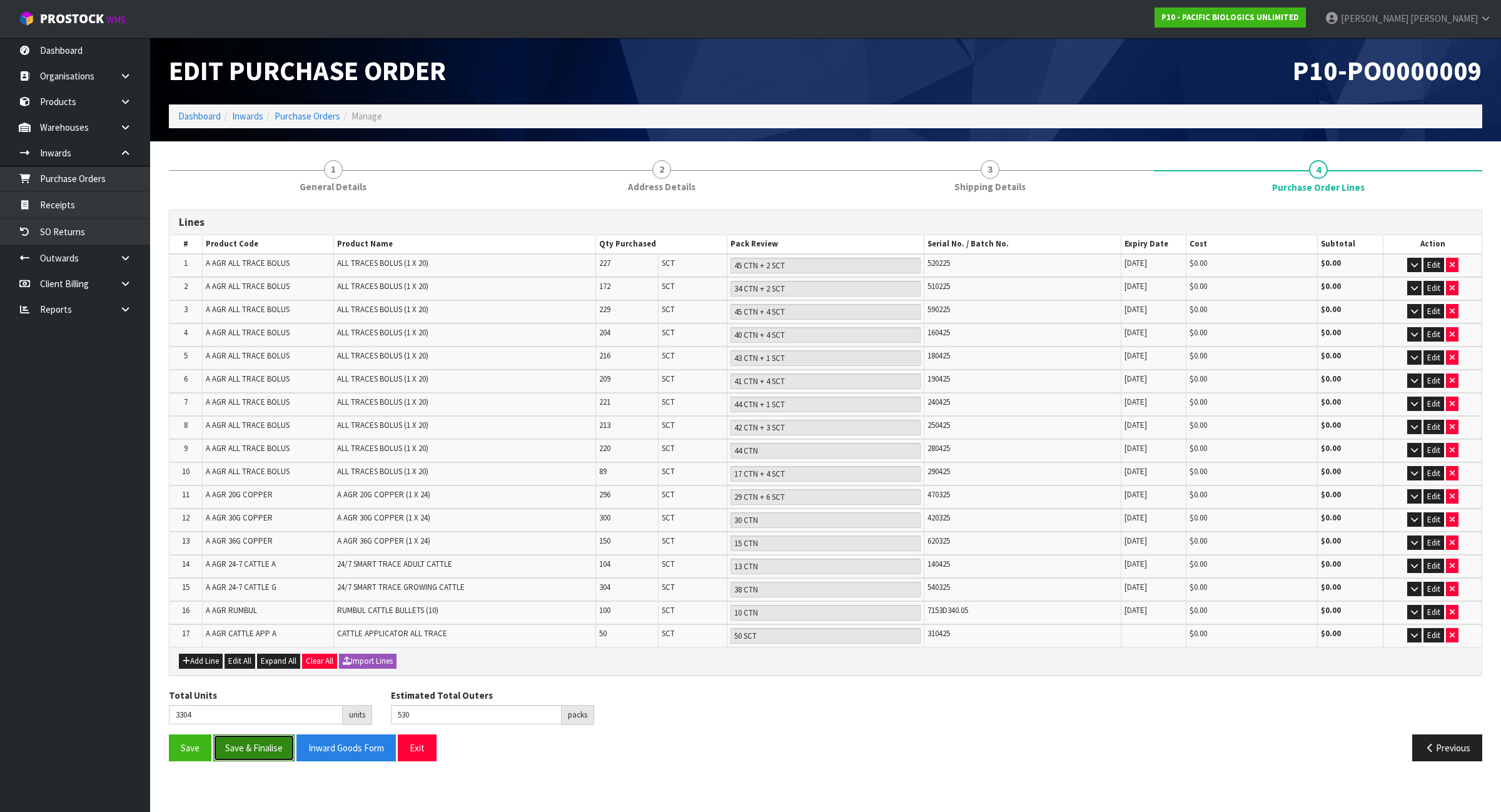
click at [251, 738] on button "Save & Finalise" at bounding box center [254, 748] width 82 height 27
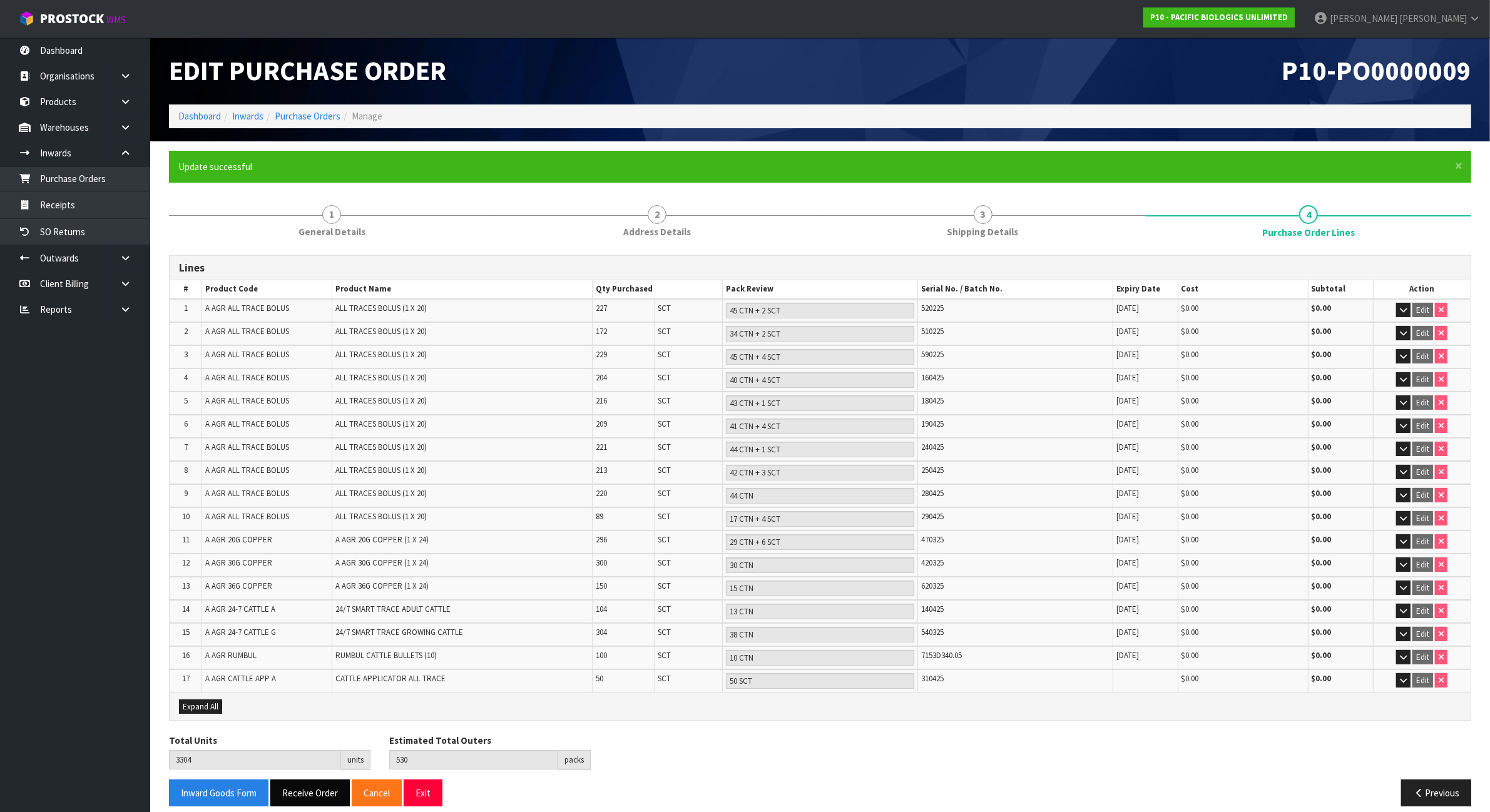
scroll to position [6, 0]
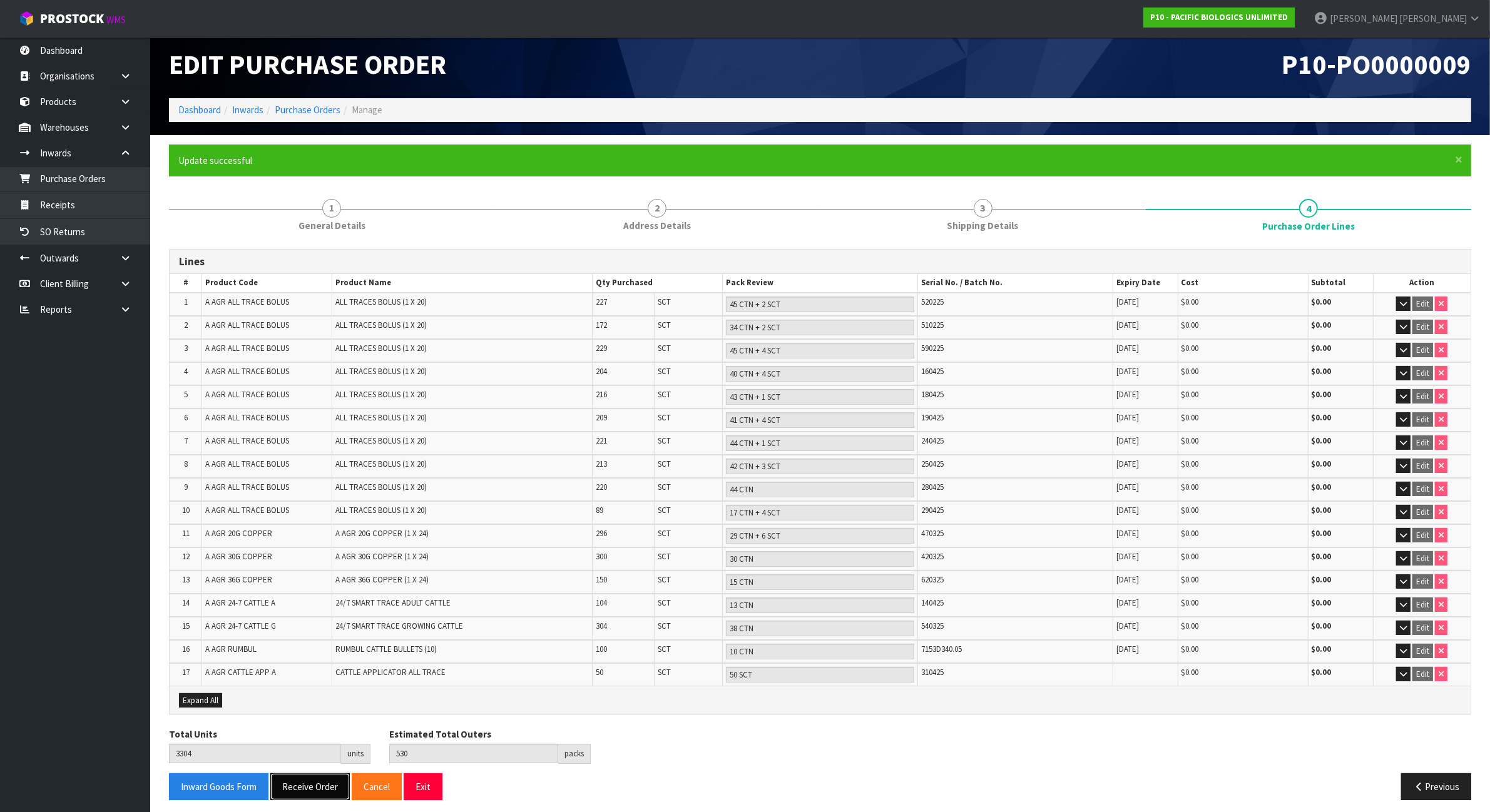
click at [316, 779] on button "Receive Order" at bounding box center [309, 787] width 80 height 27
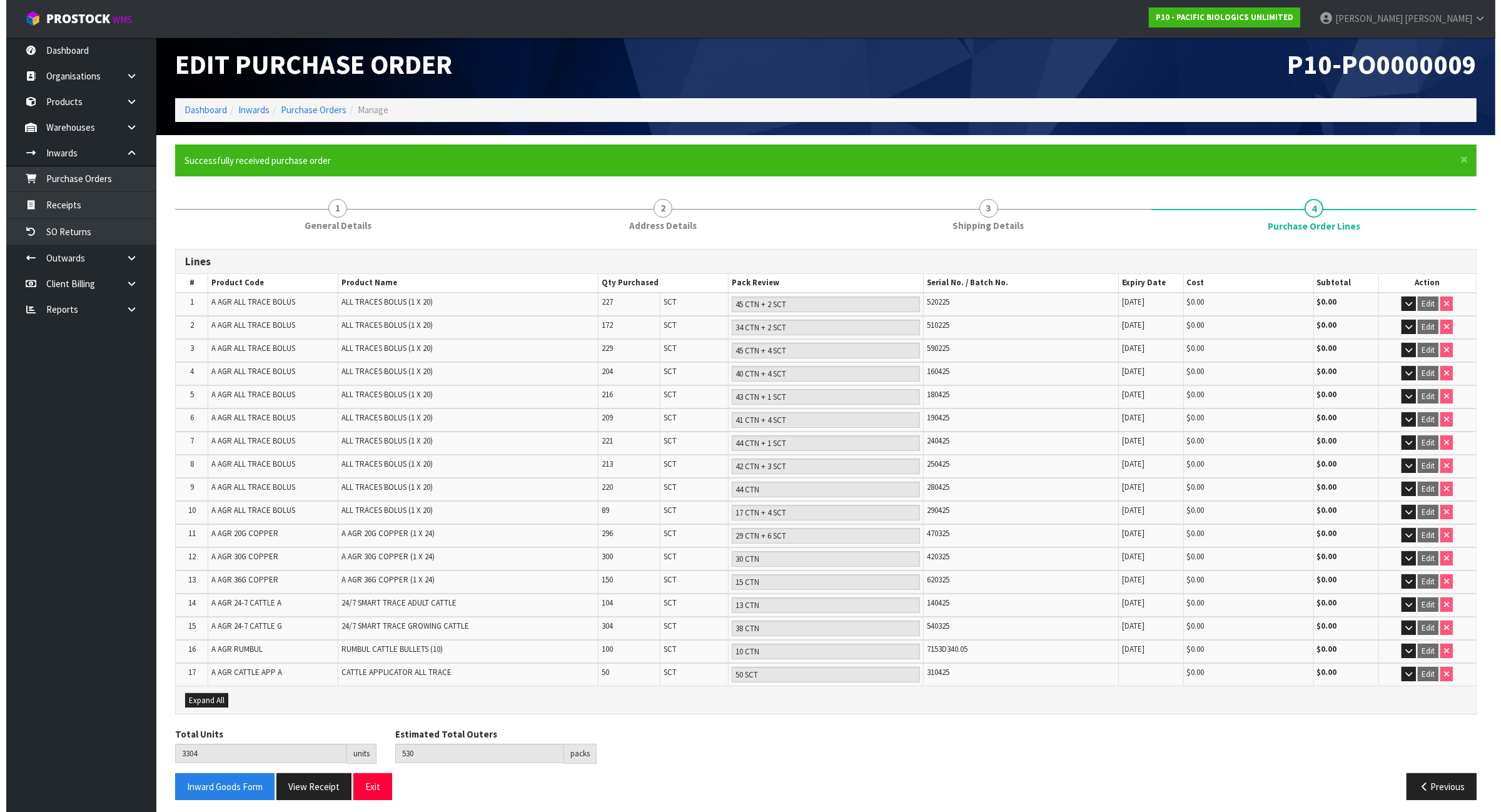
scroll to position [0, 0]
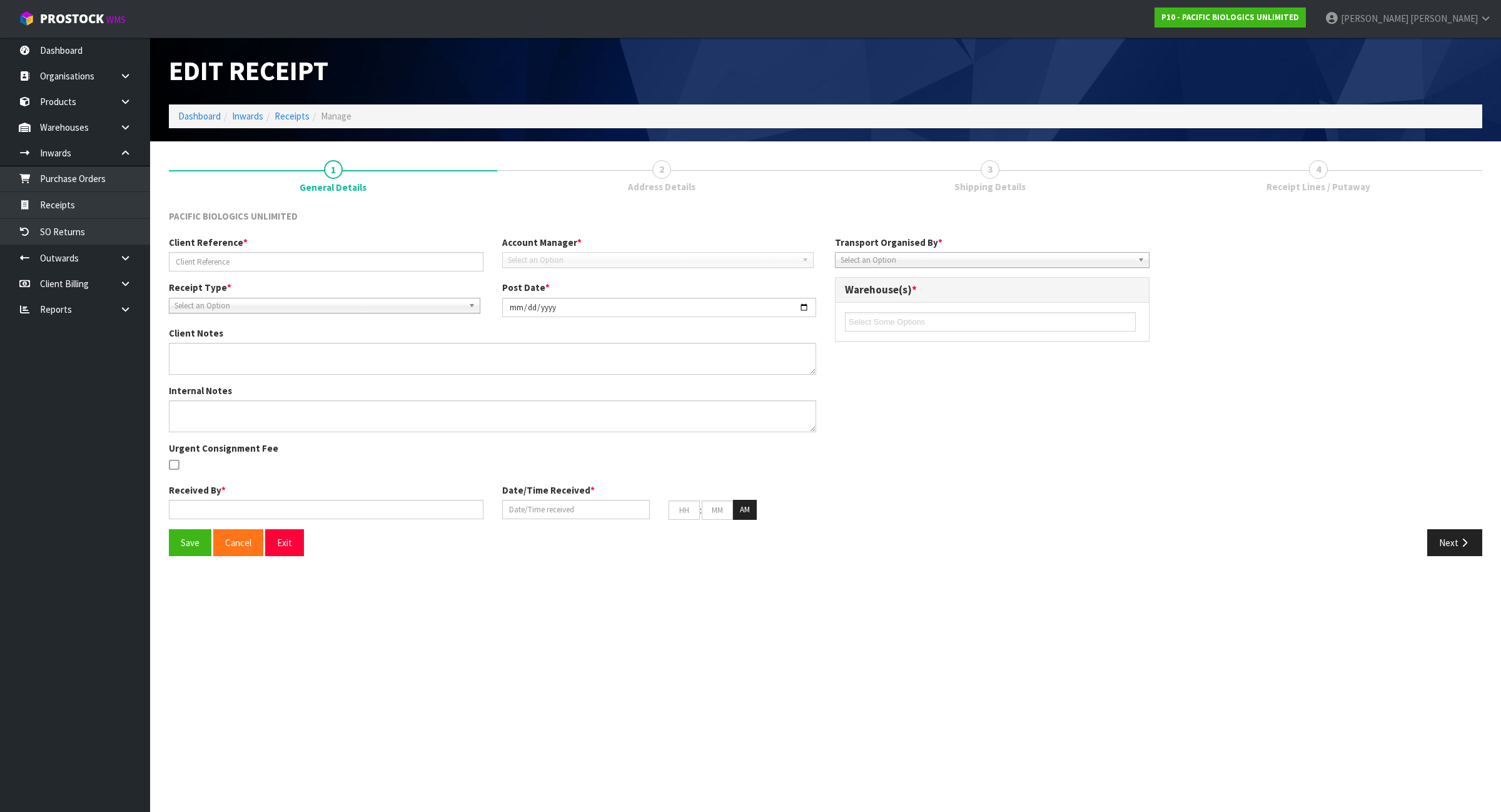
type input "MSCU3619443/20250149 - SIN037293"
type input "[DATE]"
type input "[PERSON_NAME]"
type input "[DATE]"
type input "10"
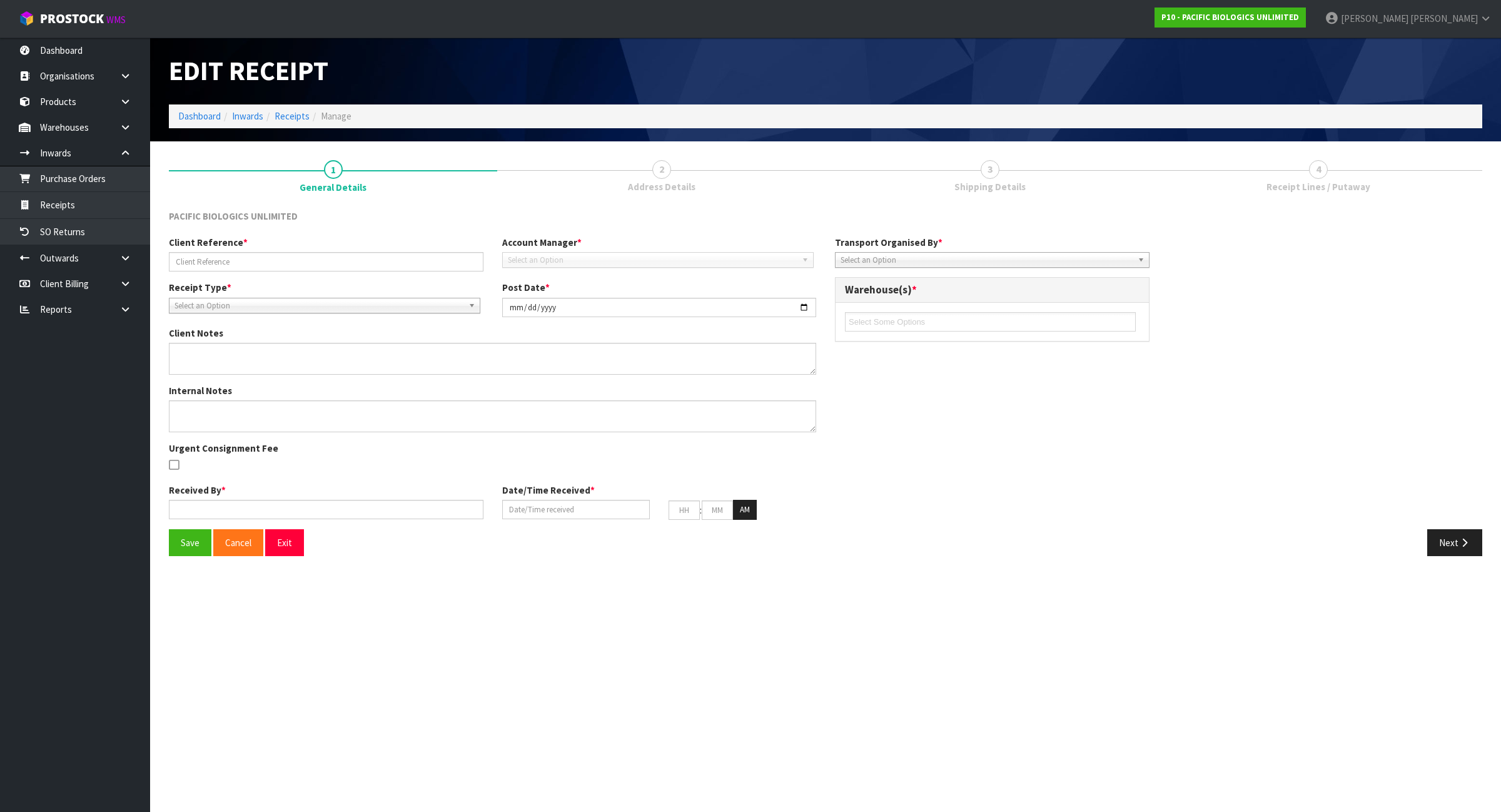
type input "57"
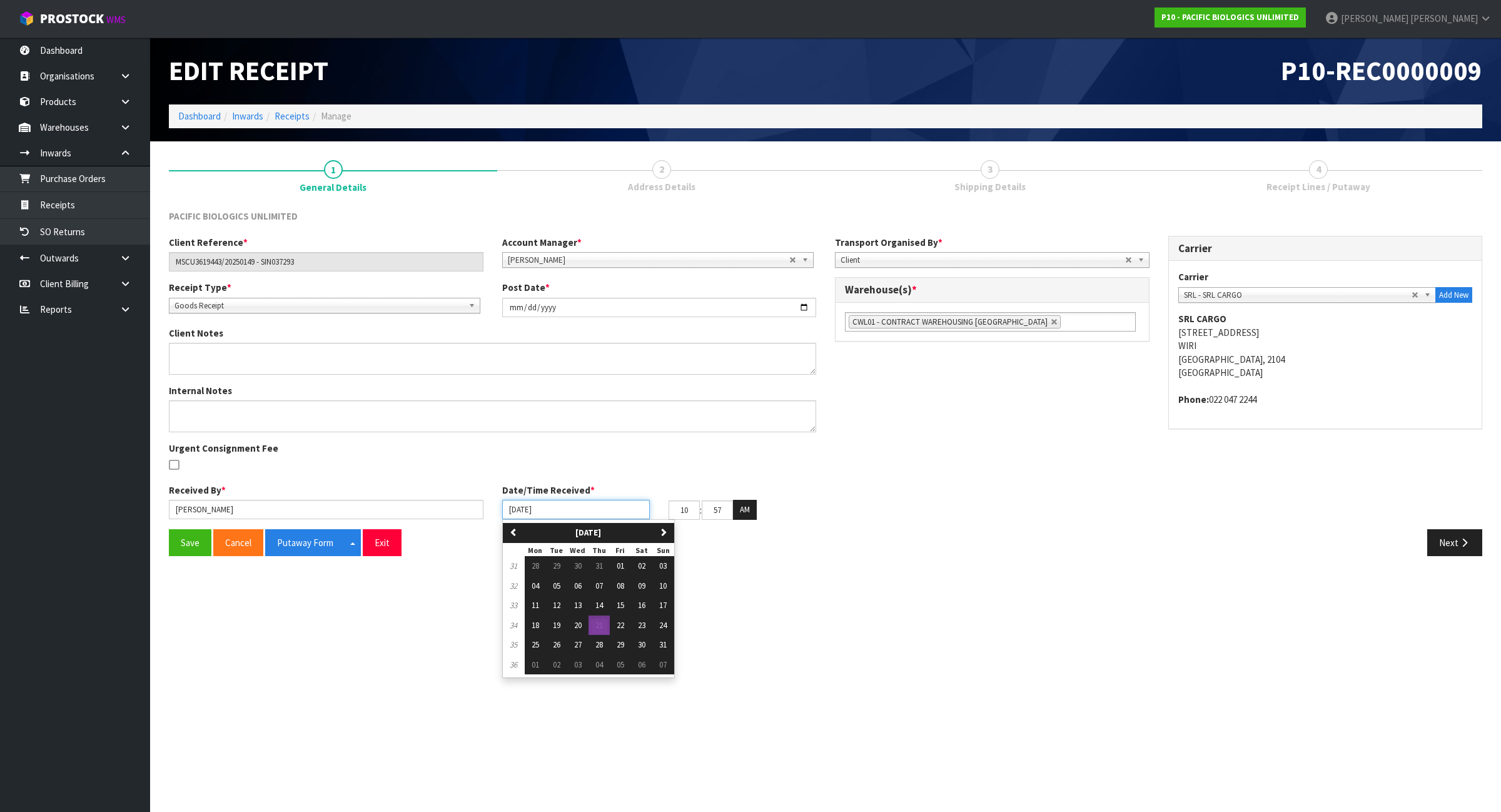
click at [516, 508] on input "[DATE]" at bounding box center [576, 509] width 148 height 19
type input "[DATE]"
type input "12"
type input "00"
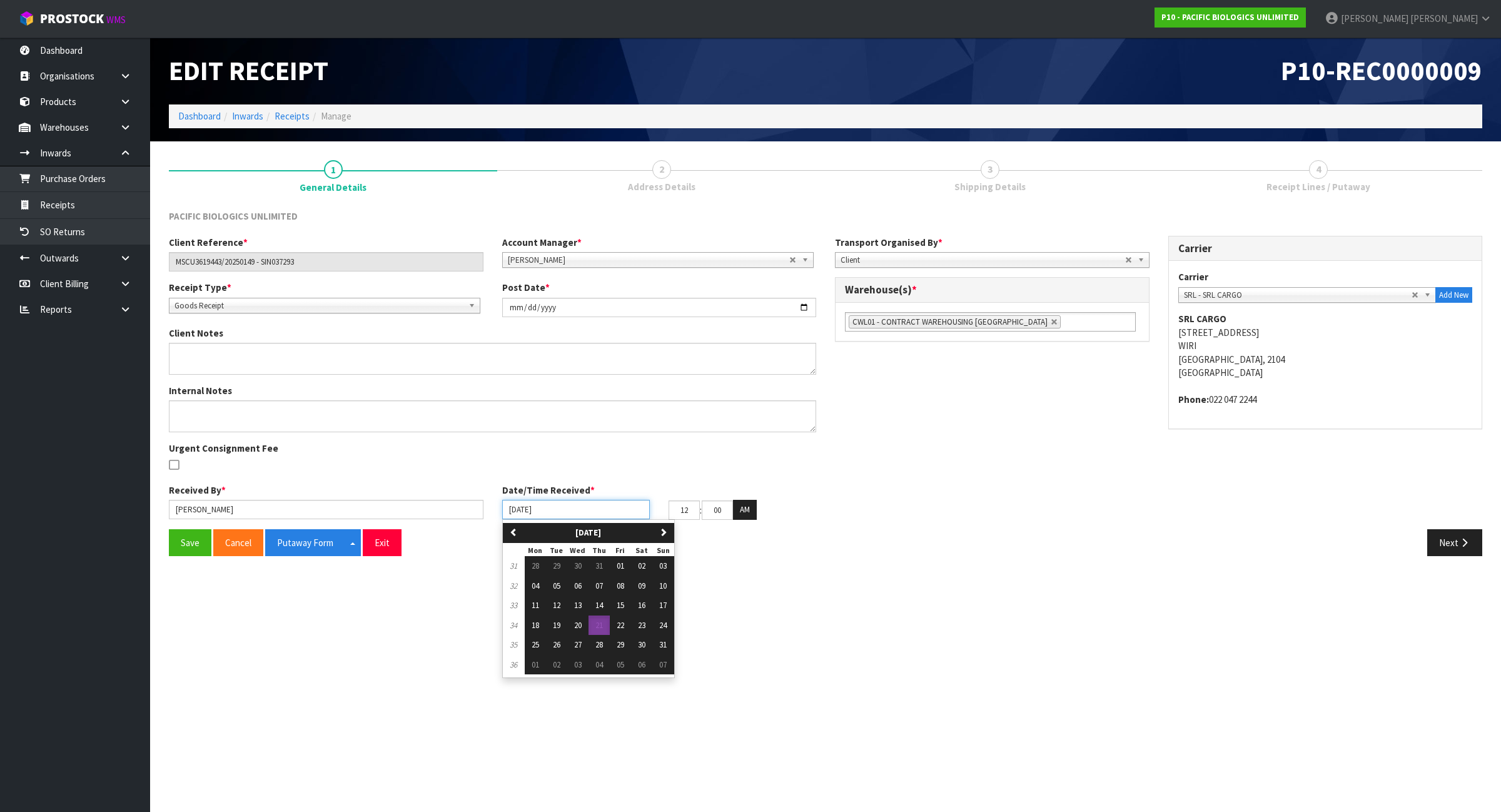
type input "[DATE]"
type input "12"
type input "00"
click at [530, 506] on input "[DATE]" at bounding box center [576, 509] width 148 height 19
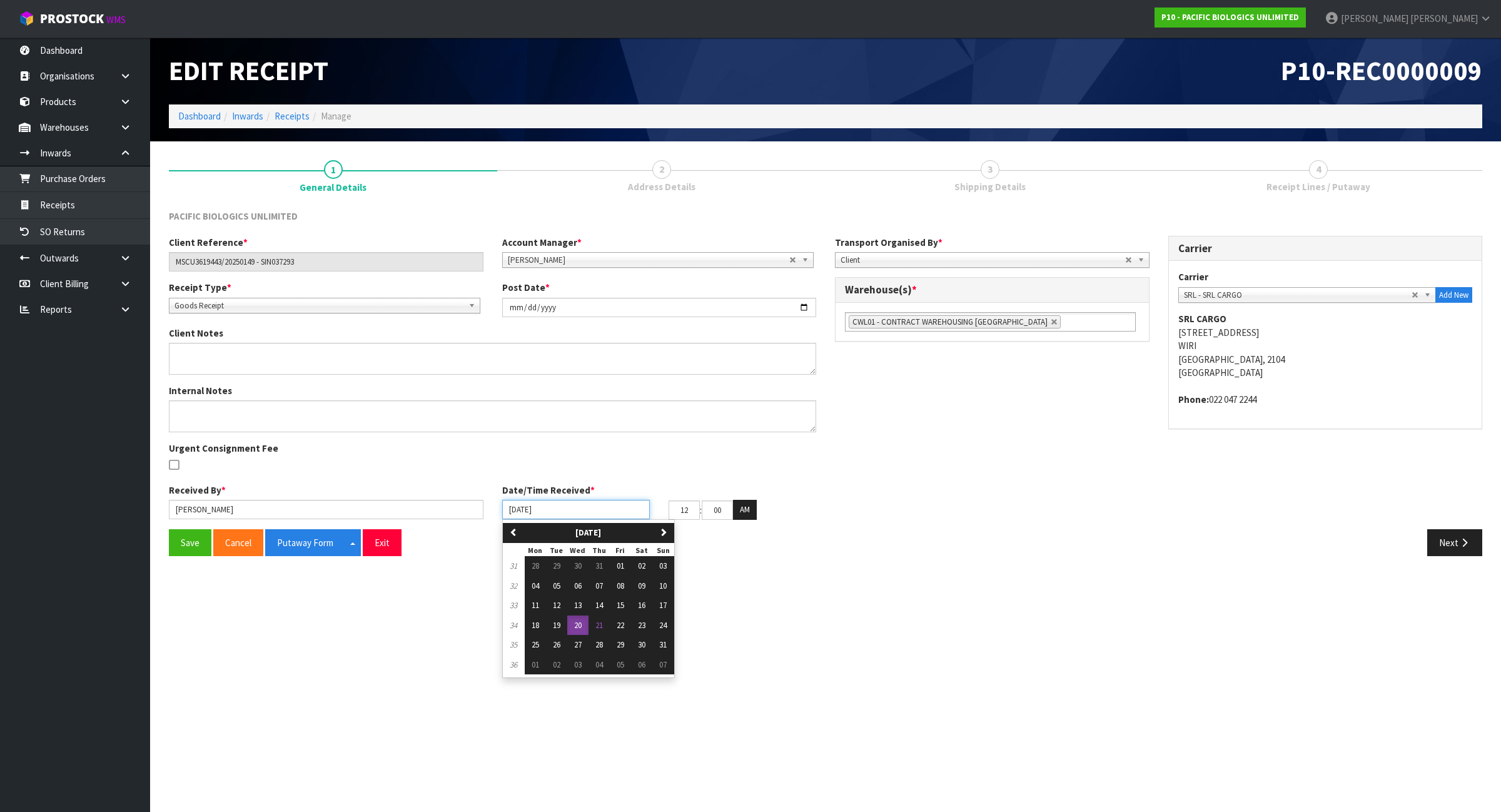
type input "[DATE]"
drag, startPoint x: 695, startPoint y: 504, endPoint x: 675, endPoint y: 511, distance: 21.2
click at [675, 511] on input "12" at bounding box center [685, 510] width 32 height 19
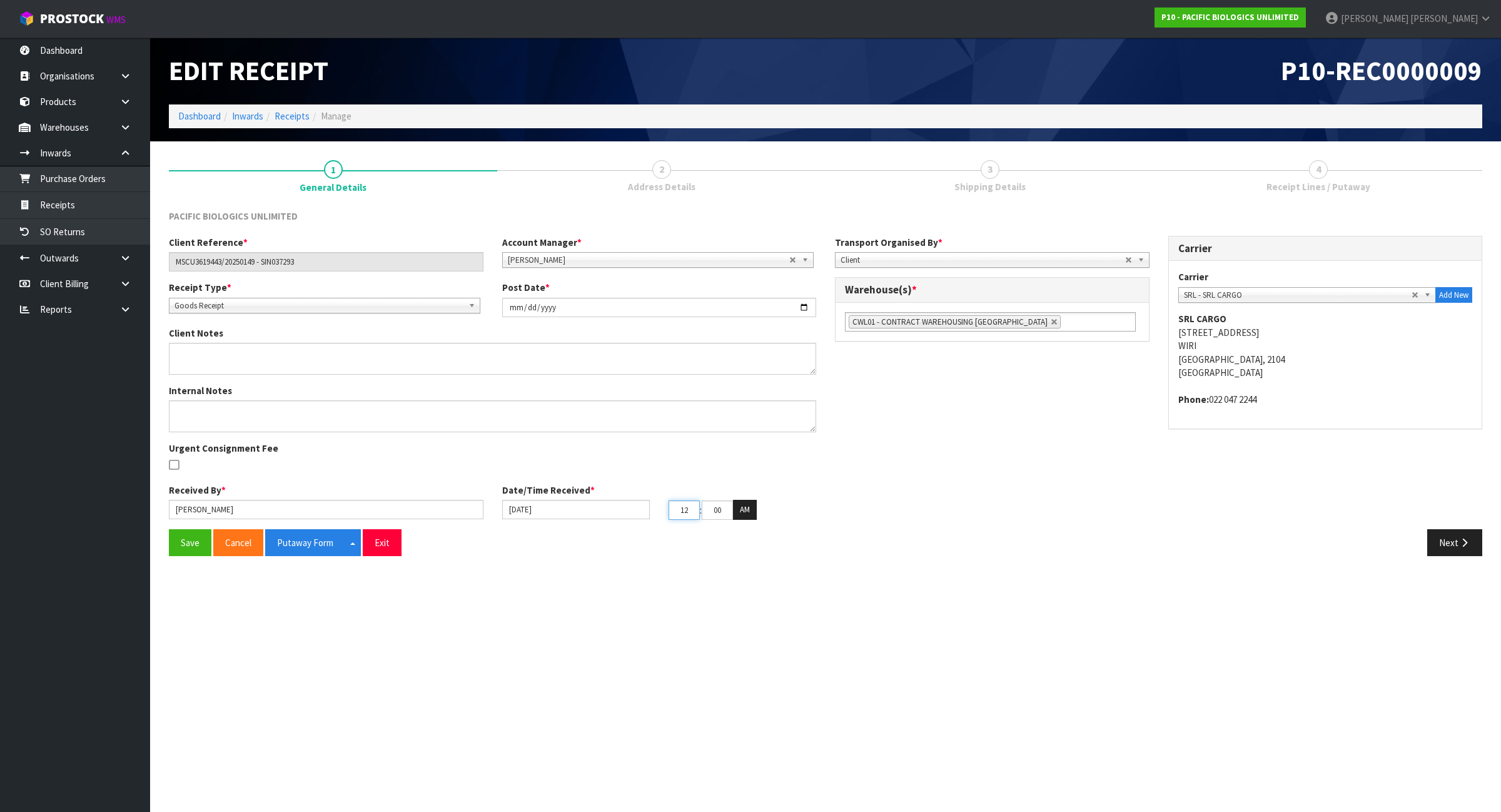
type input "5"
type input "53"
type input "[DATE]"
type input "05"
type input "30"
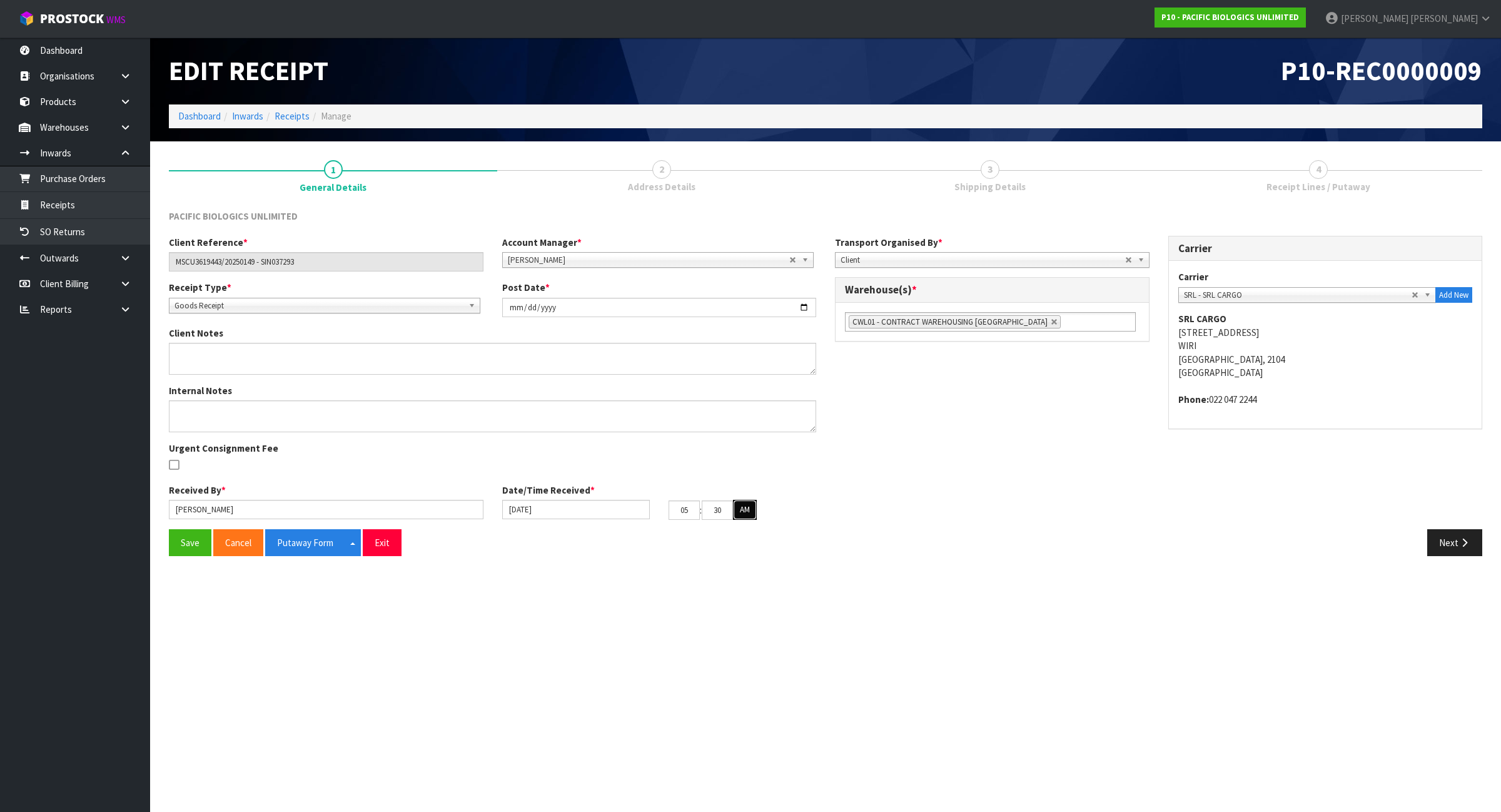
click at [733, 500] on button "AM" at bounding box center [745, 510] width 24 height 20
click at [1450, 542] on button "Next" at bounding box center [1454, 543] width 55 height 27
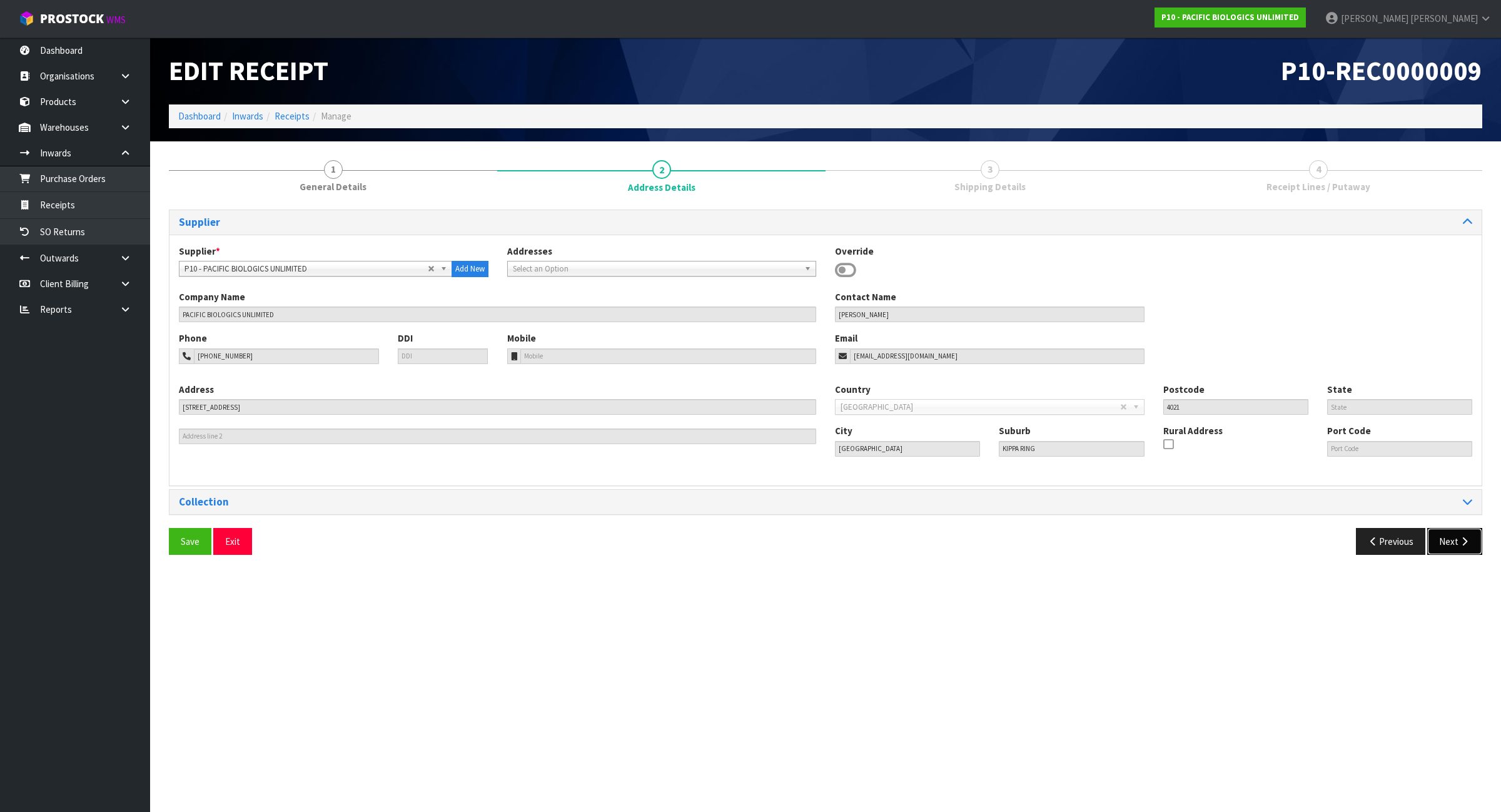
click at [1449, 542] on button "Next" at bounding box center [1454, 541] width 55 height 27
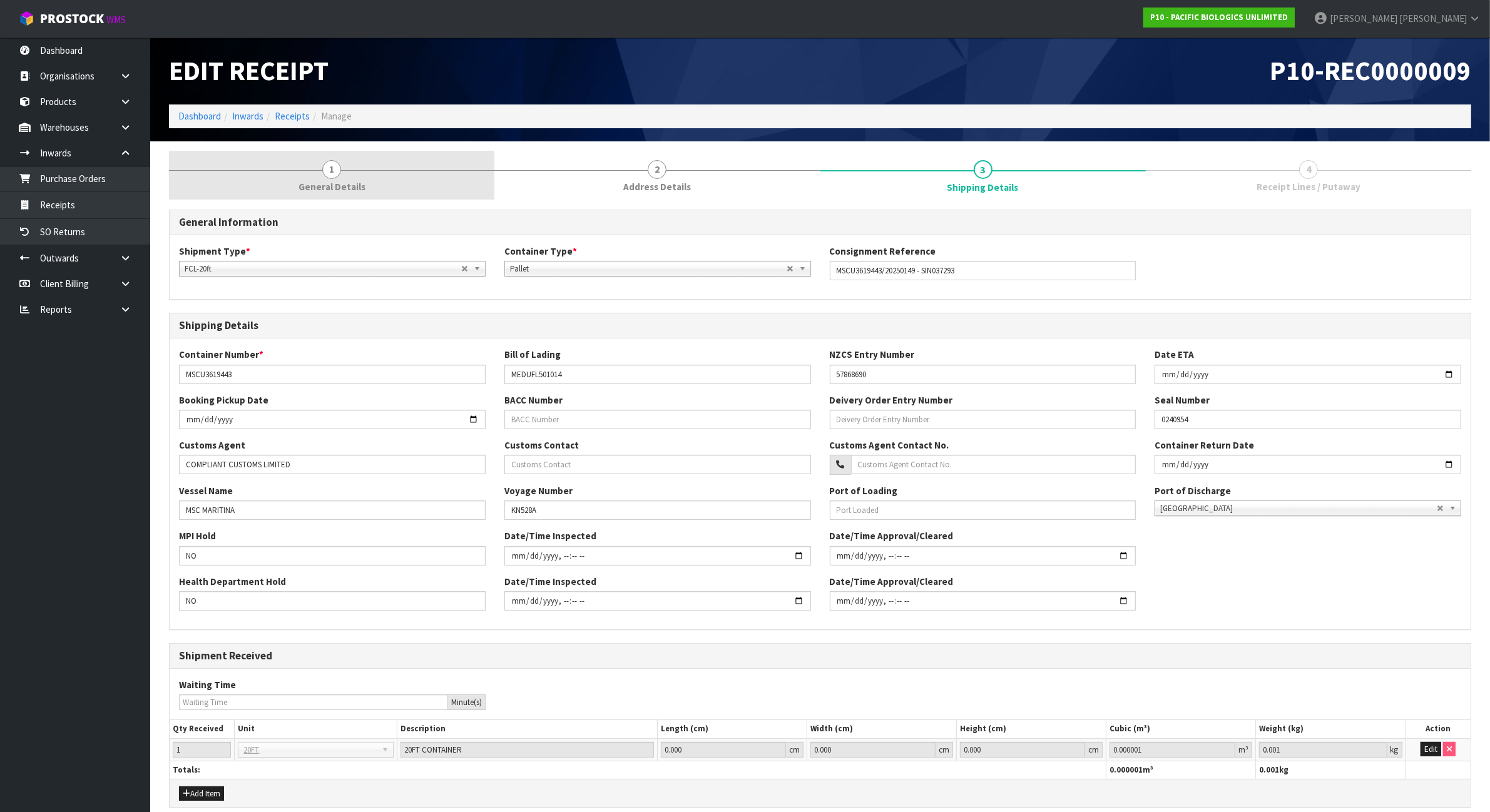
click at [363, 178] on link "1 General Details" at bounding box center [332, 175] width 325 height 49
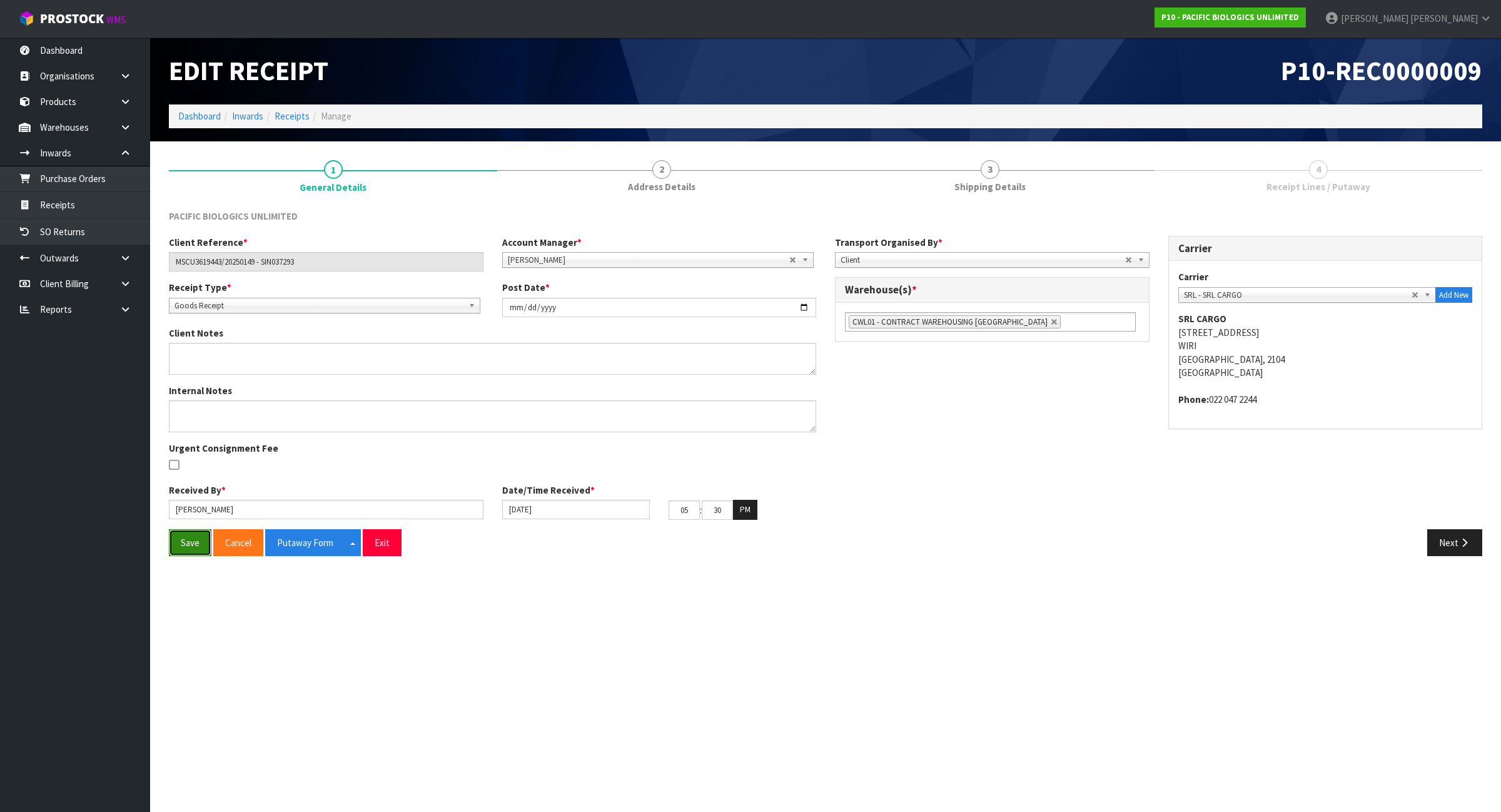
click at [179, 551] on button "Save" at bounding box center [190, 543] width 42 height 27
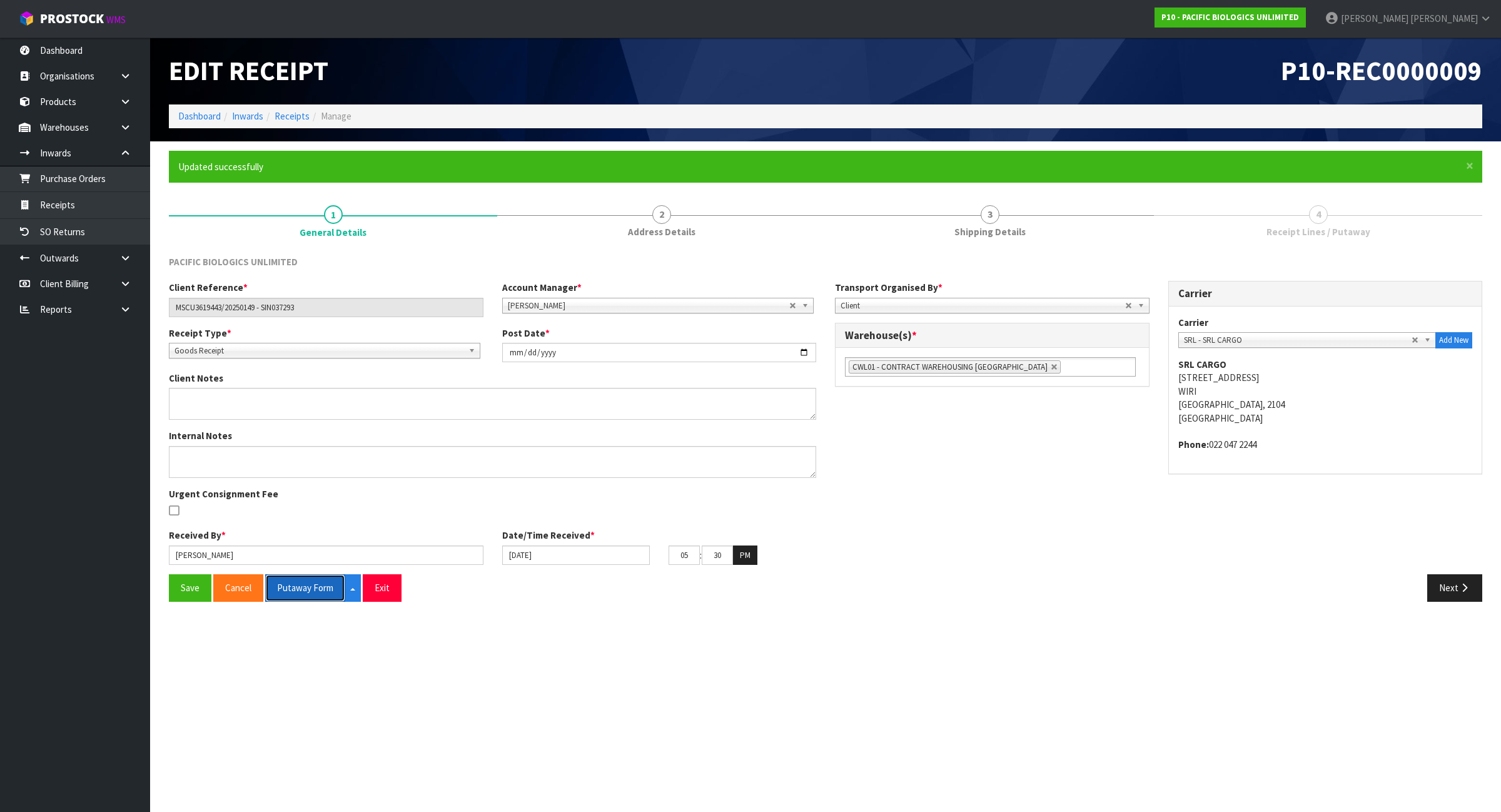
click at [305, 579] on button "Putaway Form" at bounding box center [305, 588] width 80 height 27
